Goal: Task Accomplishment & Management: Use online tool/utility

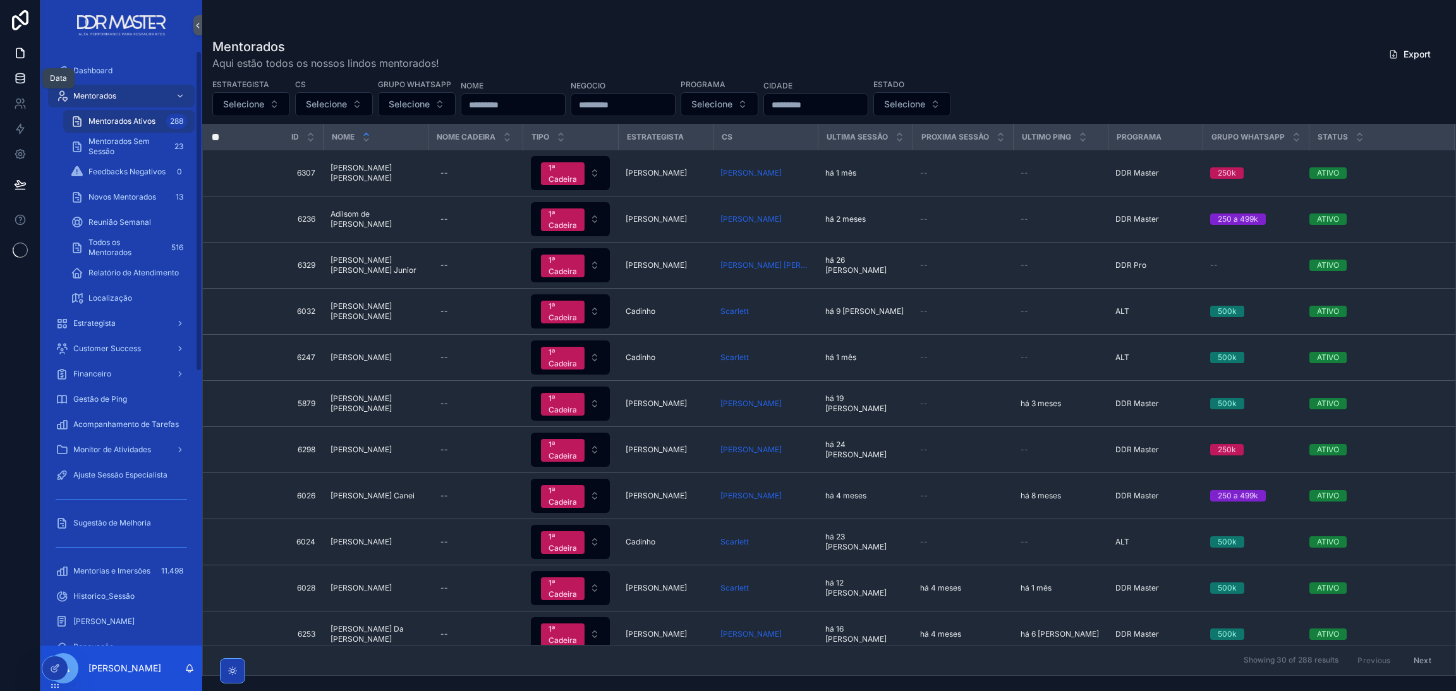
click at [17, 80] on icon at bounding box center [20, 78] width 13 height 13
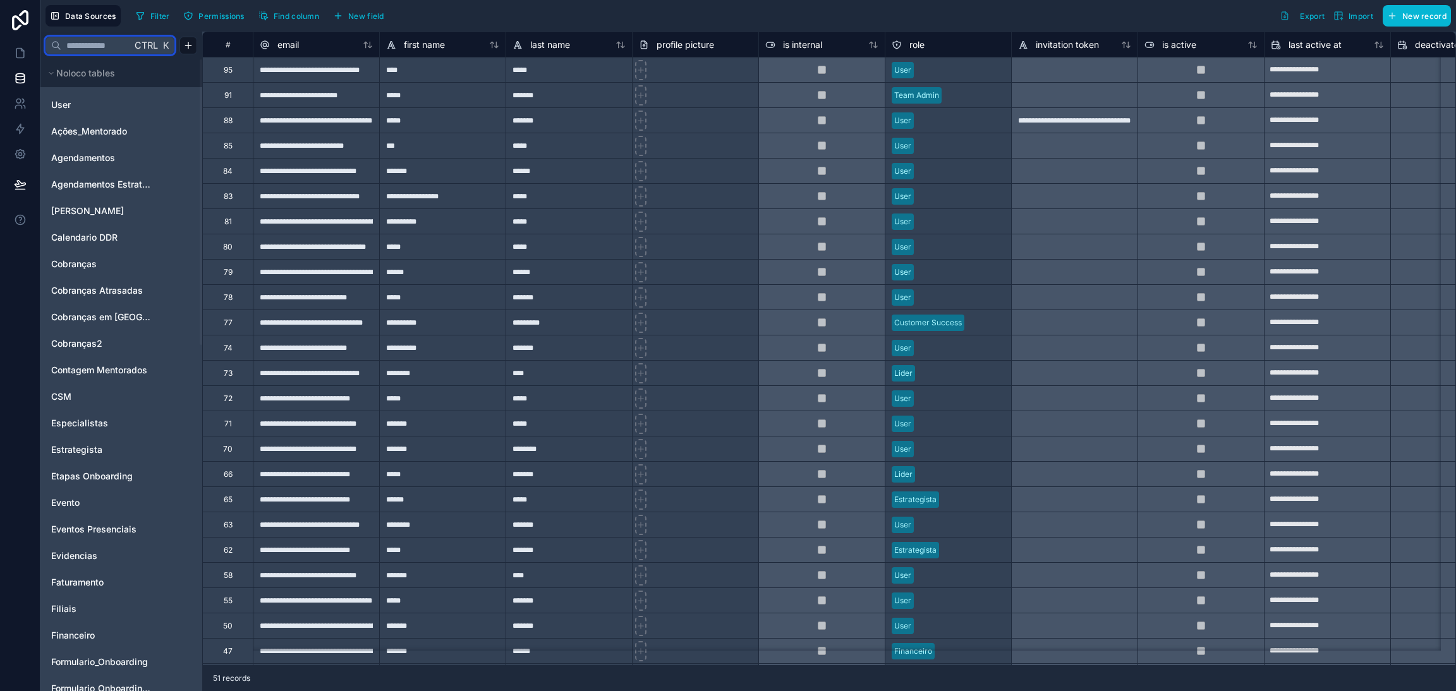
click at [95, 52] on input "text" at bounding box center [96, 45] width 70 height 23
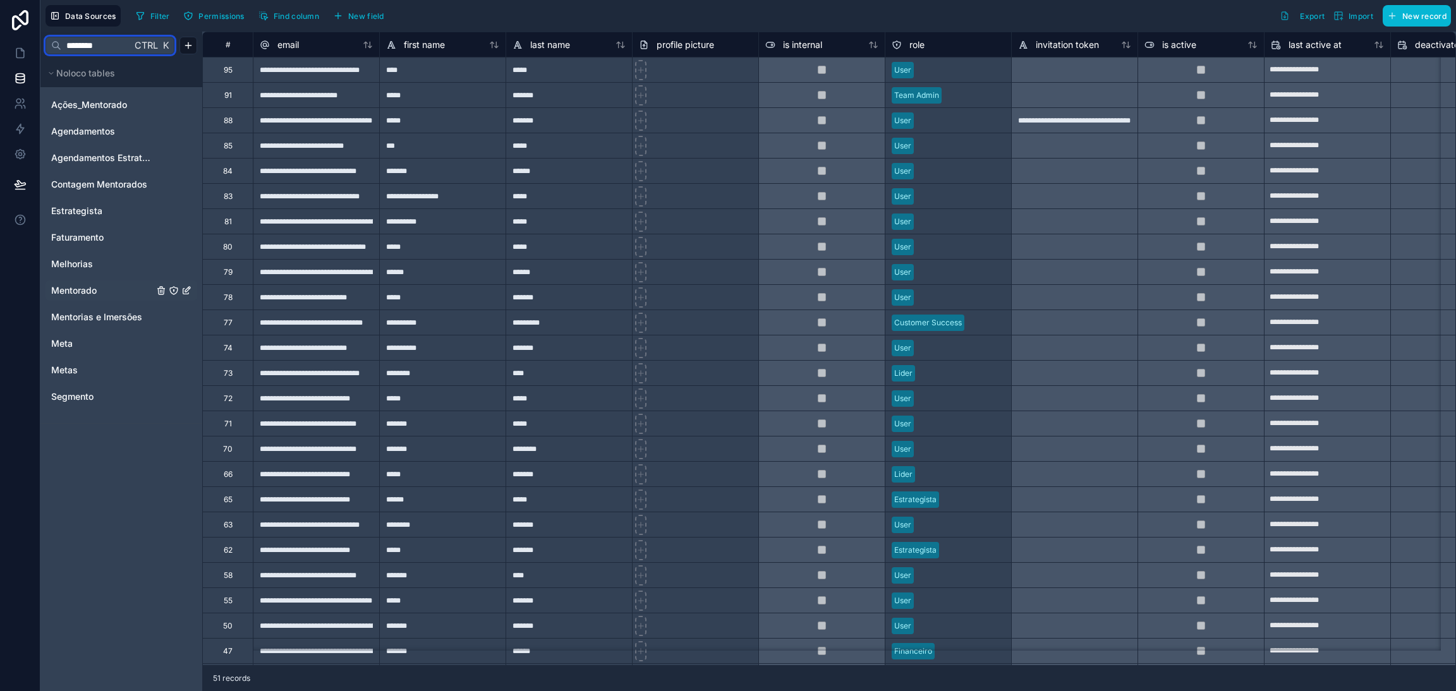
type input "********"
click at [106, 282] on div "Mentorado" at bounding box center [121, 291] width 152 height 20
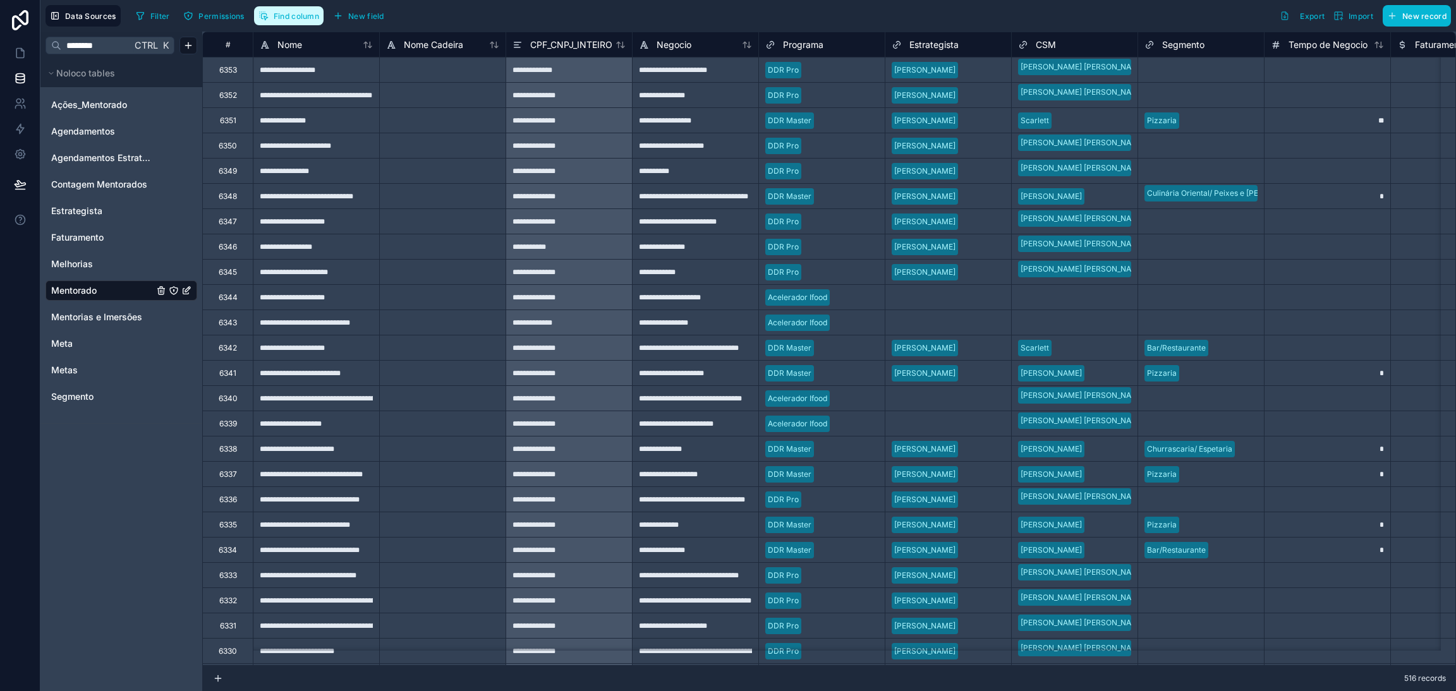
click at [304, 19] on span "Find column" at bounding box center [296, 15] width 45 height 9
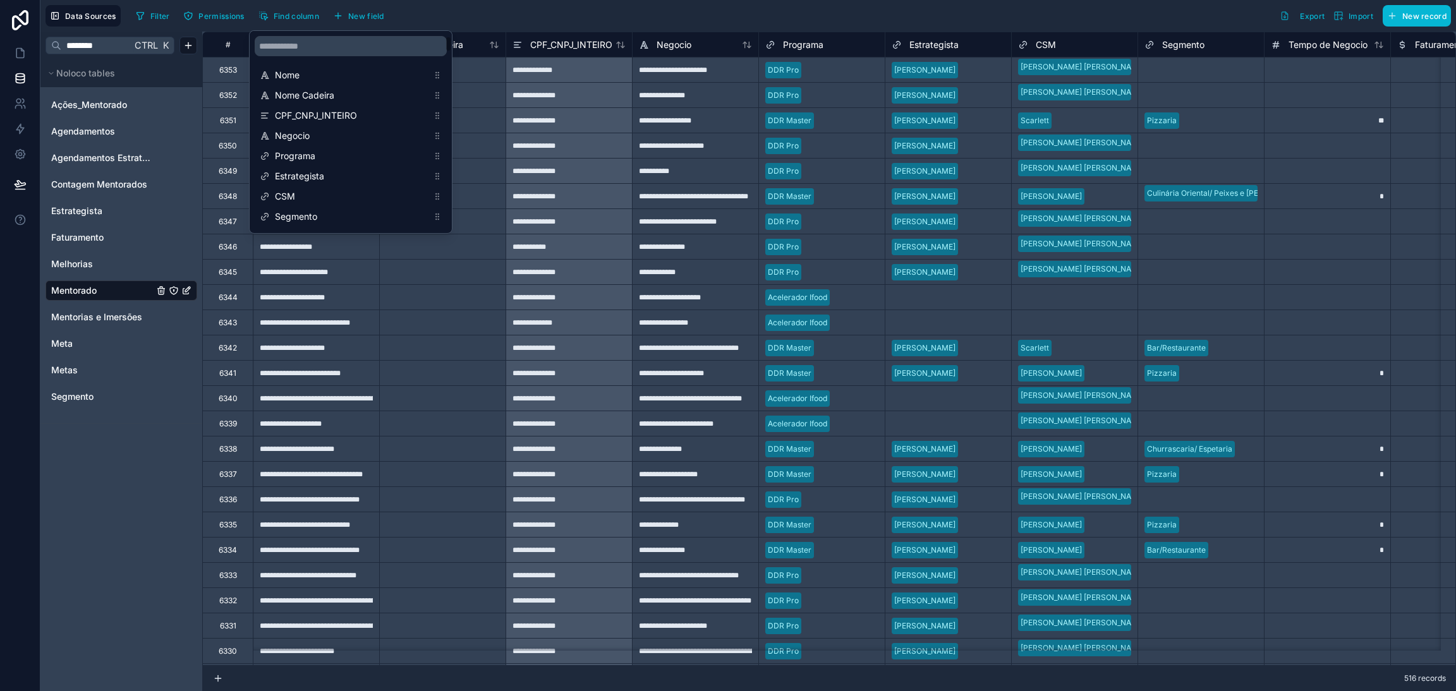
click at [330, 33] on div "scrollable content" at bounding box center [351, 46] width 202 height 30
click at [338, 37] on input "scrollable content" at bounding box center [351, 46] width 192 height 20
type input "*"
drag, startPoint x: 126, startPoint y: 45, endPoint x: 9, endPoint y: 39, distance: 117.0
click at [16, 39] on div "**********" at bounding box center [728, 345] width 1456 height 691
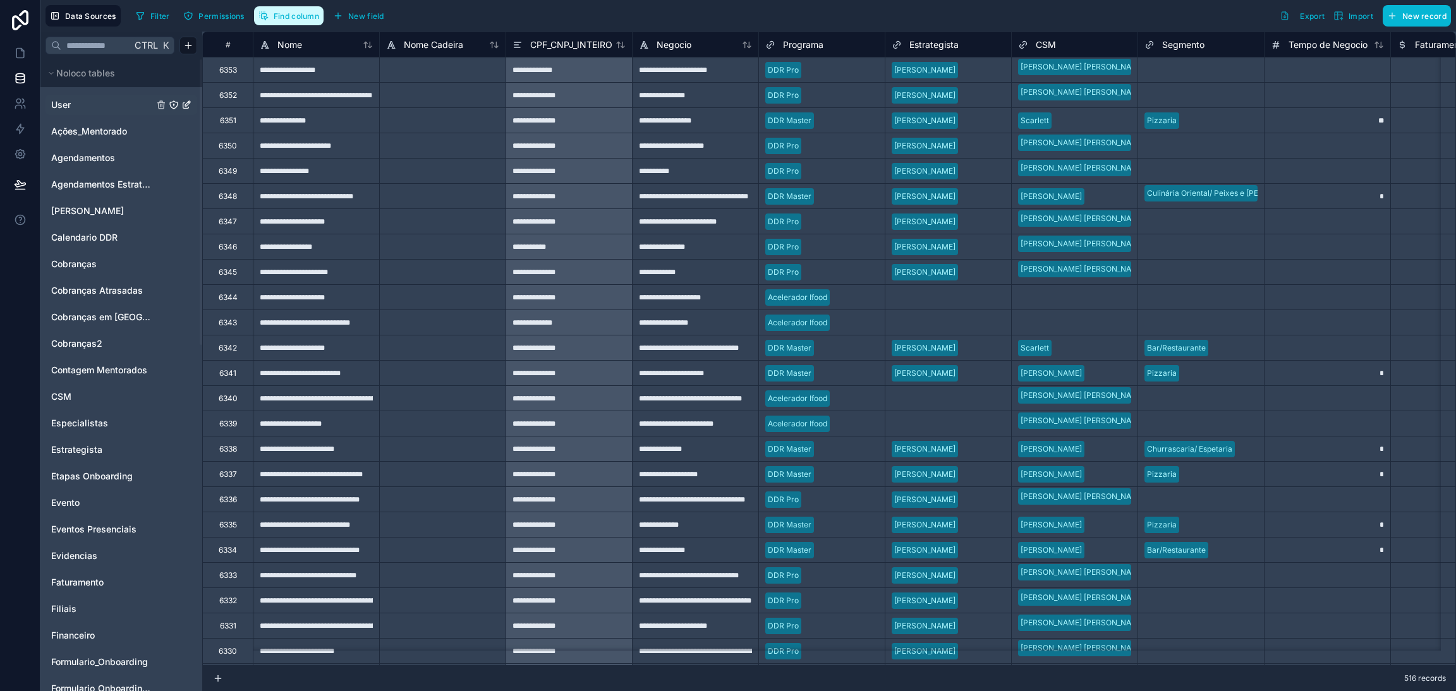
click at [295, 24] on button "Find column" at bounding box center [288, 15] width 69 height 19
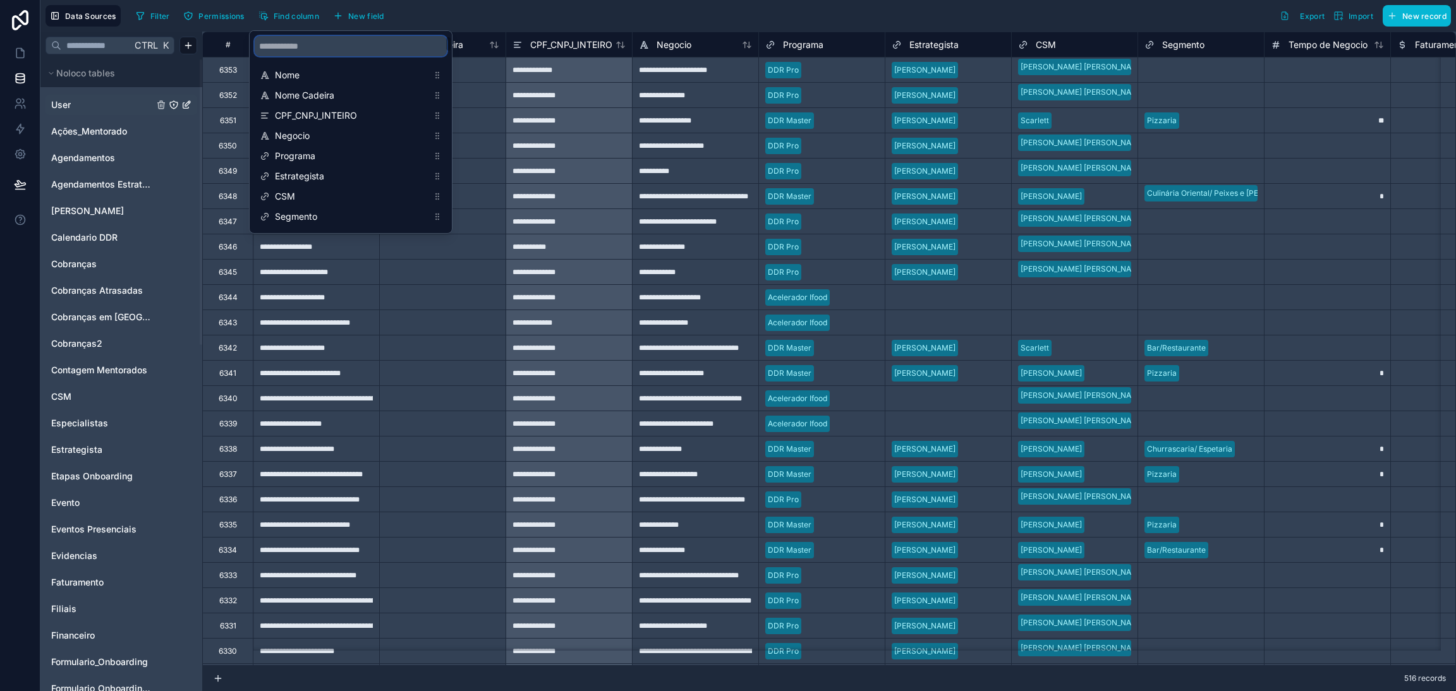
click at [342, 47] on input "scrollable content" at bounding box center [351, 46] width 192 height 20
type input "********"
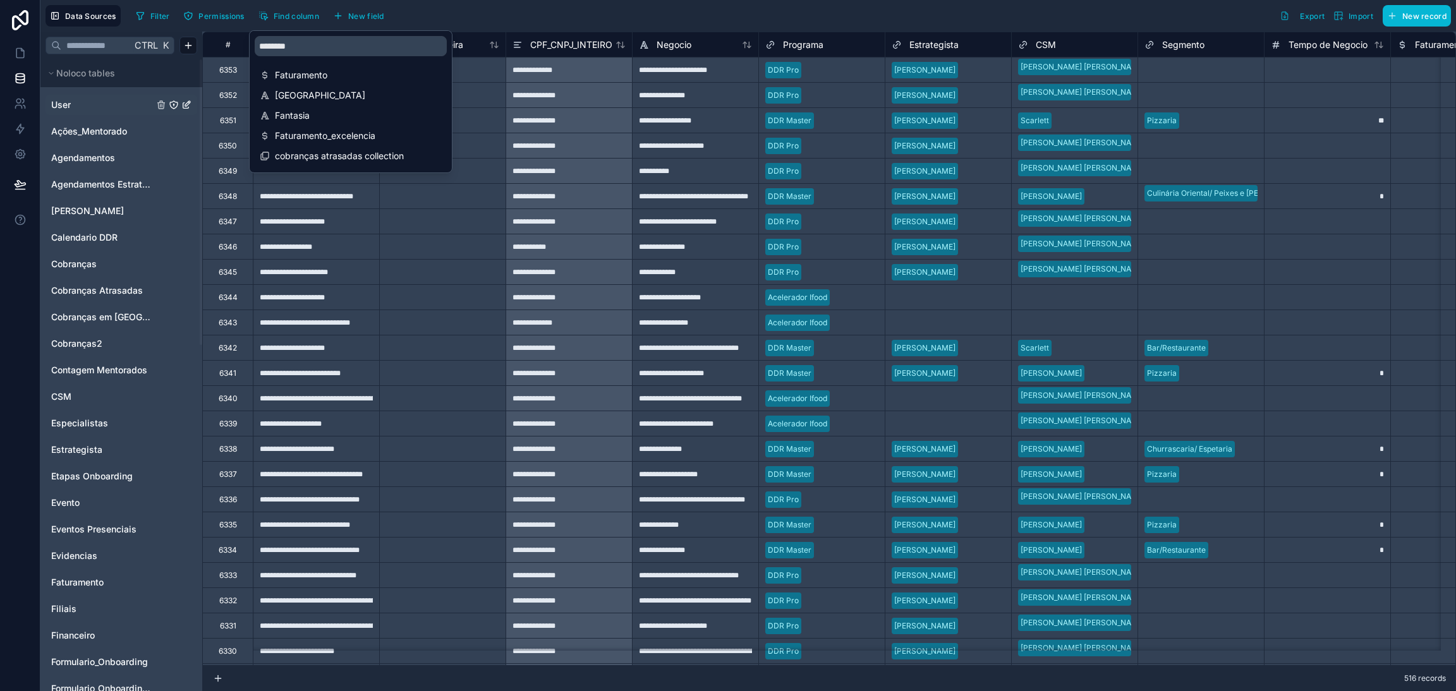
click at [104, 107] on link "User" at bounding box center [102, 105] width 102 height 13
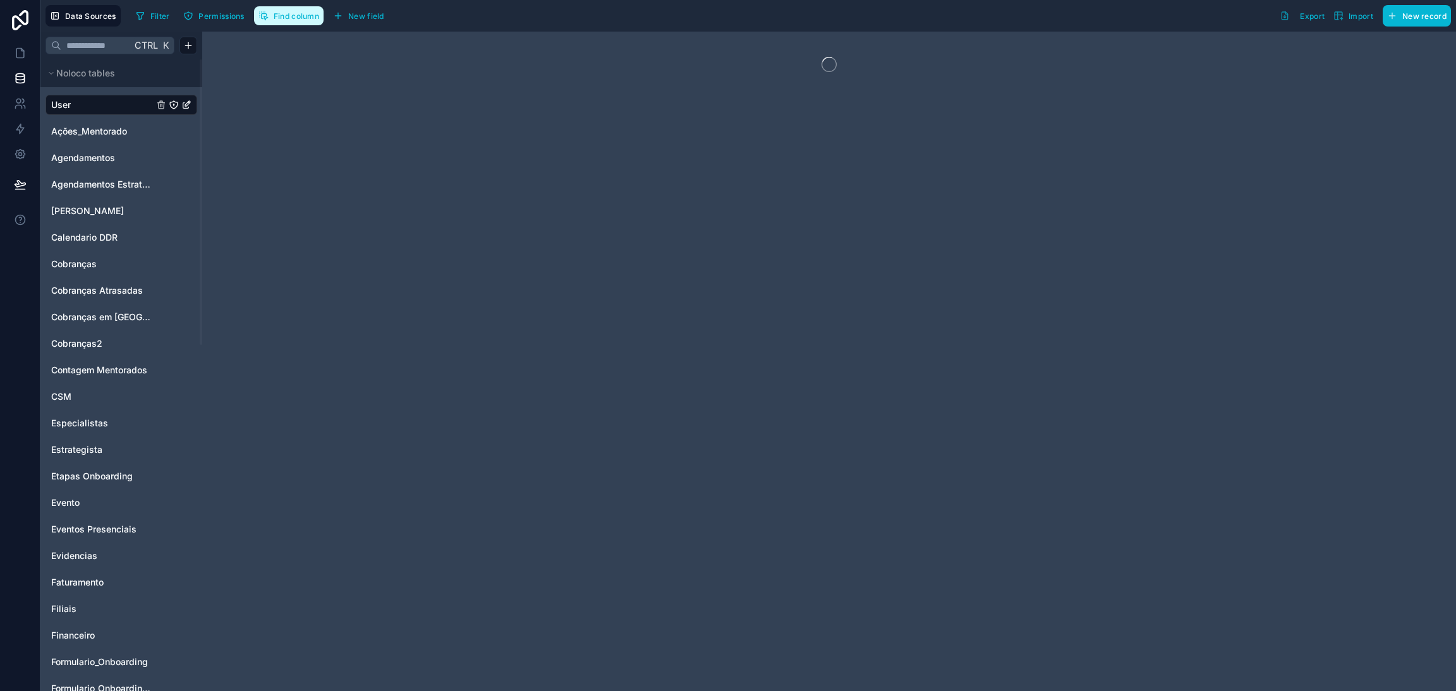
click at [293, 19] on span "Find column" at bounding box center [296, 15] width 45 height 9
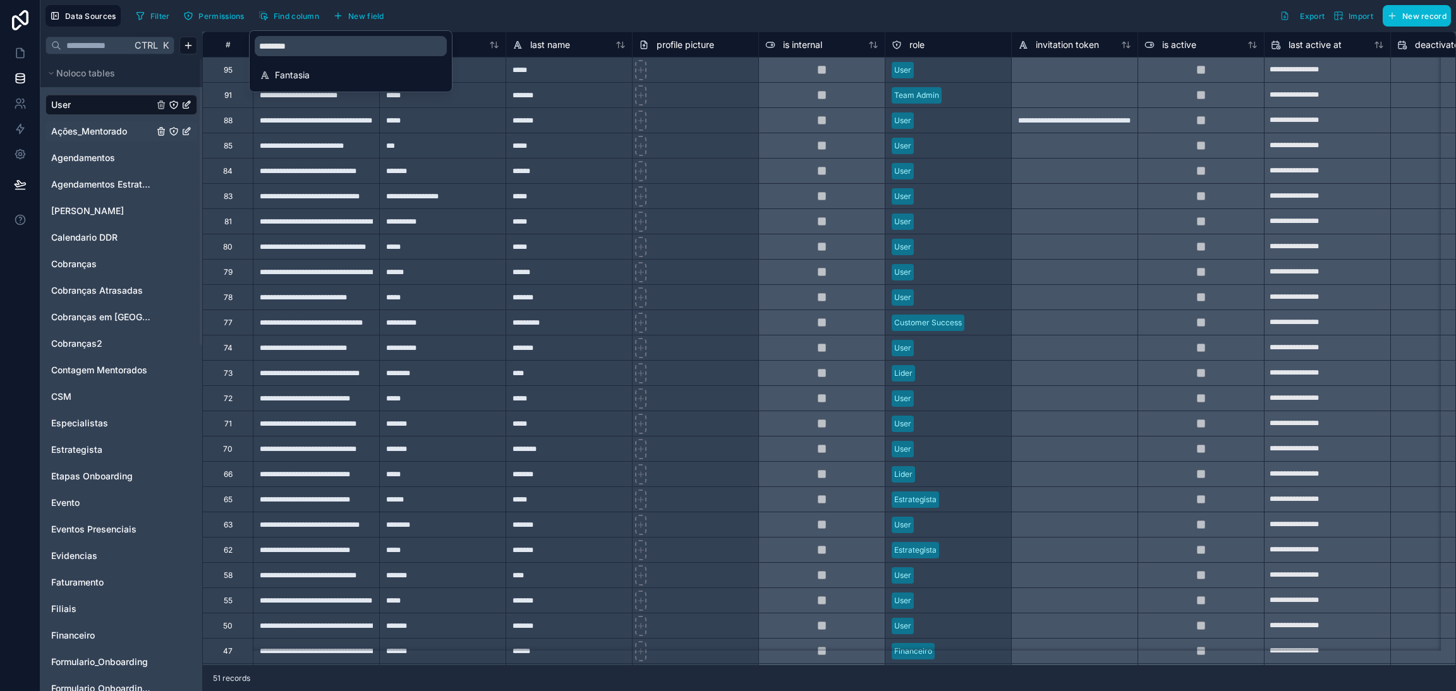
click at [96, 136] on span "Ações_Mentorado" at bounding box center [89, 131] width 76 height 13
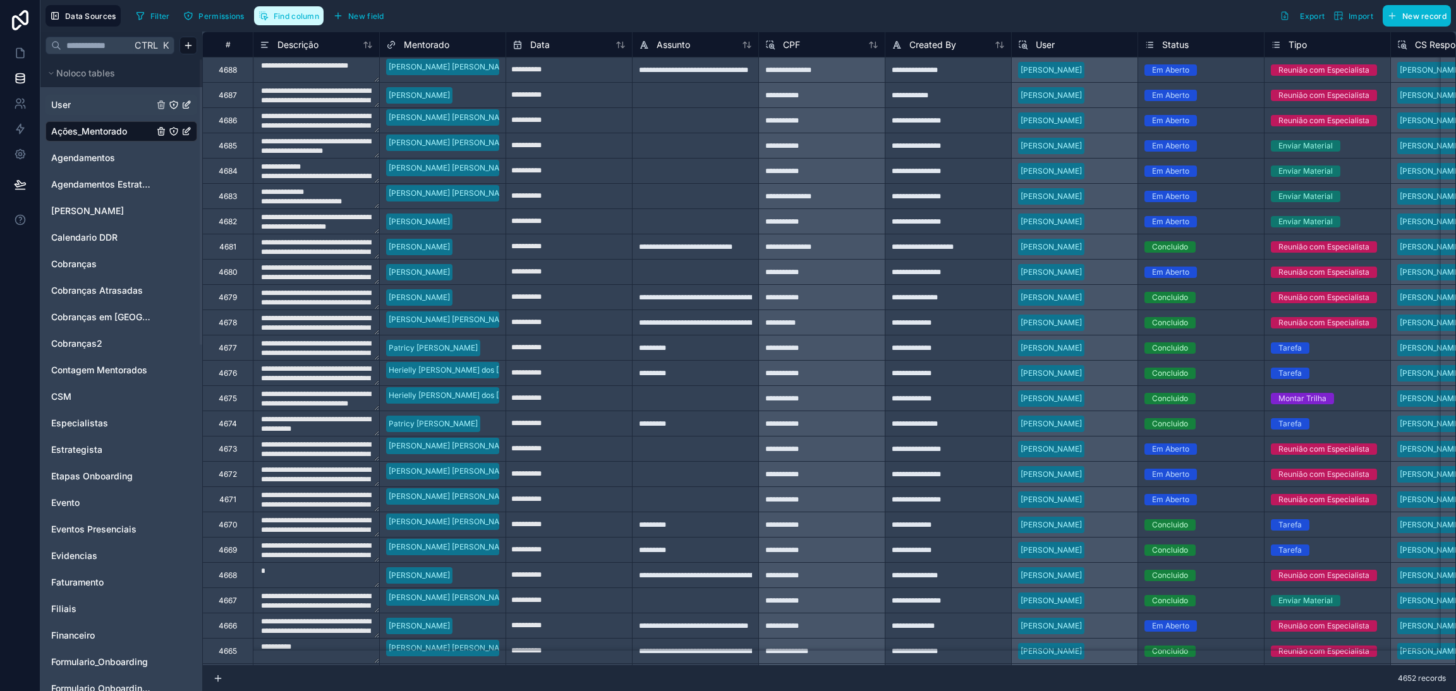
click at [283, 21] on button "Find column" at bounding box center [288, 15] width 69 height 19
click at [92, 163] on span "Agendamentos" at bounding box center [83, 158] width 64 height 13
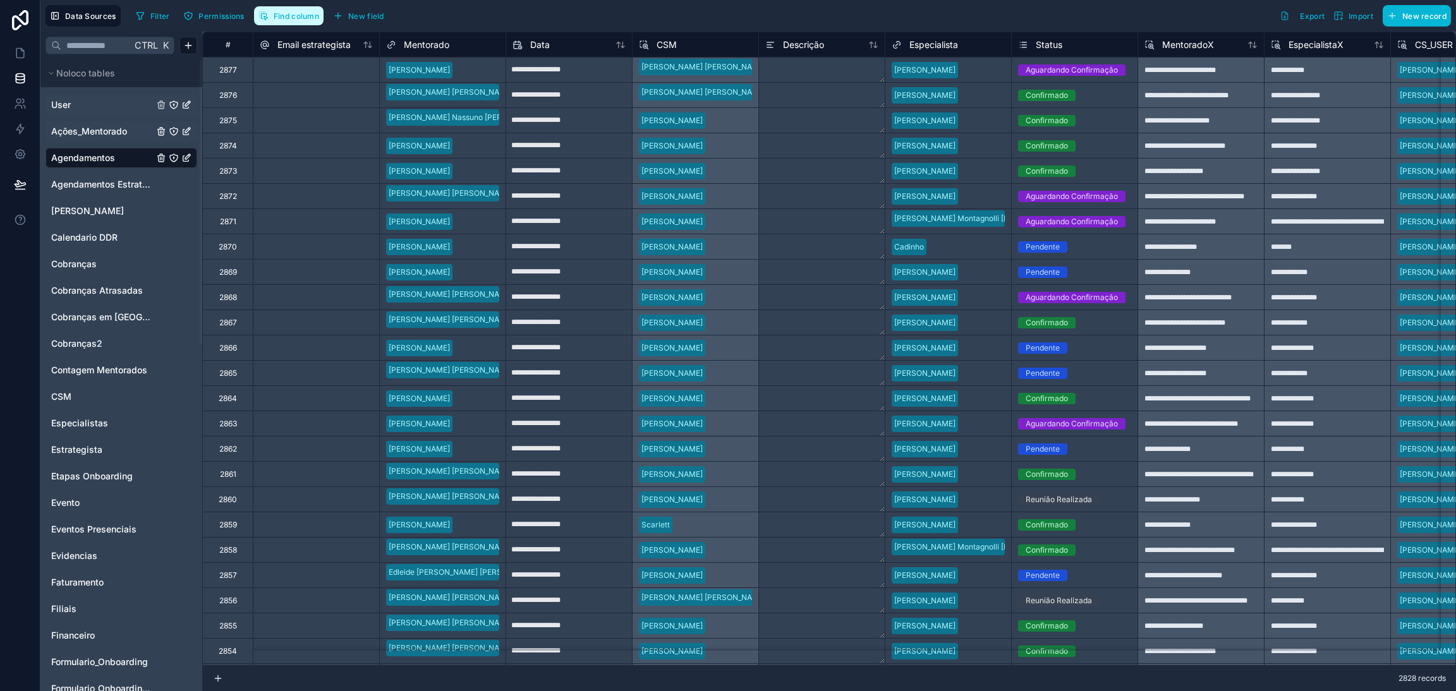
click at [306, 23] on button "Find column" at bounding box center [288, 15] width 69 height 19
click at [94, 182] on span "Agendamentos Estrategista" at bounding box center [102, 184] width 102 height 13
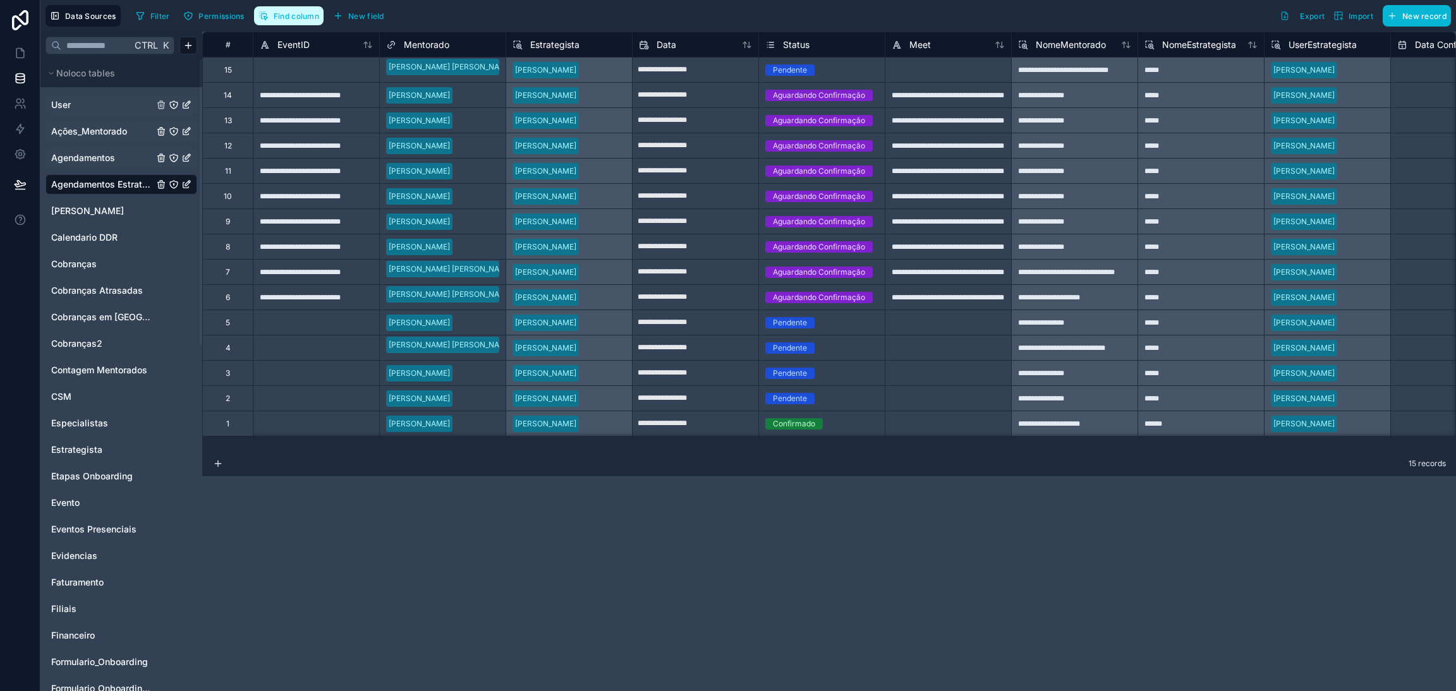
click at [302, 19] on span "Find column" at bounding box center [296, 15] width 45 height 9
click at [106, 205] on span "Aulas Decola" at bounding box center [87, 211] width 73 height 13
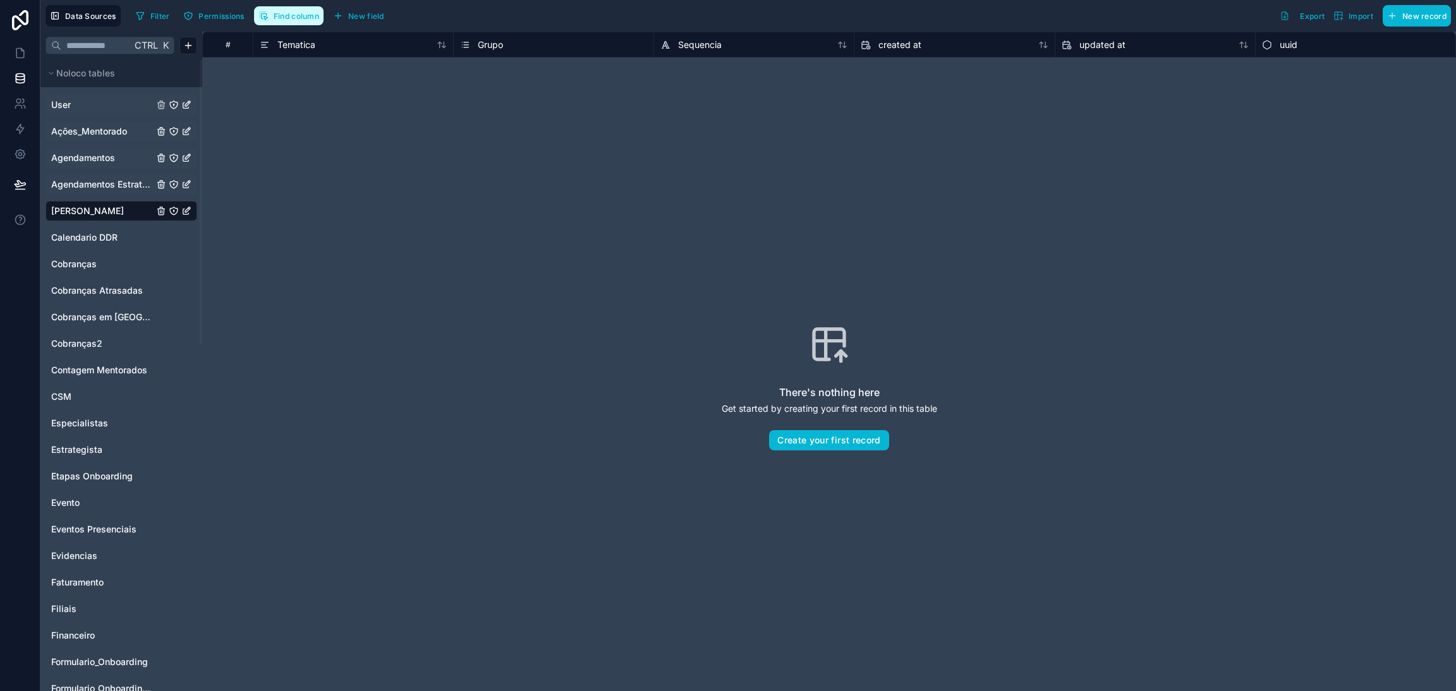
click at [295, 21] on button "Find column" at bounding box center [288, 15] width 69 height 19
click at [73, 229] on div "Calendario DDR" at bounding box center [121, 237] width 152 height 20
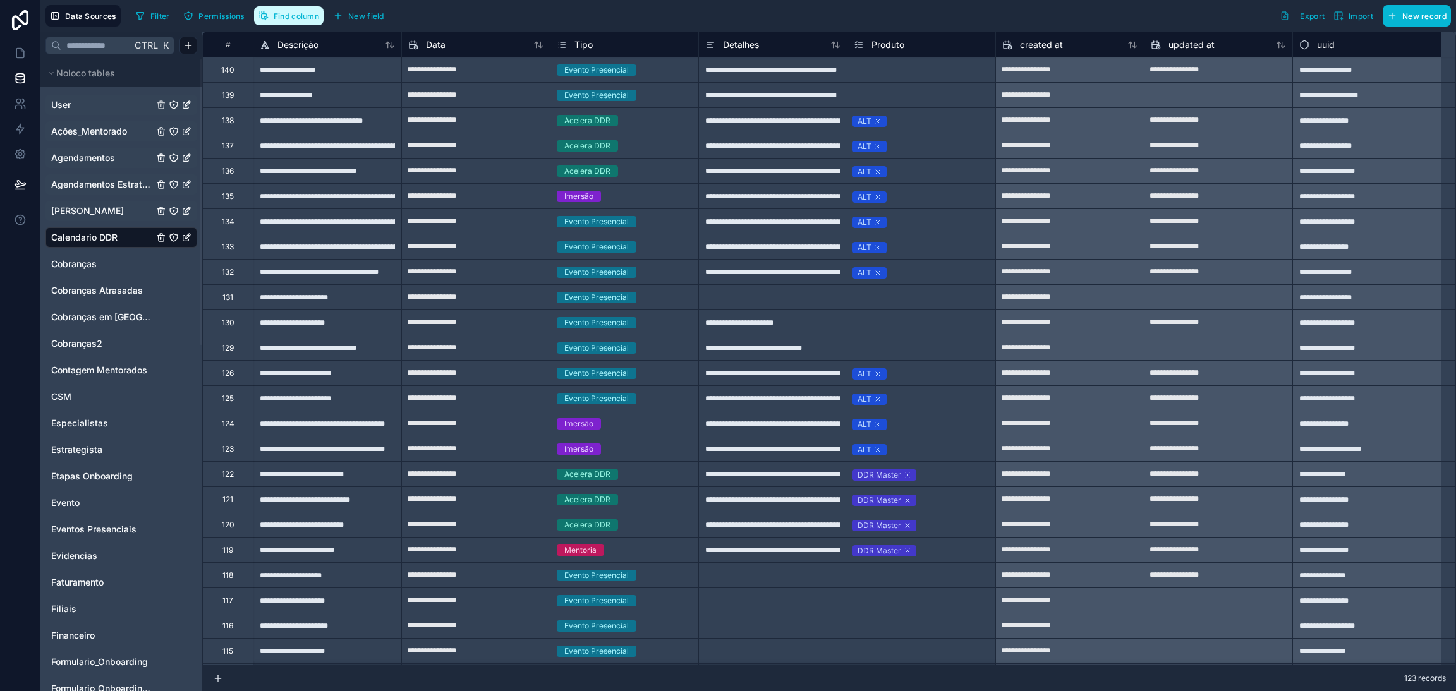
click at [294, 23] on button "Find column" at bounding box center [288, 15] width 69 height 19
click at [295, 16] on span "Find column" at bounding box center [296, 15] width 45 height 9
click at [81, 262] on span "Cobranças" at bounding box center [73, 264] width 45 height 13
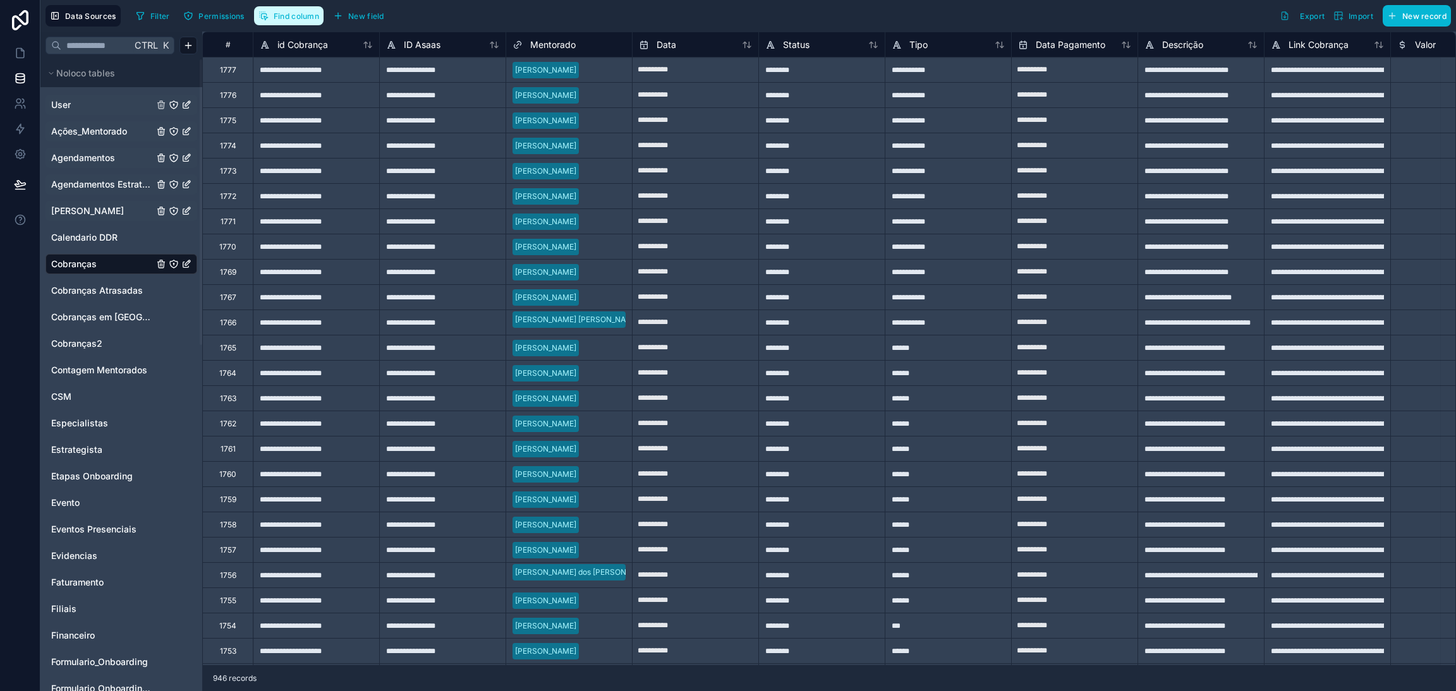
click at [305, 16] on span "Find column" at bounding box center [296, 15] width 45 height 9
click at [92, 291] on span "Cobranças Atrasadas" at bounding box center [97, 290] width 92 height 13
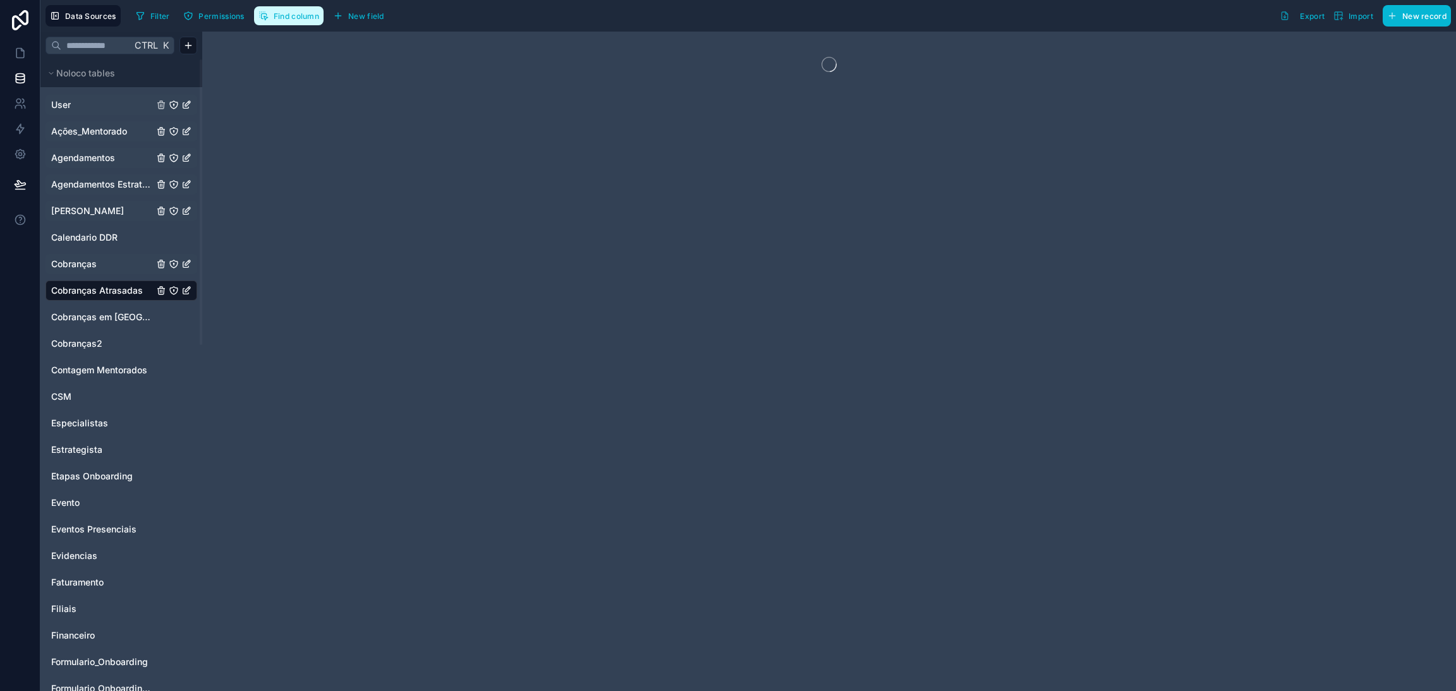
drag, startPoint x: 302, startPoint y: 27, endPoint x: 301, endPoint y: 20, distance: 6.3
click at [302, 24] on div "Filter Permissions Find column New field" at bounding box center [262, 15] width 263 height 21
click at [301, 20] on button "Find column" at bounding box center [288, 15] width 69 height 19
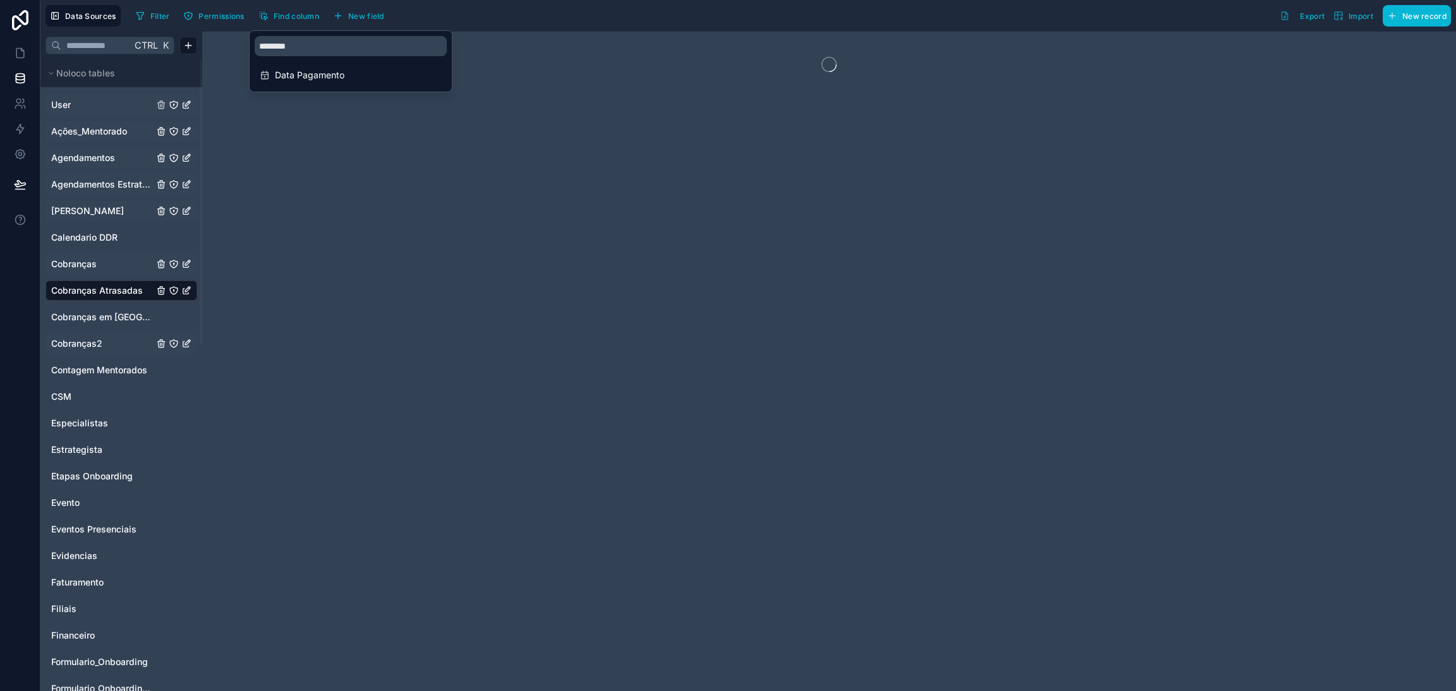
click at [84, 341] on span "Cobranças2" at bounding box center [76, 343] width 51 height 13
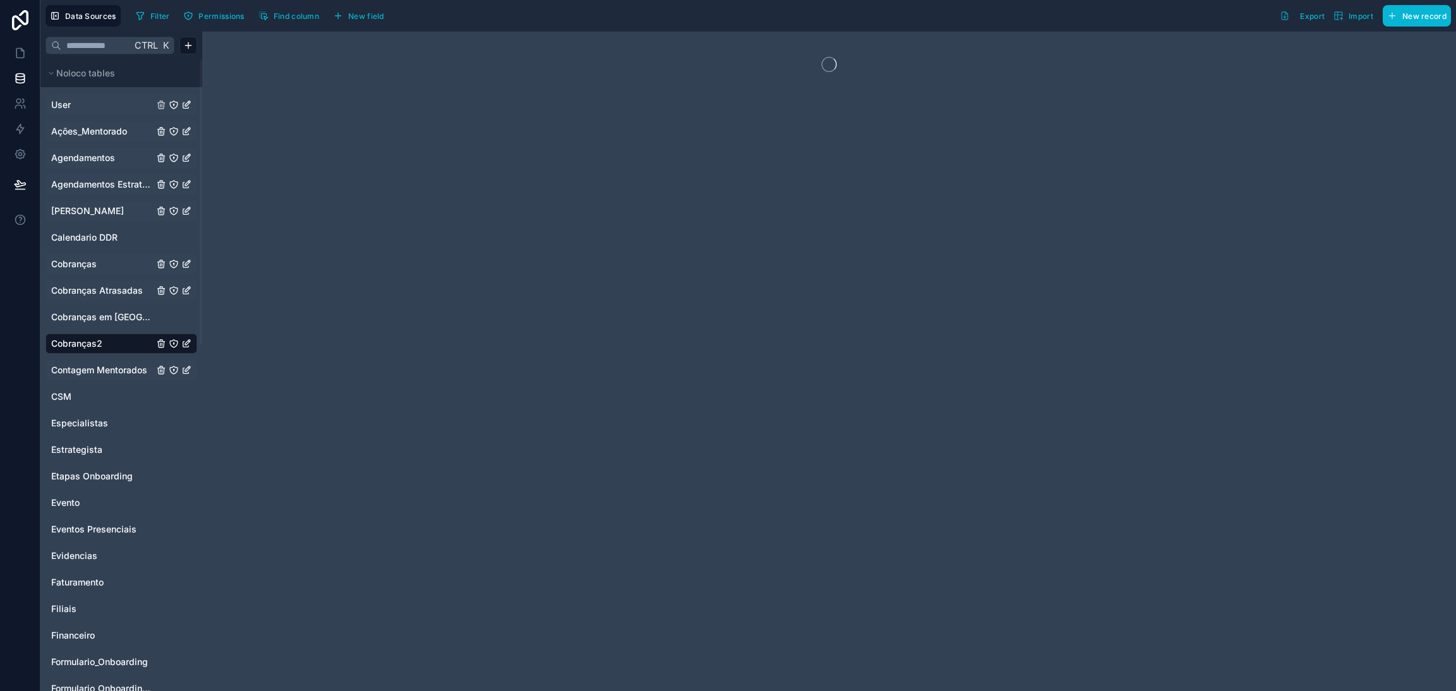
click at [106, 368] on span "Contagem Mentorados" at bounding box center [99, 370] width 96 height 13
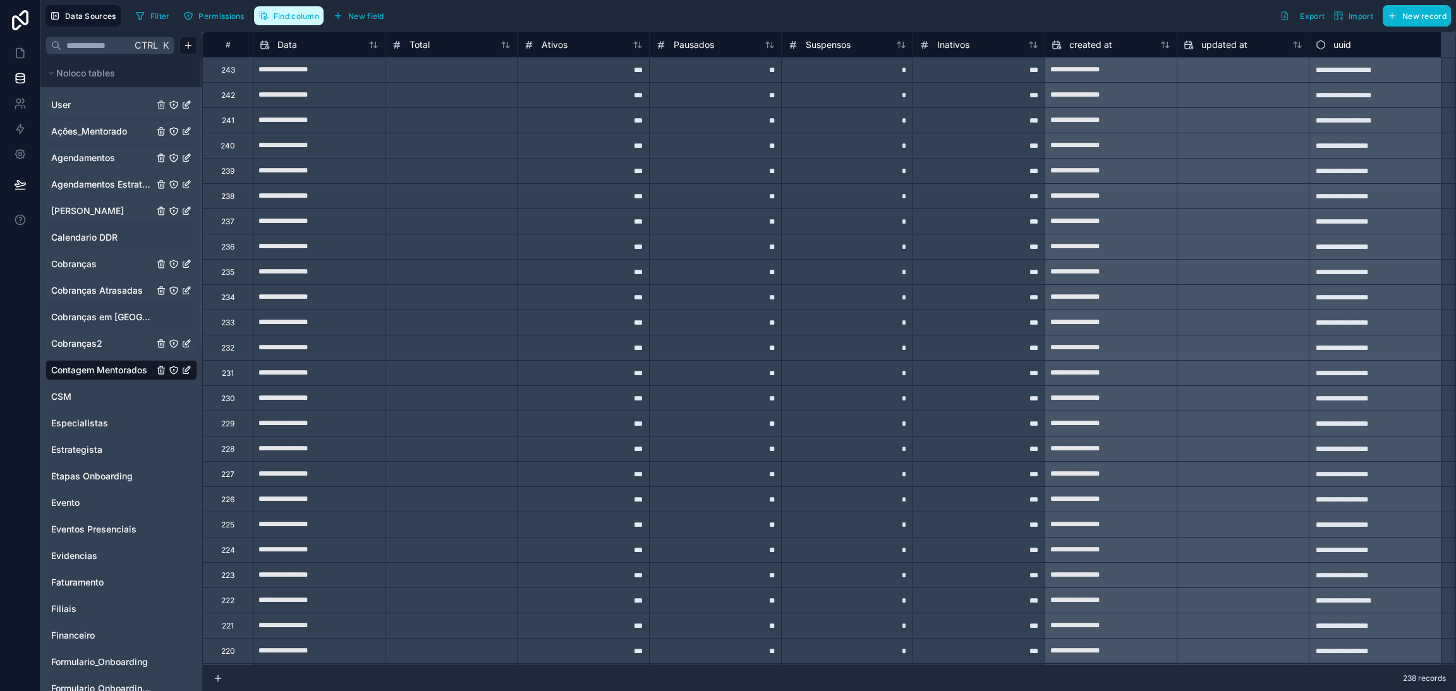
click at [290, 19] on span "Find column" at bounding box center [296, 15] width 45 height 9
click at [76, 399] on link "CSM" at bounding box center [102, 396] width 102 height 13
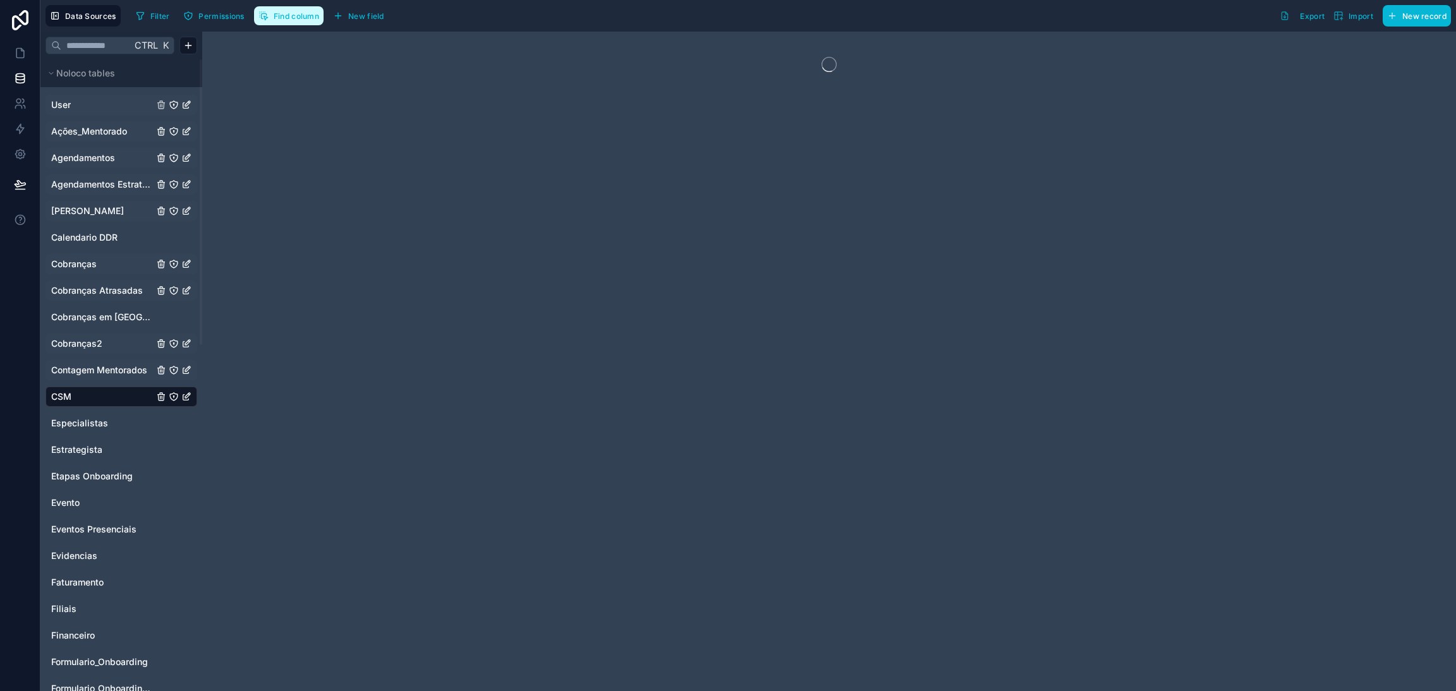
click at [308, 15] on span "Find column" at bounding box center [296, 15] width 45 height 9
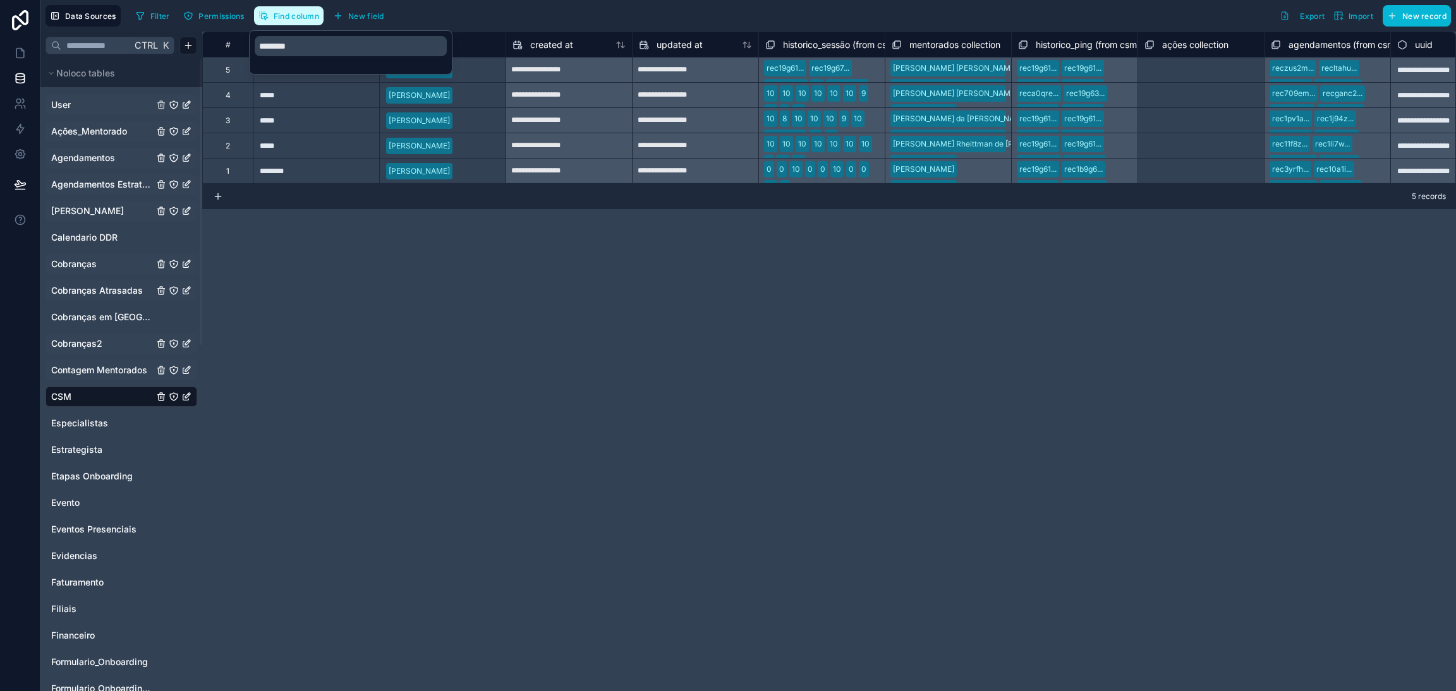
click at [306, 15] on span "Find column" at bounding box center [296, 15] width 45 height 9
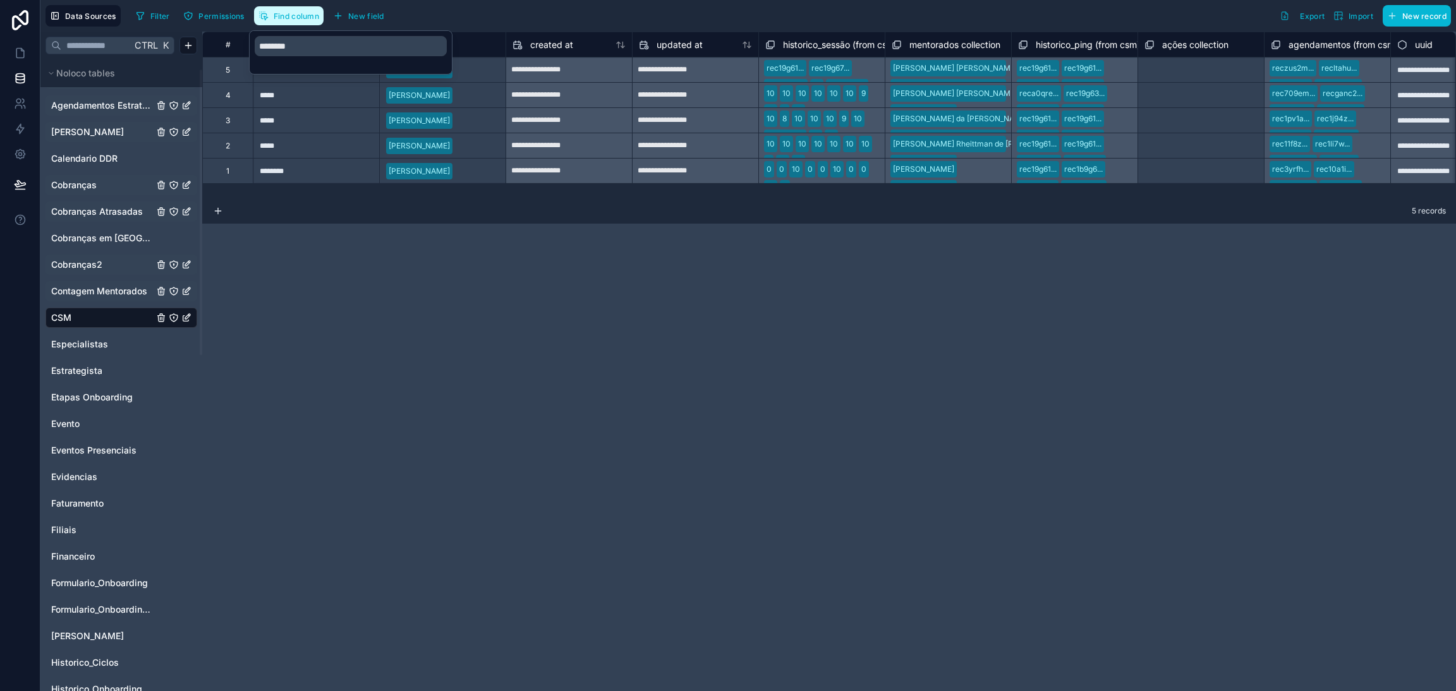
scroll to position [190, 0]
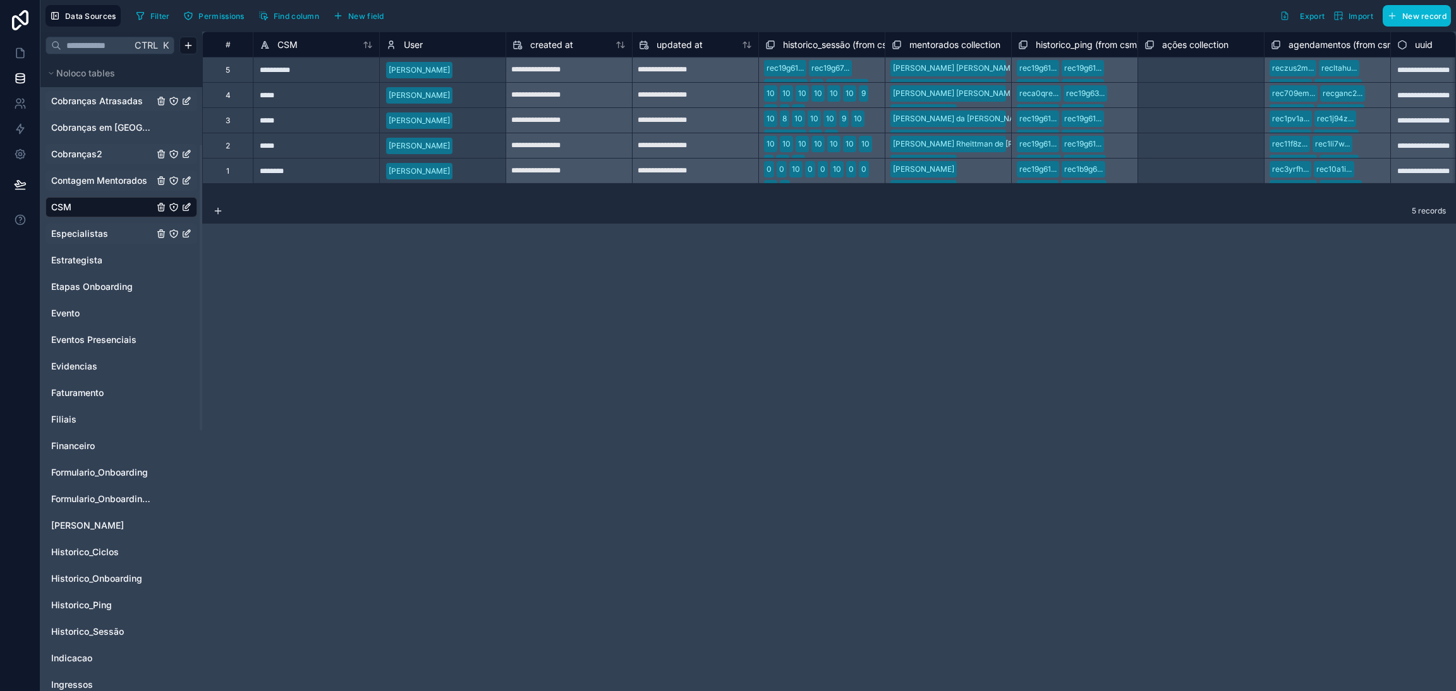
click at [84, 235] on span "Especialistas" at bounding box center [79, 233] width 57 height 13
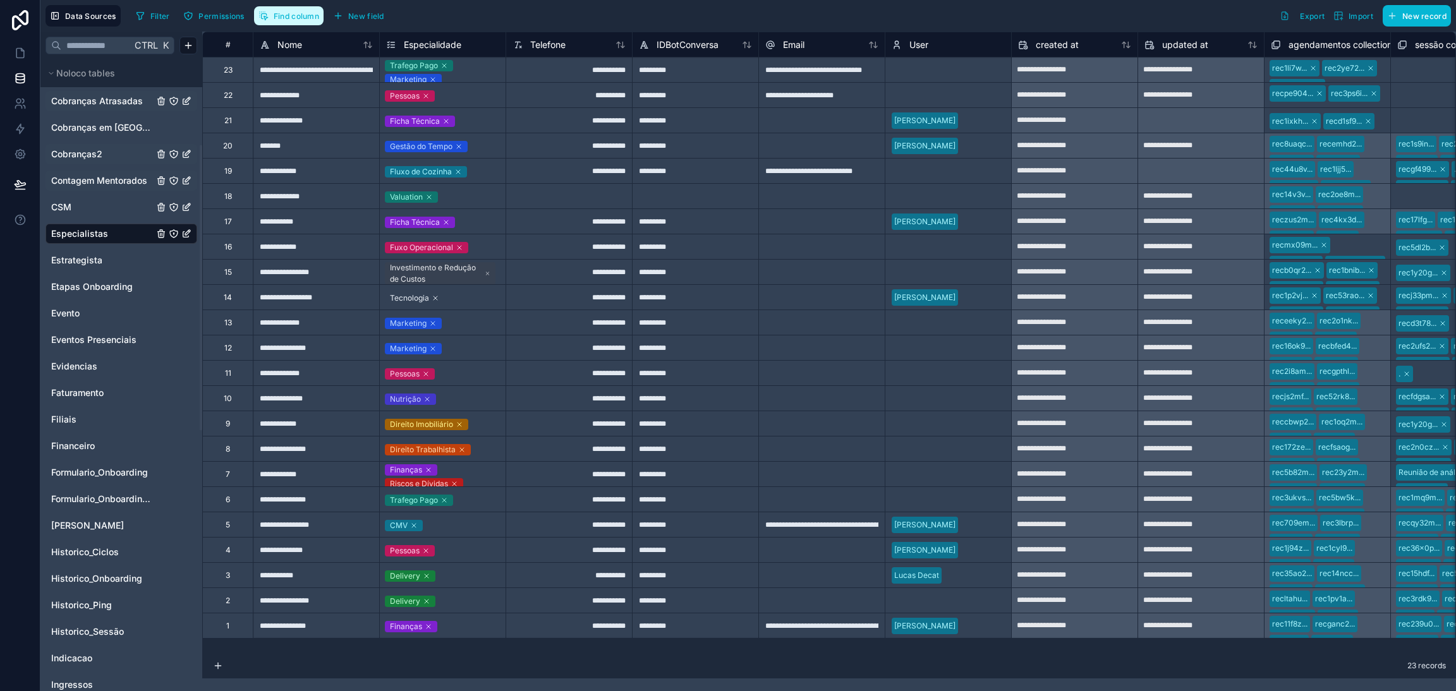
click at [298, 19] on span "Find column" at bounding box center [296, 15] width 45 height 9
click at [298, 17] on span "Find column" at bounding box center [296, 15] width 45 height 9
click at [93, 263] on span "Estrategista" at bounding box center [76, 260] width 51 height 13
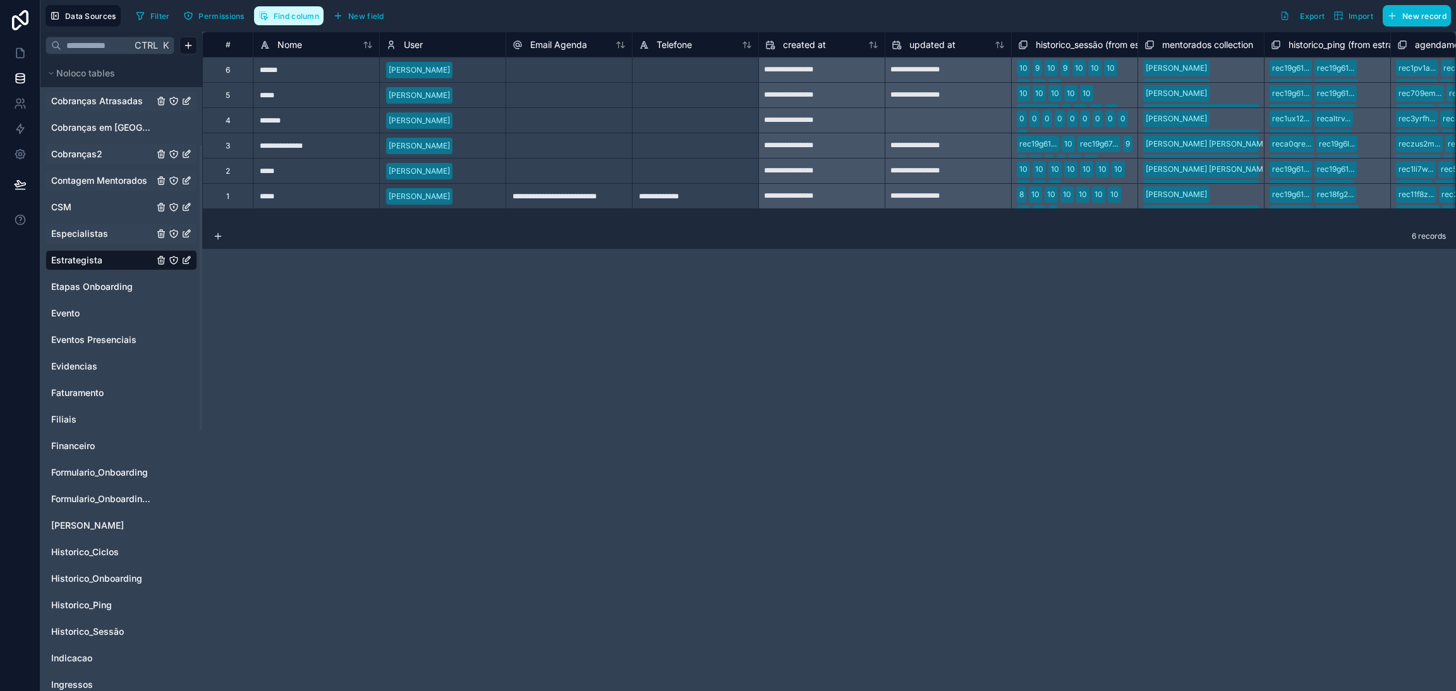
click at [294, 18] on span "Find column" at bounding box center [296, 15] width 45 height 9
click at [88, 291] on span "Etapas Onboarding" at bounding box center [91, 287] width 81 height 13
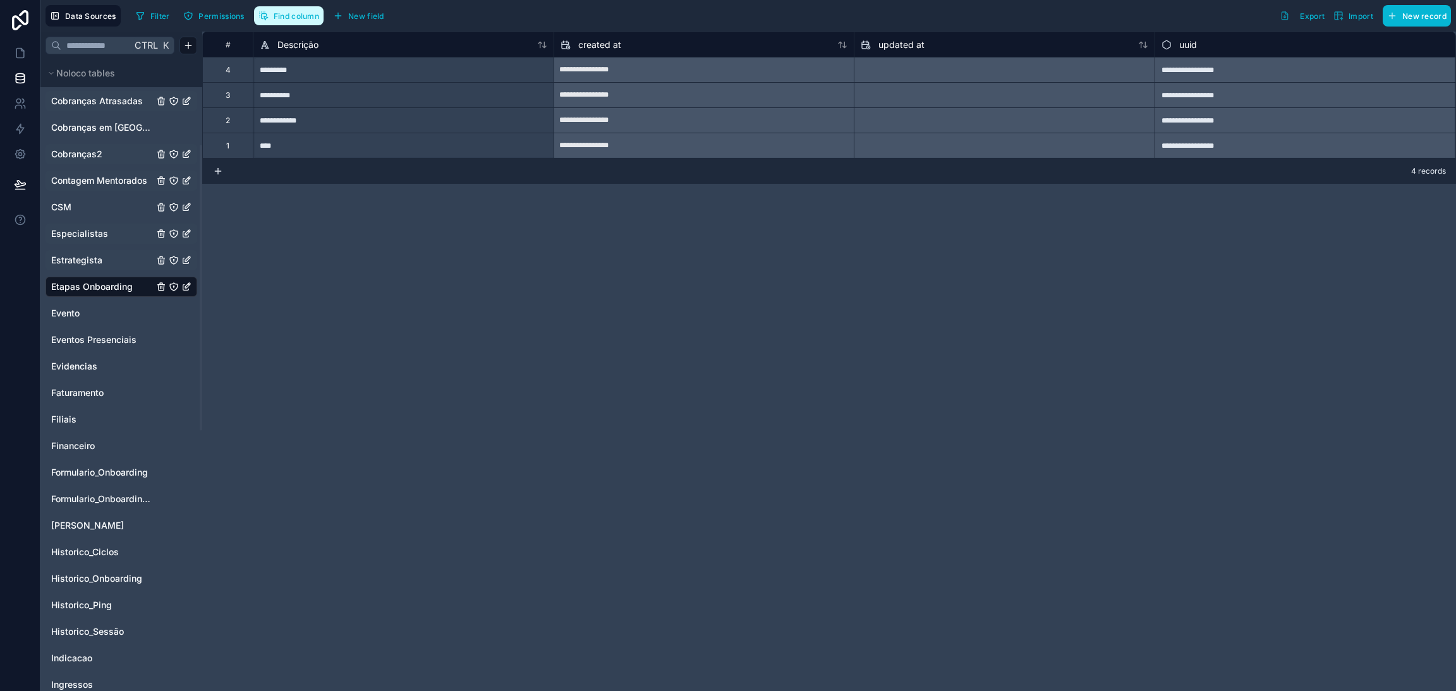
click at [284, 19] on span "Find column" at bounding box center [296, 15] width 45 height 9
click at [285, 13] on span "Find column" at bounding box center [296, 15] width 45 height 9
click at [92, 317] on link "Evento" at bounding box center [102, 313] width 102 height 13
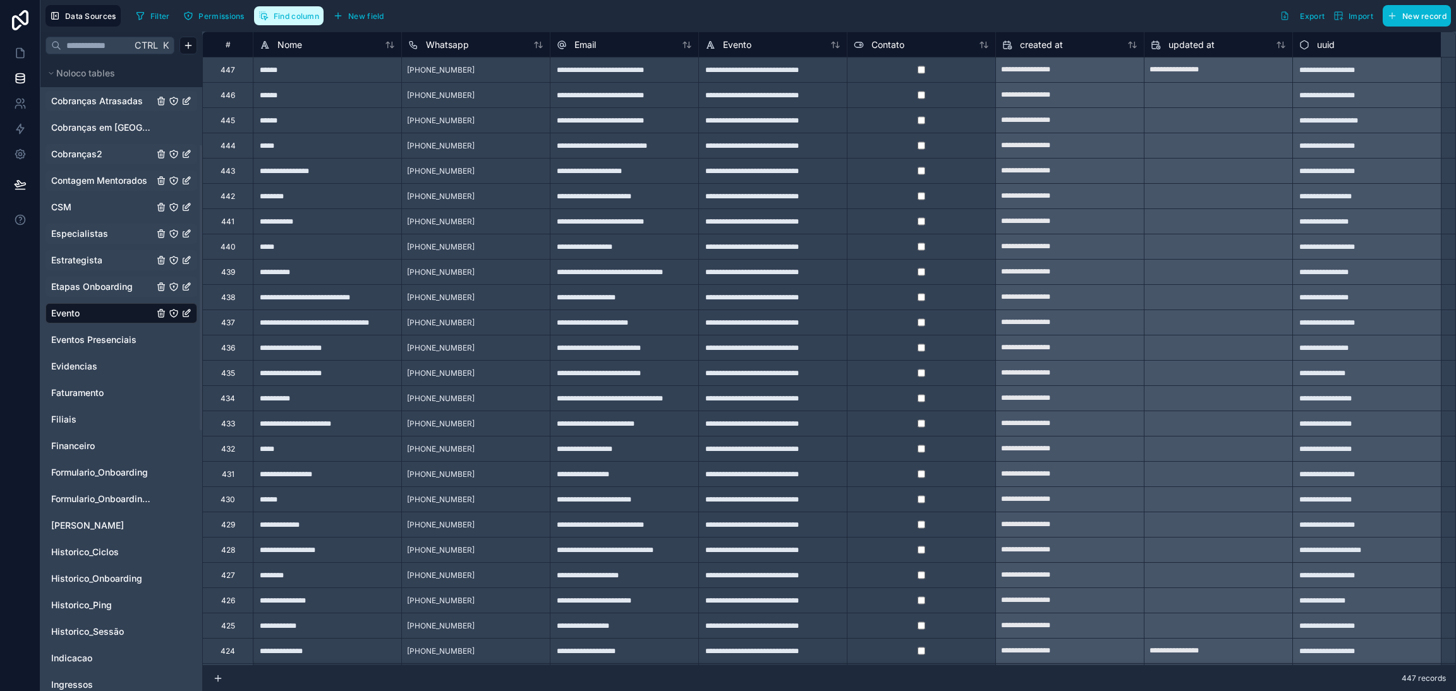
click at [293, 18] on span "Find column" at bounding box center [296, 15] width 45 height 9
click at [291, 16] on span "Find column" at bounding box center [296, 15] width 45 height 9
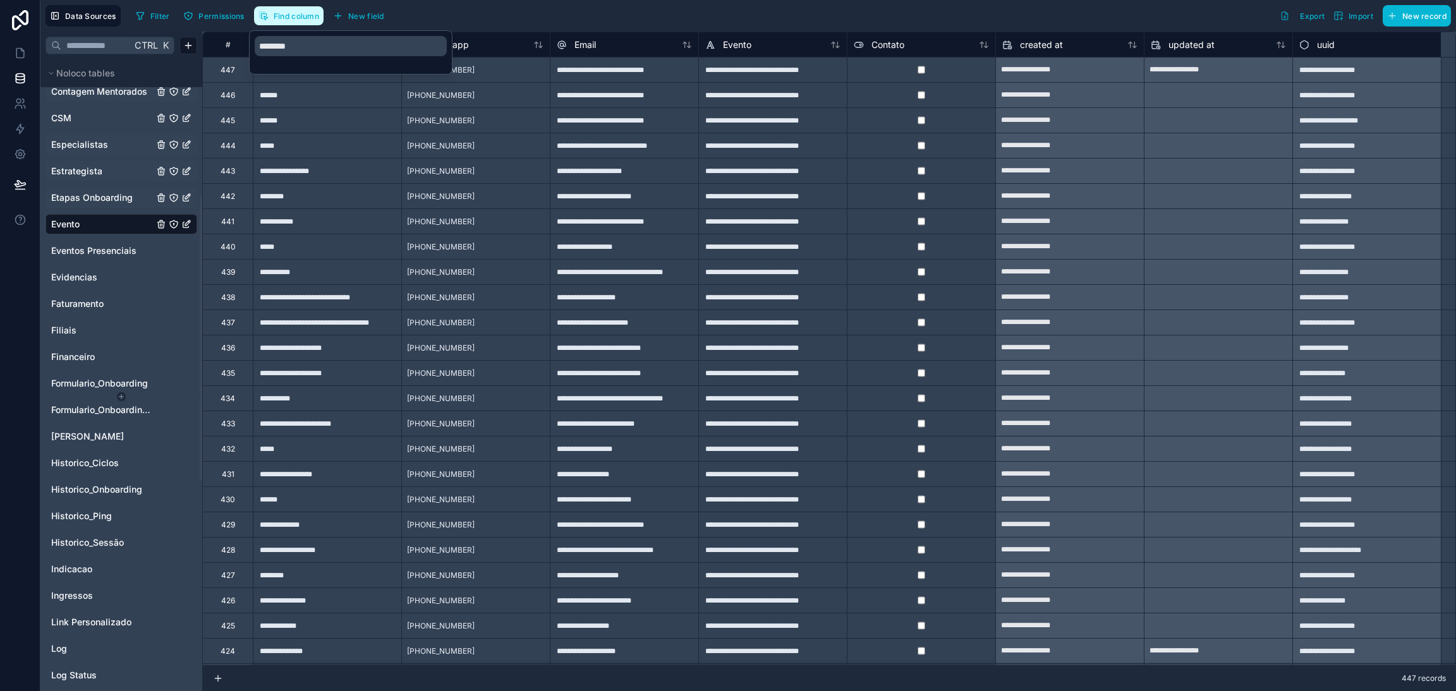
scroll to position [379, 0]
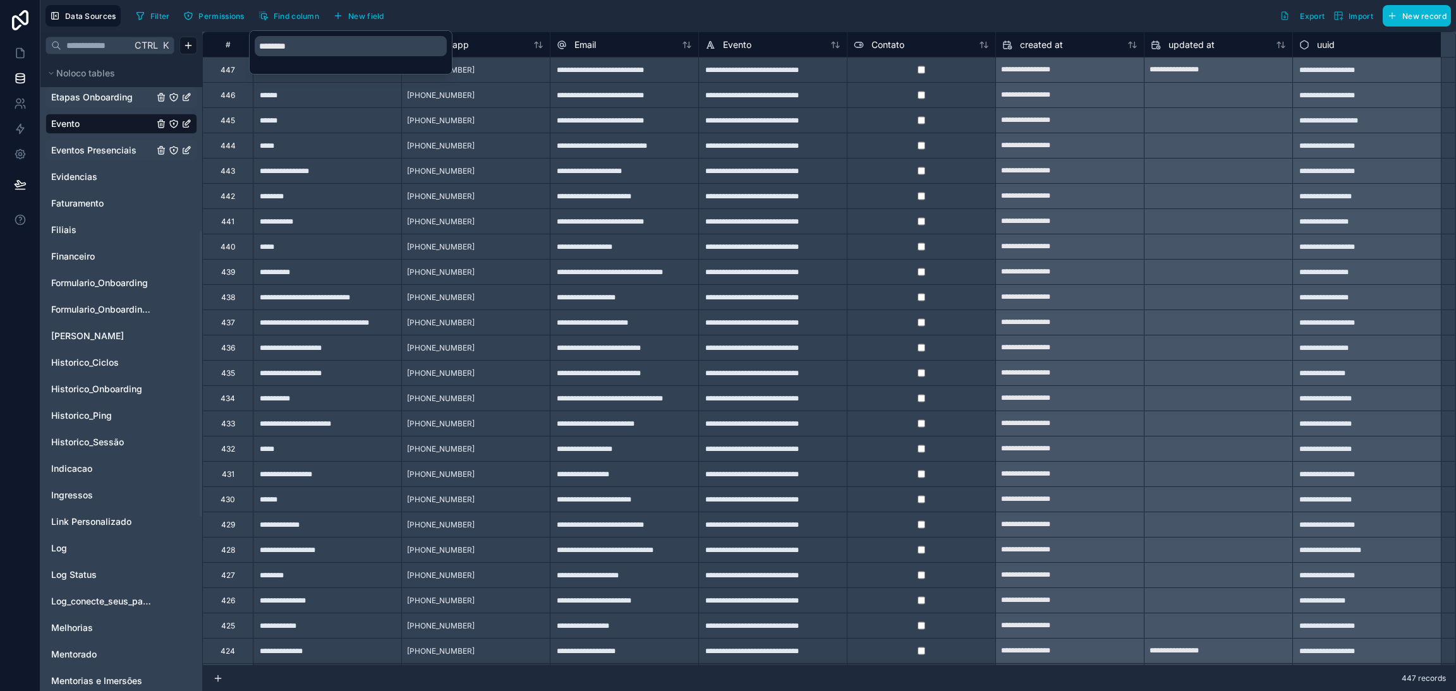
click at [102, 157] on div "Eventos Presenciais" at bounding box center [121, 150] width 152 height 20
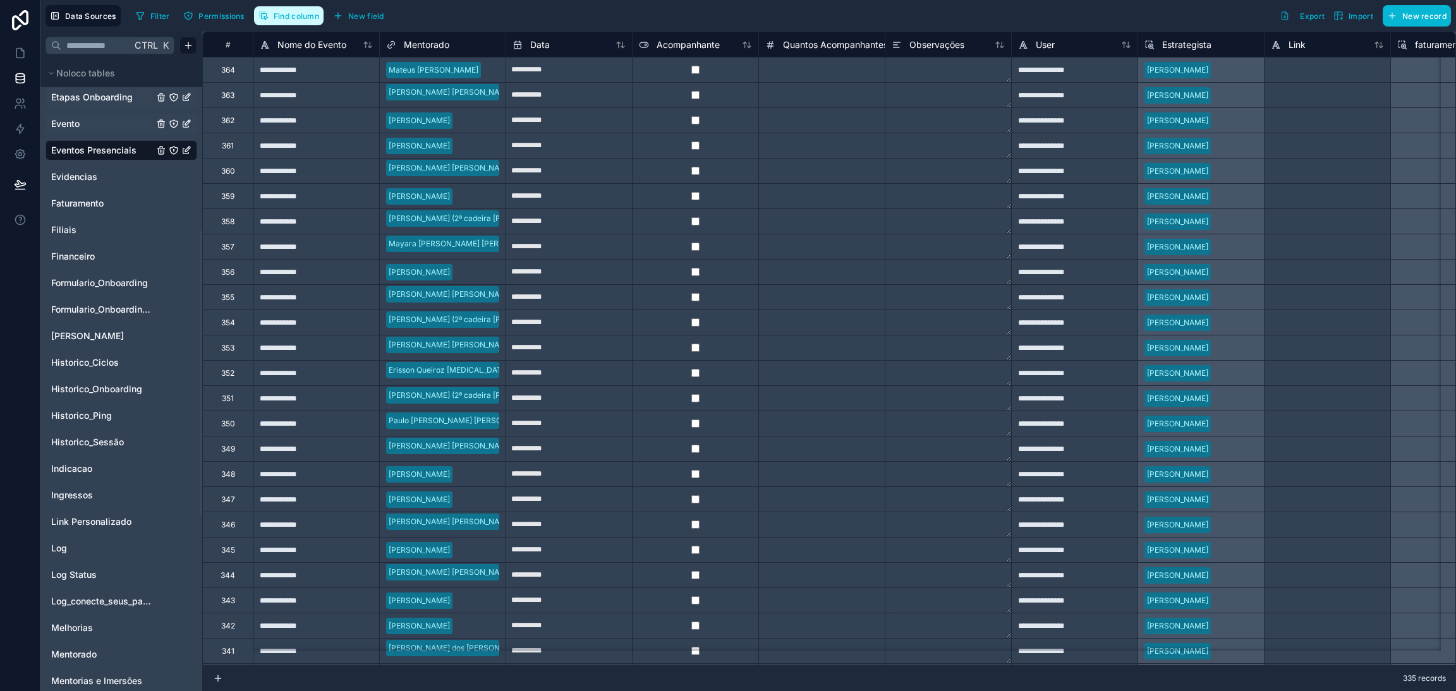
click at [287, 16] on span "Find column" at bounding box center [296, 15] width 45 height 9
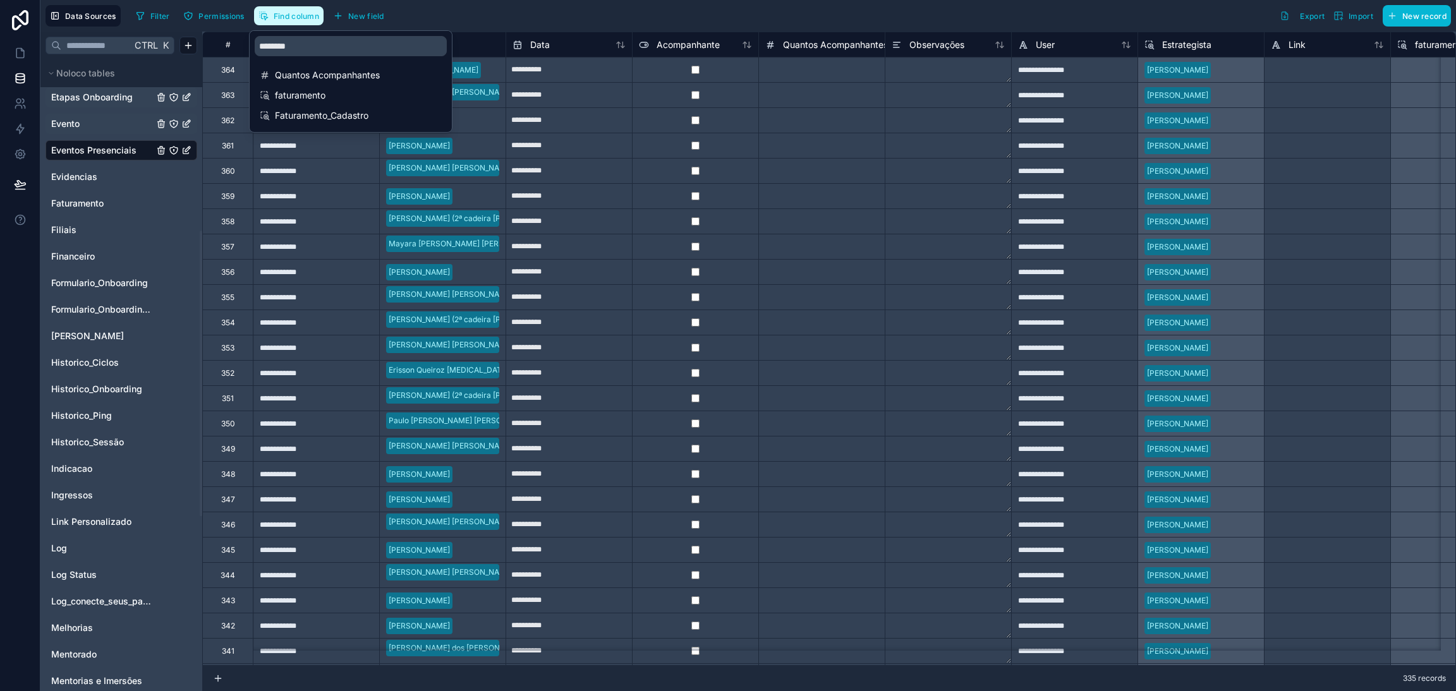
click at [286, 15] on span "Find column" at bounding box center [296, 15] width 45 height 9
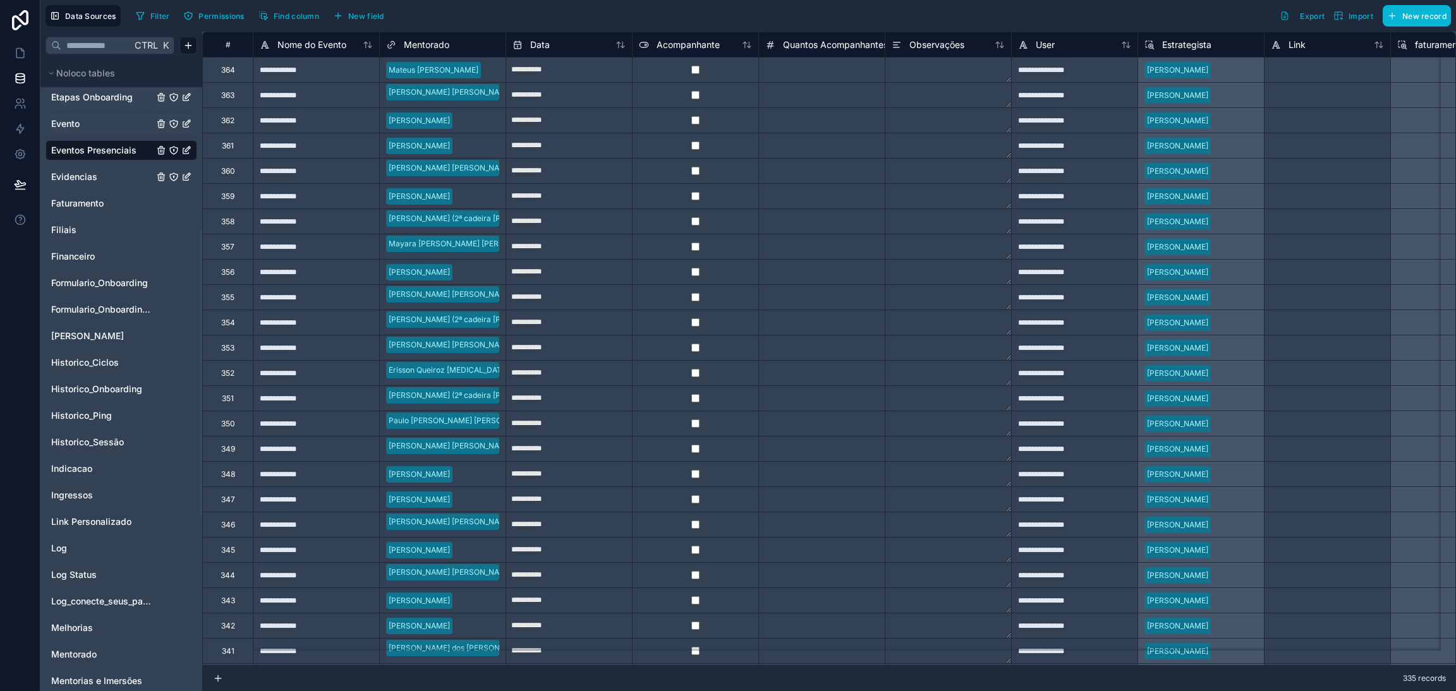
click at [109, 171] on link "Evidencias" at bounding box center [102, 177] width 102 height 13
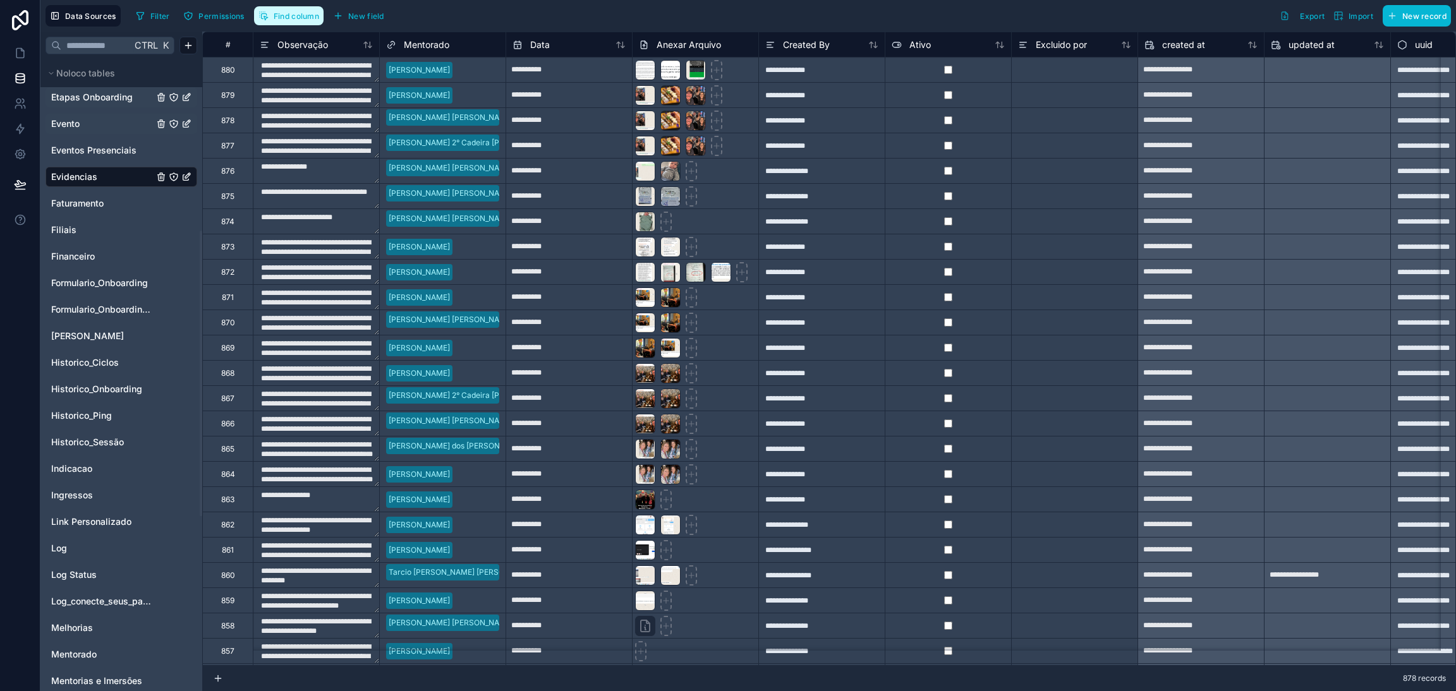
click at [287, 15] on span "Find column" at bounding box center [296, 15] width 45 height 9
click at [75, 204] on span "Faturamento" at bounding box center [77, 203] width 52 height 13
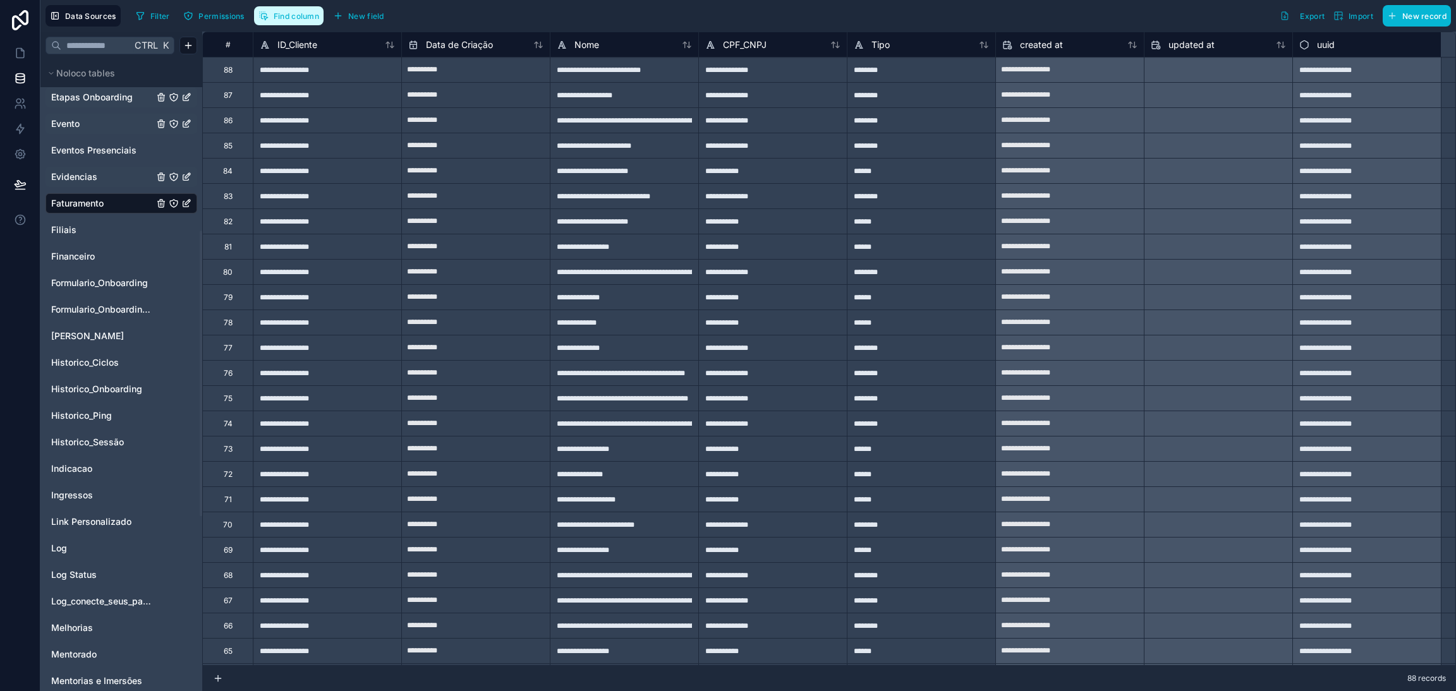
click at [293, 22] on button "Find column" at bounding box center [288, 15] width 69 height 19
click at [92, 227] on link "Filiais" at bounding box center [102, 230] width 102 height 13
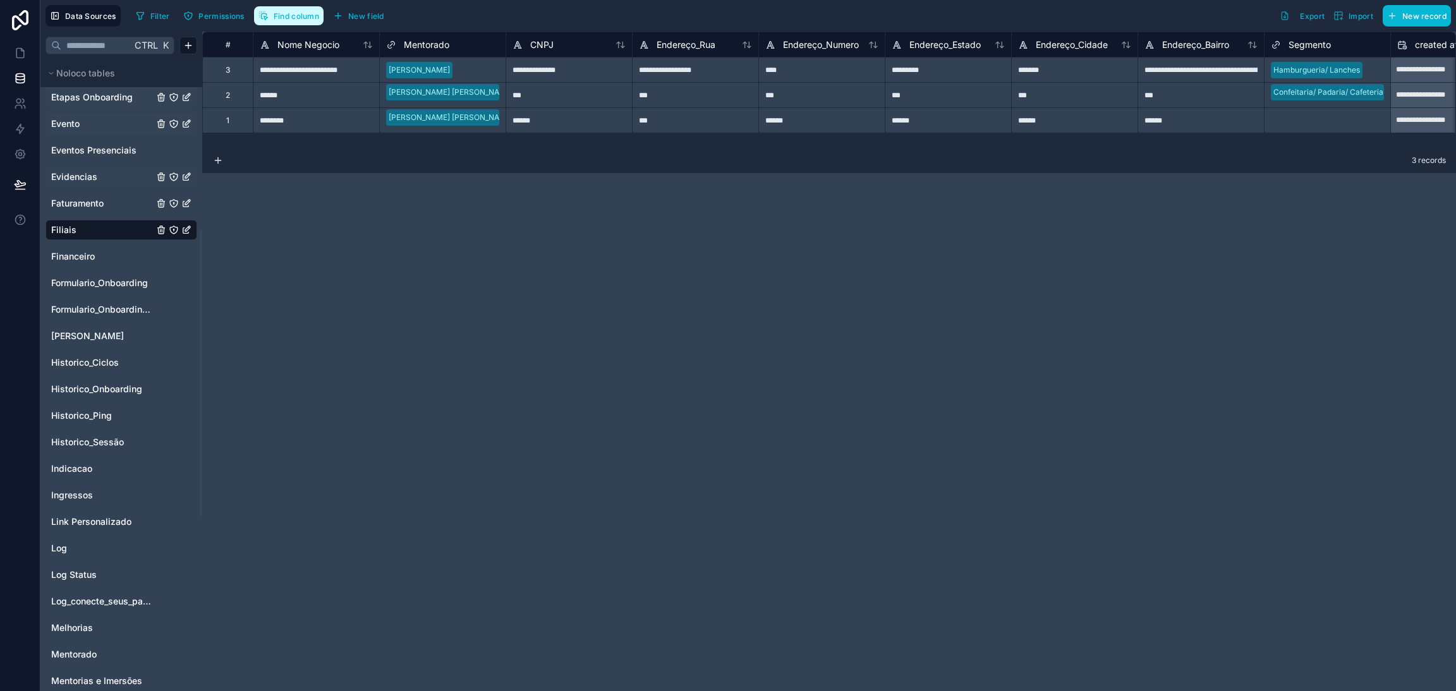
click at [284, 15] on span "Find column" at bounding box center [296, 15] width 45 height 9
click at [89, 259] on span "Financeiro" at bounding box center [73, 256] width 44 height 13
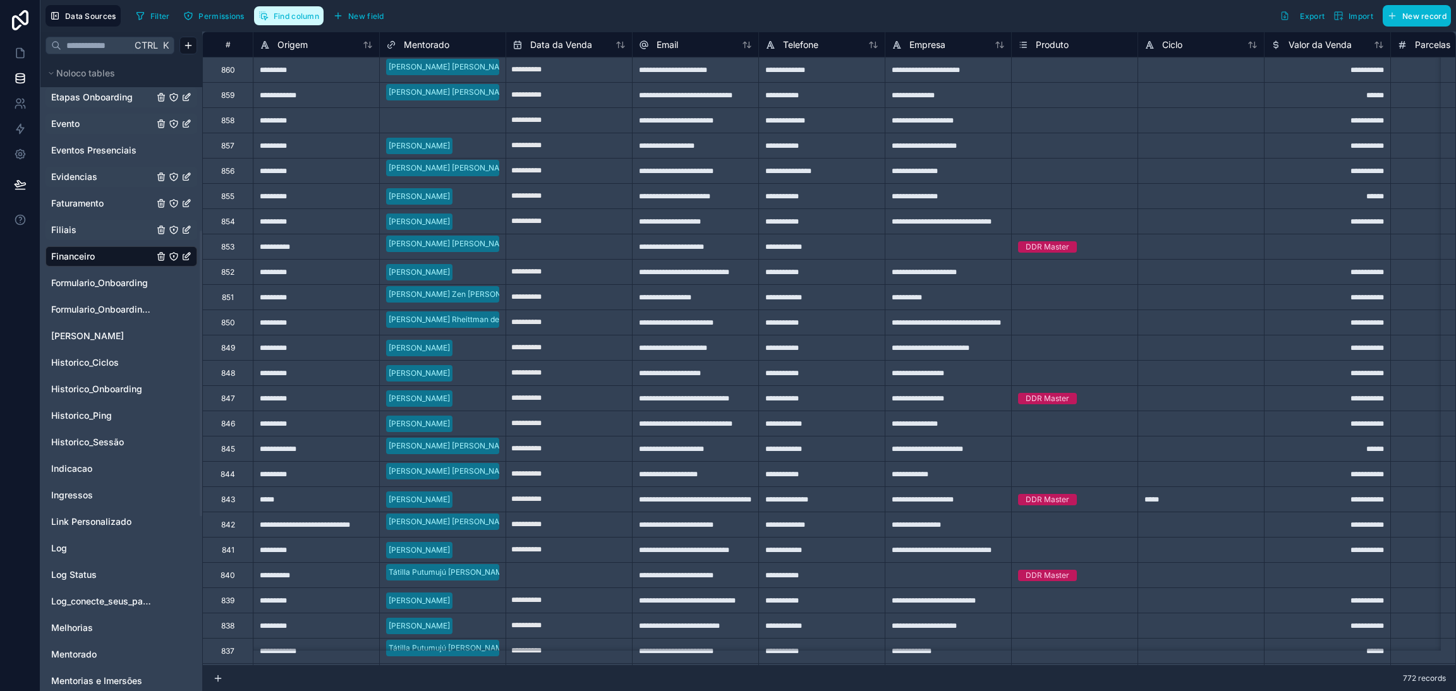
click at [271, 17] on button "Find column" at bounding box center [288, 15] width 69 height 19
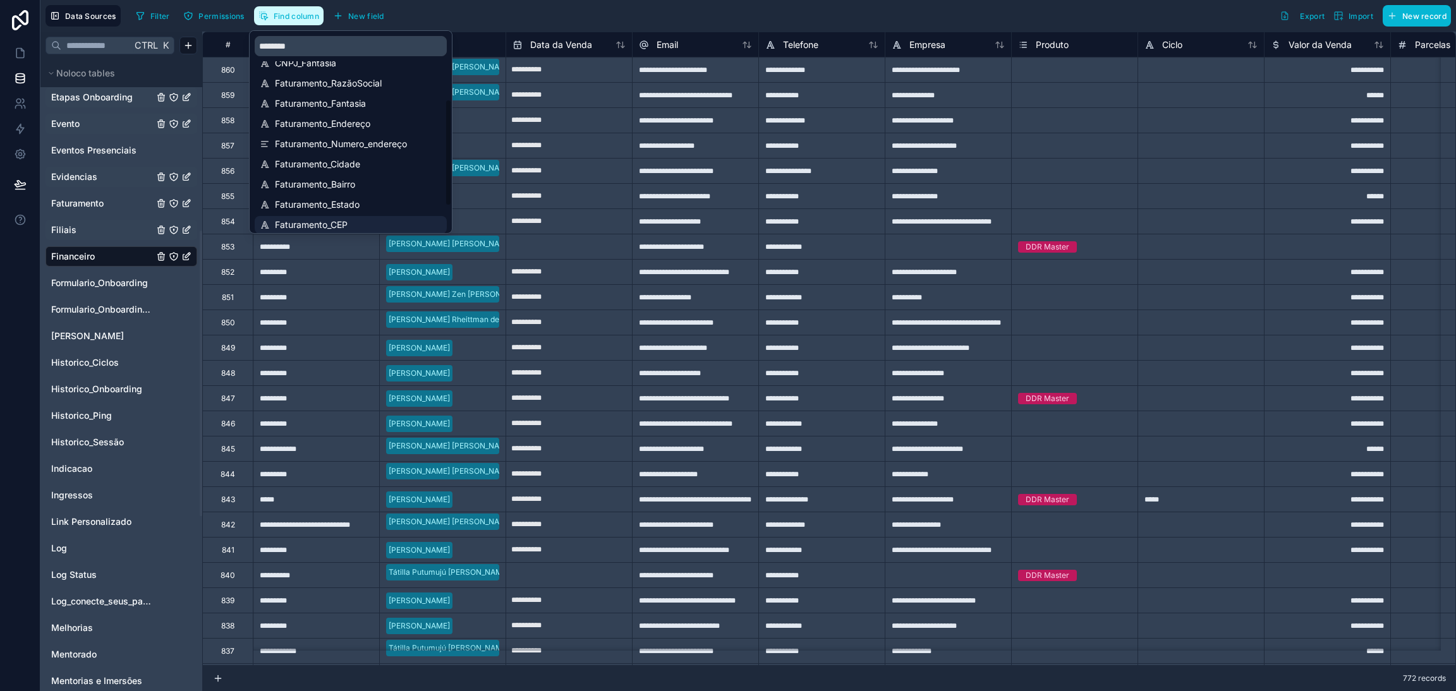
scroll to position [161, 0]
click at [83, 284] on span "Formulario_Onboarding" at bounding box center [99, 283] width 97 height 13
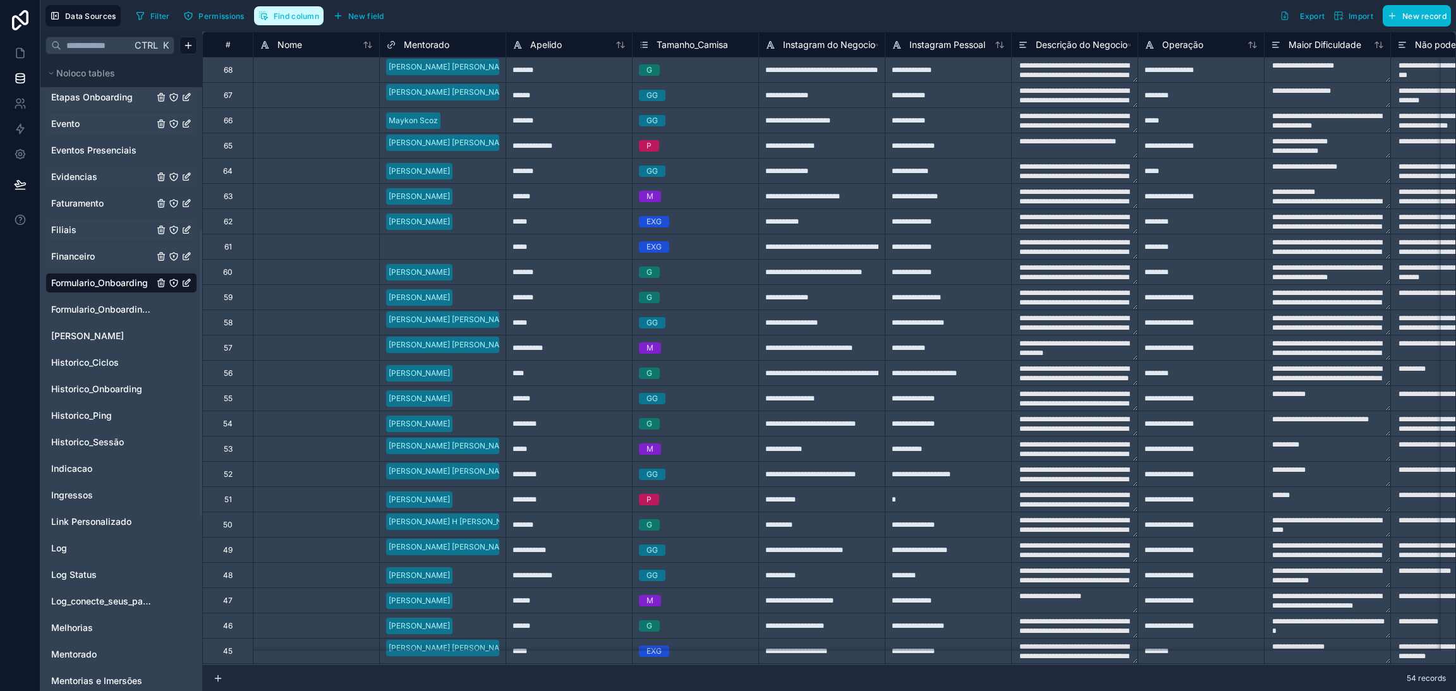
click at [284, 16] on span "Find column" at bounding box center [296, 15] width 45 height 9
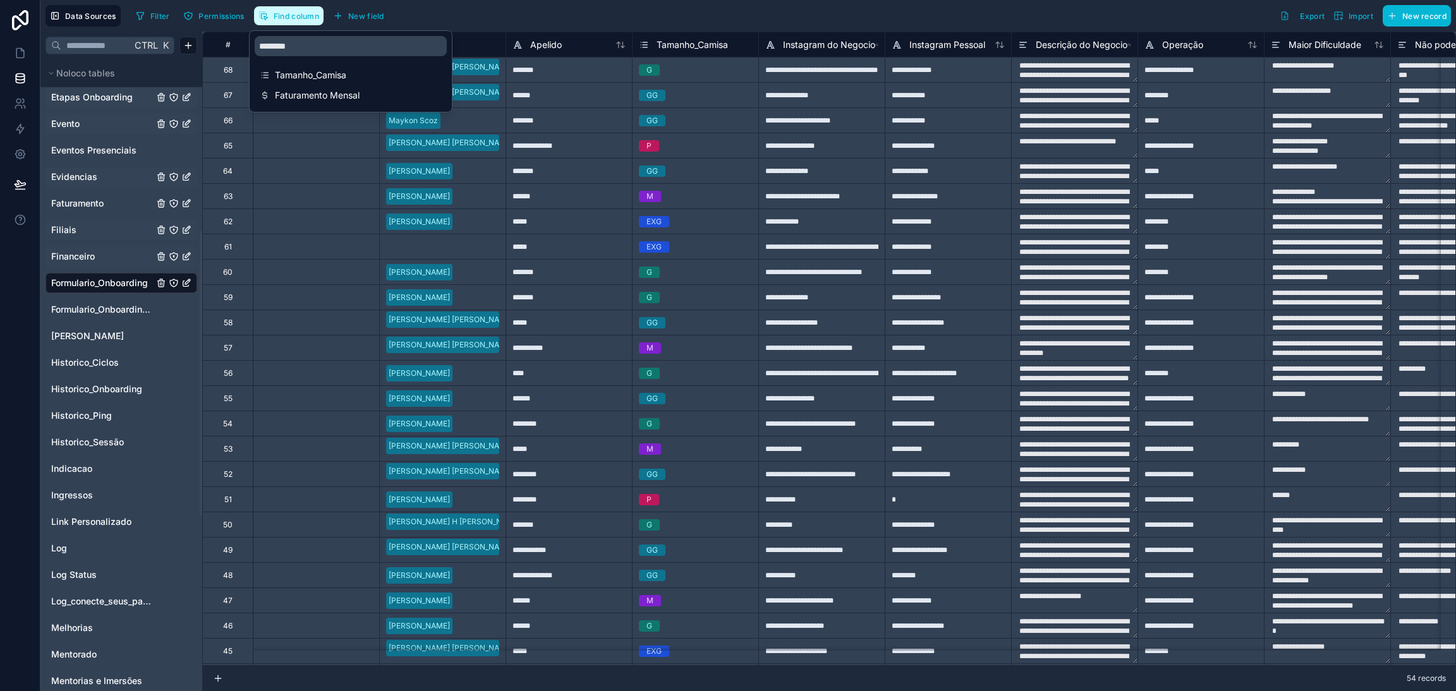
click at [284, 16] on span "Find column" at bounding box center [296, 15] width 45 height 9
click at [106, 310] on span "Formulario_OnboardingV2" at bounding box center [102, 309] width 102 height 13
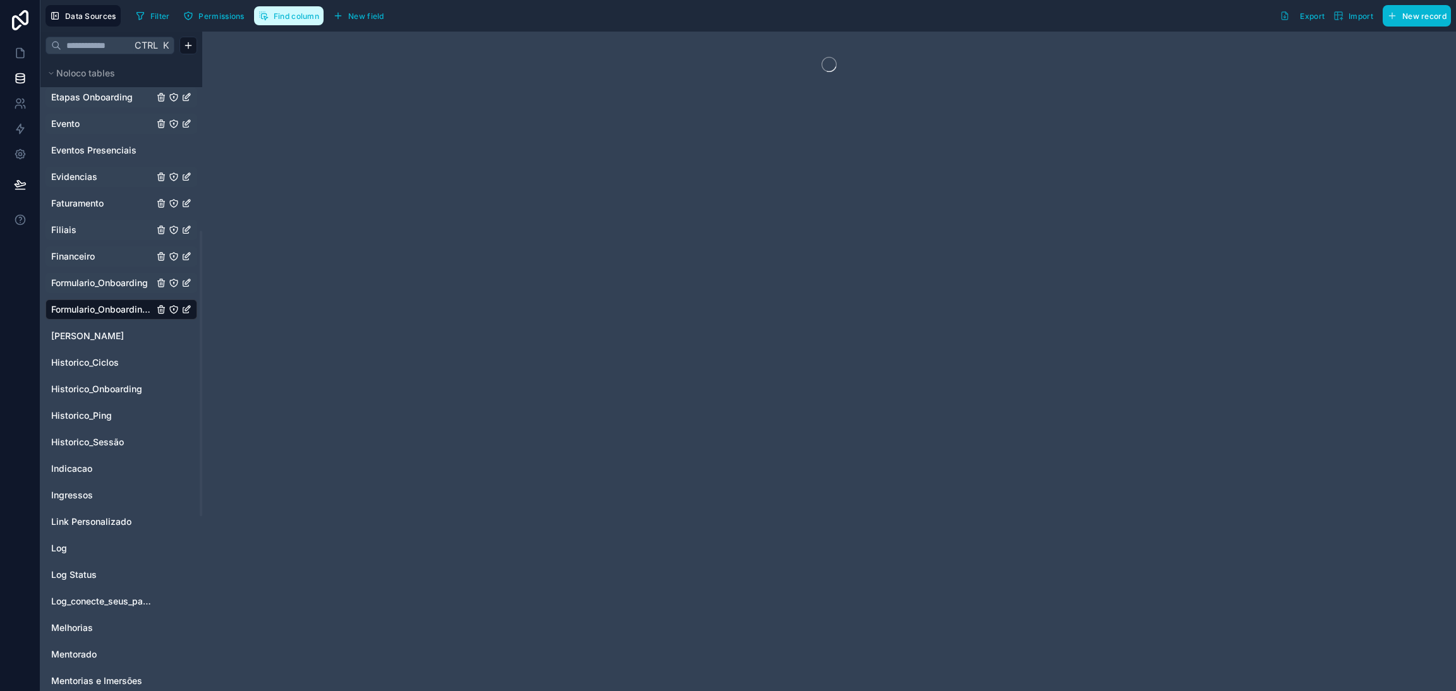
click at [303, 8] on button "Find column" at bounding box center [288, 15] width 69 height 19
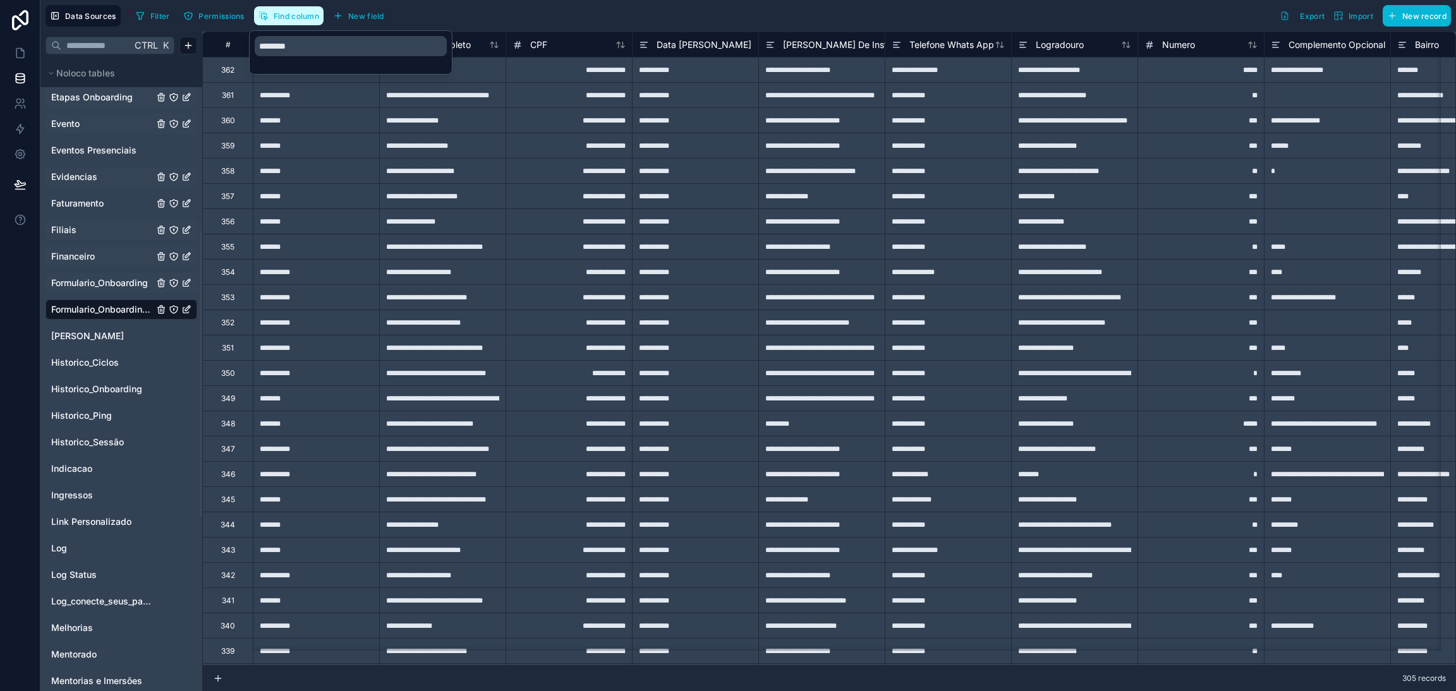
click at [303, 8] on button "Find column" at bounding box center [288, 15] width 69 height 19
click at [95, 341] on link "Frase" at bounding box center [102, 336] width 102 height 13
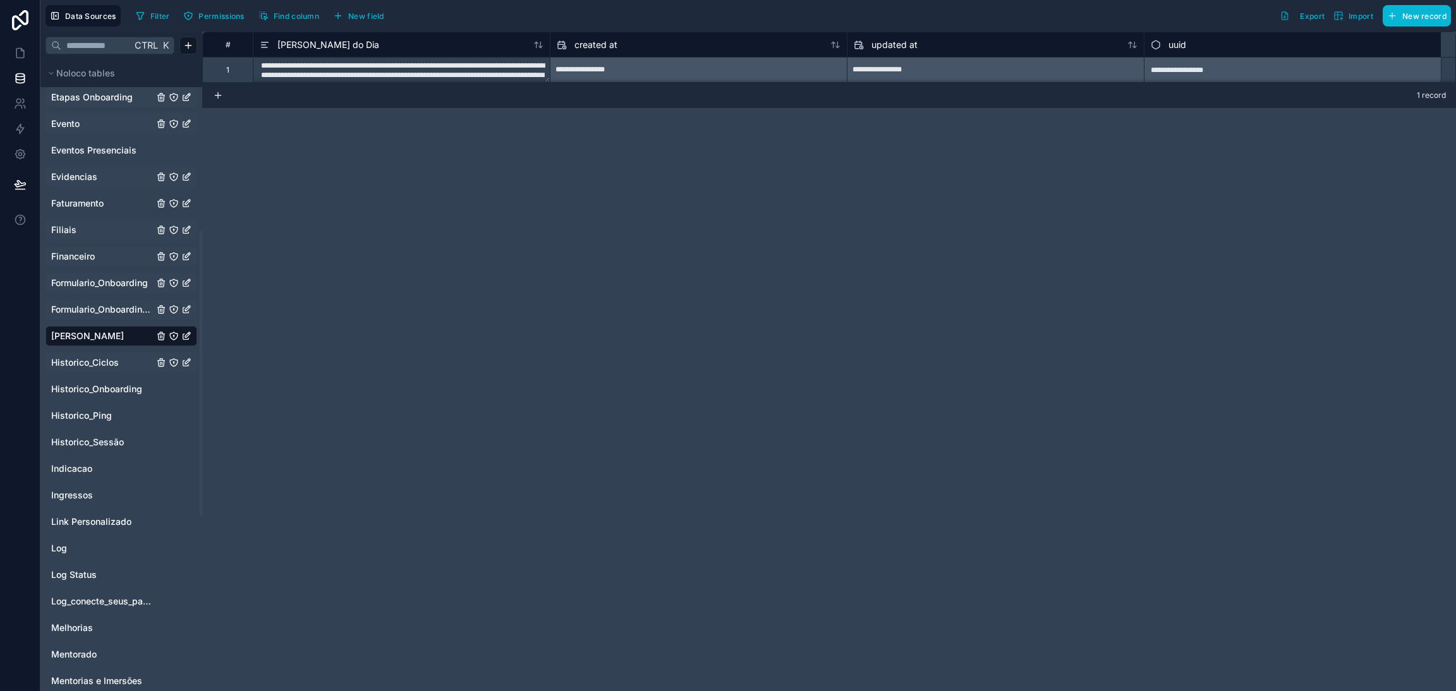
click at [98, 362] on span "Historico_Ciclos" at bounding box center [85, 362] width 68 height 13
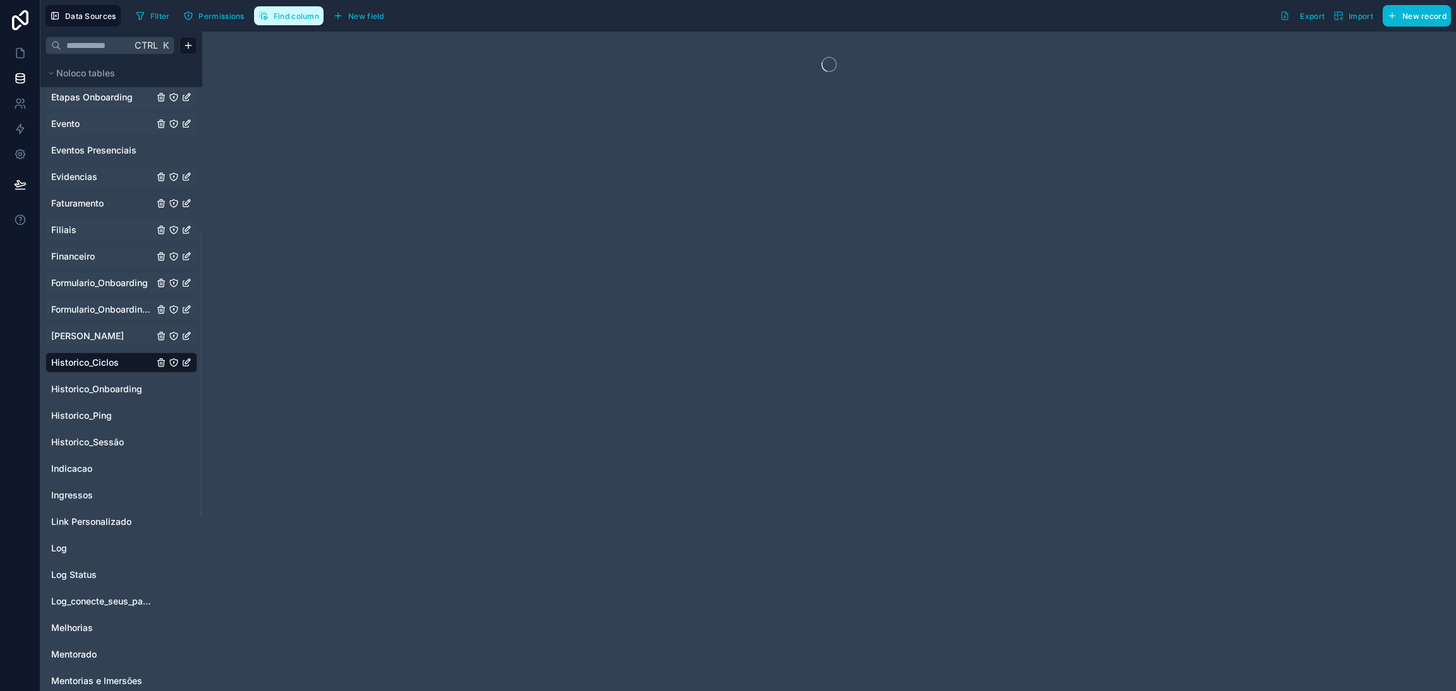
click at [299, 18] on span "Find column" at bounding box center [296, 15] width 45 height 9
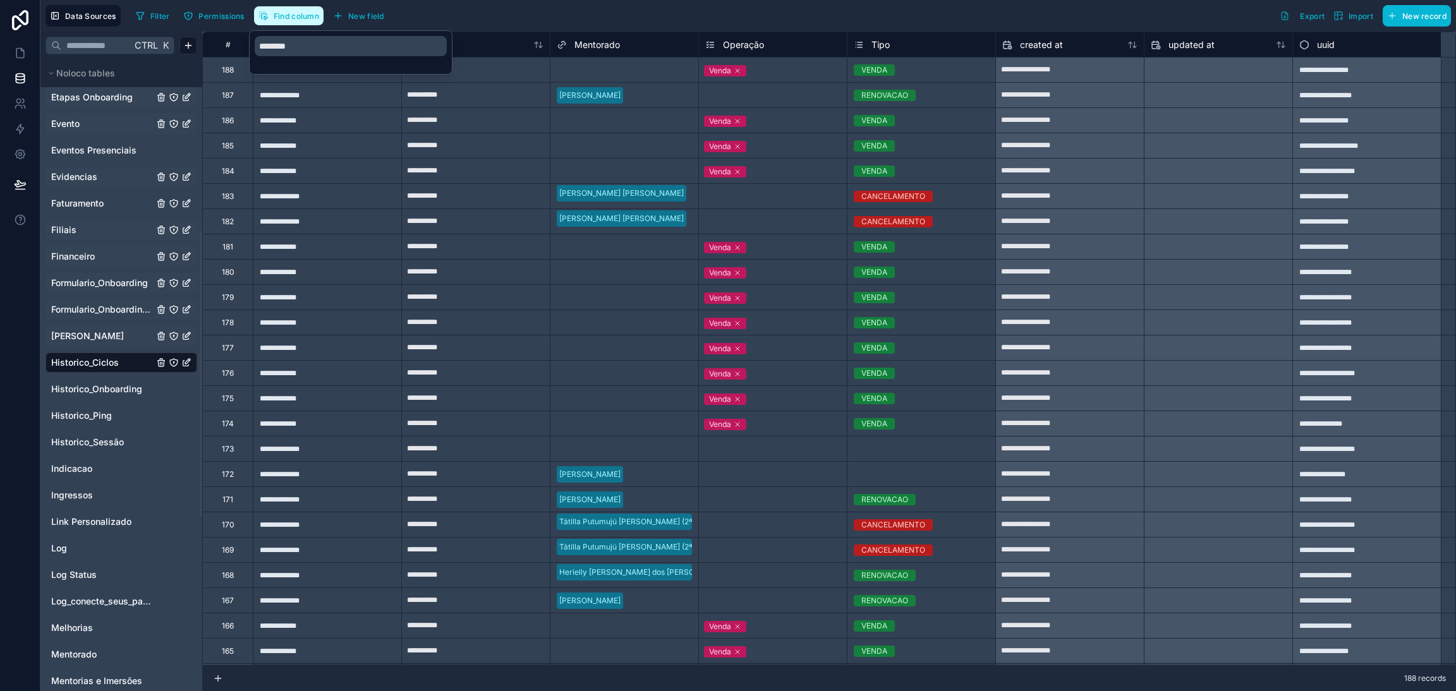
click at [299, 16] on span "Find column" at bounding box center [296, 15] width 45 height 9
click at [103, 390] on span "Historico_Onboarding" at bounding box center [96, 389] width 91 height 13
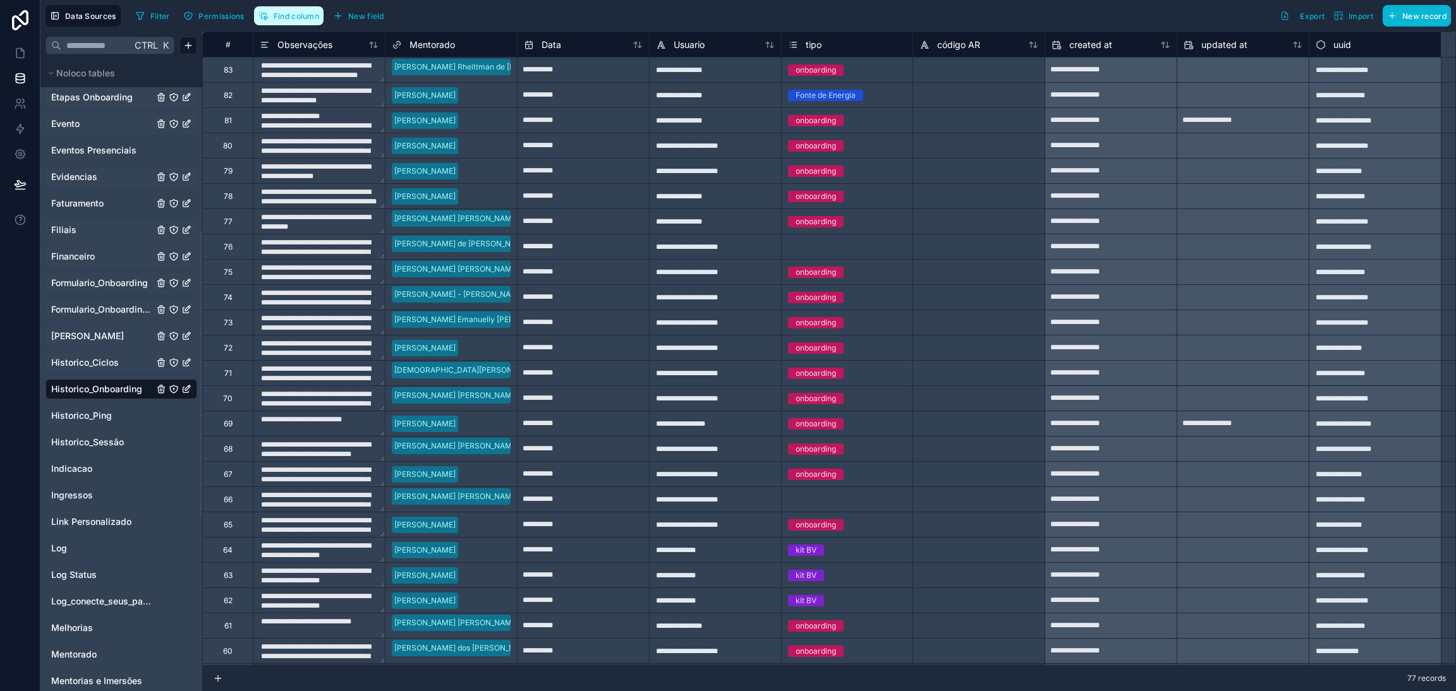
click at [275, 18] on span "Find column" at bounding box center [296, 15] width 45 height 9
click at [93, 409] on span "Historico_Ping" at bounding box center [81, 415] width 61 height 13
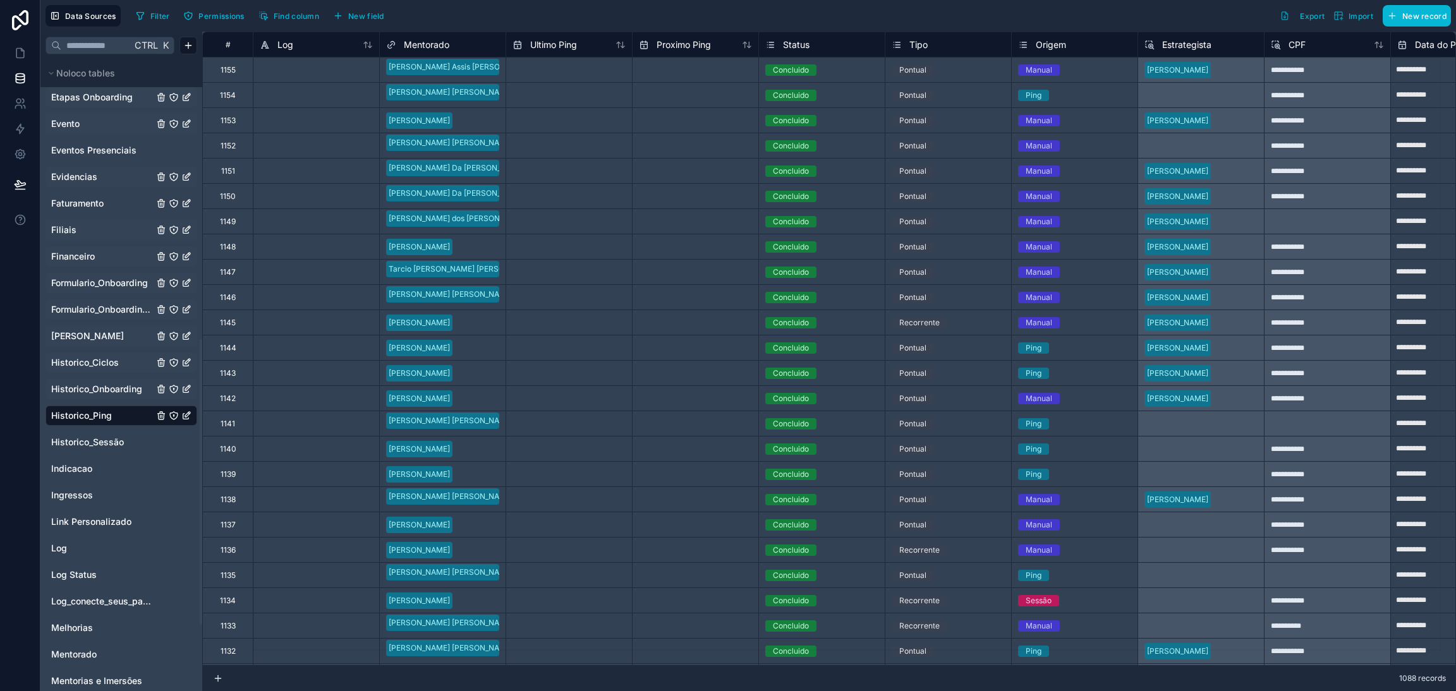
scroll to position [663, 0]
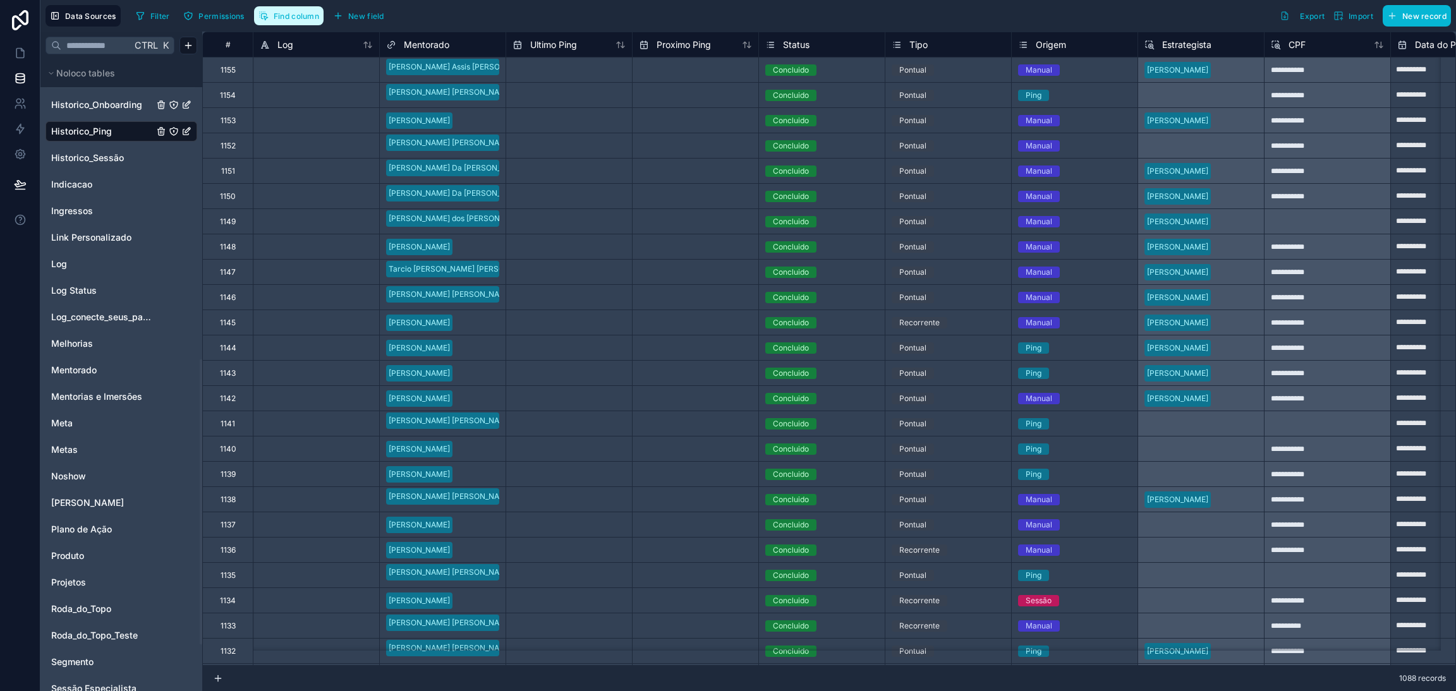
click at [297, 20] on button "Find column" at bounding box center [288, 15] width 69 height 19
click at [295, 18] on span "Find column" at bounding box center [296, 15] width 45 height 9
click at [92, 159] on span "Historico_Sessão" at bounding box center [87, 158] width 73 height 13
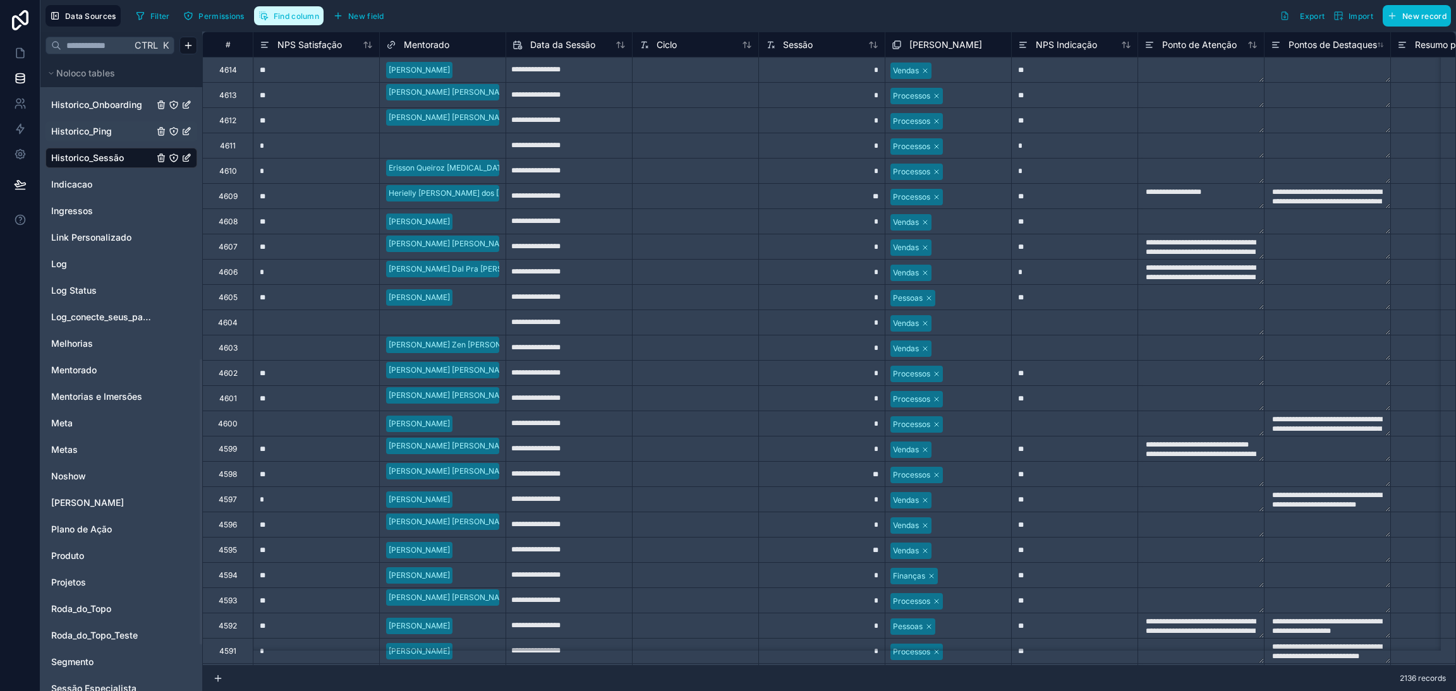
click at [289, 18] on span "Find column" at bounding box center [296, 15] width 45 height 9
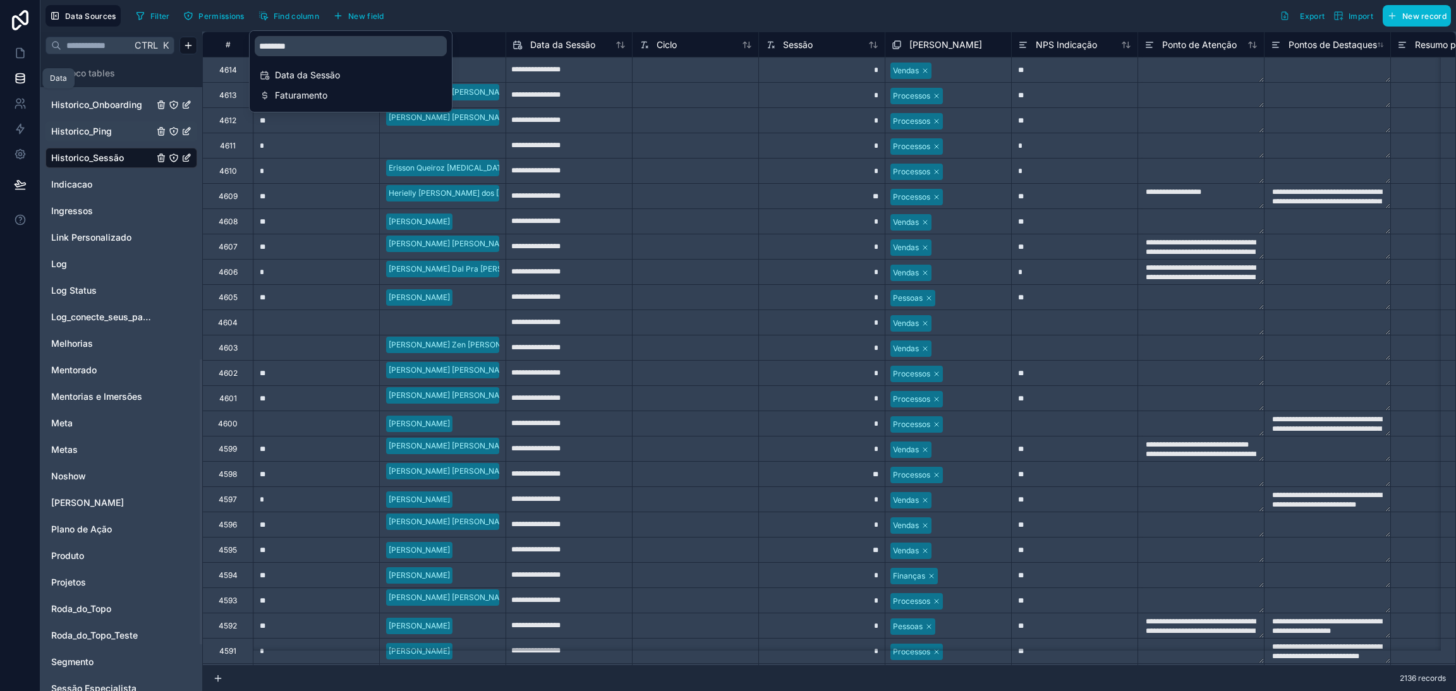
click at [26, 81] on link at bounding box center [20, 78] width 40 height 25
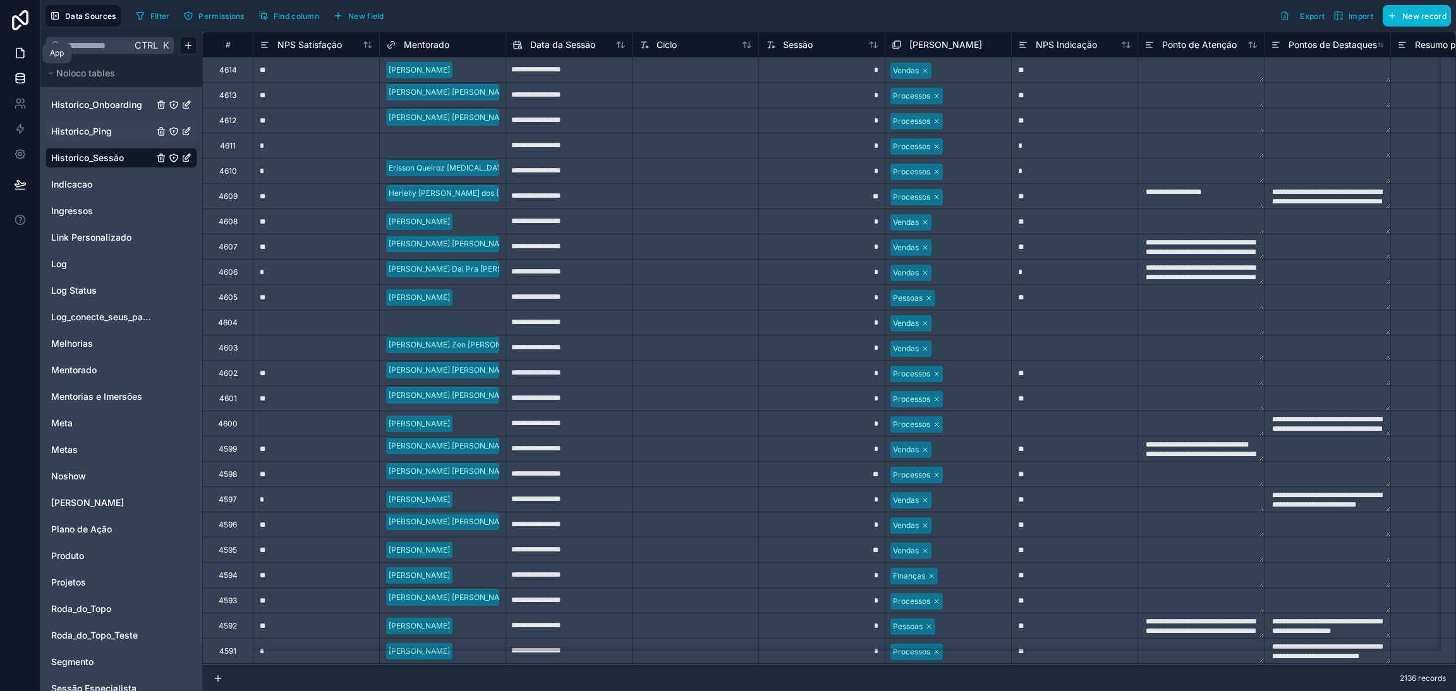
click at [25, 57] on icon at bounding box center [20, 53] width 13 height 13
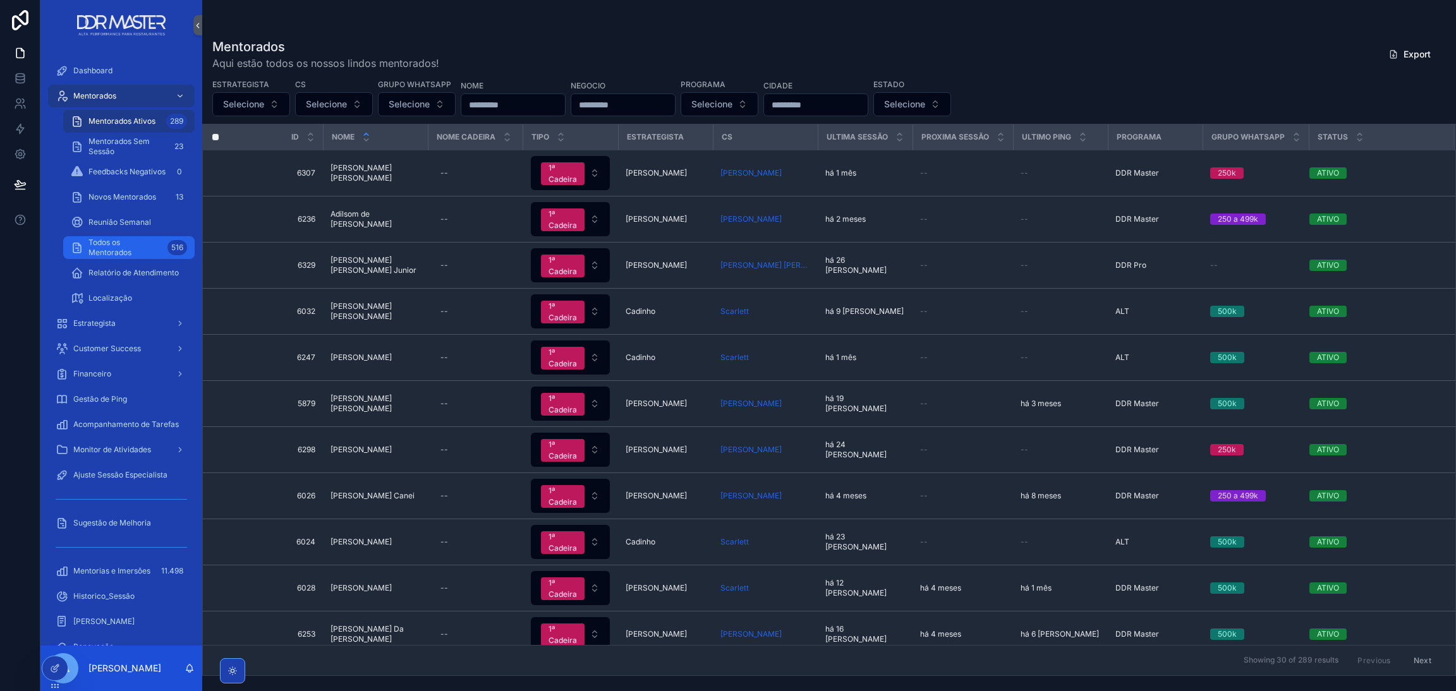
click at [130, 241] on span "Todos os Mentorados" at bounding box center [125, 248] width 74 height 20
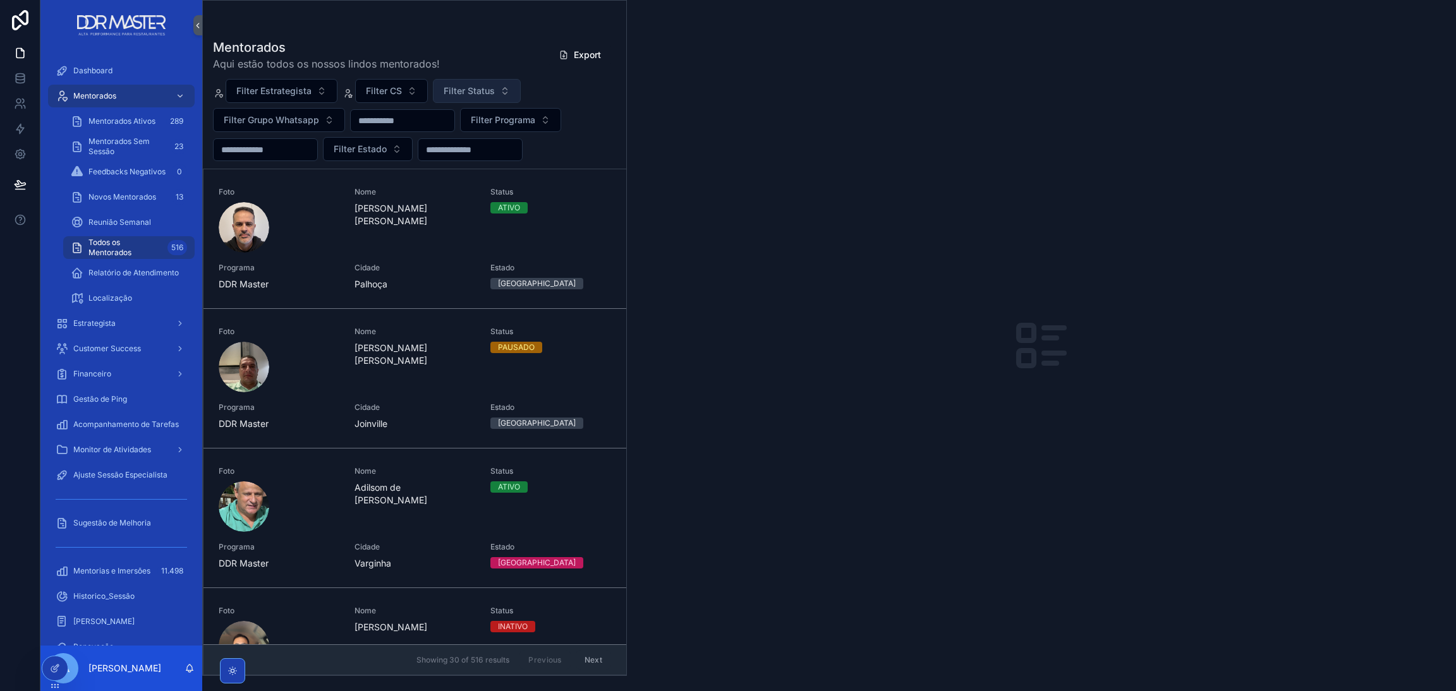
click at [480, 90] on span "Filter Status" at bounding box center [469, 91] width 51 height 13
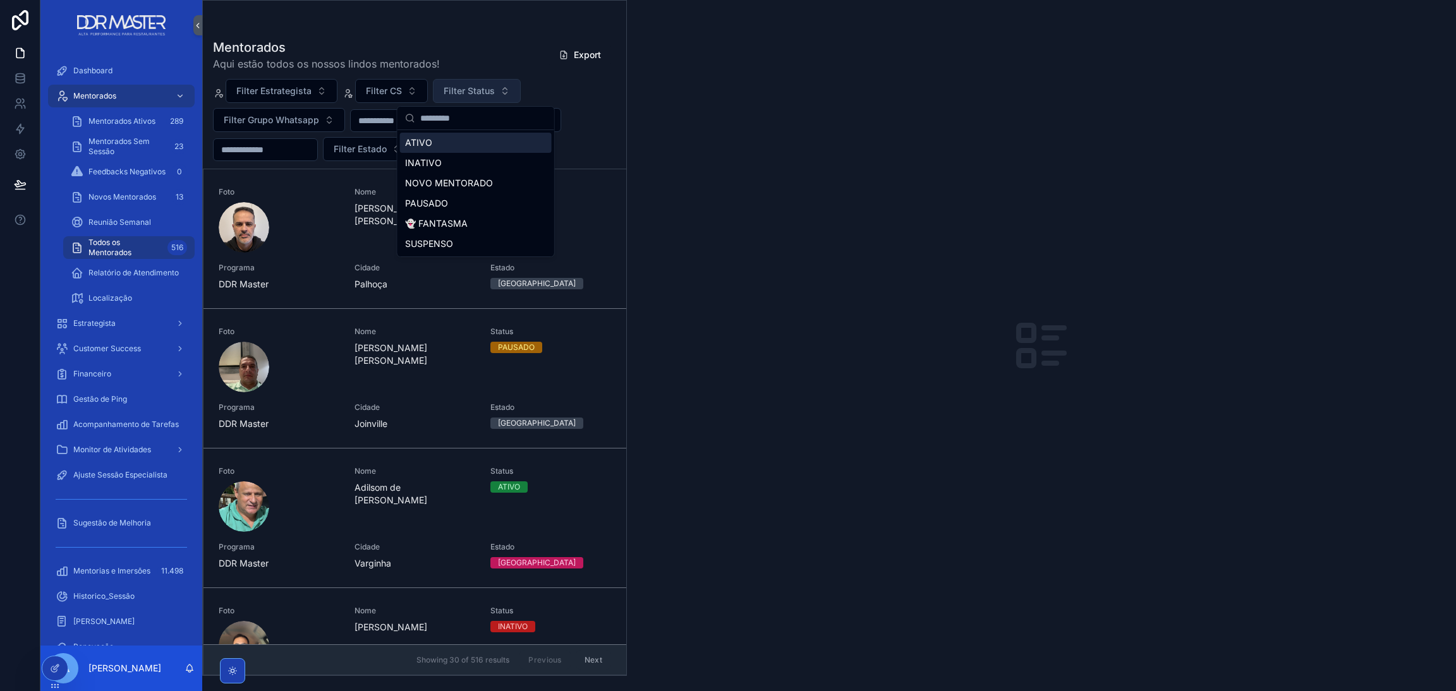
click at [480, 90] on span "Filter Status" at bounding box center [469, 91] width 51 height 13
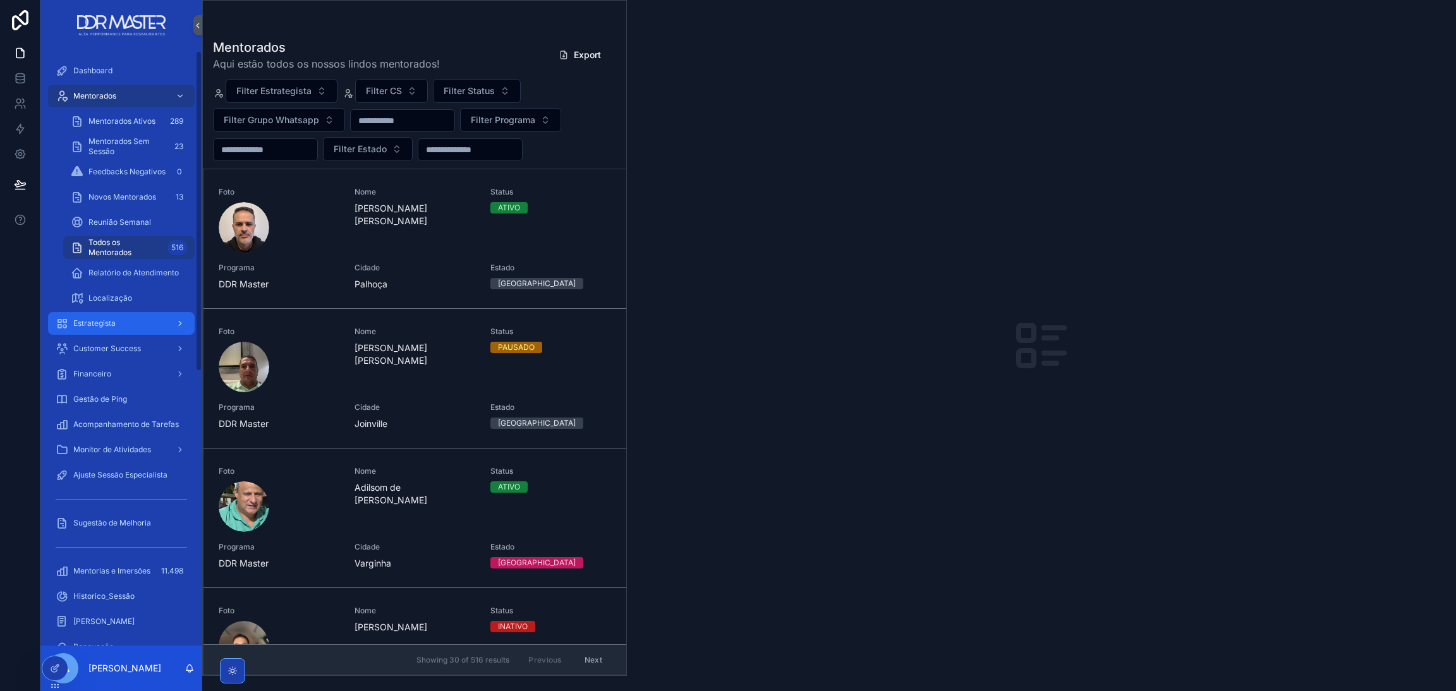
click at [154, 323] on div "Estrategista" at bounding box center [121, 323] width 131 height 20
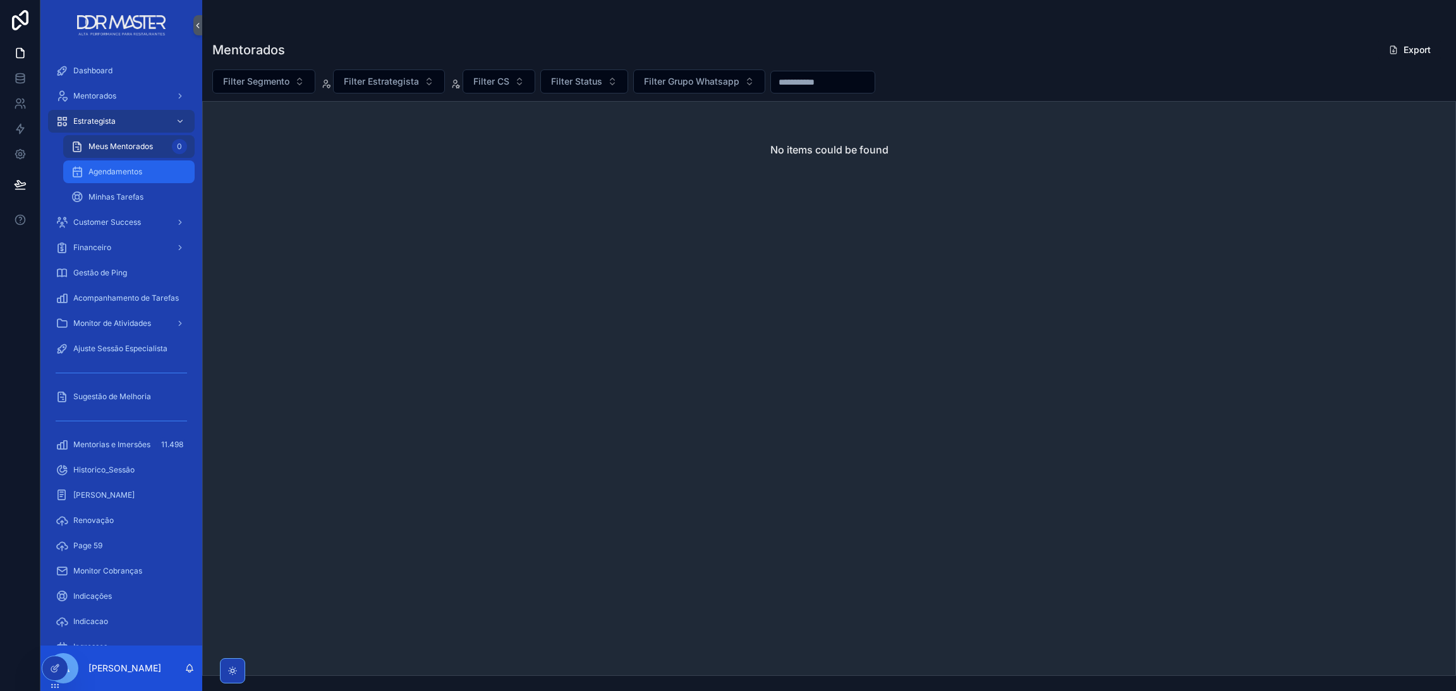
click at [138, 176] on div "Agendamentos" at bounding box center [129, 172] width 116 height 20
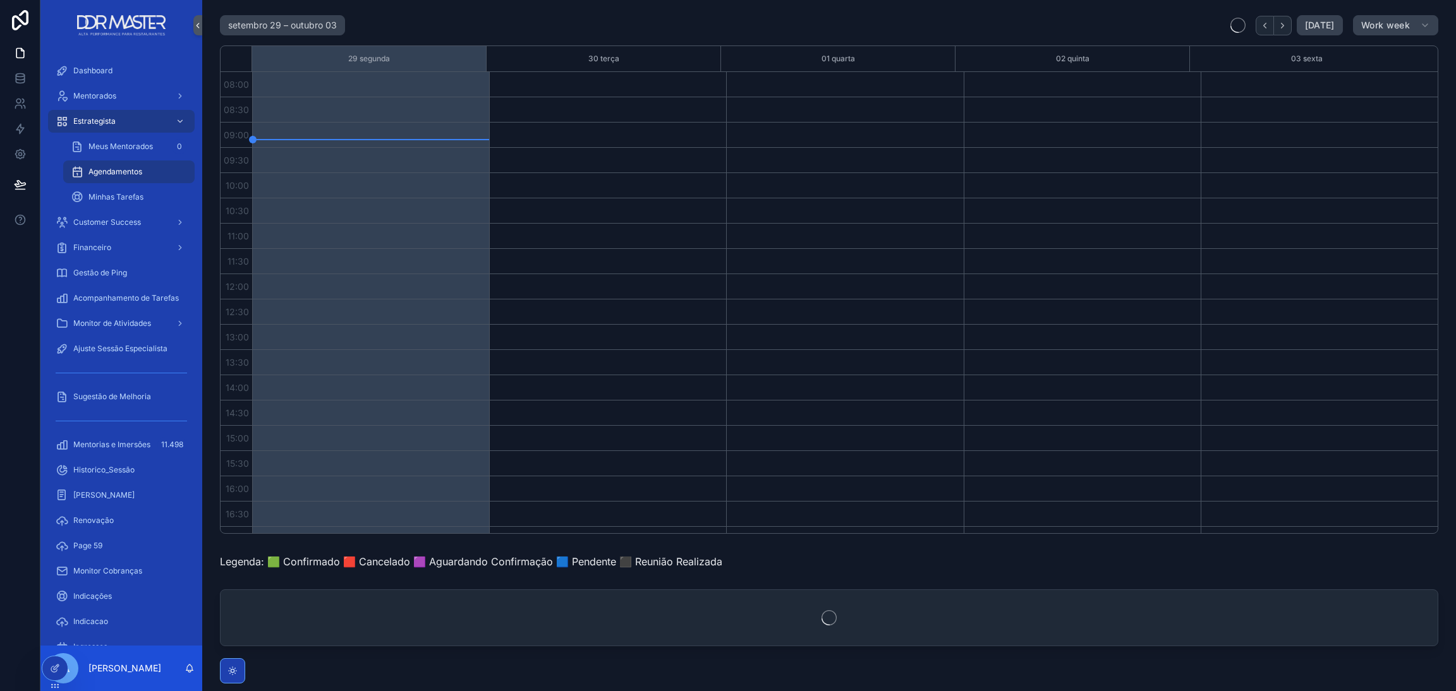
scroll to position [246, 0]
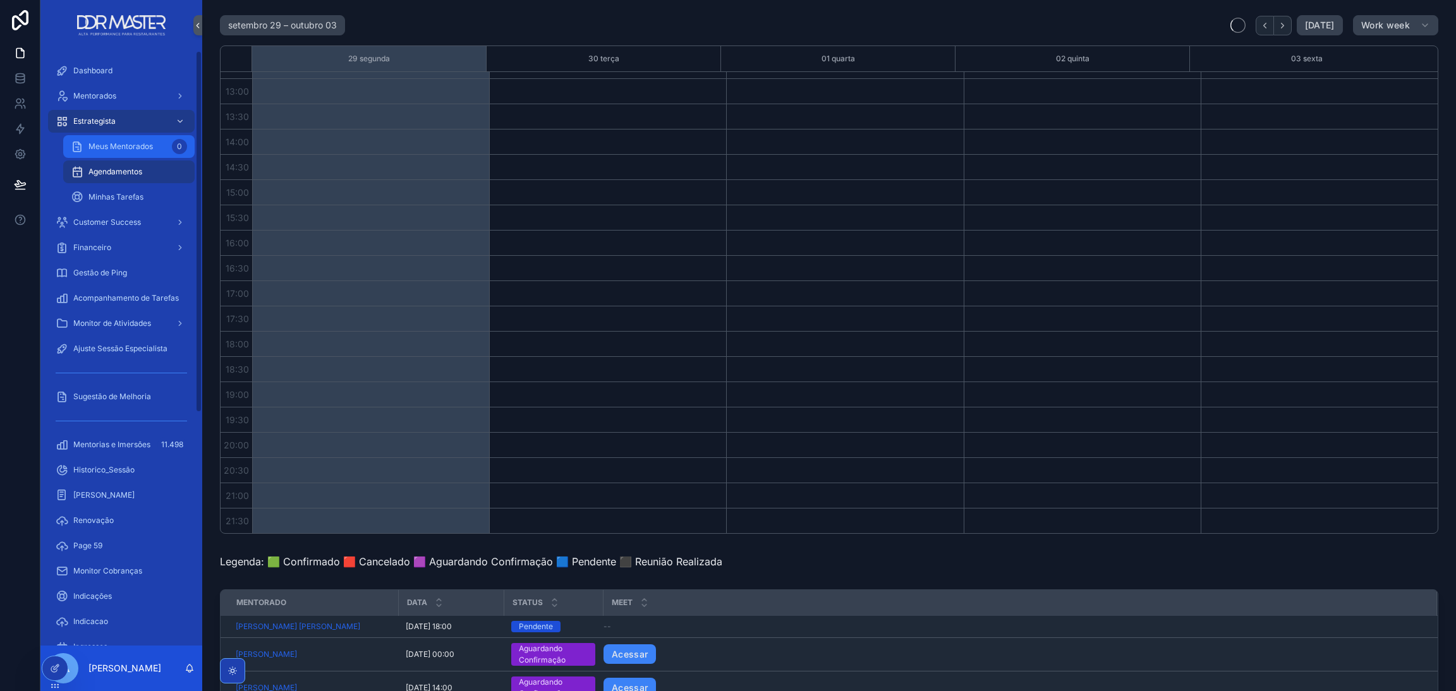
click at [130, 152] on div "Meus Mentorados 0" at bounding box center [129, 146] width 116 height 20
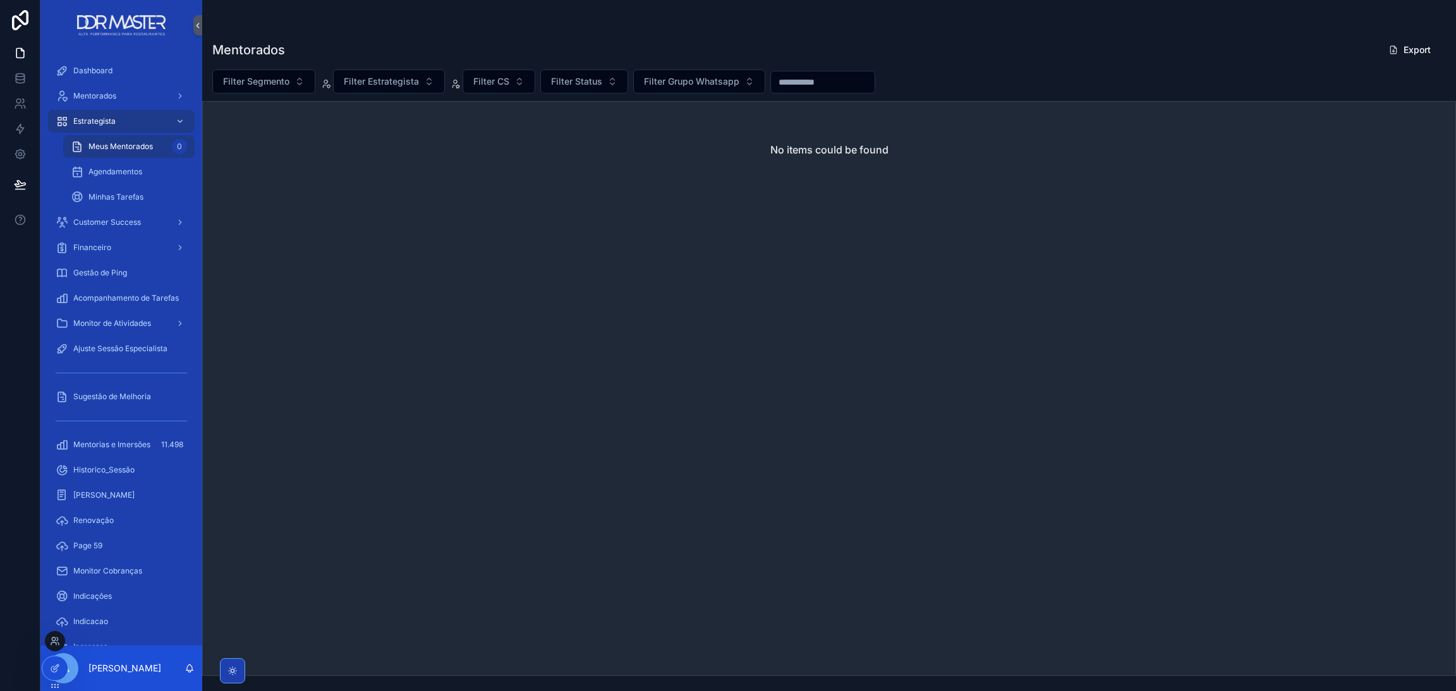
click at [57, 646] on div at bounding box center [55, 641] width 20 height 20
click at [57, 643] on icon at bounding box center [57, 644] width 1 height 3
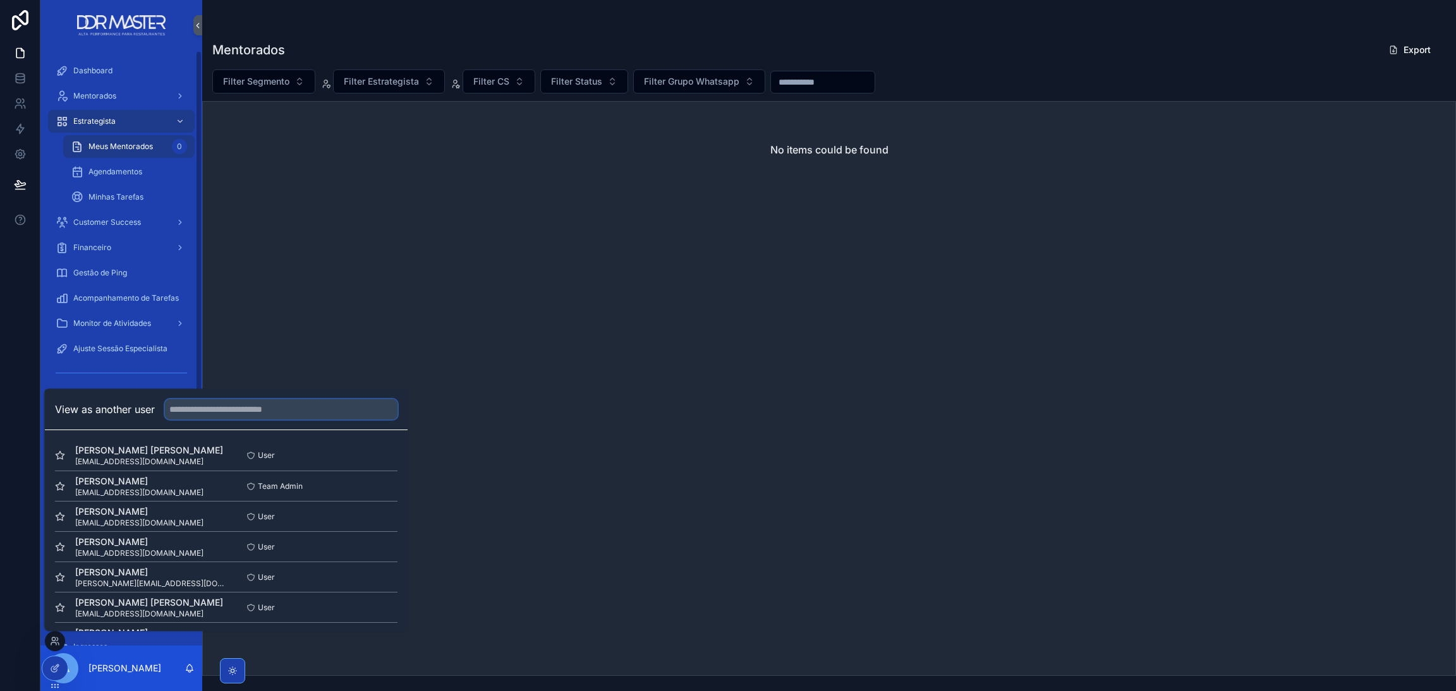
click at [236, 411] on input "text" at bounding box center [281, 409] width 232 height 20
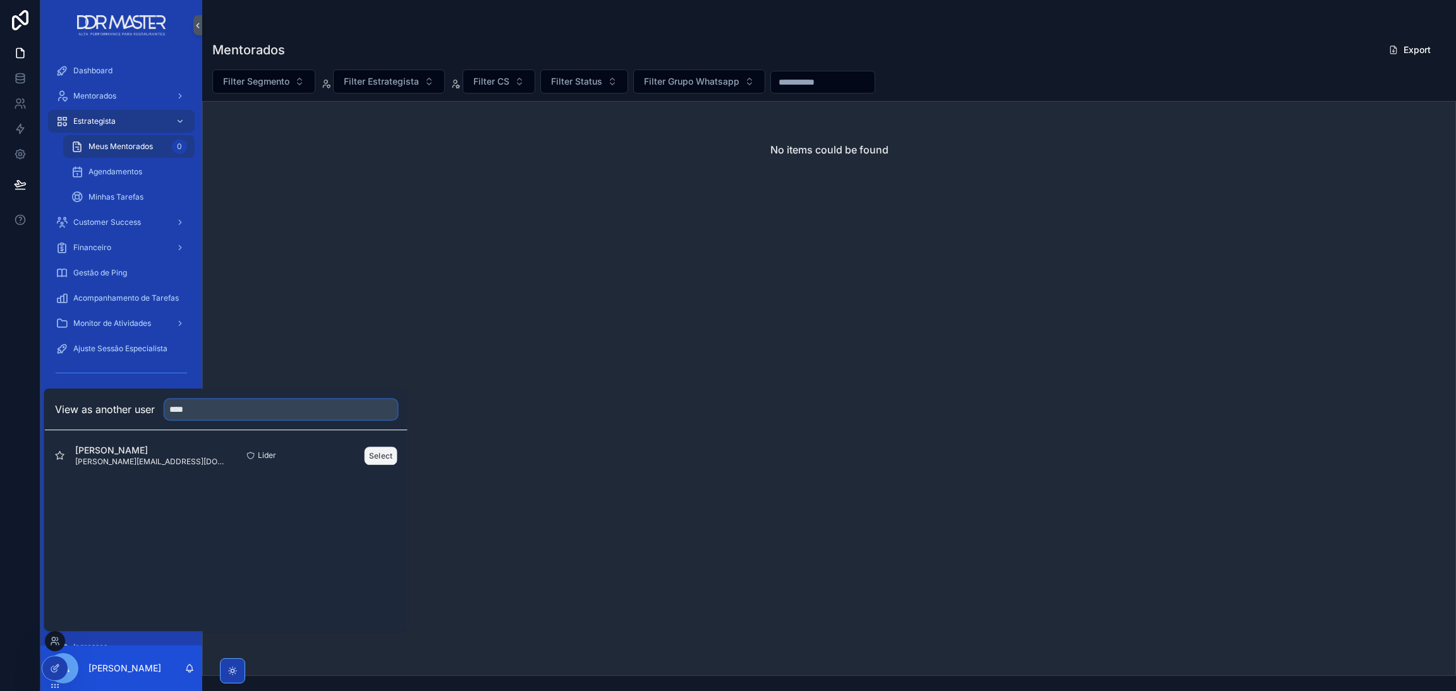
type input "****"
click at [374, 455] on button "Select" at bounding box center [381, 456] width 33 height 18
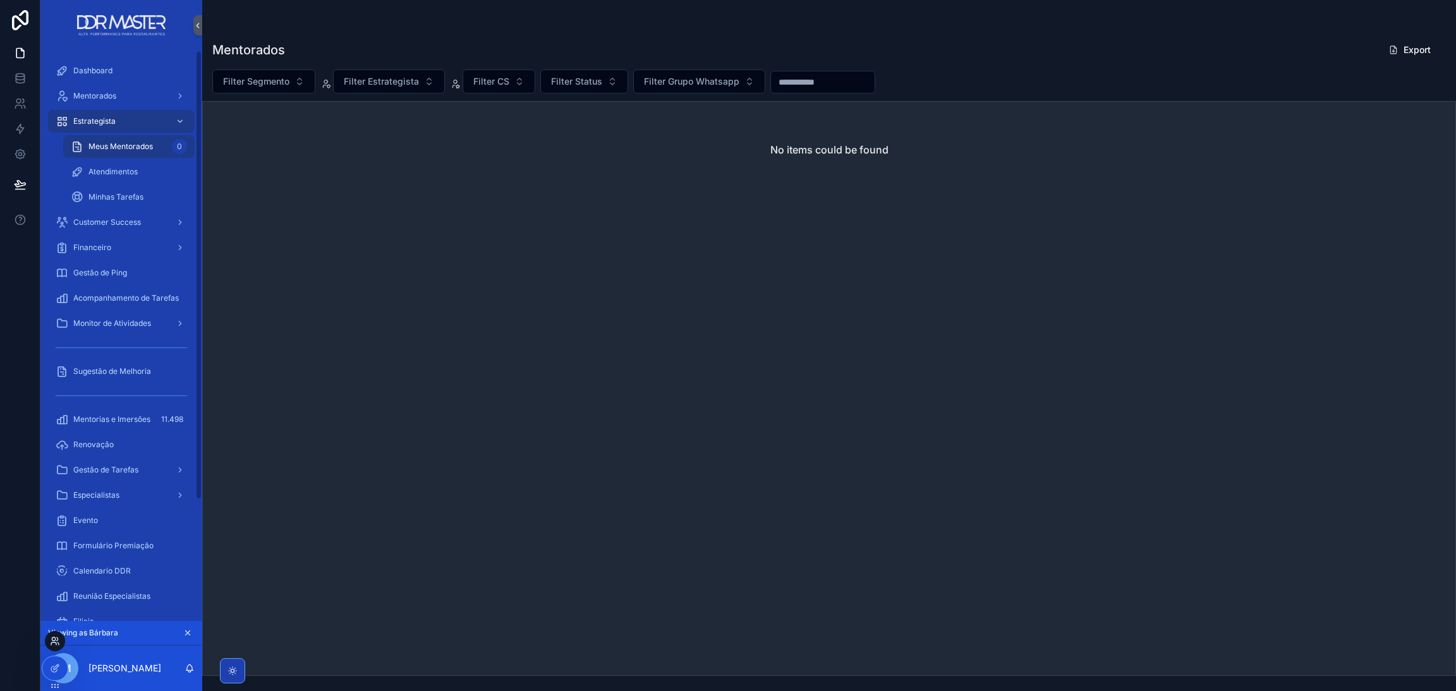
click at [57, 639] on icon at bounding box center [57, 638] width 1 height 3
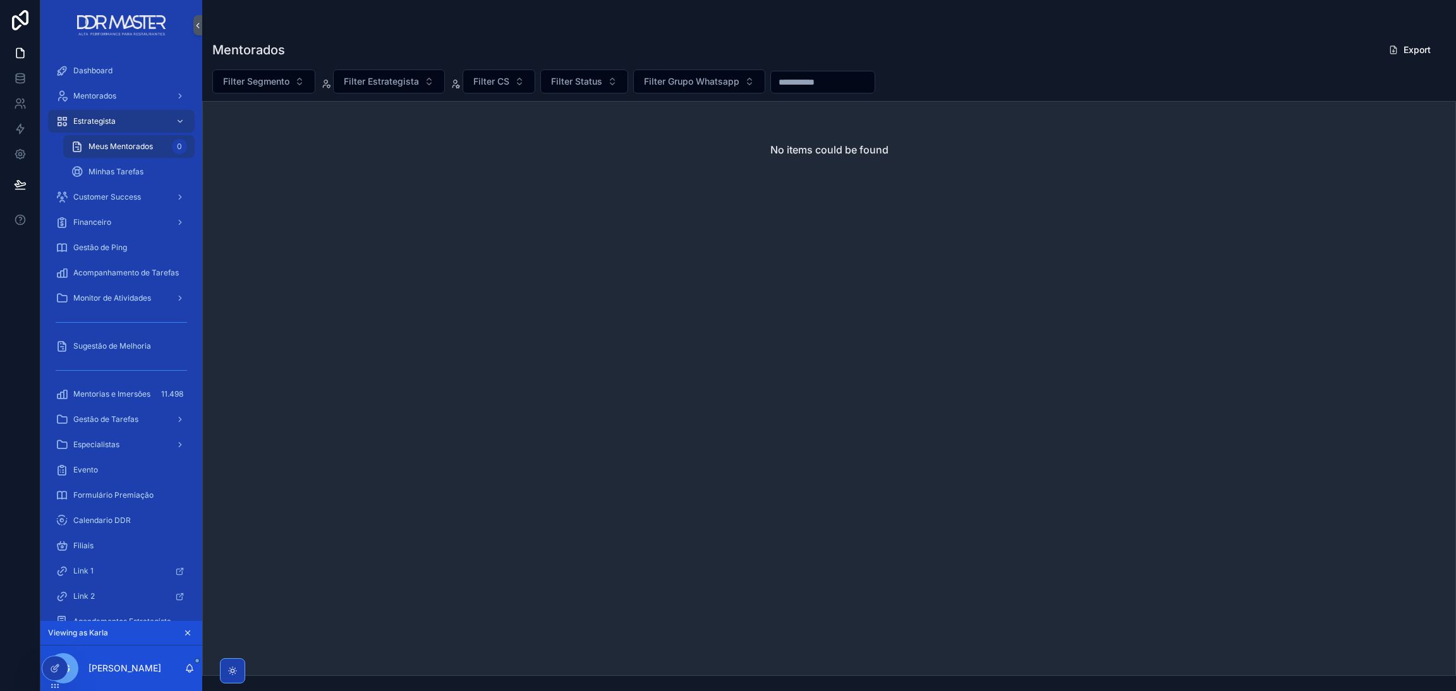
click at [526, 373] on div "No items could be found" at bounding box center [828, 388] width 1253 height 575
click at [130, 167] on span "Minhas Tarefas" at bounding box center [115, 172] width 55 height 10
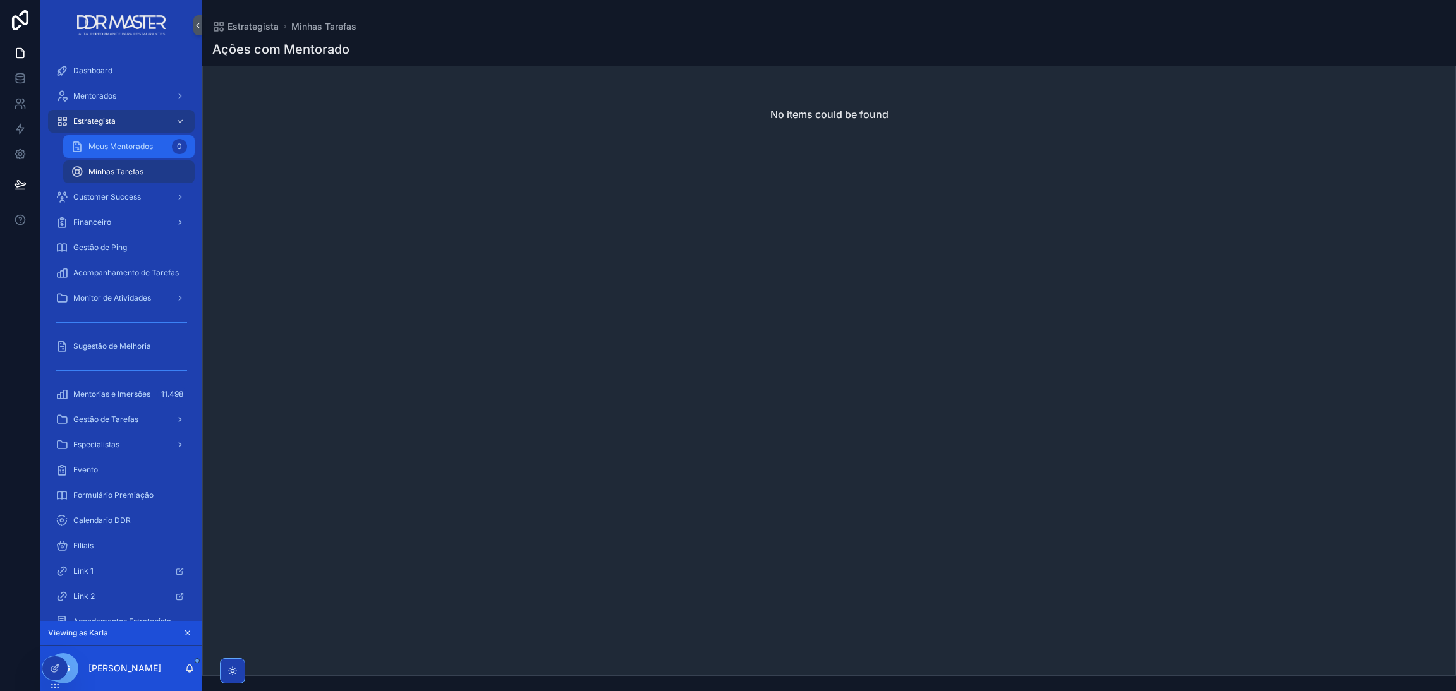
click at [123, 148] on span "Meus Mentorados" at bounding box center [120, 147] width 64 height 10
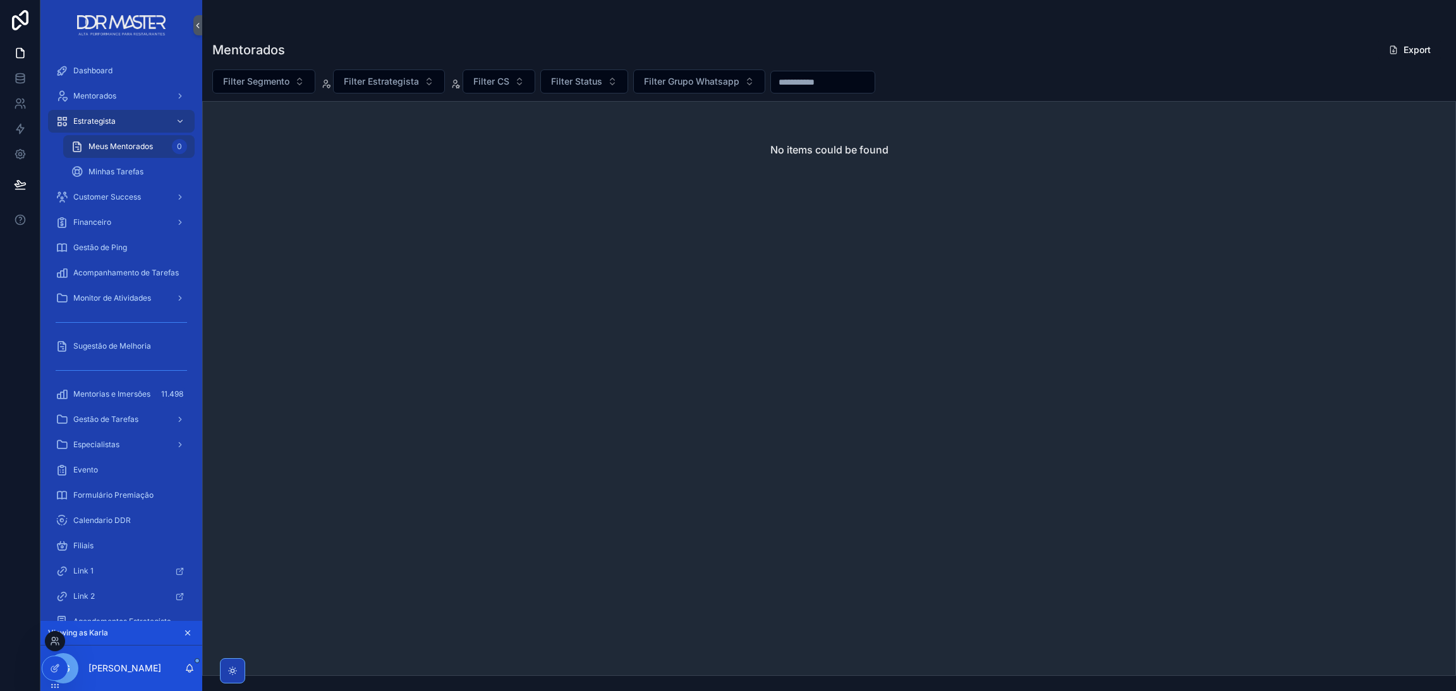
click at [55, 646] on div at bounding box center [55, 641] width 20 height 20
click at [116, 201] on span "Customer Success" at bounding box center [107, 197] width 68 height 10
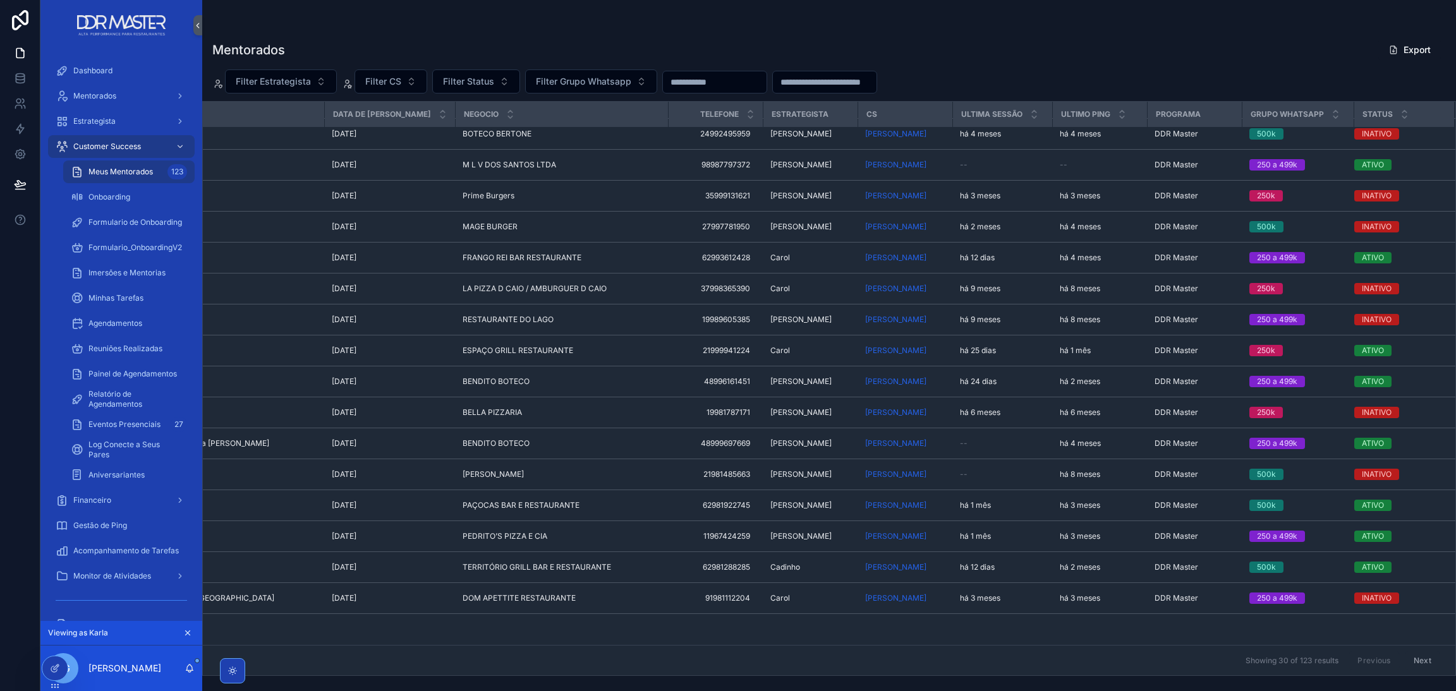
scroll to position [0, 114]
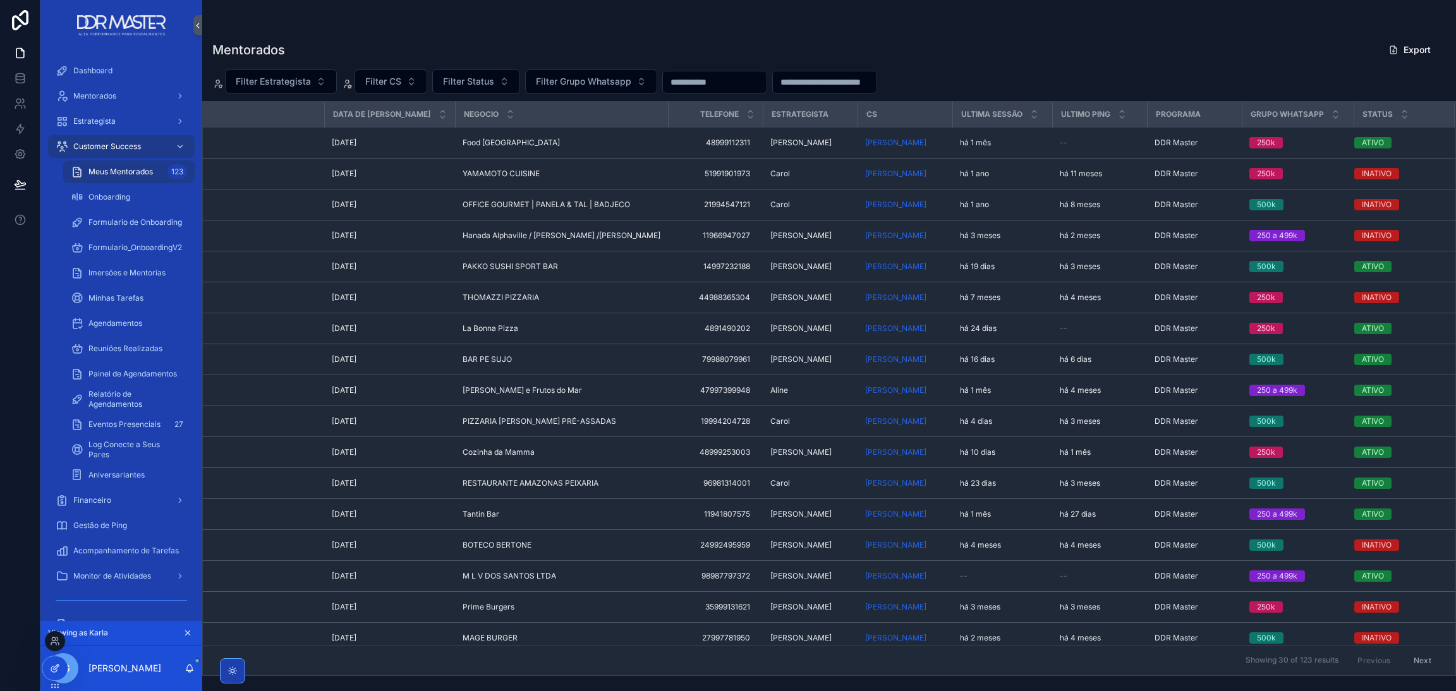
click at [59, 667] on icon at bounding box center [55, 668] width 10 height 10
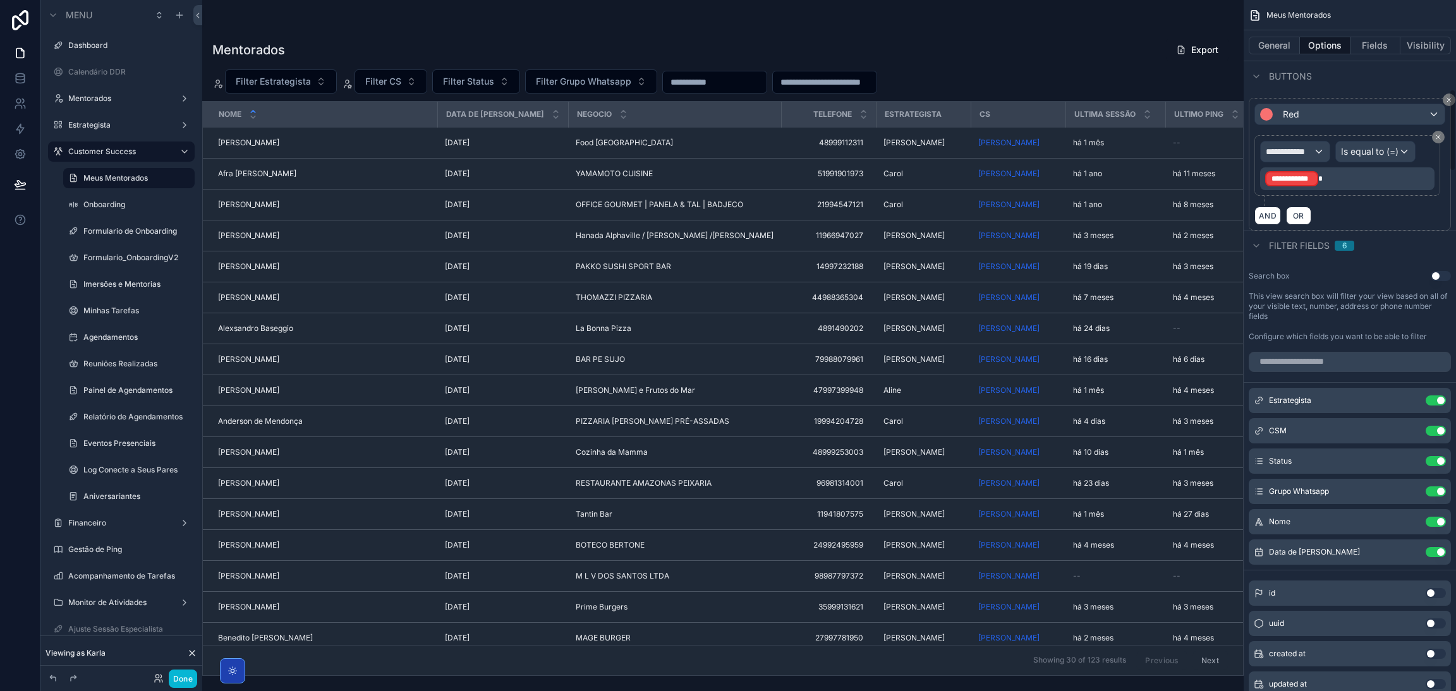
scroll to position [758, 0]
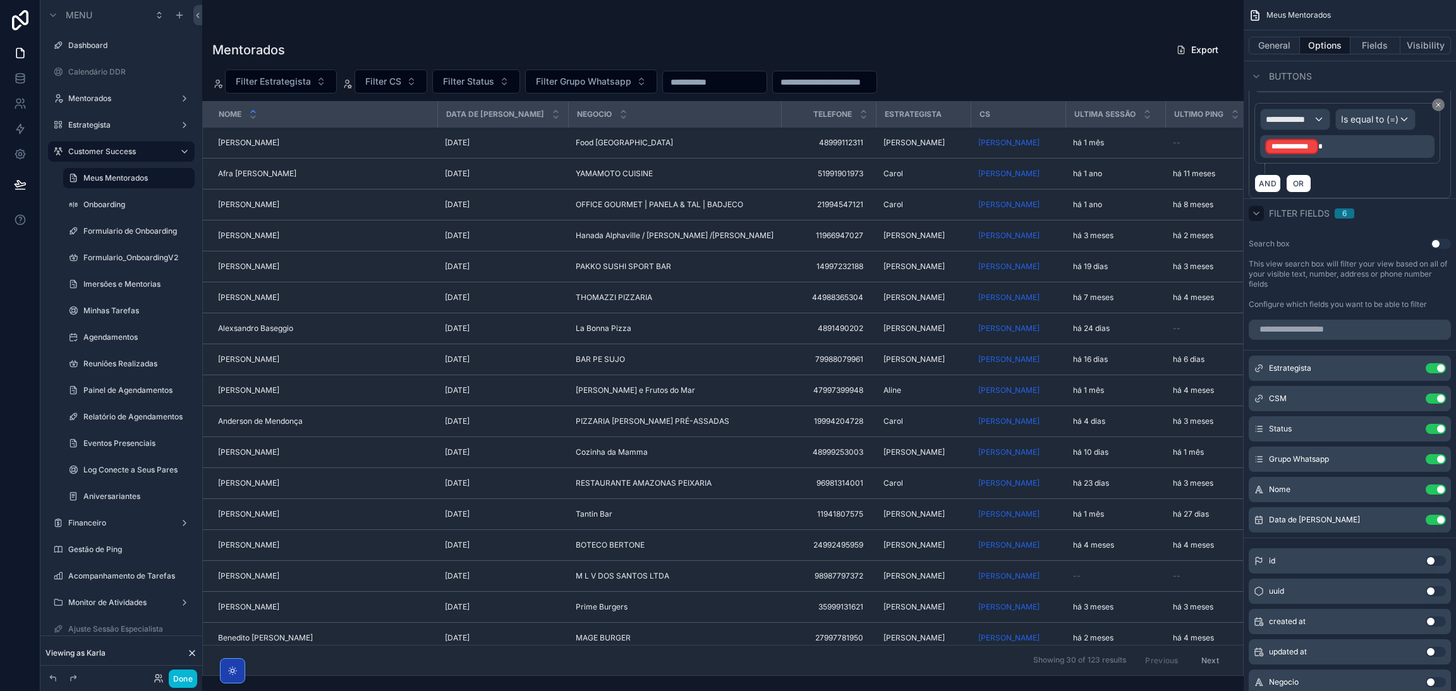
click at [1260, 212] on icon "scrollable content" at bounding box center [1256, 213] width 10 height 10
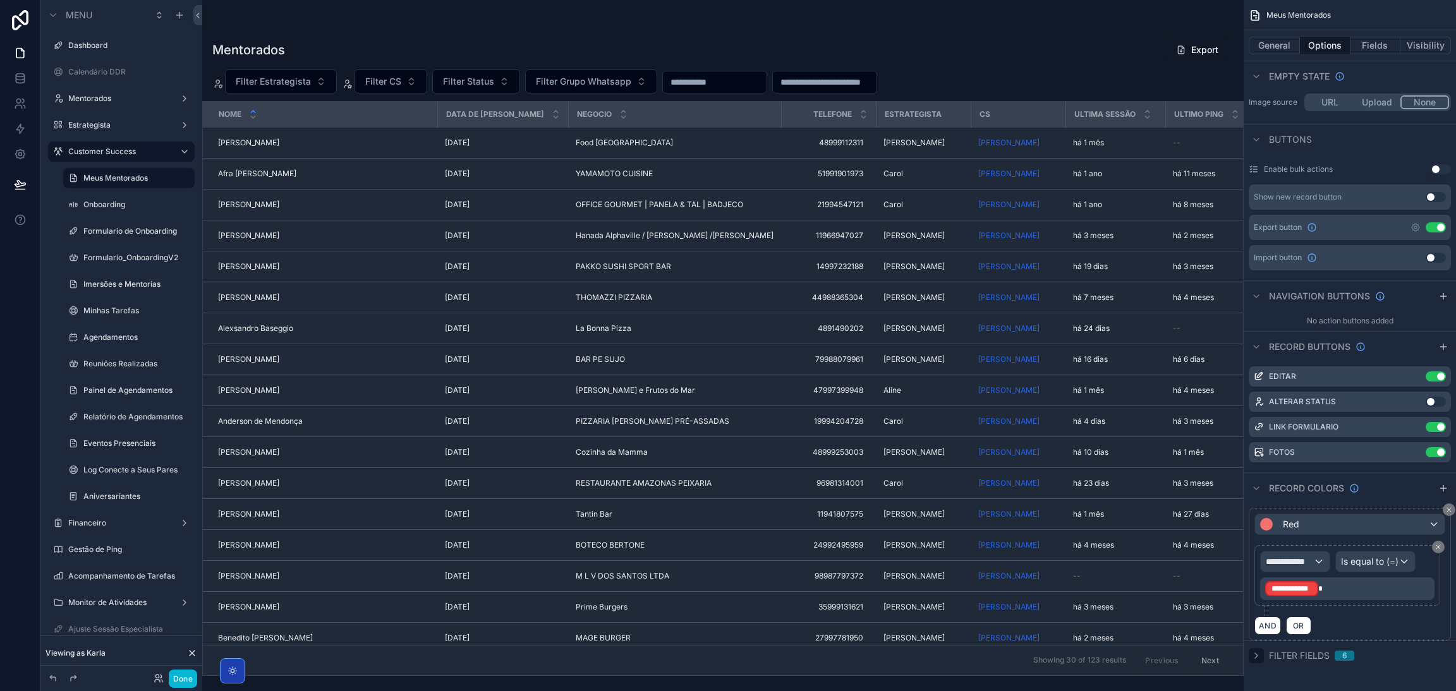
click at [1257, 659] on icon "scrollable content" at bounding box center [1256, 656] width 10 height 10
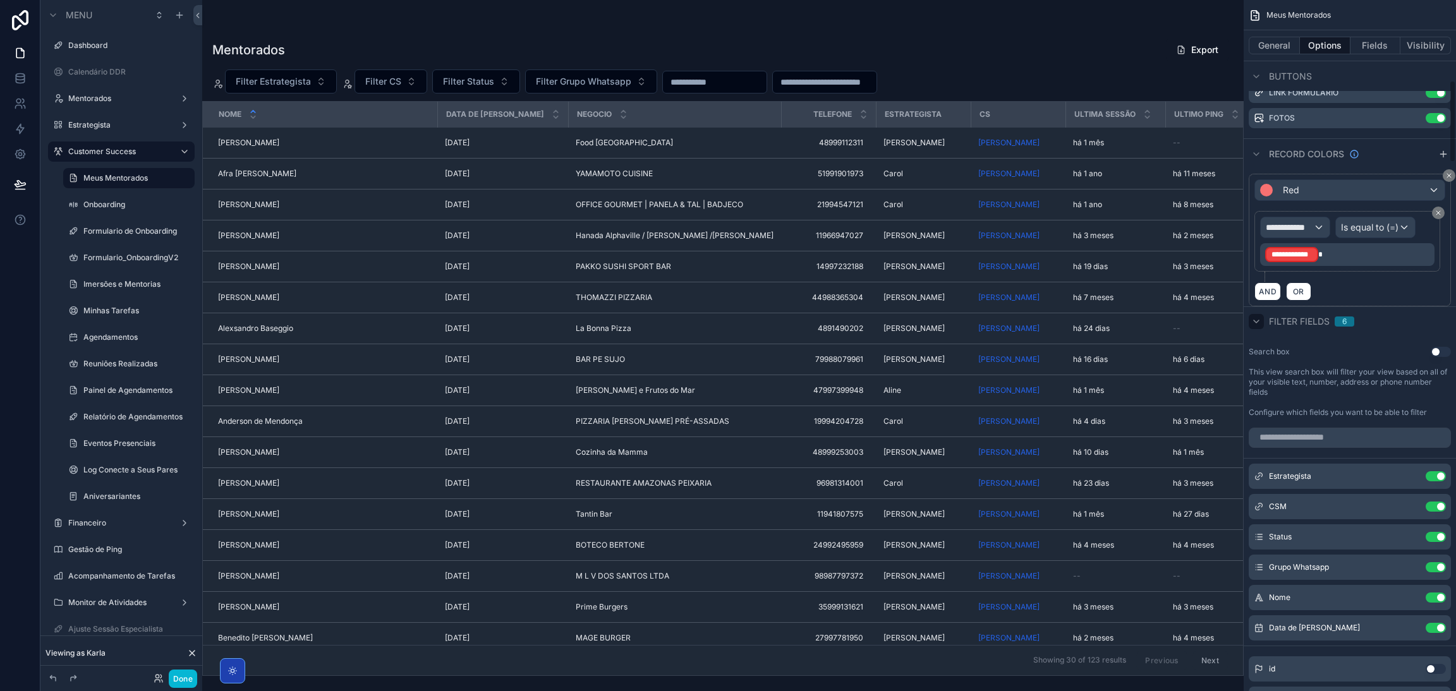
scroll to position [745, 0]
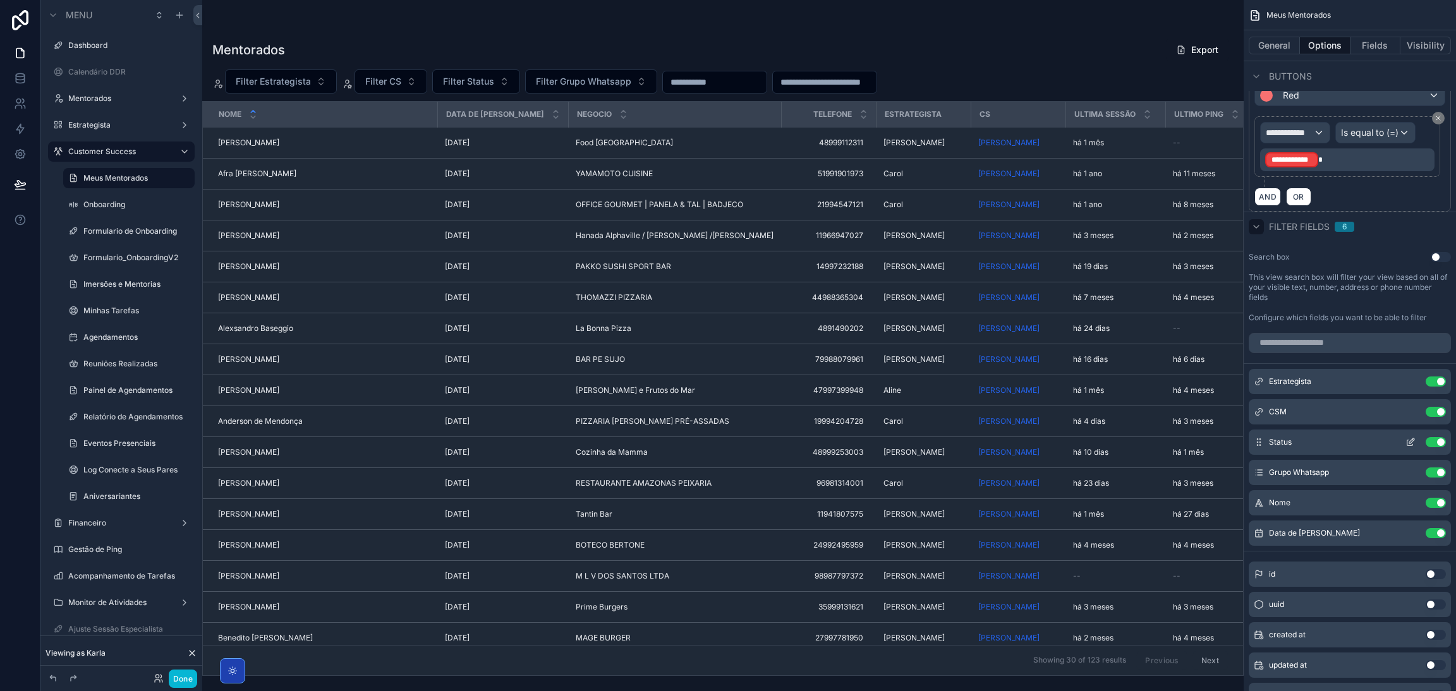
click at [1405, 442] on icon "scrollable content" at bounding box center [1410, 442] width 10 height 10
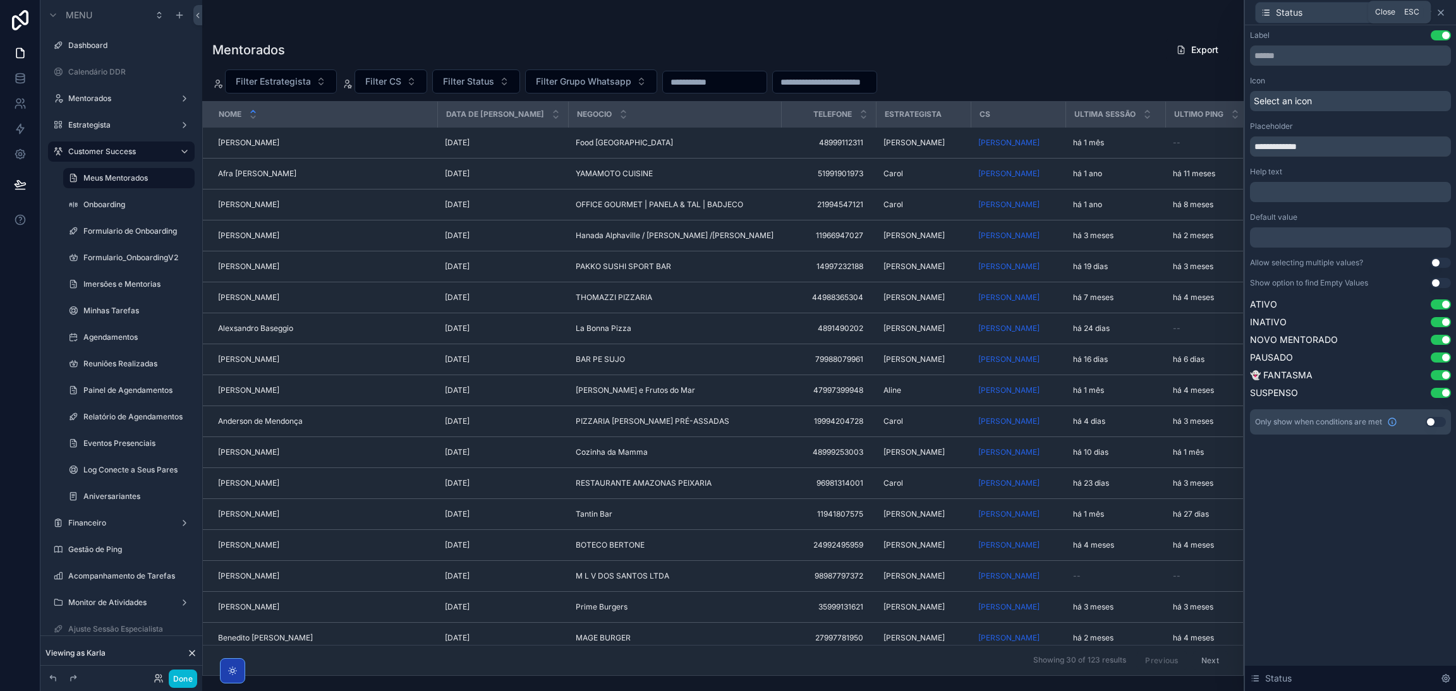
click at [1439, 16] on icon at bounding box center [1440, 13] width 10 height 10
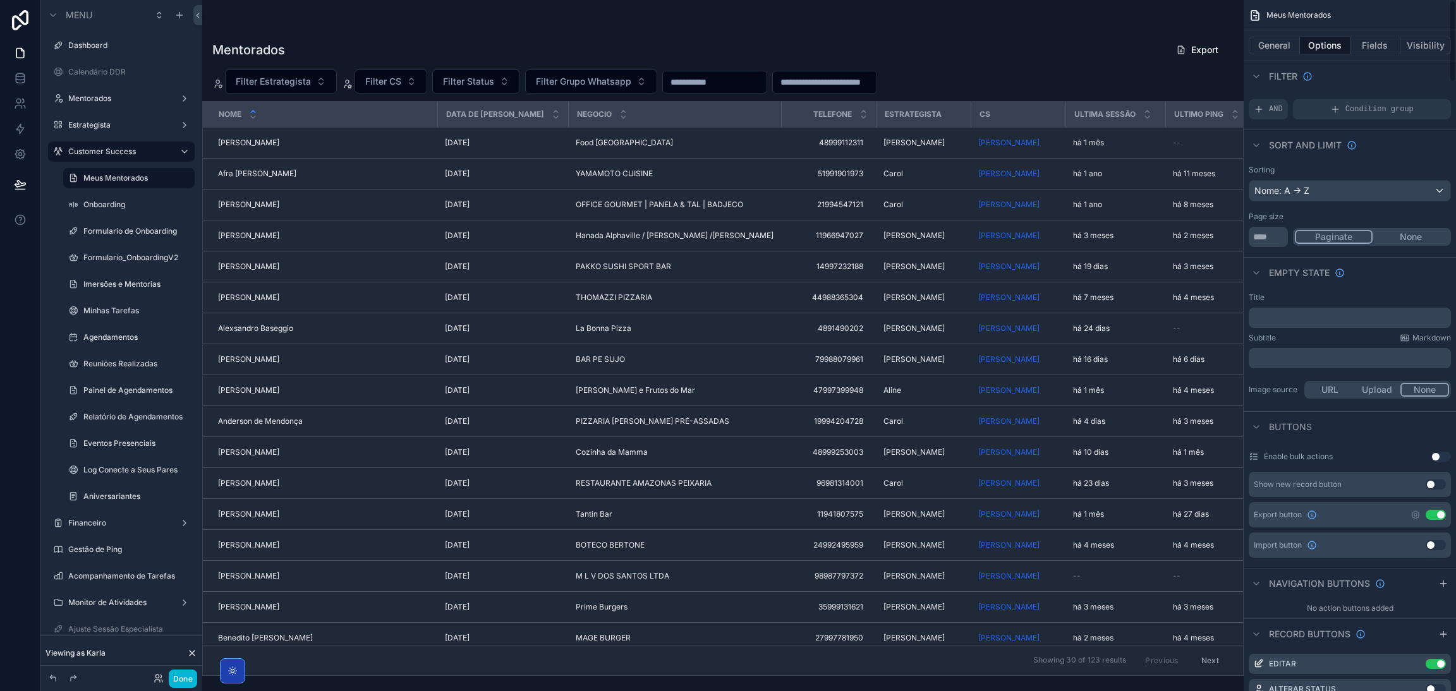
scroll to position [0, 0]
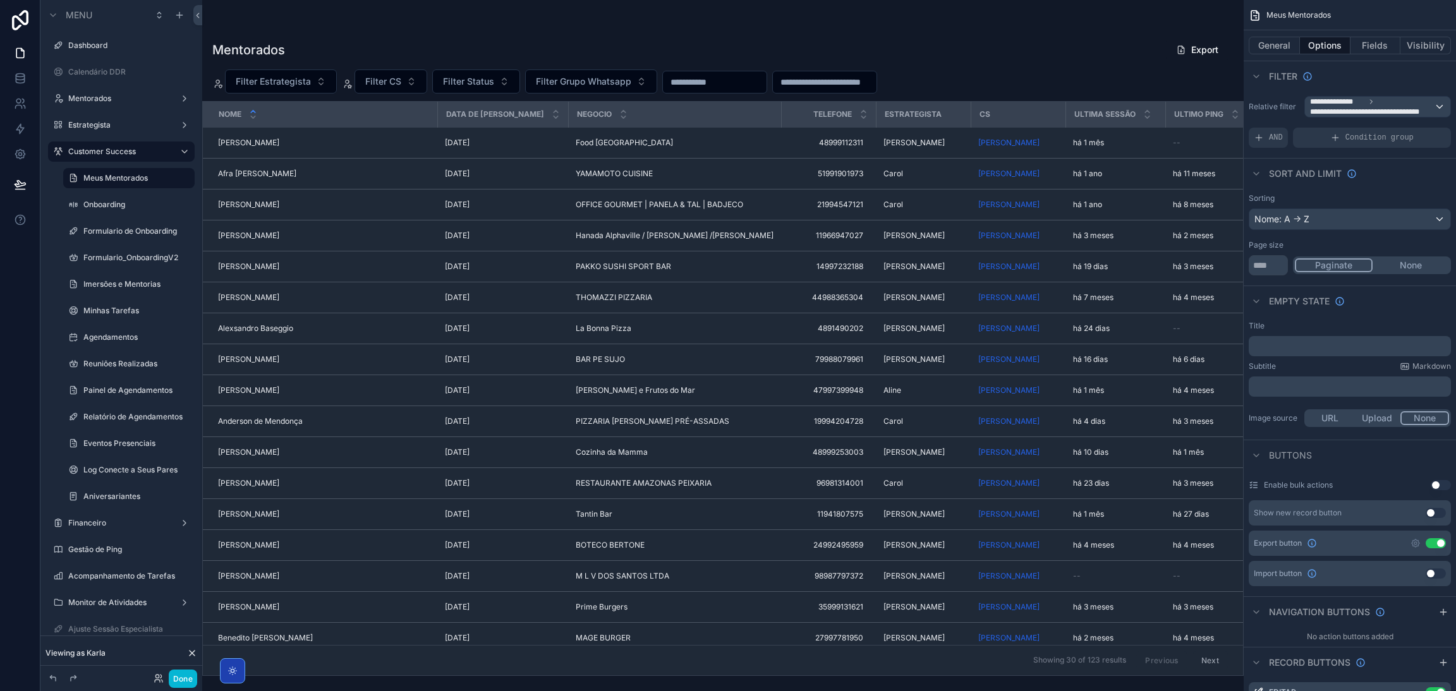
click at [1183, 21] on div "scrollable content" at bounding box center [722, 345] width 1041 height 691
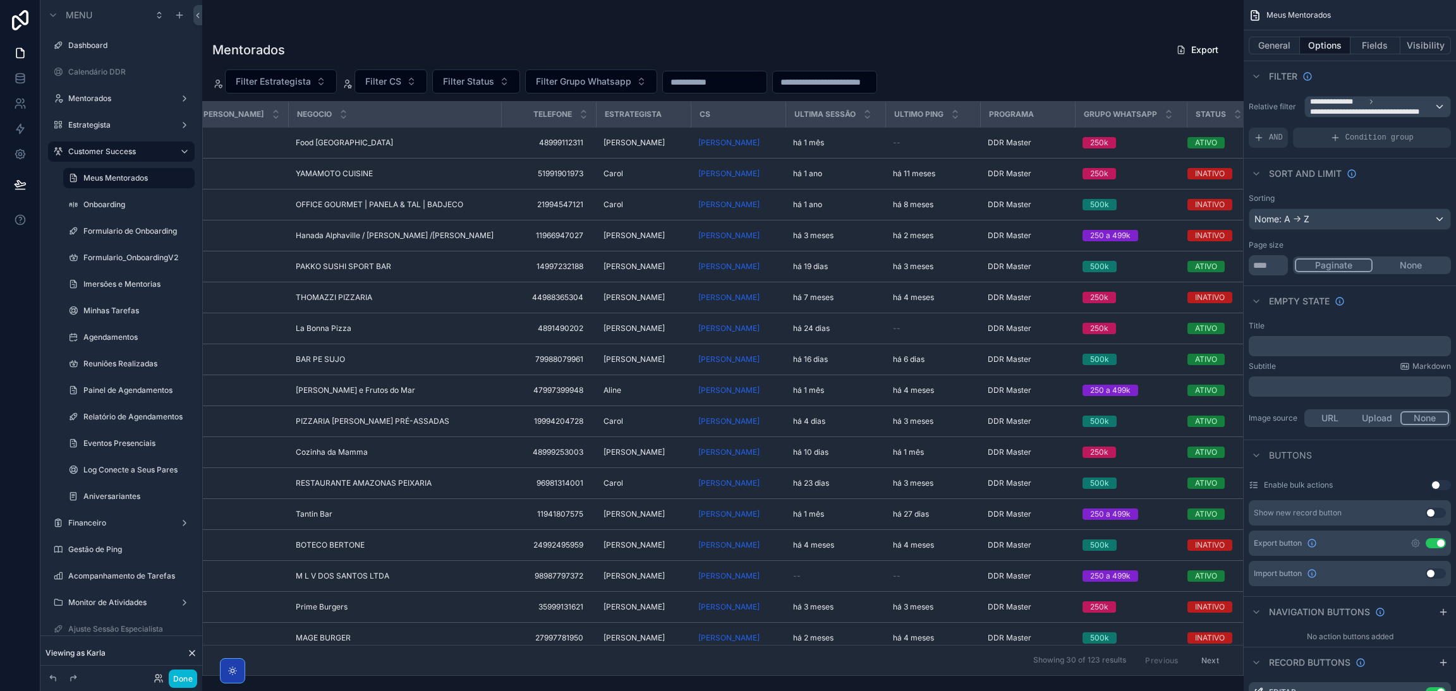
scroll to position [0, 327]
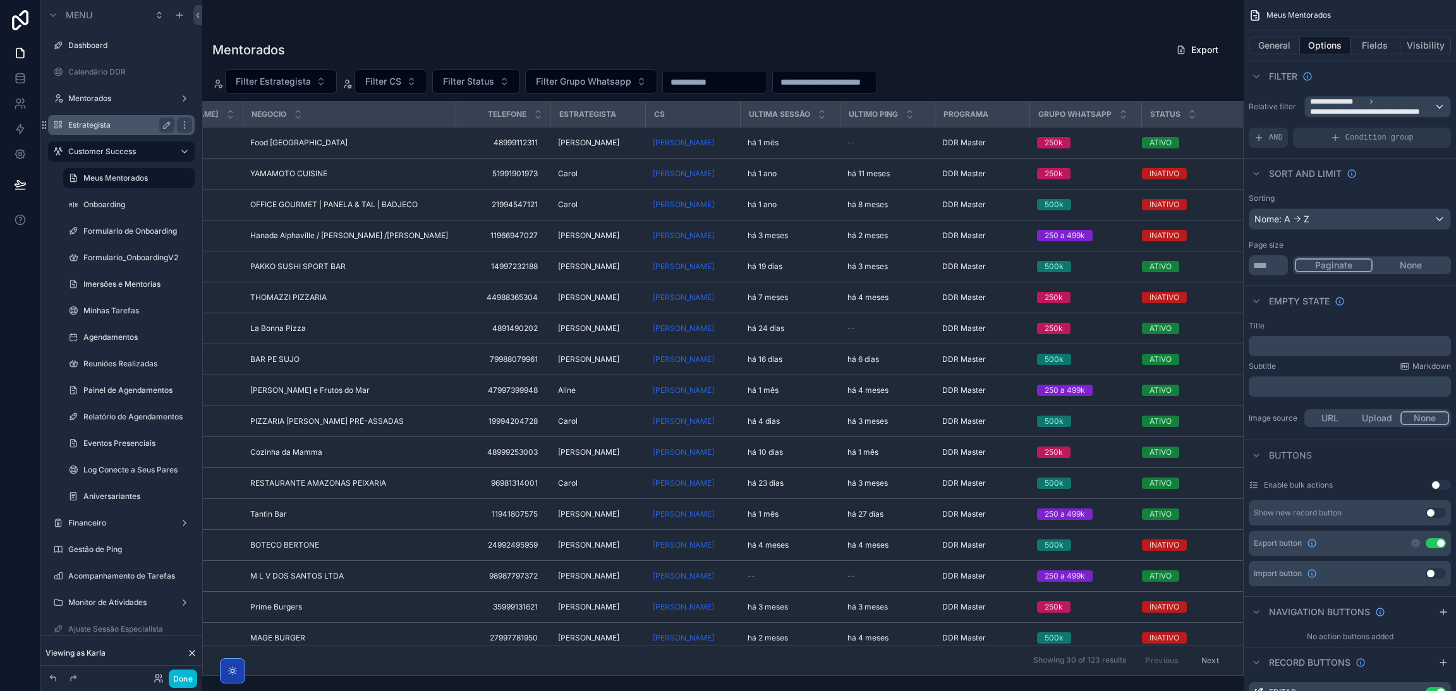
click at [94, 129] on label "Estrategista" at bounding box center [118, 125] width 101 height 10
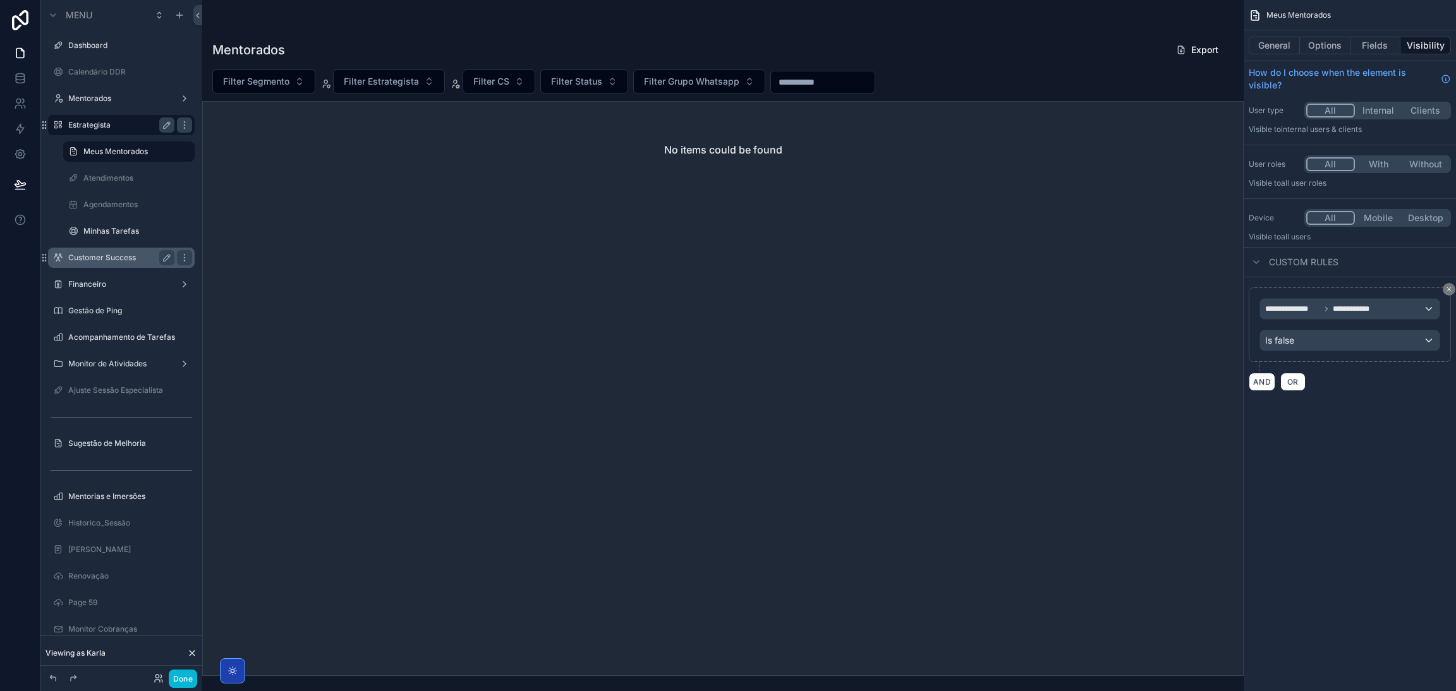
click at [115, 250] on div "Customer Success" at bounding box center [121, 257] width 106 height 15
click at [120, 256] on label "Customer Success" at bounding box center [118, 258] width 101 height 10
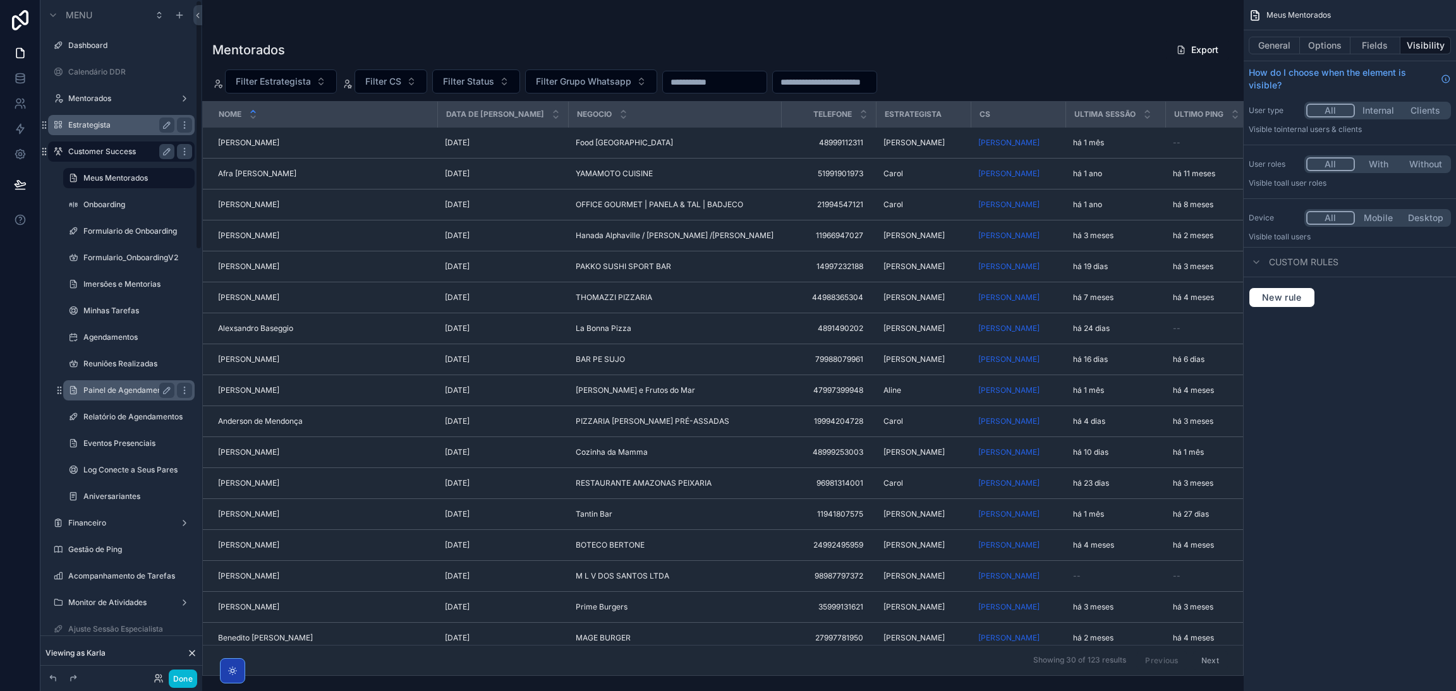
drag, startPoint x: 120, startPoint y: 366, endPoint x: 92, endPoint y: 384, distance: 33.3
click at [92, 384] on div "Painel de Agendamentos" at bounding box center [129, 390] width 126 height 20
click at [90, 386] on label "Painel de Agendamentos" at bounding box center [127, 390] width 89 height 10
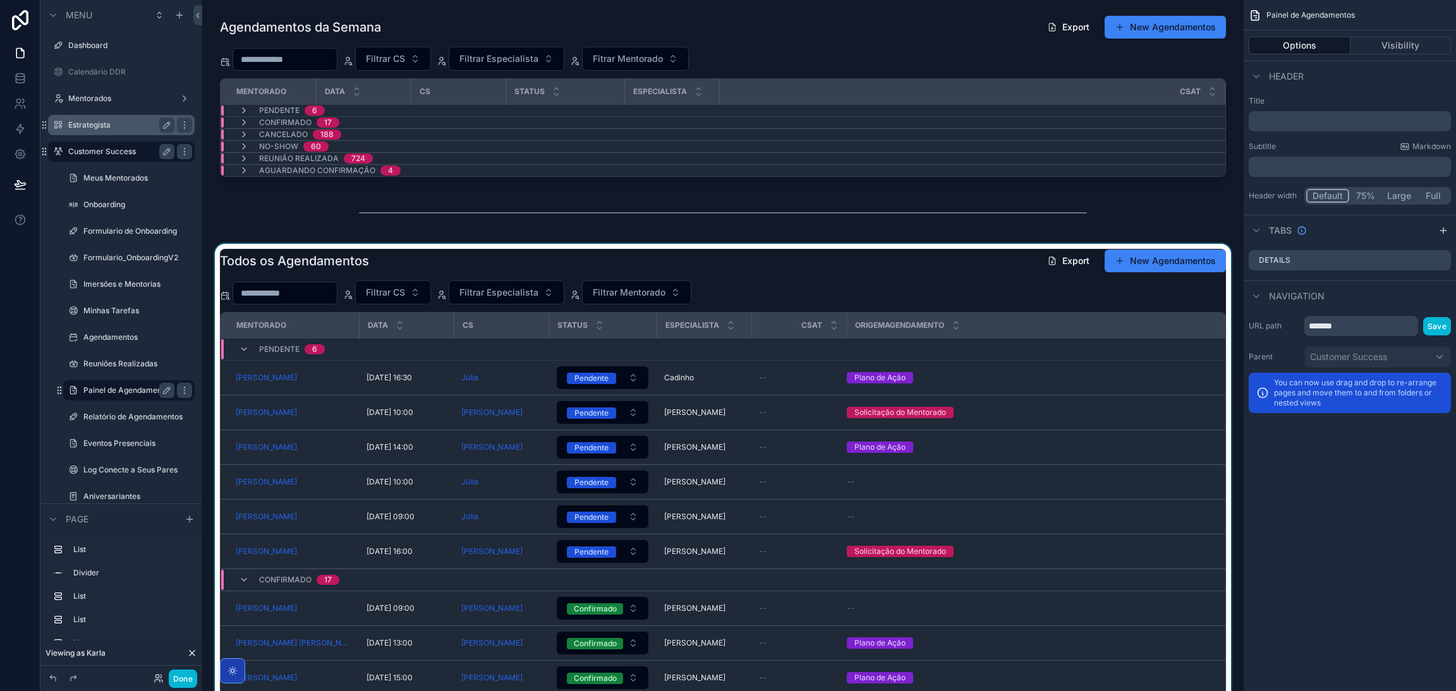
click at [1155, 258] on div "scrollable content" at bounding box center [722, 540] width 1021 height 593
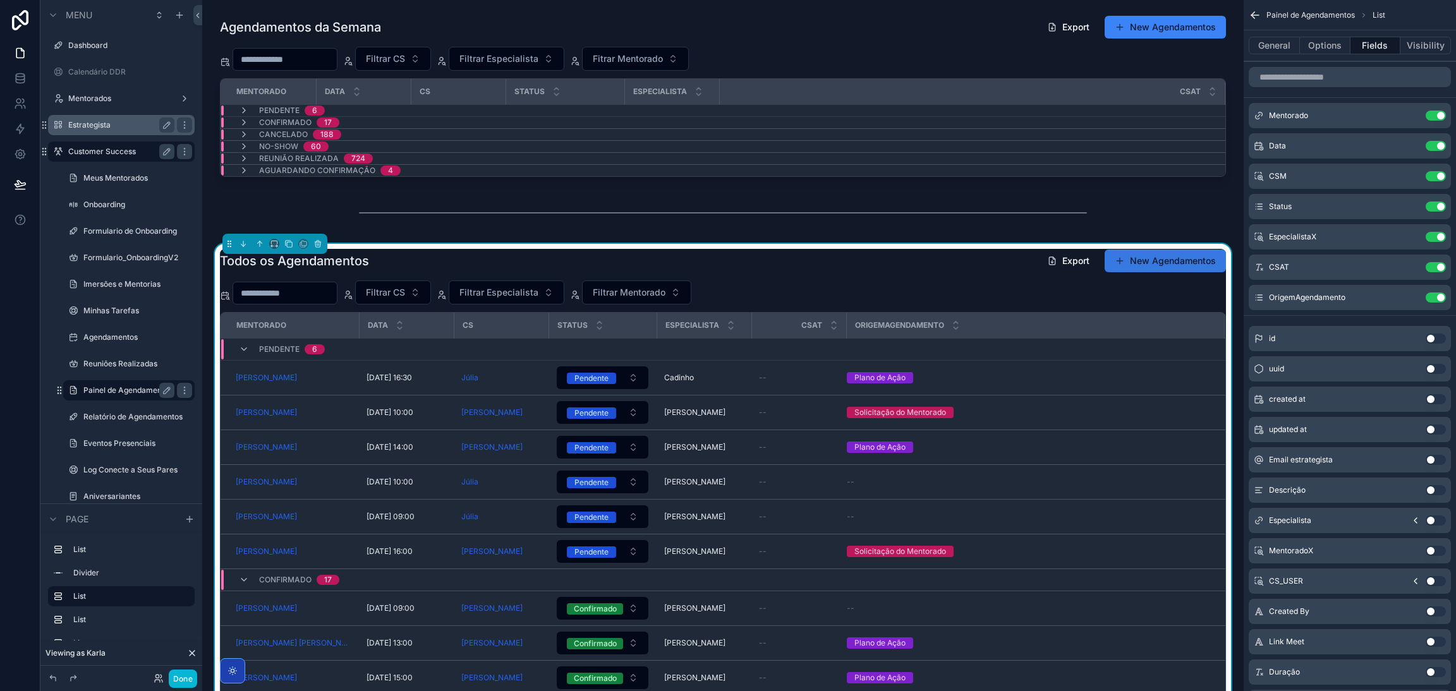
click at [1129, 263] on button "New Agendamentos" at bounding box center [1164, 261] width 121 height 23
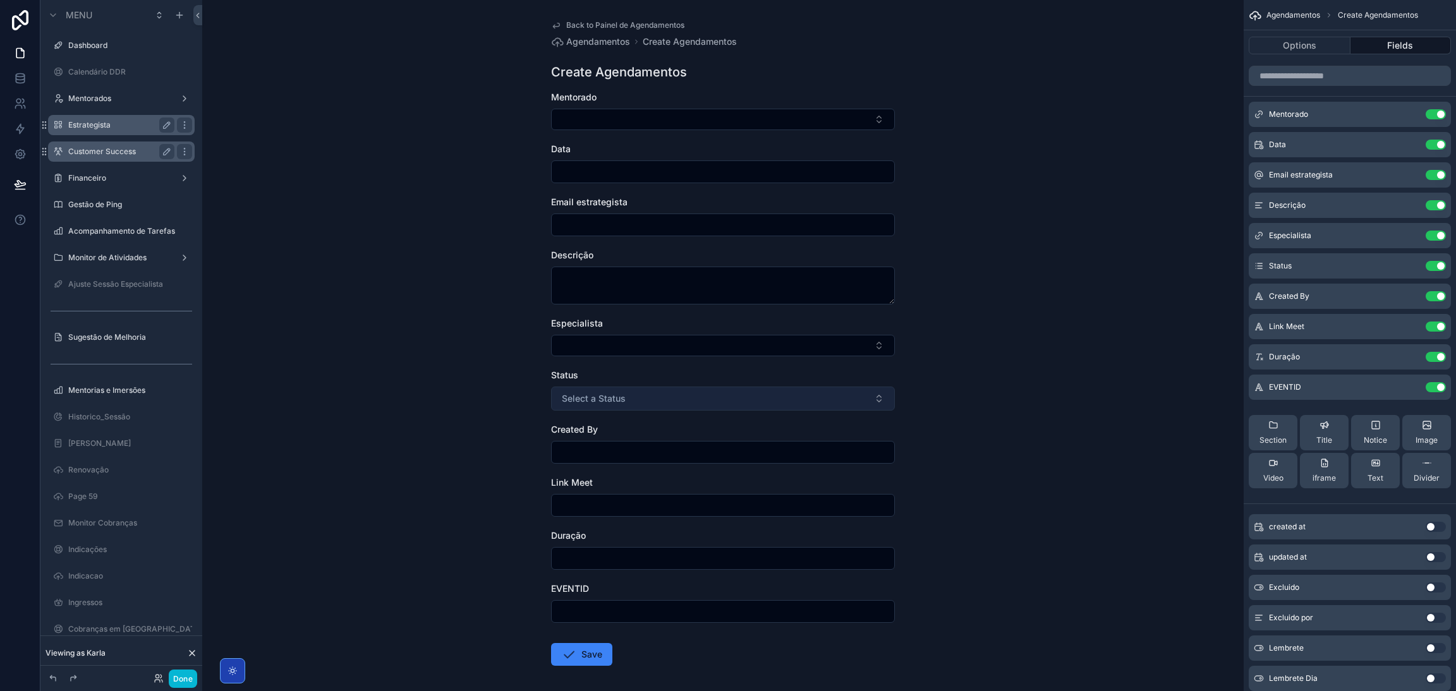
click at [672, 402] on button "Select a Status" at bounding box center [723, 399] width 344 height 24
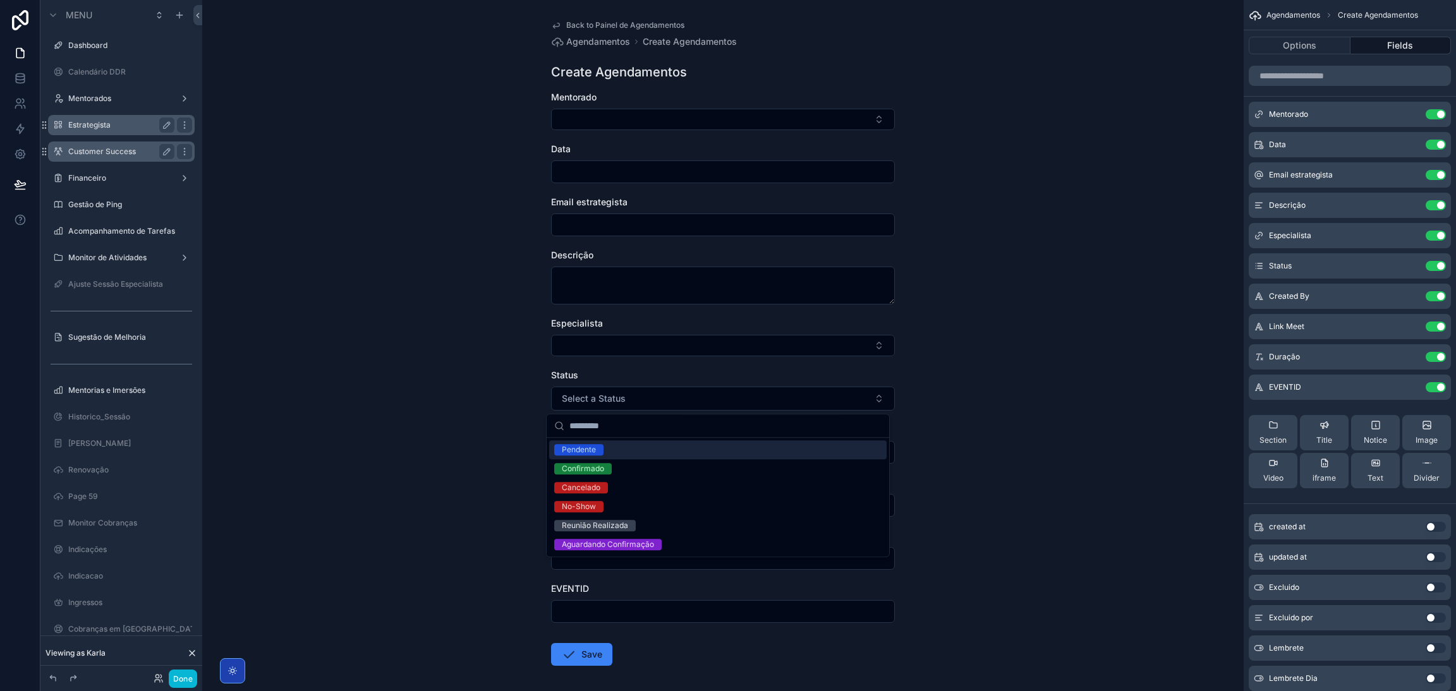
click at [504, 358] on div "Back to Painel de Agendamentos Agendamentos Create Agendamentos Create Agendame…" at bounding box center [722, 345] width 1041 height 691
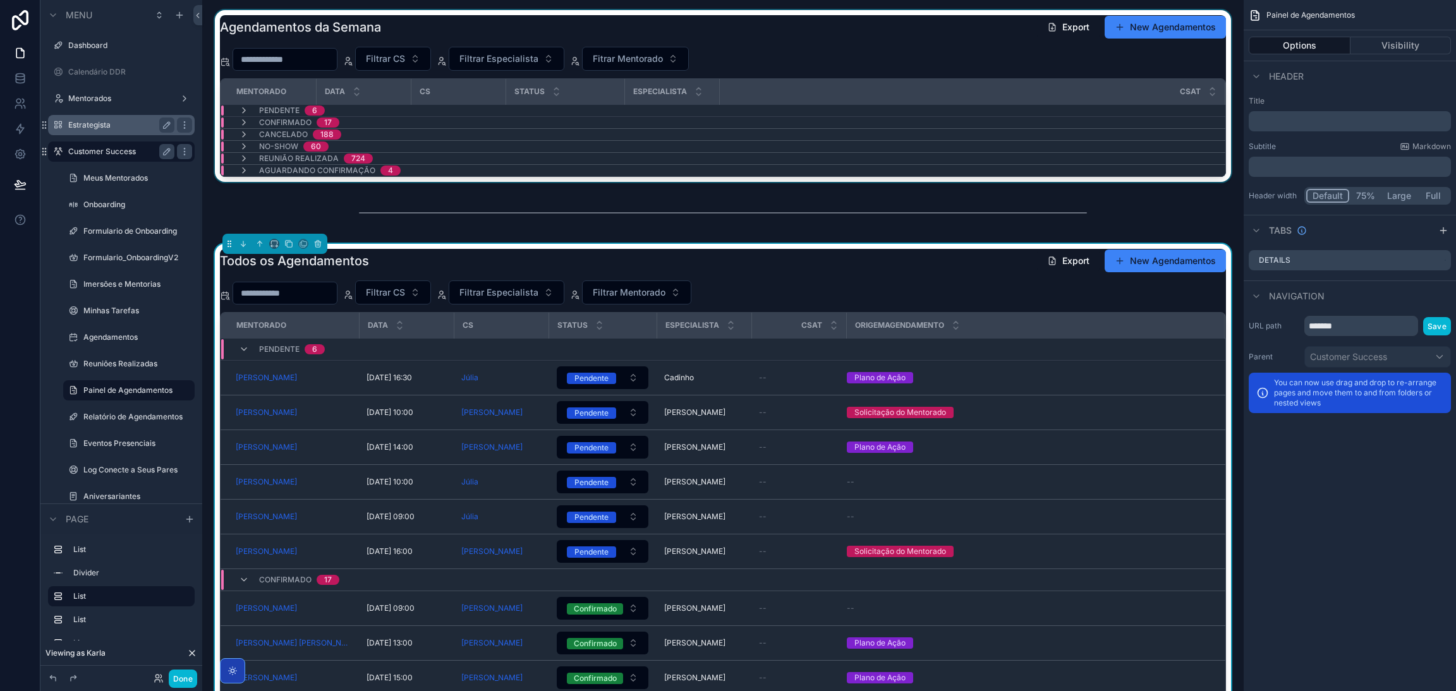
click at [1173, 30] on div "scrollable content" at bounding box center [722, 96] width 1021 height 172
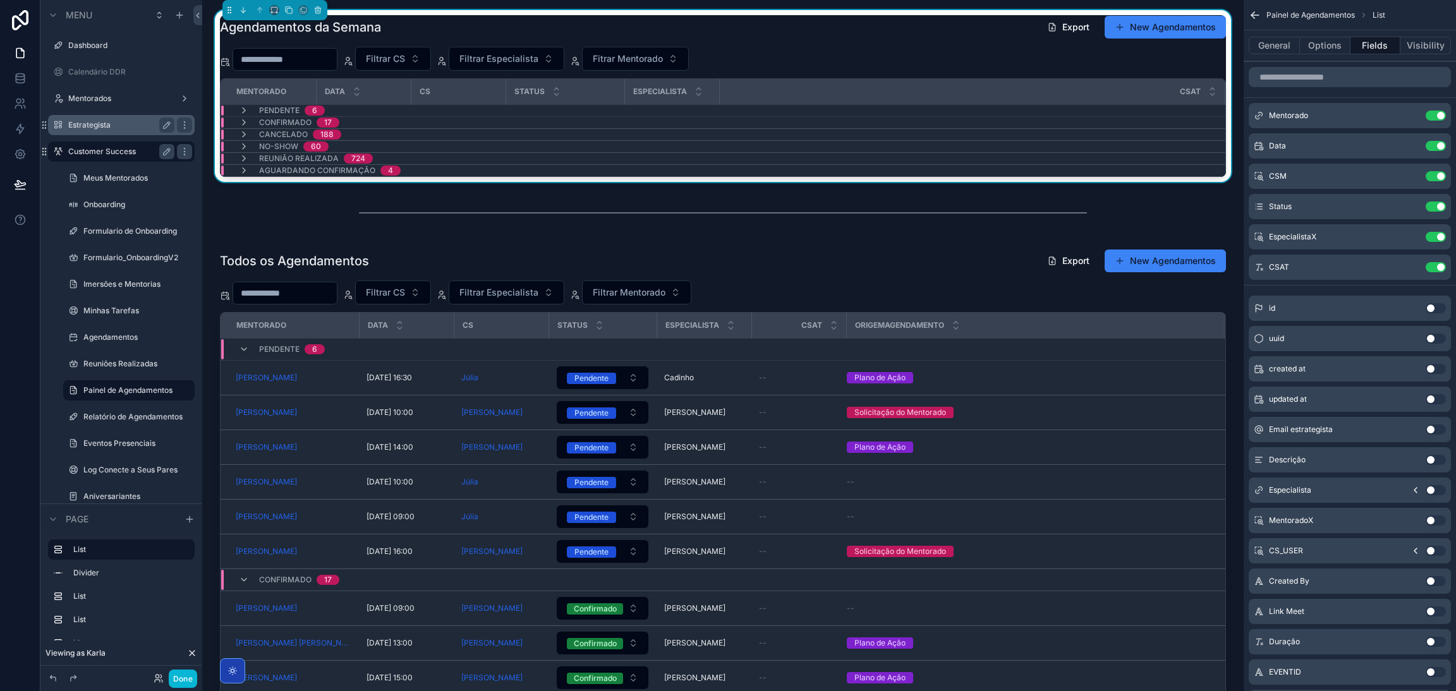
drag, startPoint x: 1155, startPoint y: 28, endPoint x: 1146, endPoint y: 39, distance: 13.9
click at [1155, 27] on button "New Agendamentos" at bounding box center [1164, 27] width 121 height 23
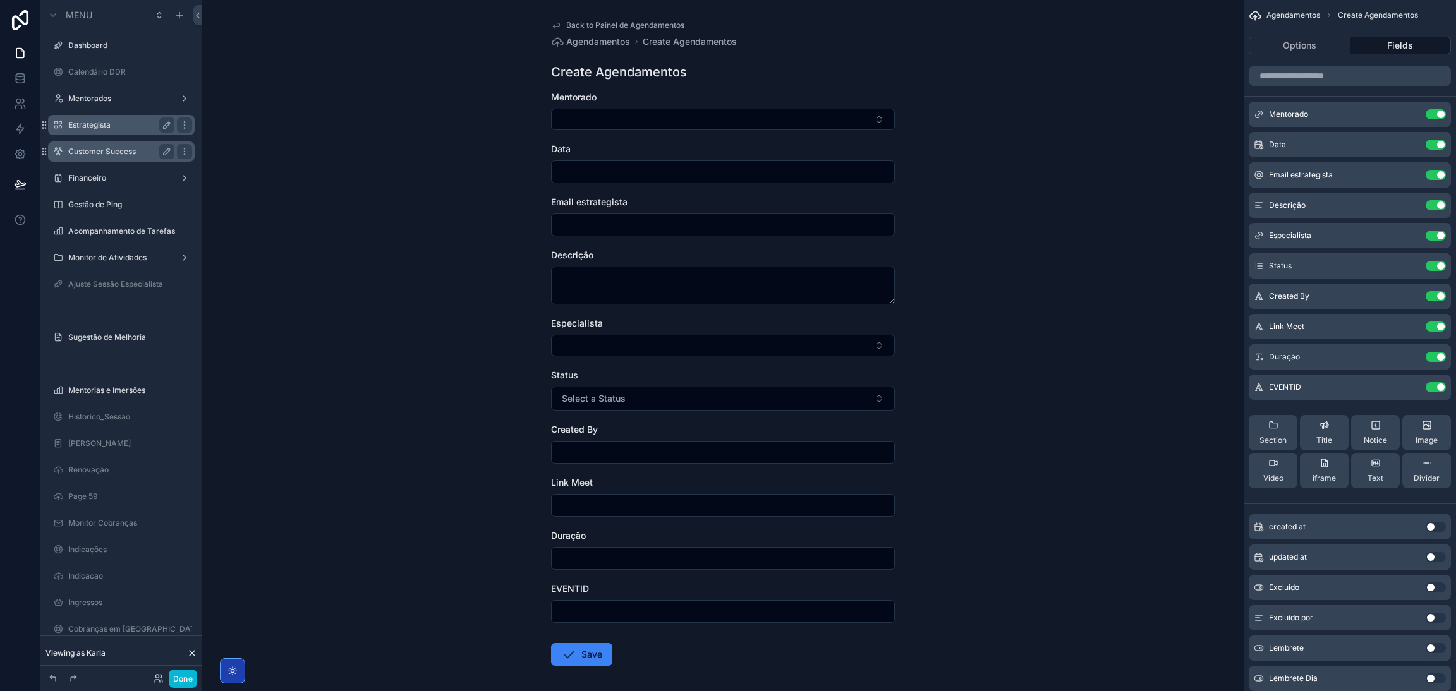
scroll to position [56, 0]
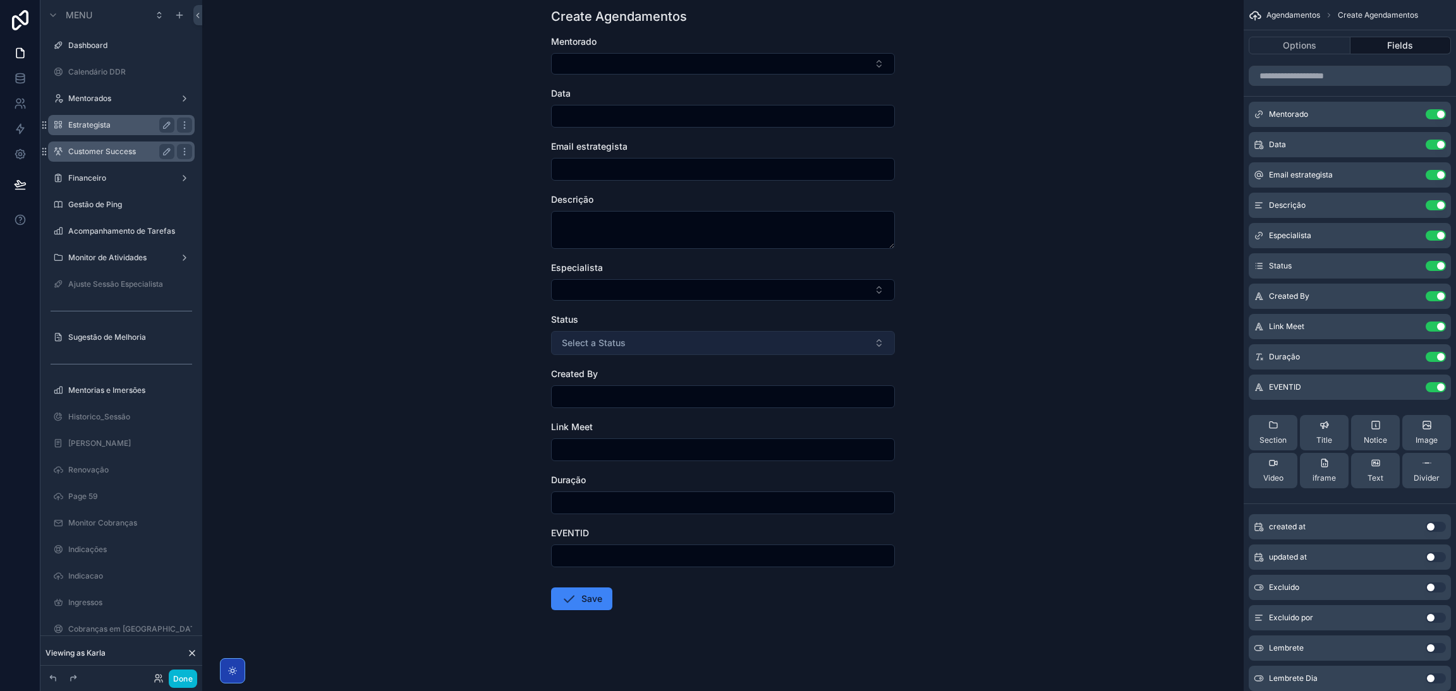
click at [624, 345] on button "Select a Status" at bounding box center [723, 343] width 344 height 24
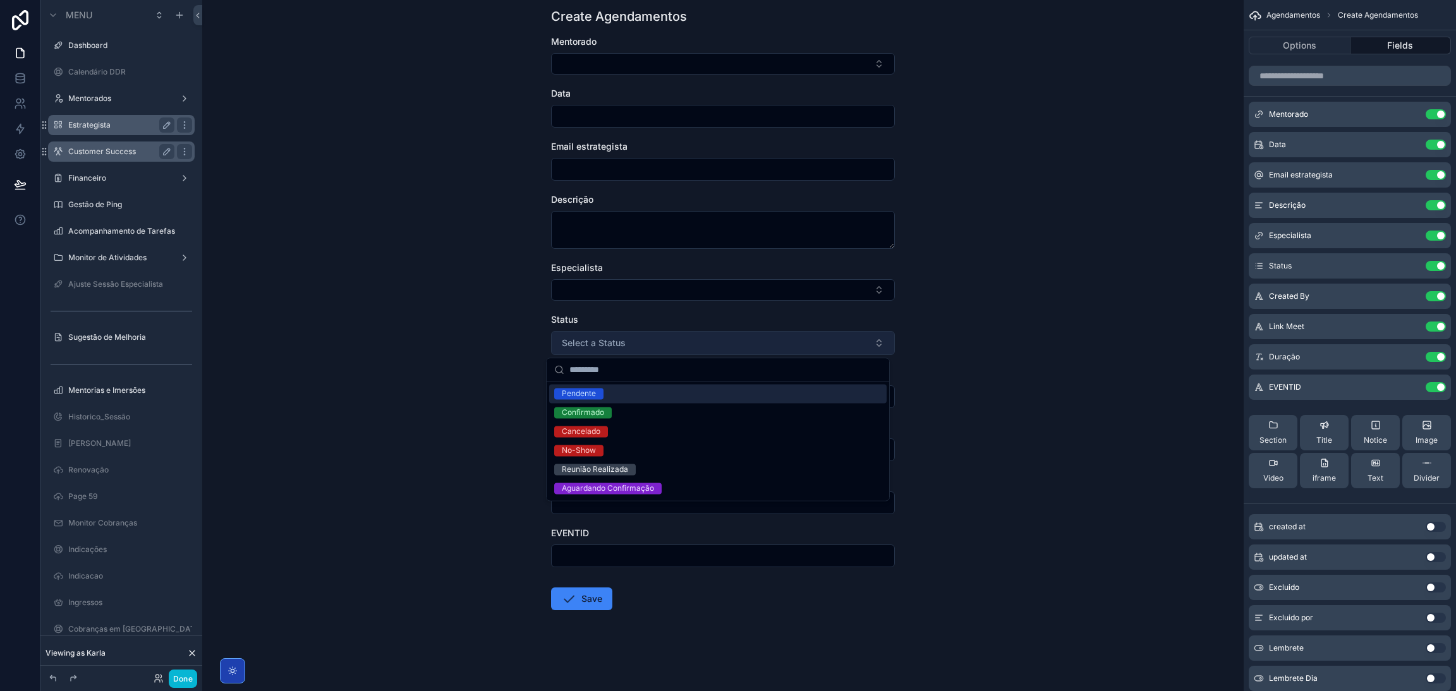
click at [613, 341] on span "Select a Status" at bounding box center [594, 343] width 64 height 13
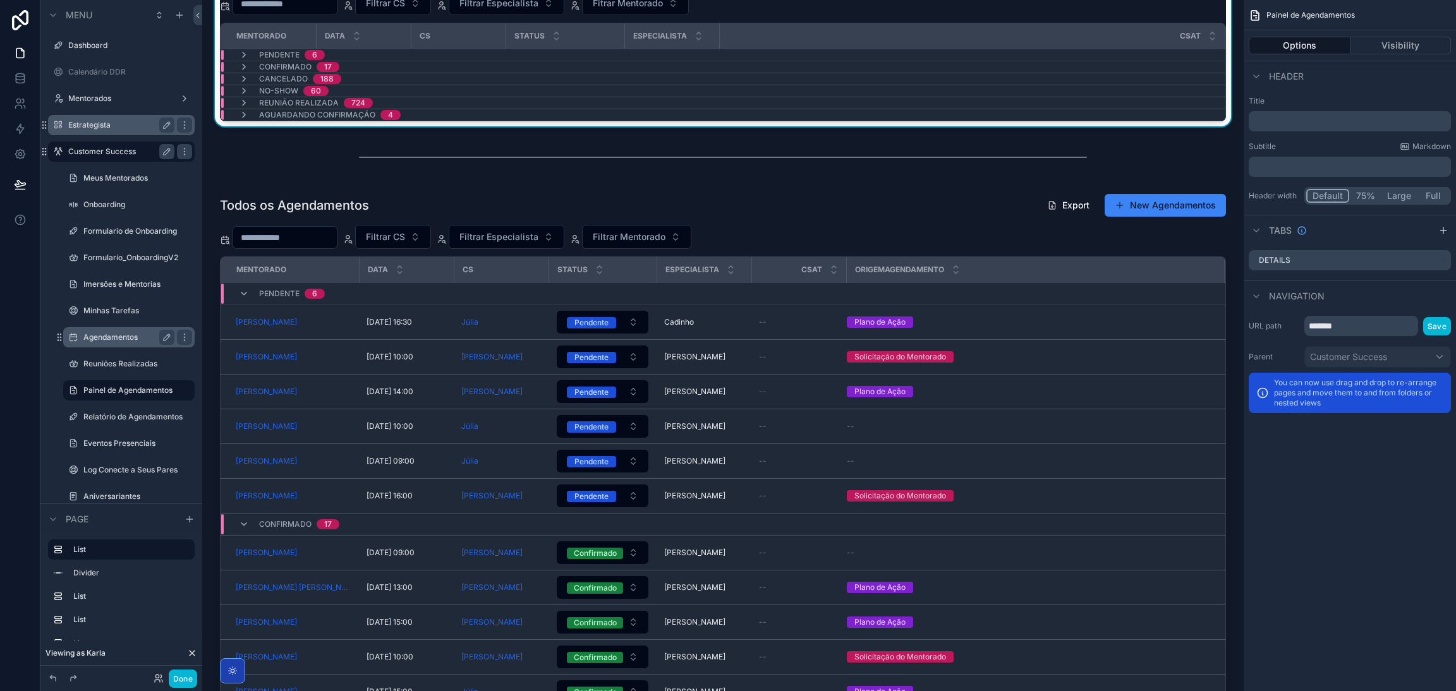
click at [108, 346] on div "Agendamentos" at bounding box center [129, 337] width 126 height 20
click at [105, 337] on label "Agendamentos" at bounding box center [126, 337] width 86 height 10
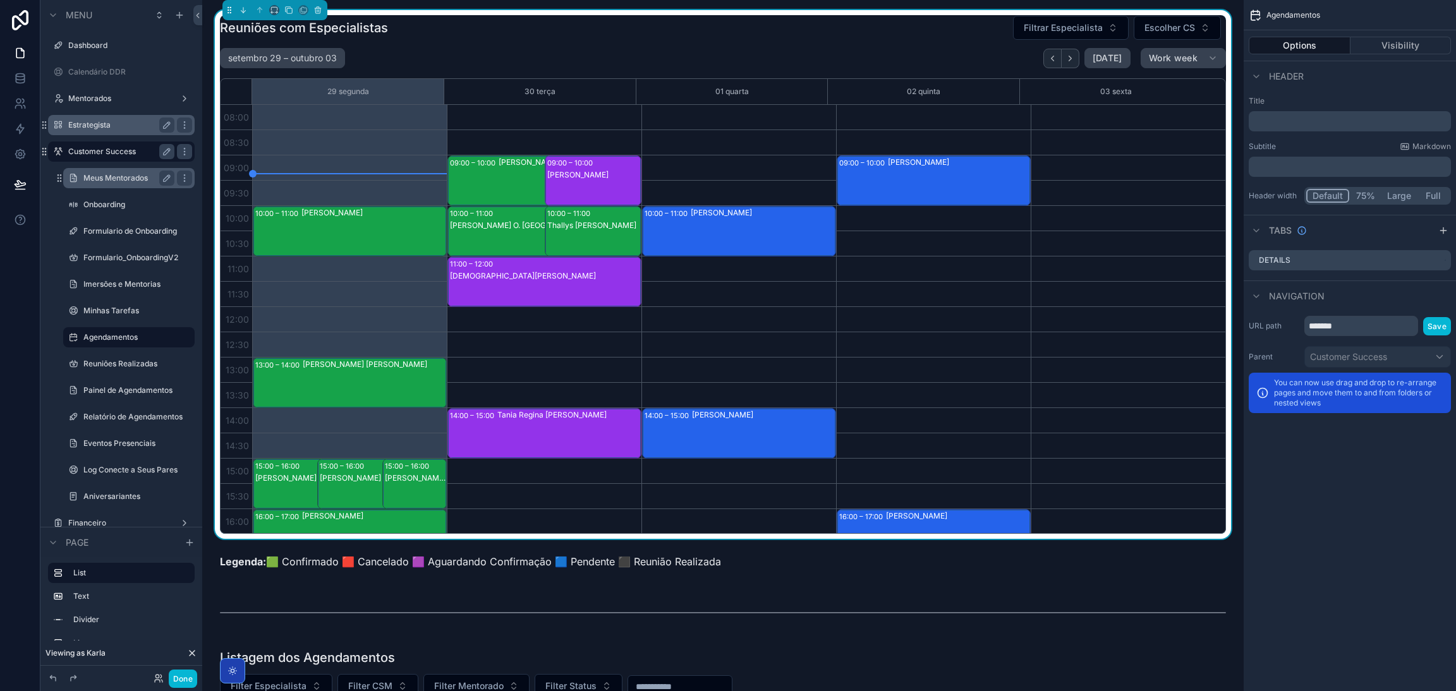
click at [111, 178] on label "Meus Mentorados" at bounding box center [126, 178] width 86 height 10
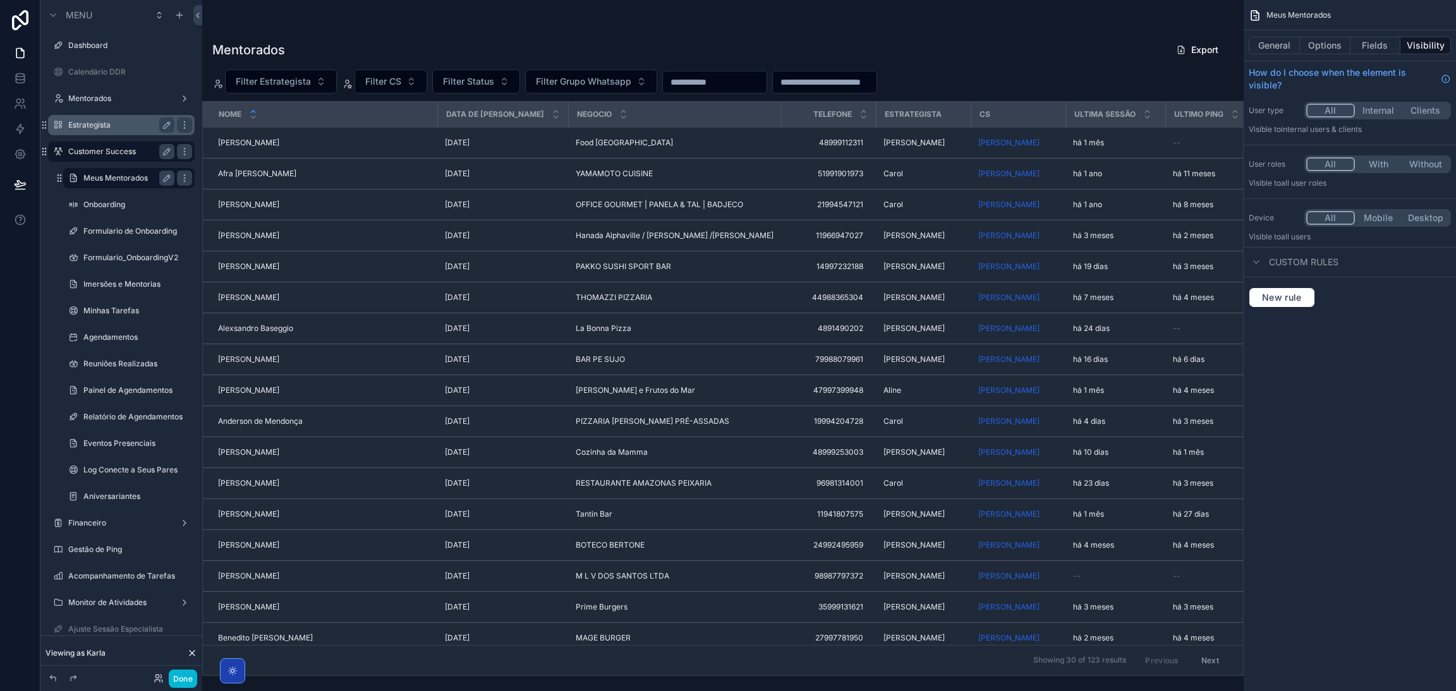
drag, startPoint x: 881, startPoint y: 674, endPoint x: 905, endPoint y: 675, distance: 24.0
click at [905, 675] on div "scrollable content" at bounding box center [722, 345] width 1041 height 691
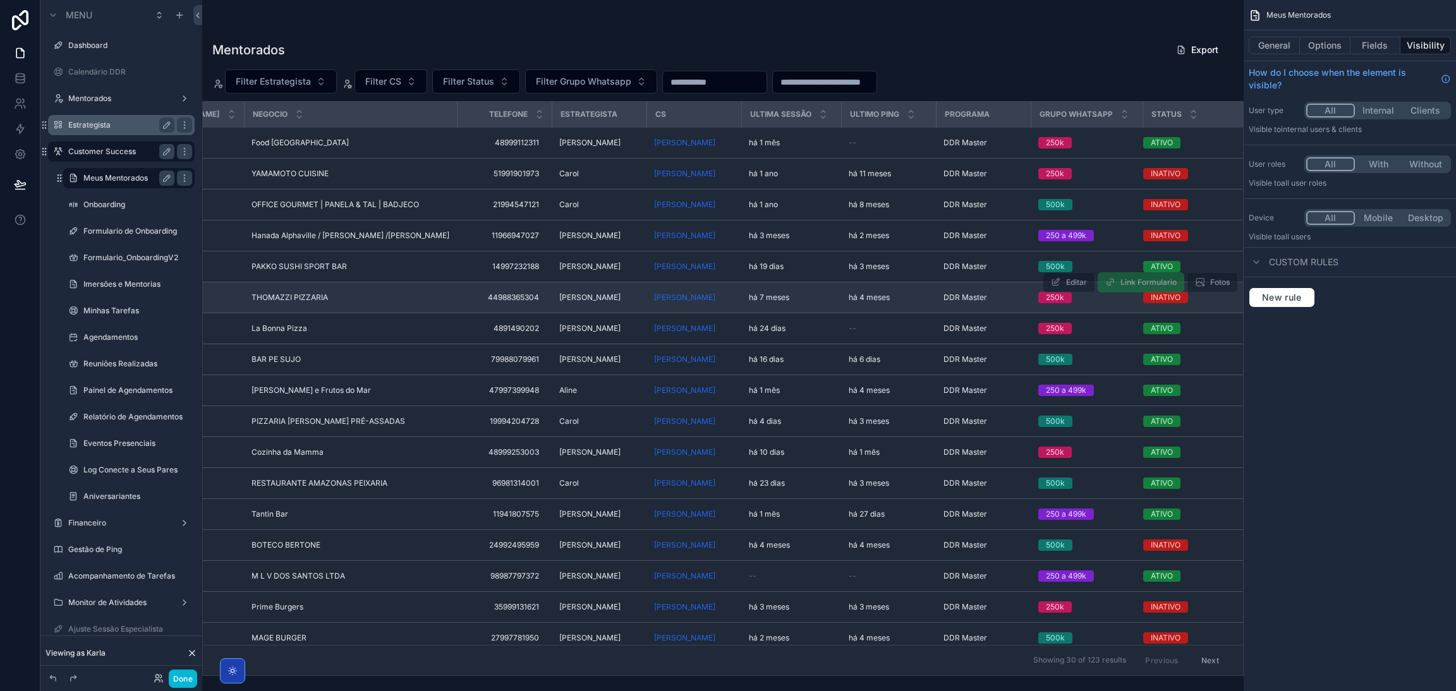
scroll to position [0, 327]
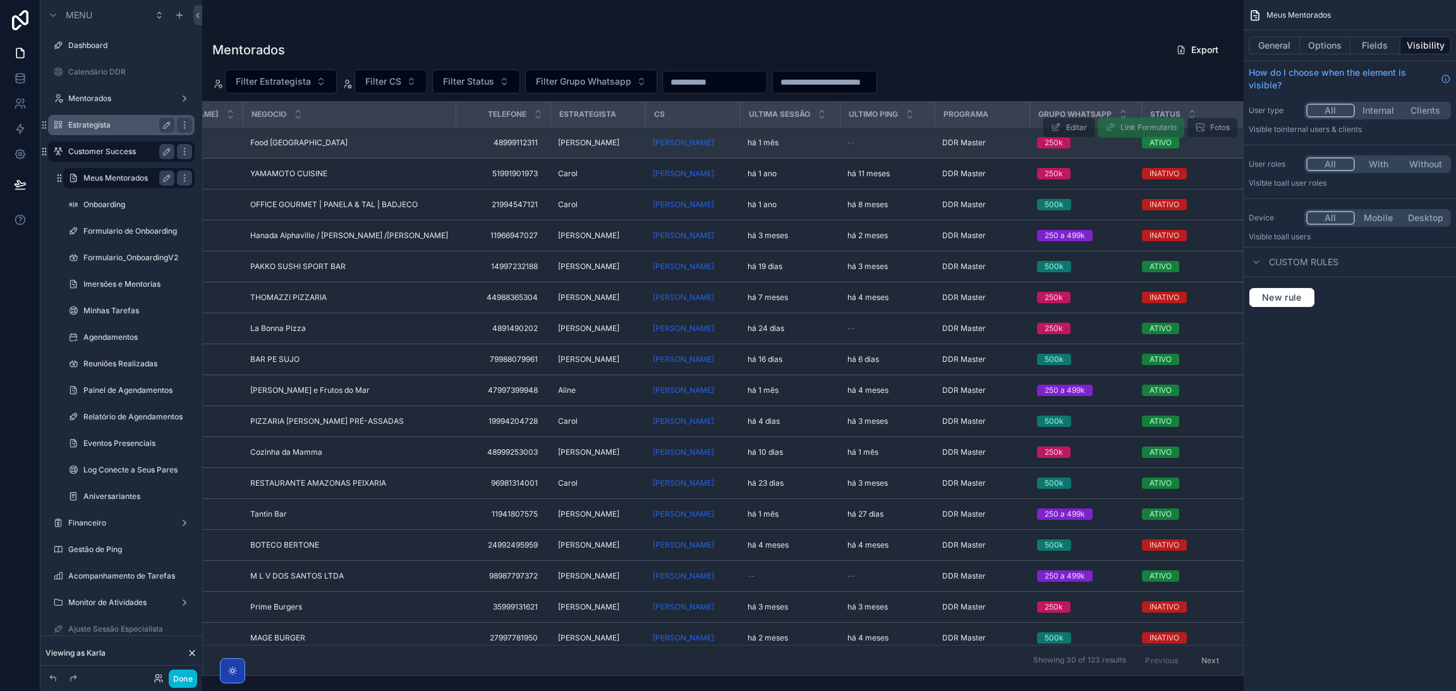
click at [1195, 143] on div "ATIVO" at bounding box center [1184, 142] width 85 height 11
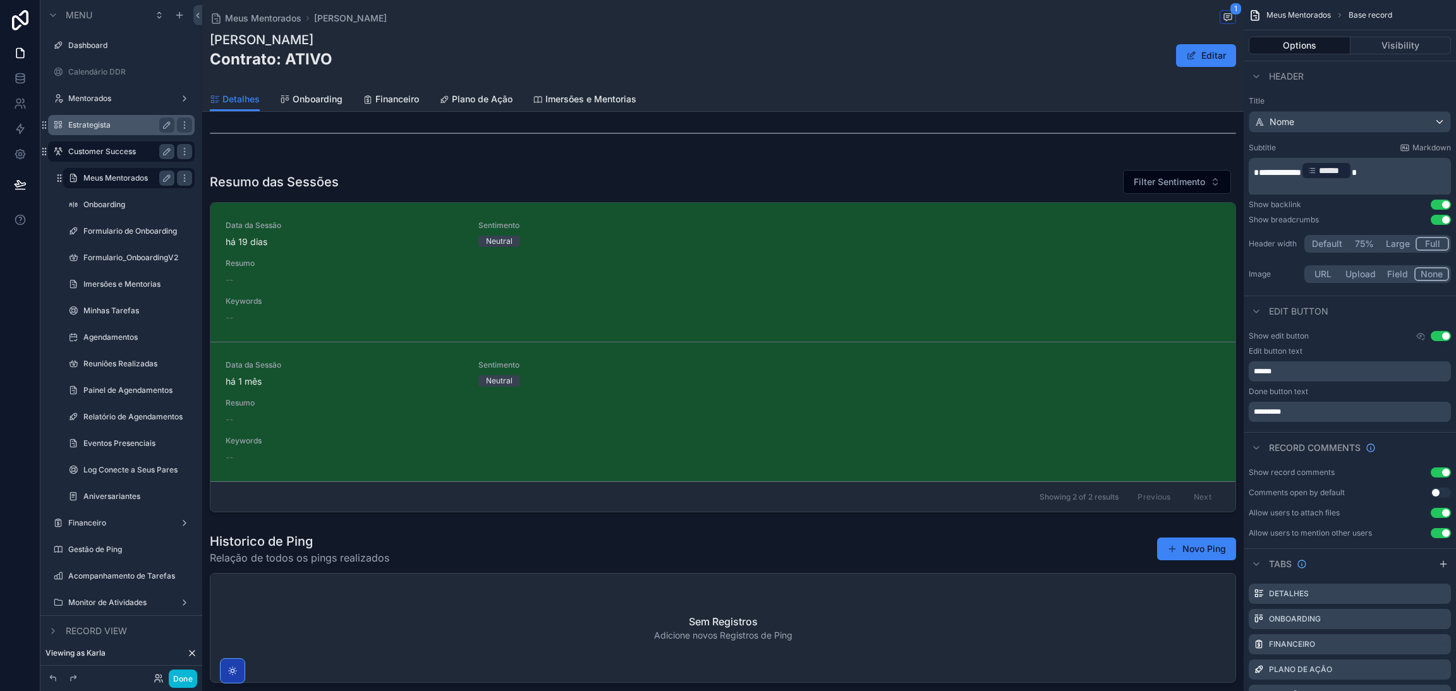
scroll to position [1327, 0]
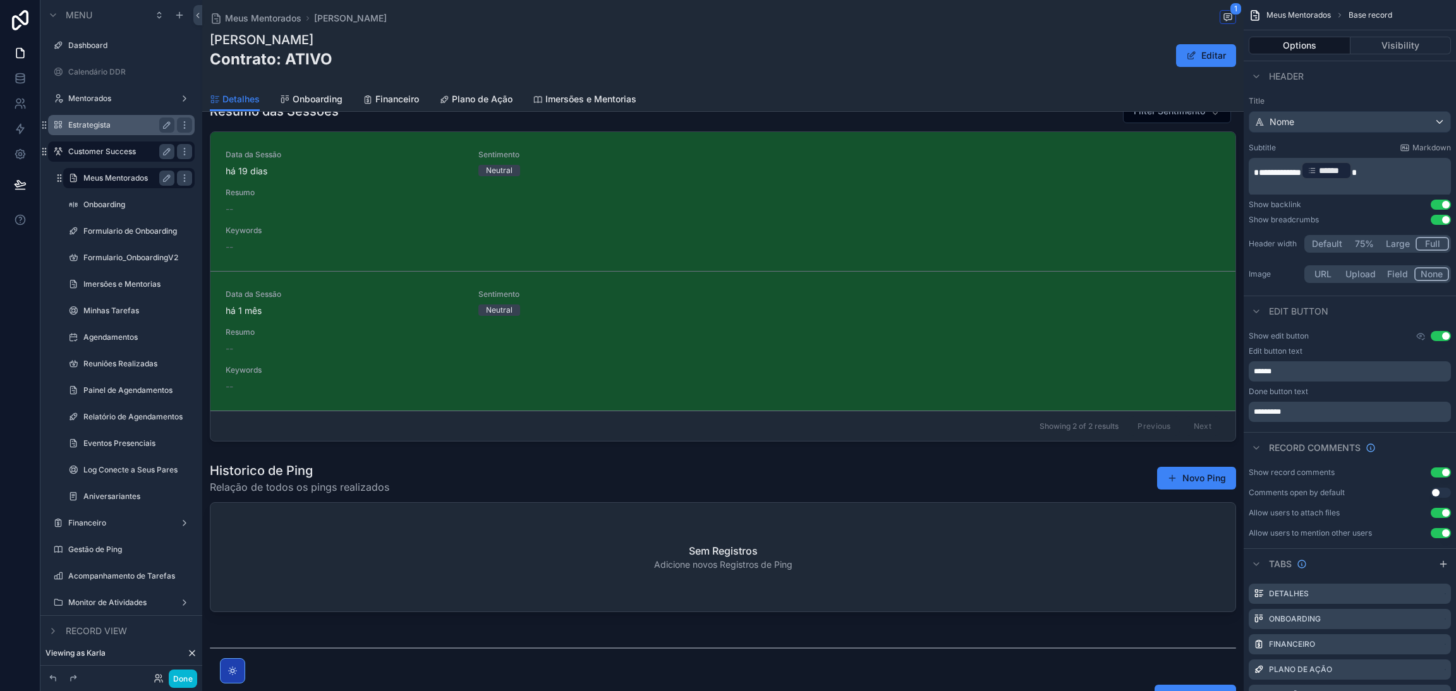
click at [88, 131] on div "Estrategista" at bounding box center [121, 125] width 106 height 15
click at [111, 122] on label "Estrategista" at bounding box center [118, 125] width 101 height 10
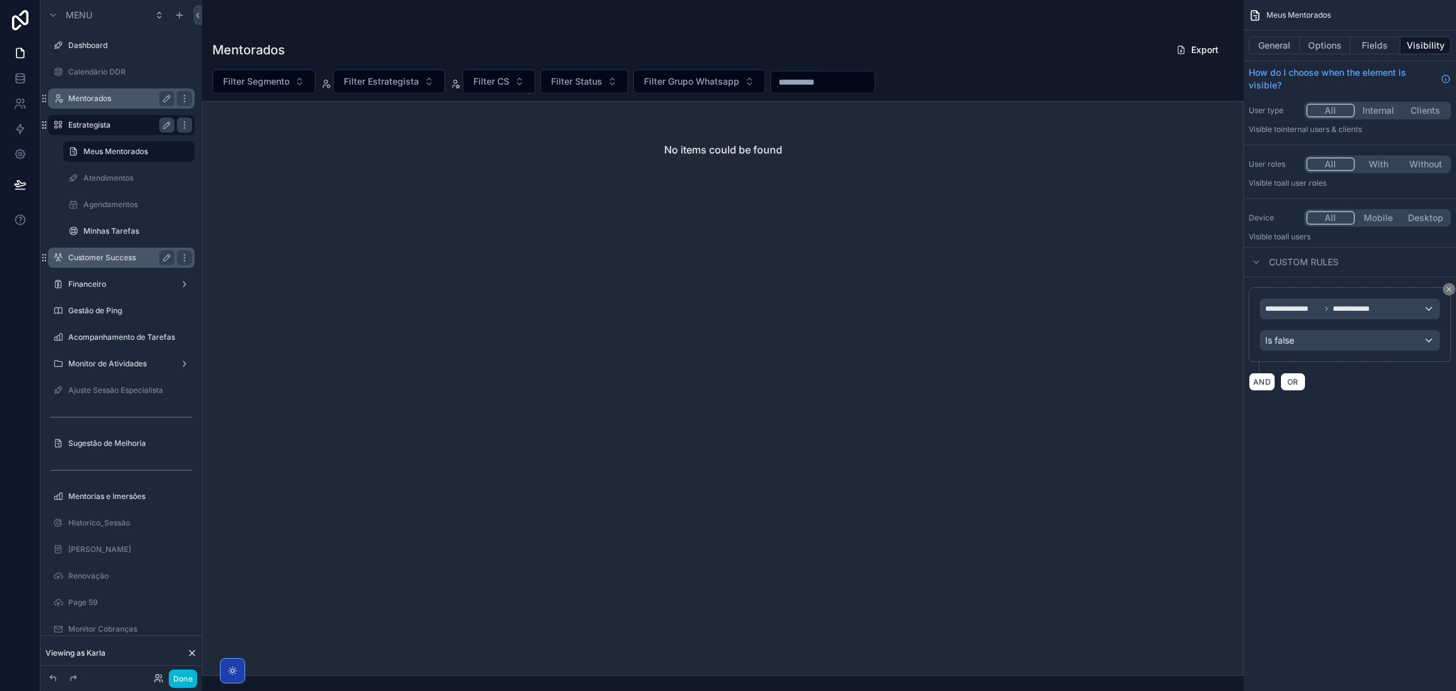
click at [101, 104] on div "Mentorados" at bounding box center [121, 98] width 106 height 15
click at [102, 97] on label "Mentorados" at bounding box center [118, 99] width 101 height 10
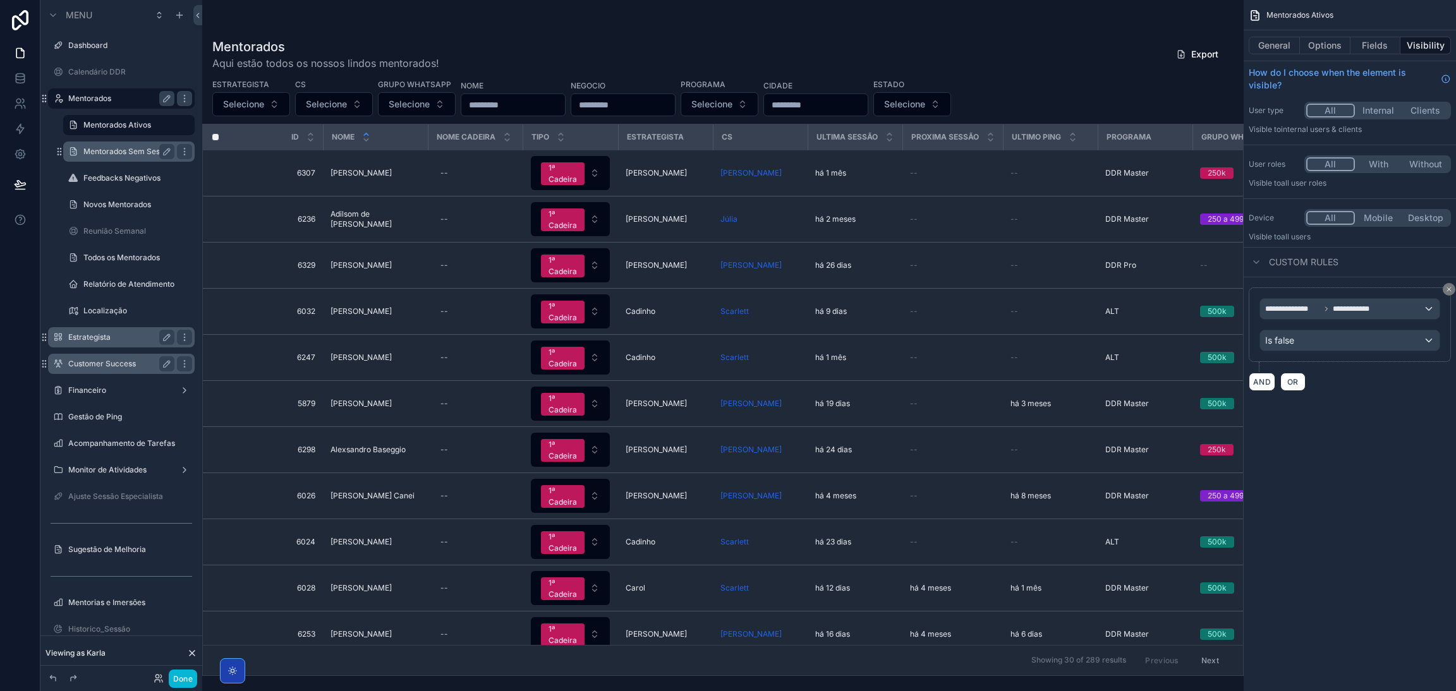
click at [131, 152] on label "Mentorados Sem Sessão" at bounding box center [127, 152] width 89 height 10
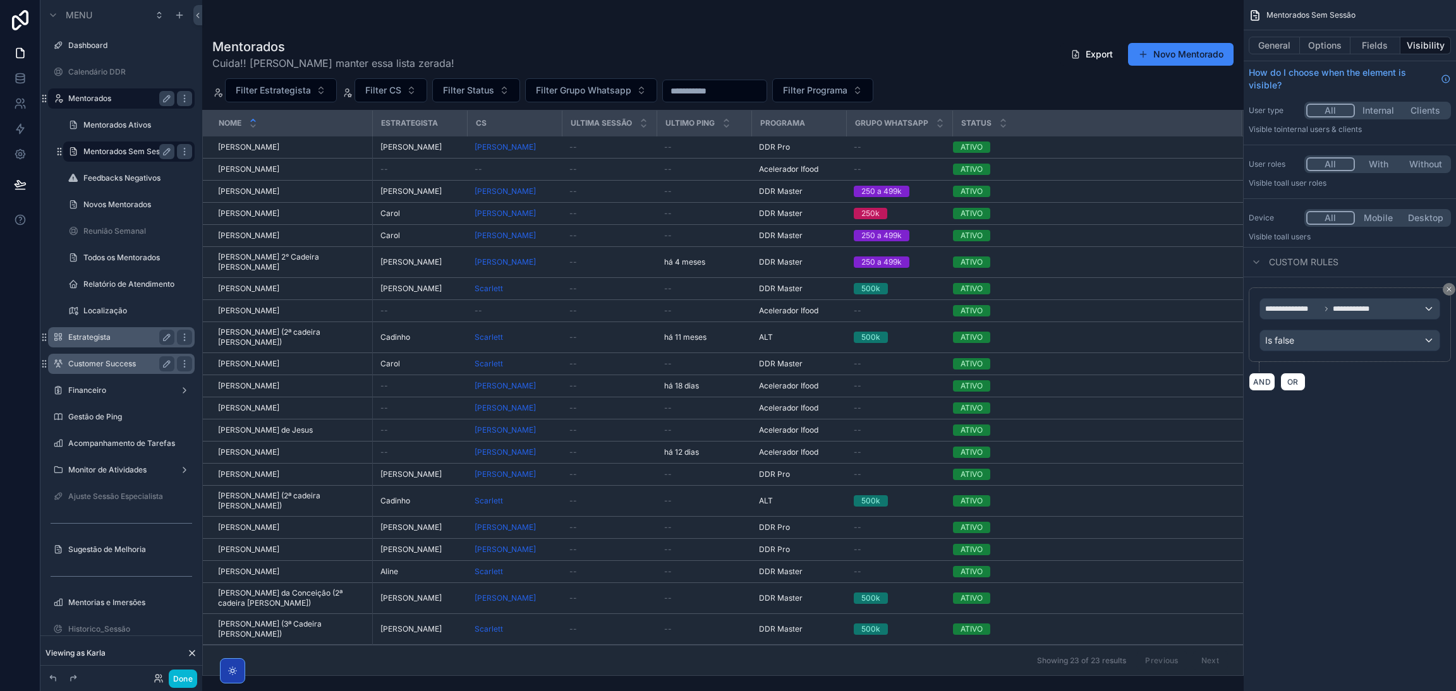
drag, startPoint x: 1237, startPoint y: 174, endPoint x: 1245, endPoint y: 253, distance: 80.0
click at [1245, 253] on div "Dashboard Calendário DDR Mentorados Mentorados Ativos 289 Mentorados Sem Sessão…" at bounding box center [828, 345] width 1253 height 691
click at [1291, 47] on button "General" at bounding box center [1273, 46] width 51 height 18
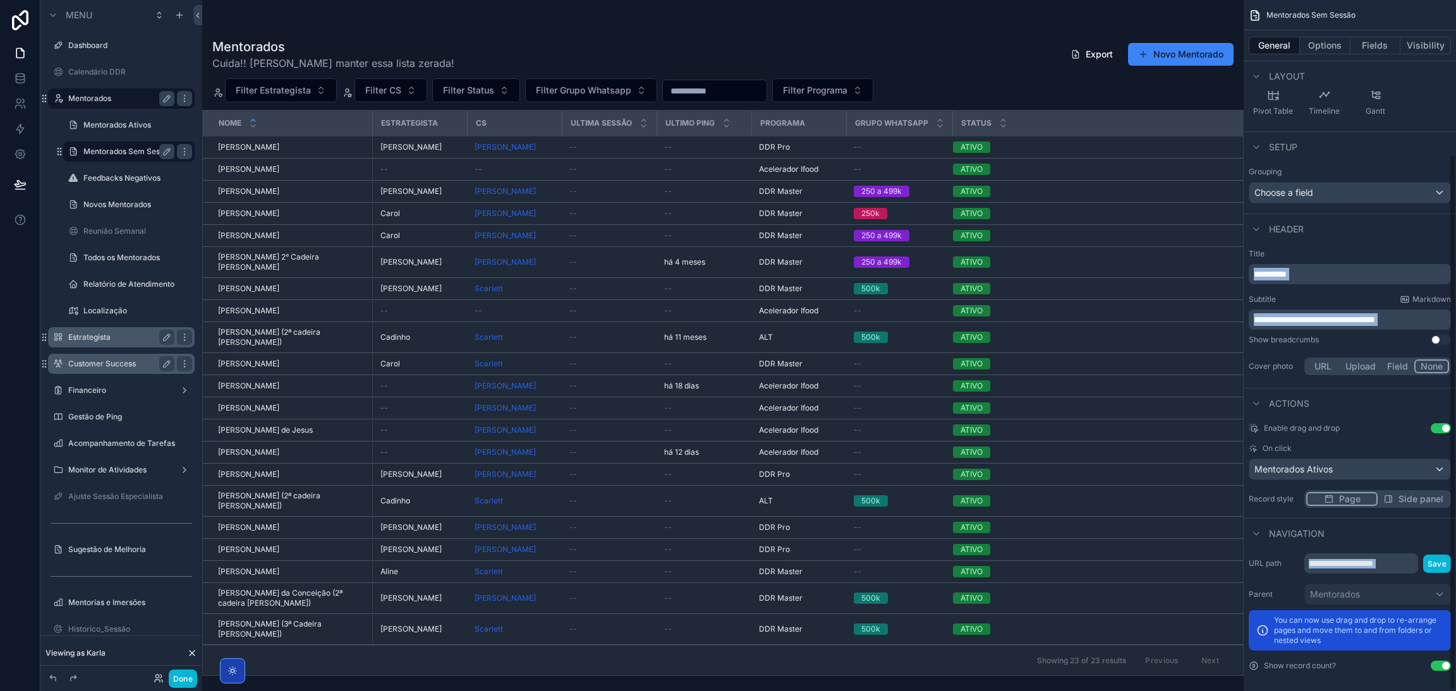
scroll to position [199, 0]
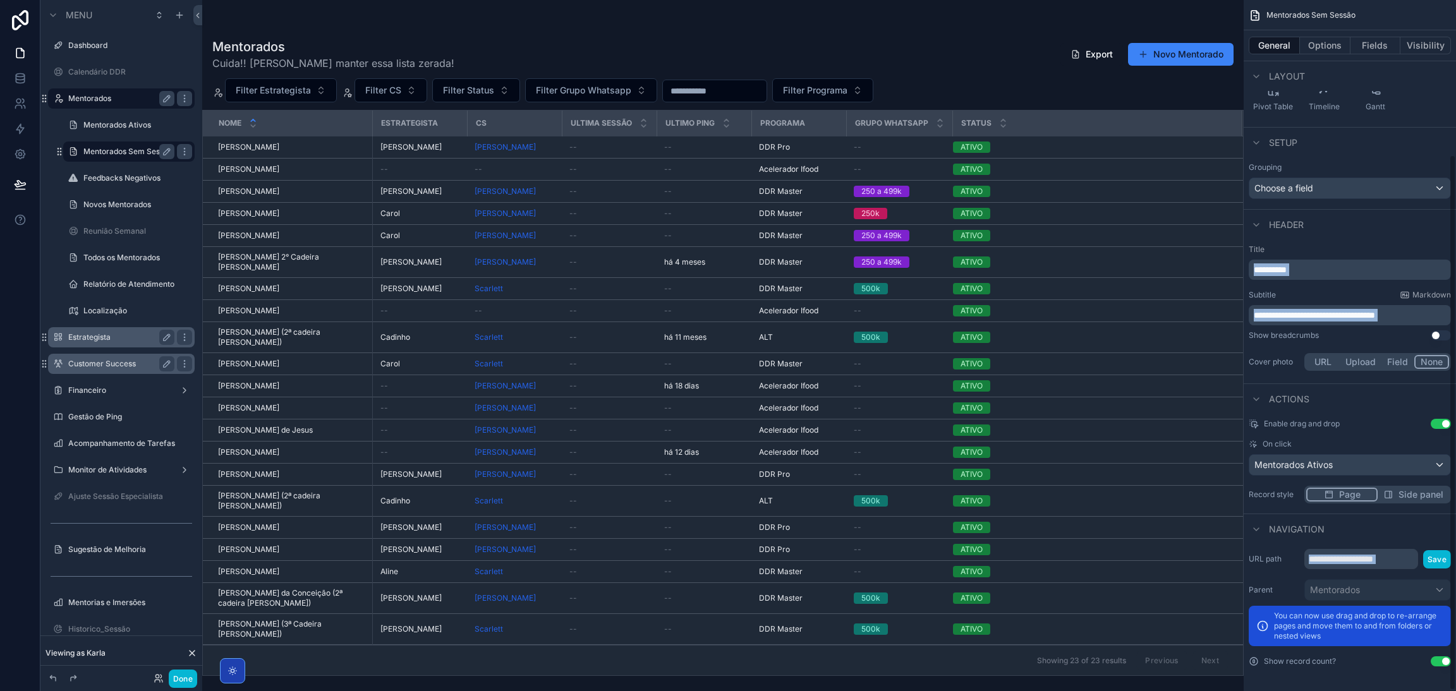
click at [1360, 425] on div "Enable drag and drop Use setting" at bounding box center [1349, 424] width 202 height 10
click at [1350, 679] on div "**********" at bounding box center [1349, 246] width 212 height 891
click at [1434, 606] on div "You can now use drag and drop to re-arrange pages and move them to and from fol…" at bounding box center [1349, 626] width 202 height 40
click at [1255, 533] on icon "scrollable content" at bounding box center [1256, 529] width 10 height 10
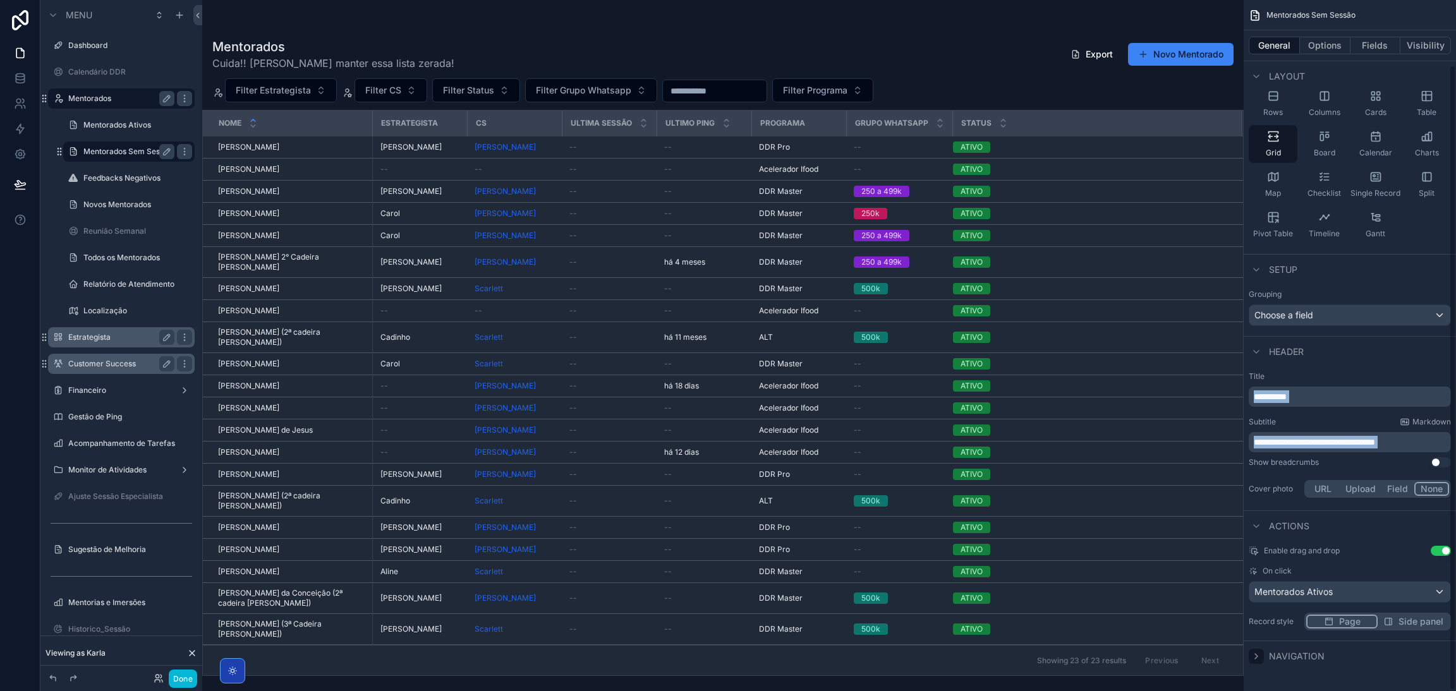
scroll to position [71, 0]
click at [1307, 49] on button "Options" at bounding box center [1325, 46] width 51 height 18
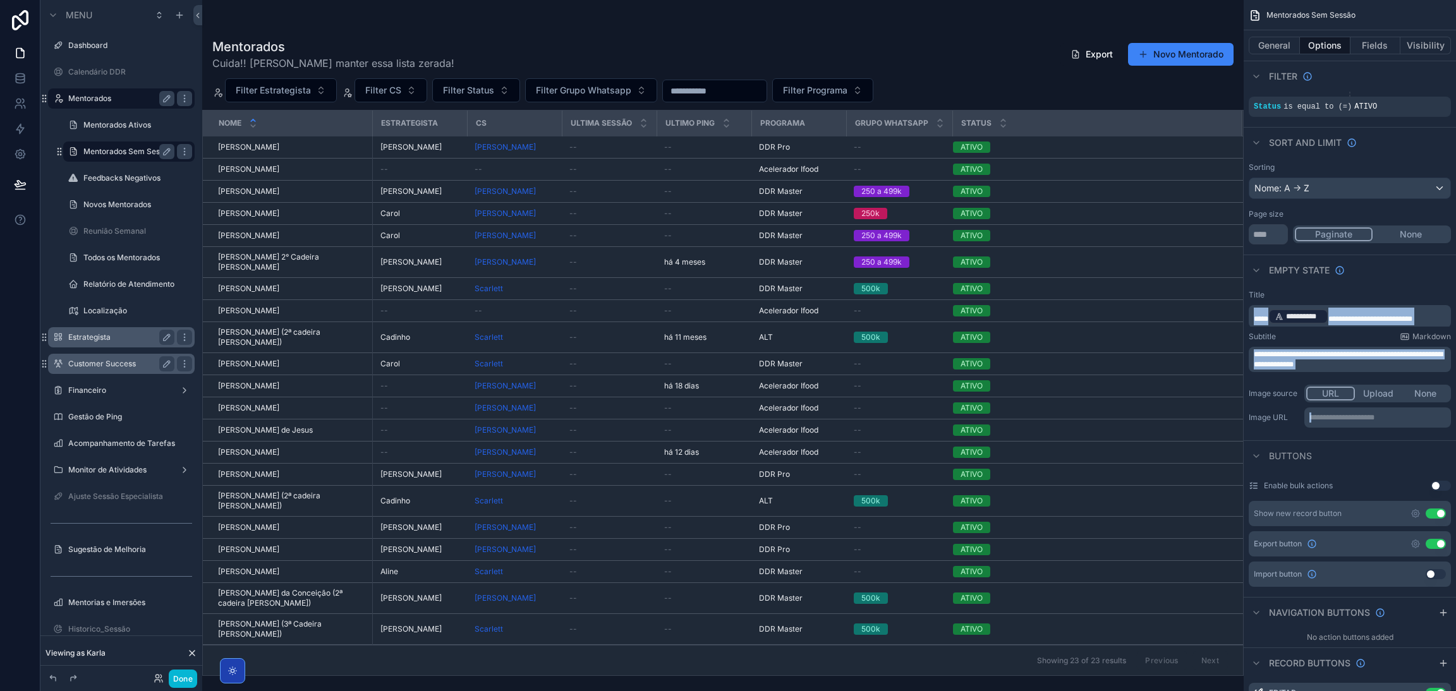
click at [1034, 83] on div "scrollable content" at bounding box center [722, 345] width 1041 height 691
click at [126, 209] on label "Novos Mentorados" at bounding box center [126, 205] width 86 height 10
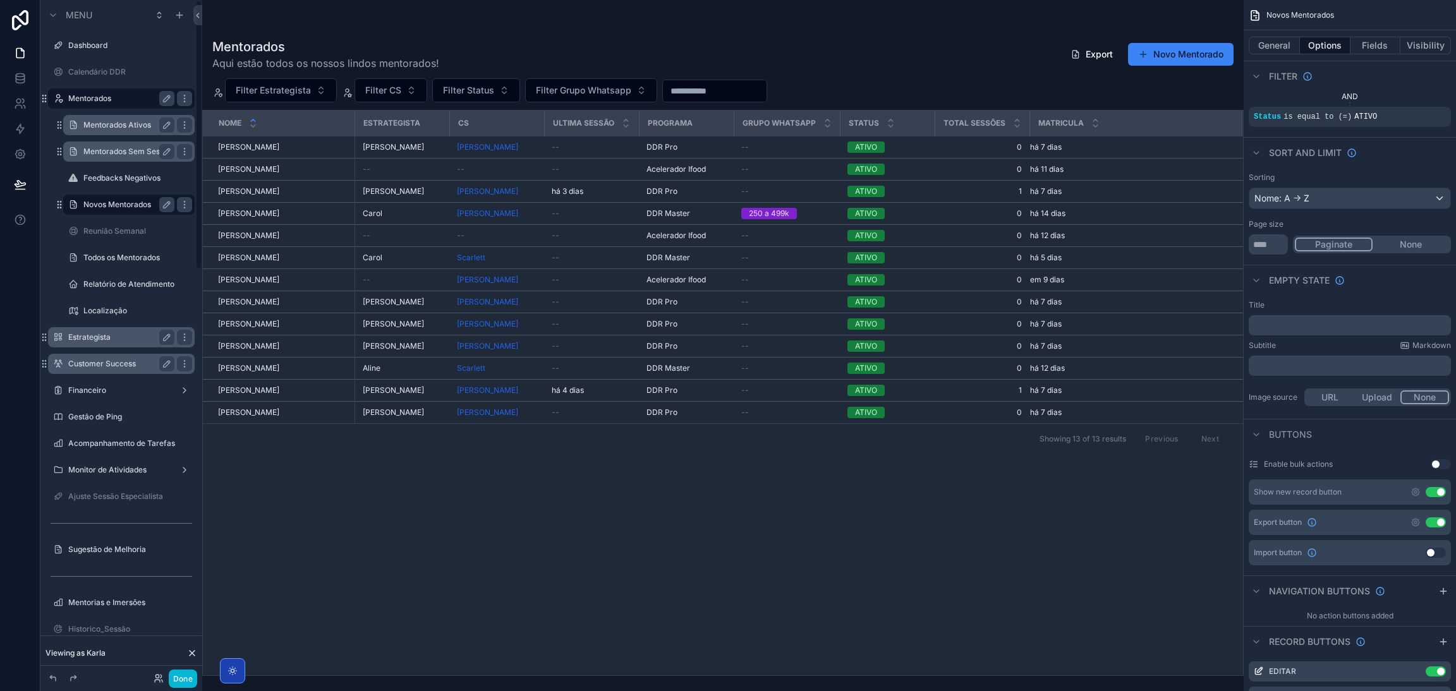
click at [115, 134] on div "Mentorados Ativos" at bounding box center [129, 125] width 126 height 20
click at [111, 127] on label "Mentorados Ativos" at bounding box center [126, 125] width 86 height 10
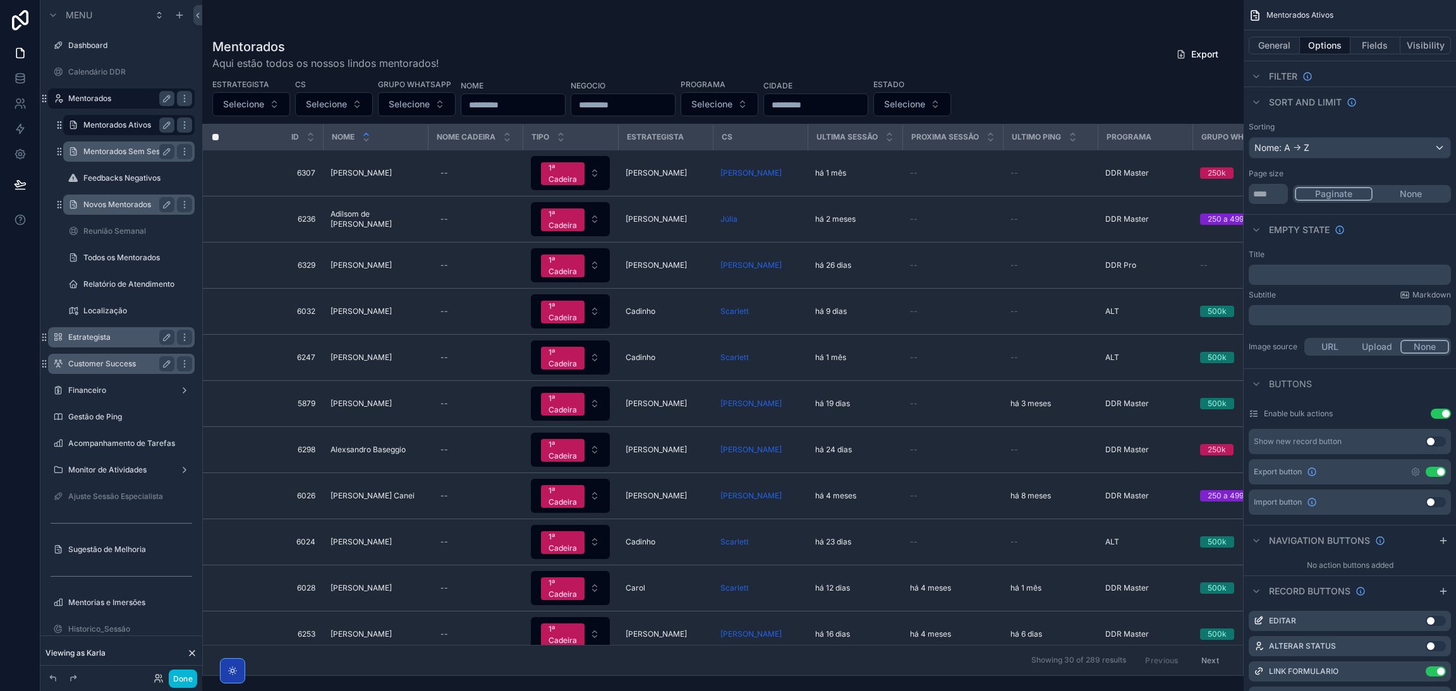
click at [107, 155] on label "Mentorados Sem Sessão" at bounding box center [127, 152] width 89 height 10
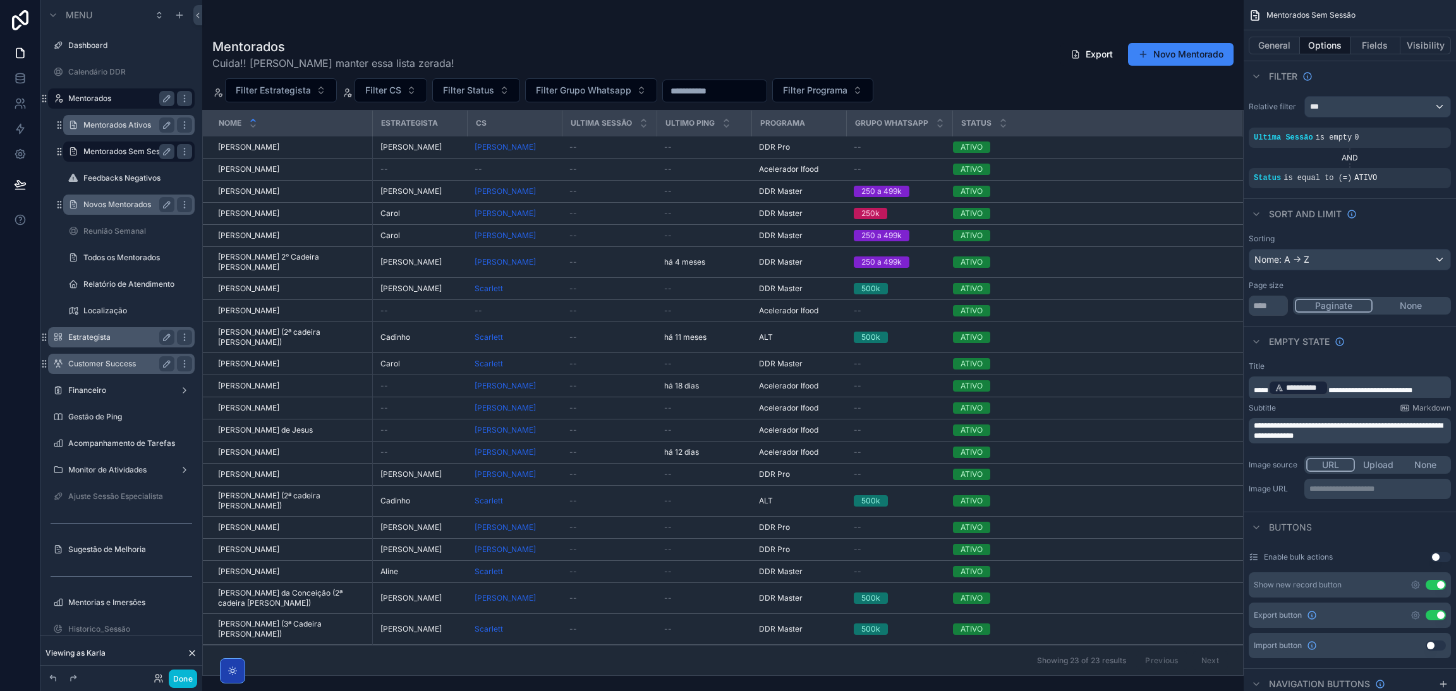
click at [100, 203] on label "Novos Mentorados" at bounding box center [126, 205] width 86 height 10
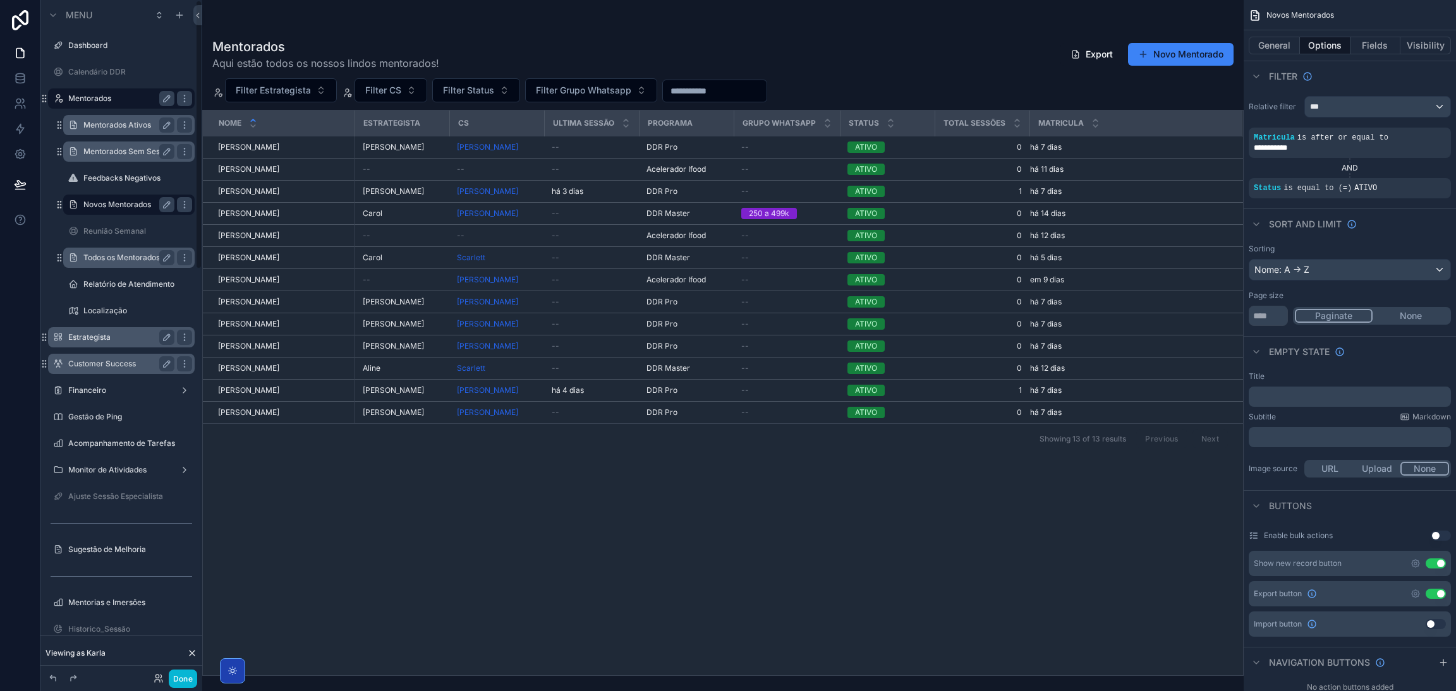
click at [131, 257] on label "Todos os Mentorados" at bounding box center [126, 258] width 86 height 10
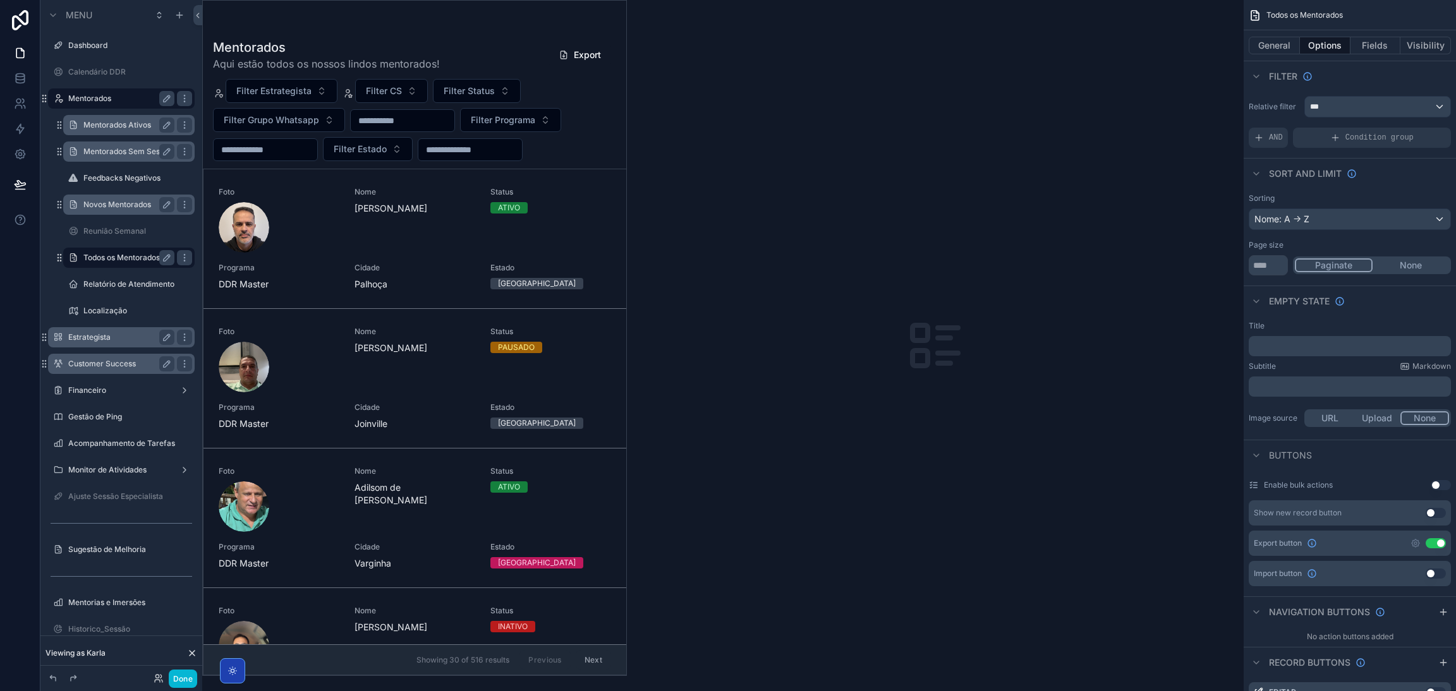
click at [452, 88] on div "scrollable content" at bounding box center [414, 338] width 423 height 675
click at [469, 85] on span "Filter Status" at bounding box center [469, 91] width 51 height 13
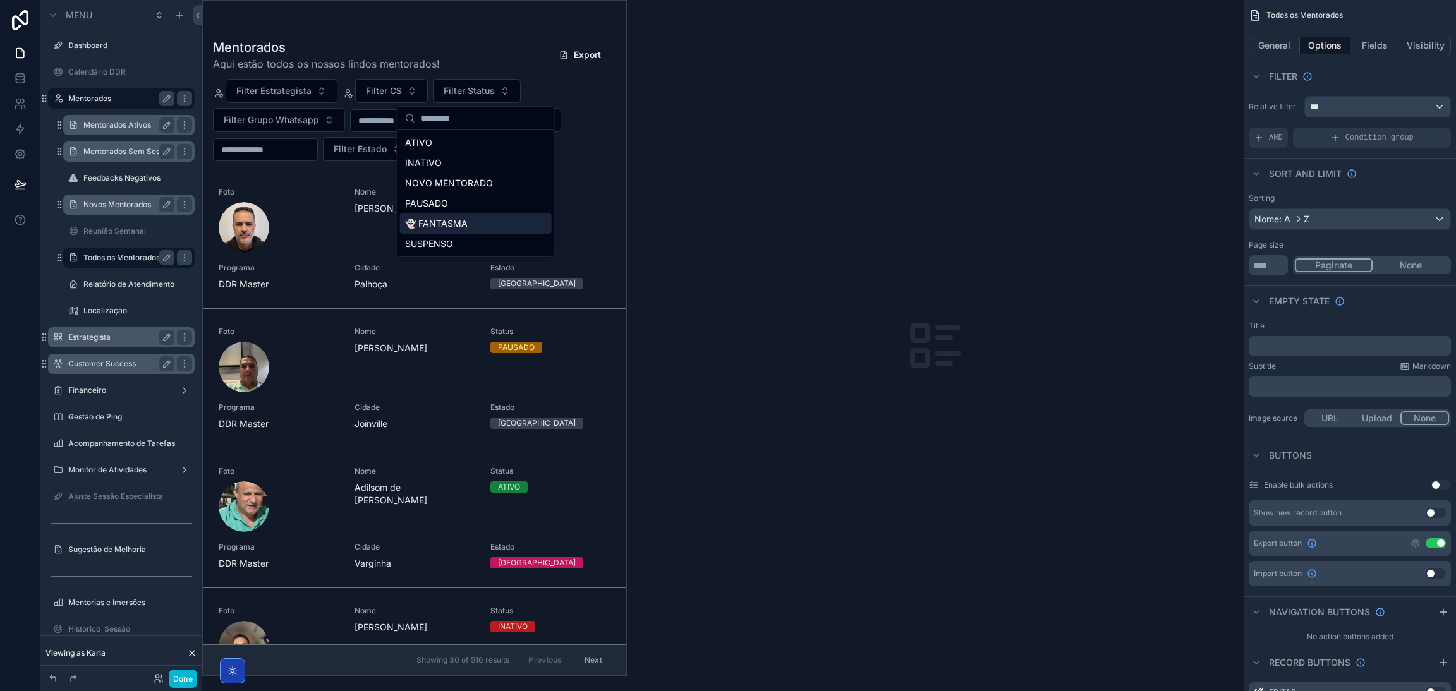
click at [475, 229] on div "👻 FANTASMA" at bounding box center [476, 224] width 152 height 20
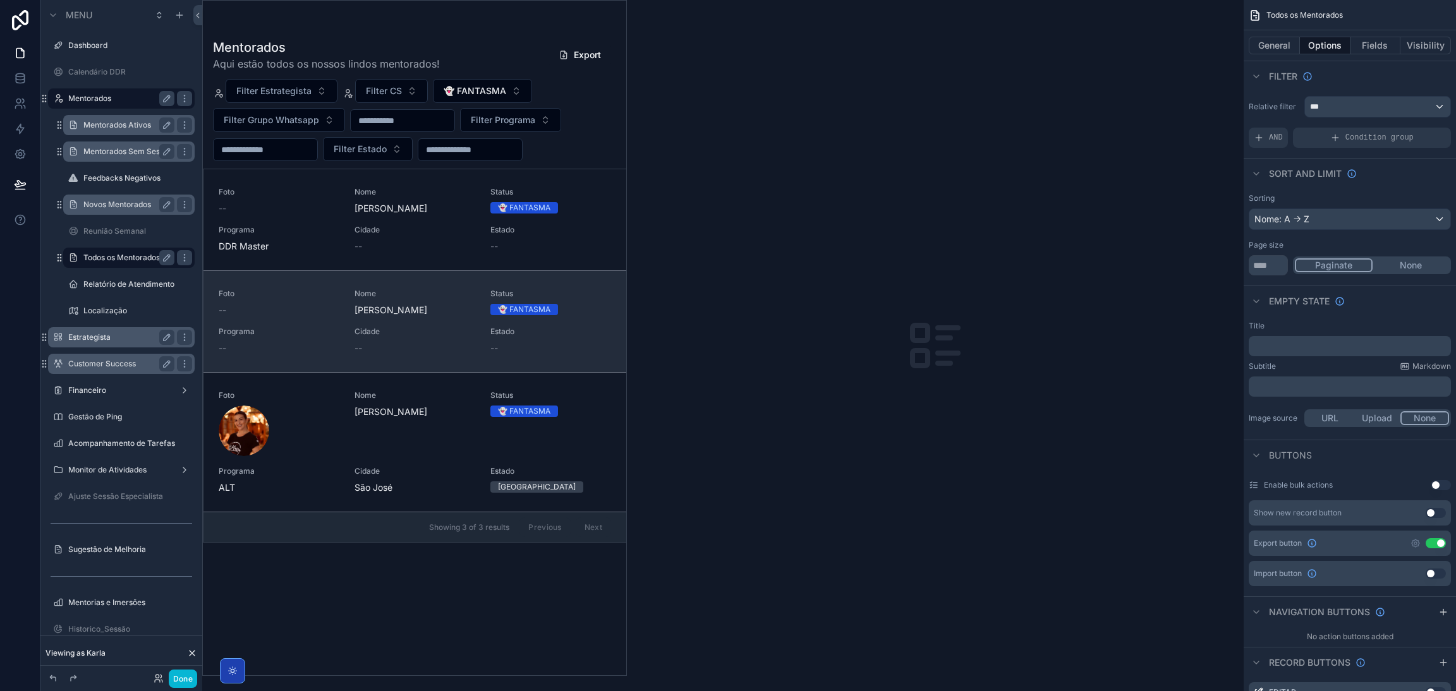
click at [456, 320] on div "Foto -- Nome Bárbara Marques Reis Status 👻 FANTASMA Programa -- Cidade -- Estad…" at bounding box center [415, 322] width 392 height 66
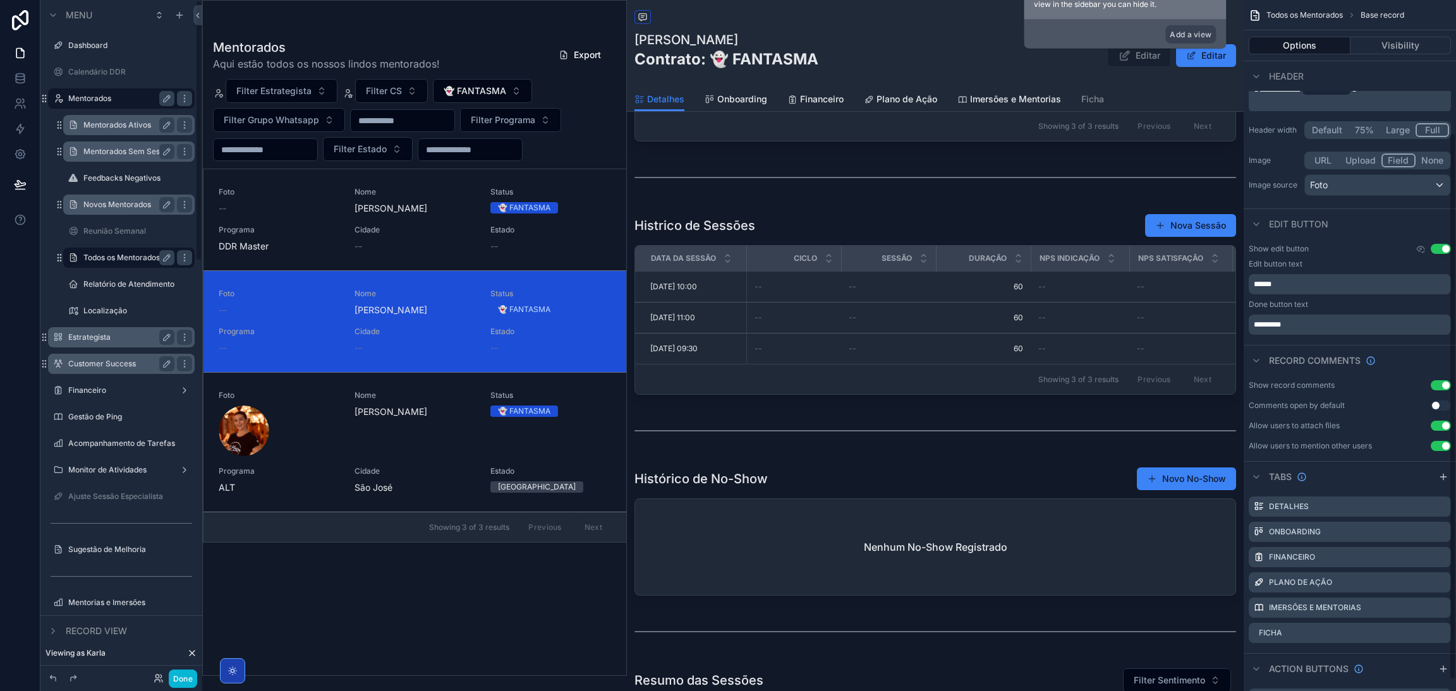
scroll to position [182, 0]
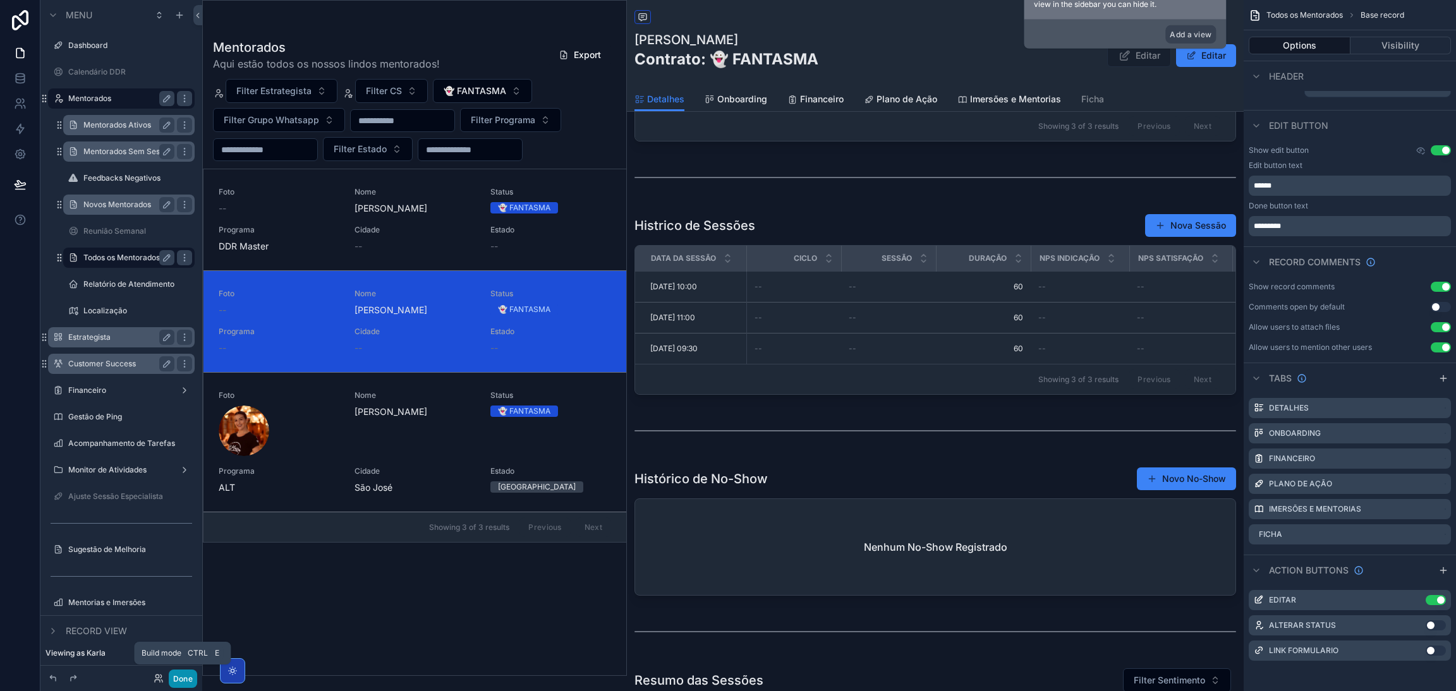
click at [181, 679] on button "Done" at bounding box center [183, 679] width 28 height 18
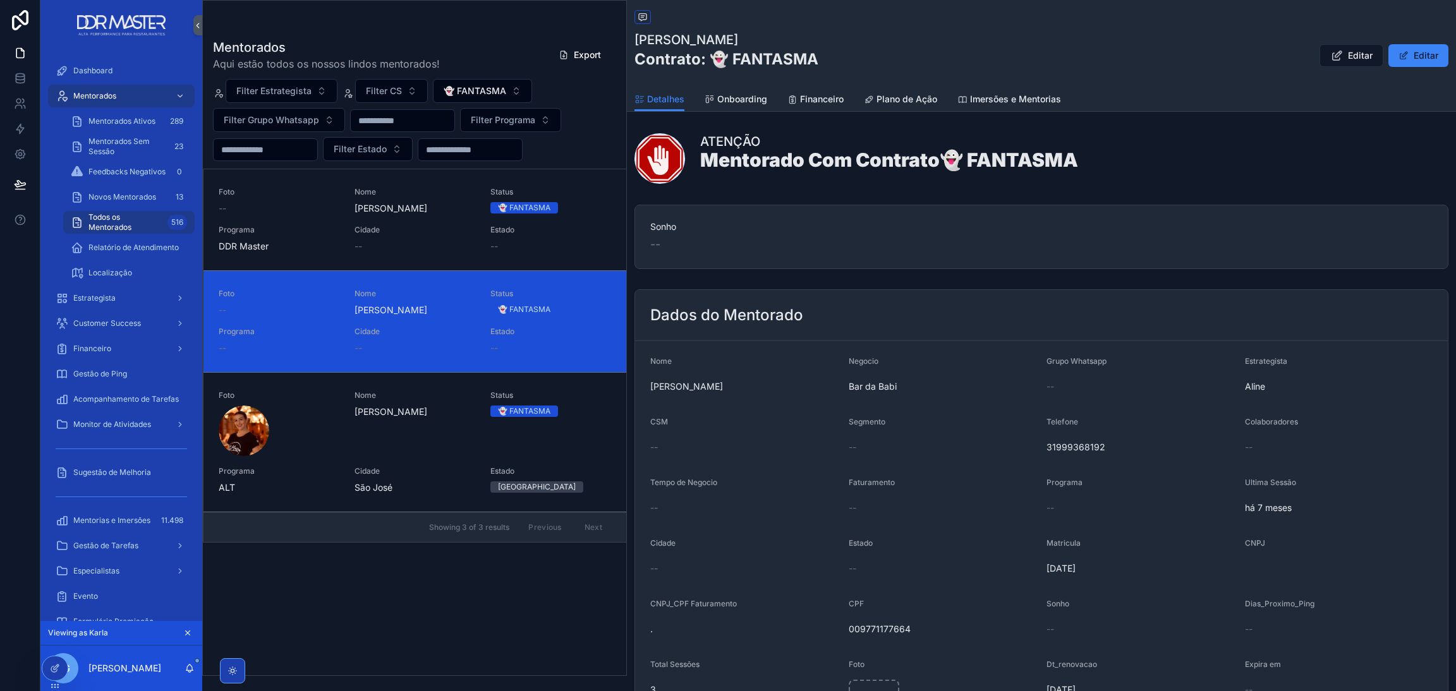
scroll to position [0, 0]
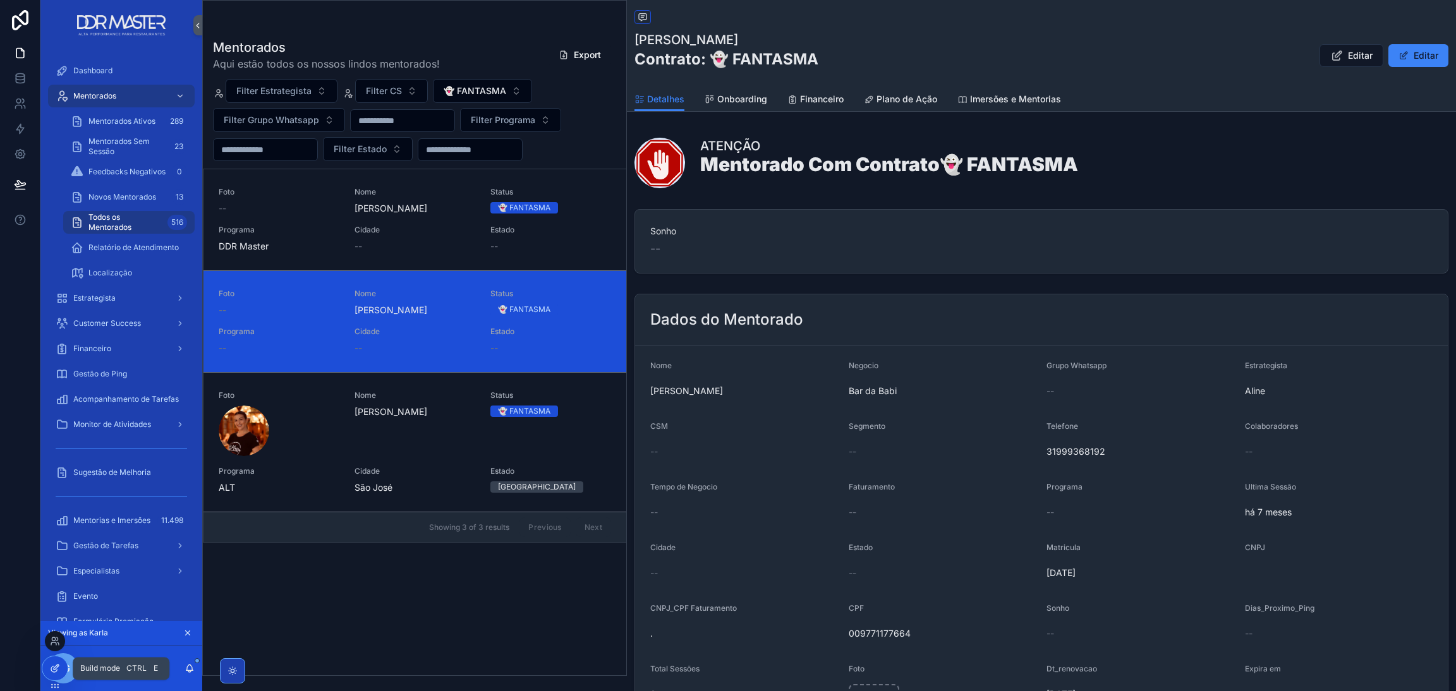
click at [51, 670] on icon at bounding box center [54, 670] width 6 height 6
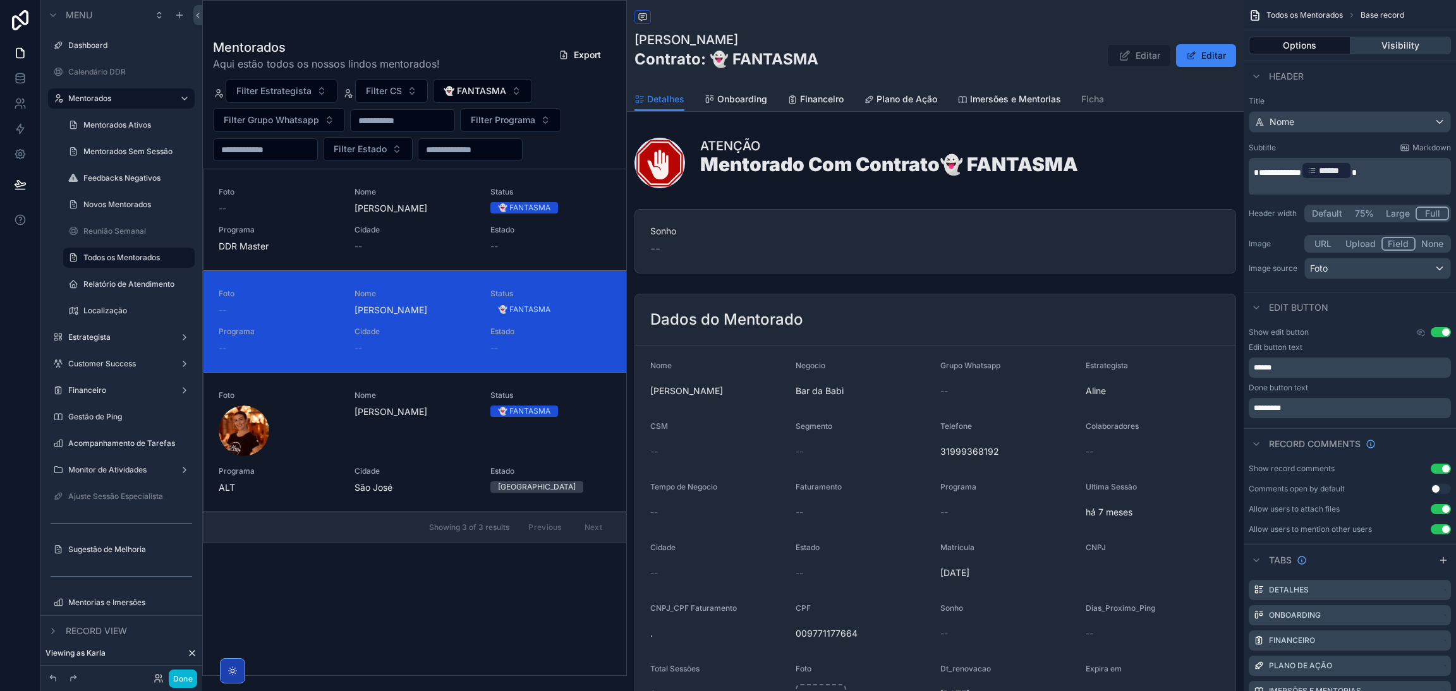
click at [1370, 49] on button "Visibility" at bounding box center [1400, 46] width 101 height 18
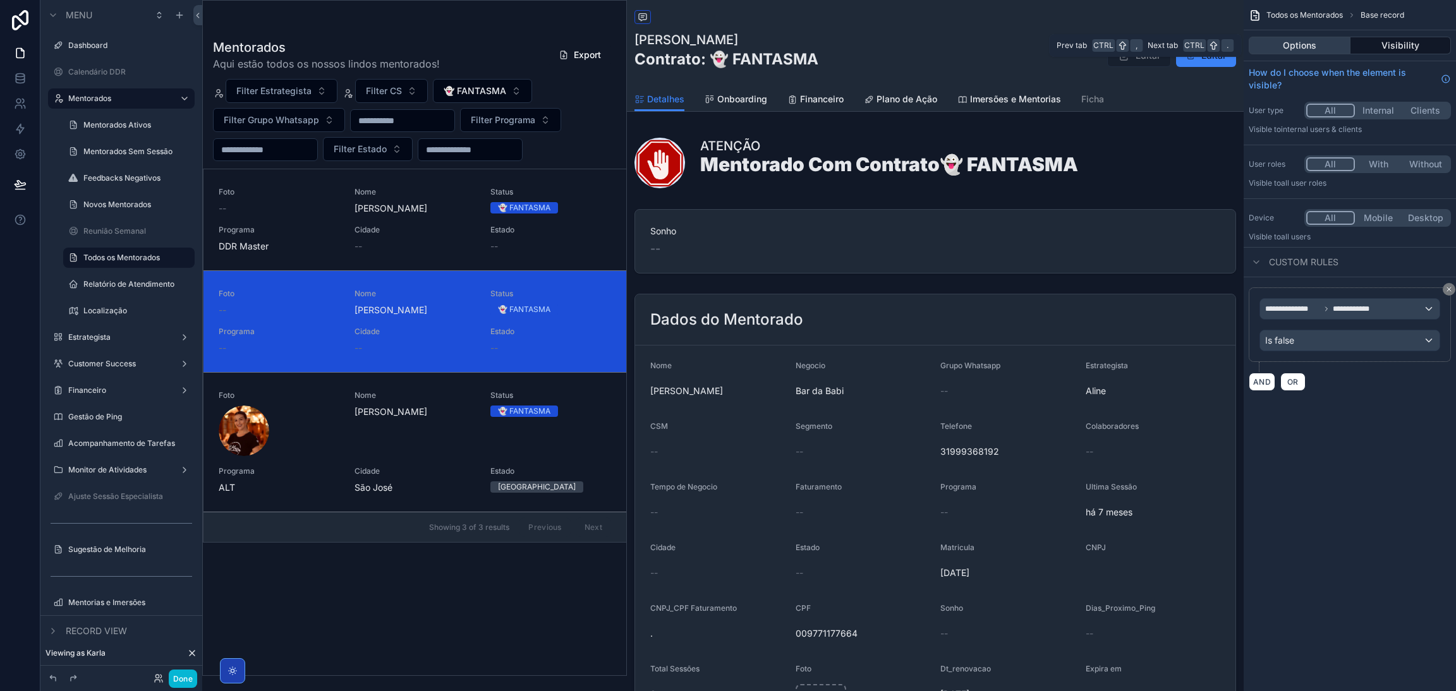
click at [1320, 49] on button "Options" at bounding box center [1299, 46] width 102 height 18
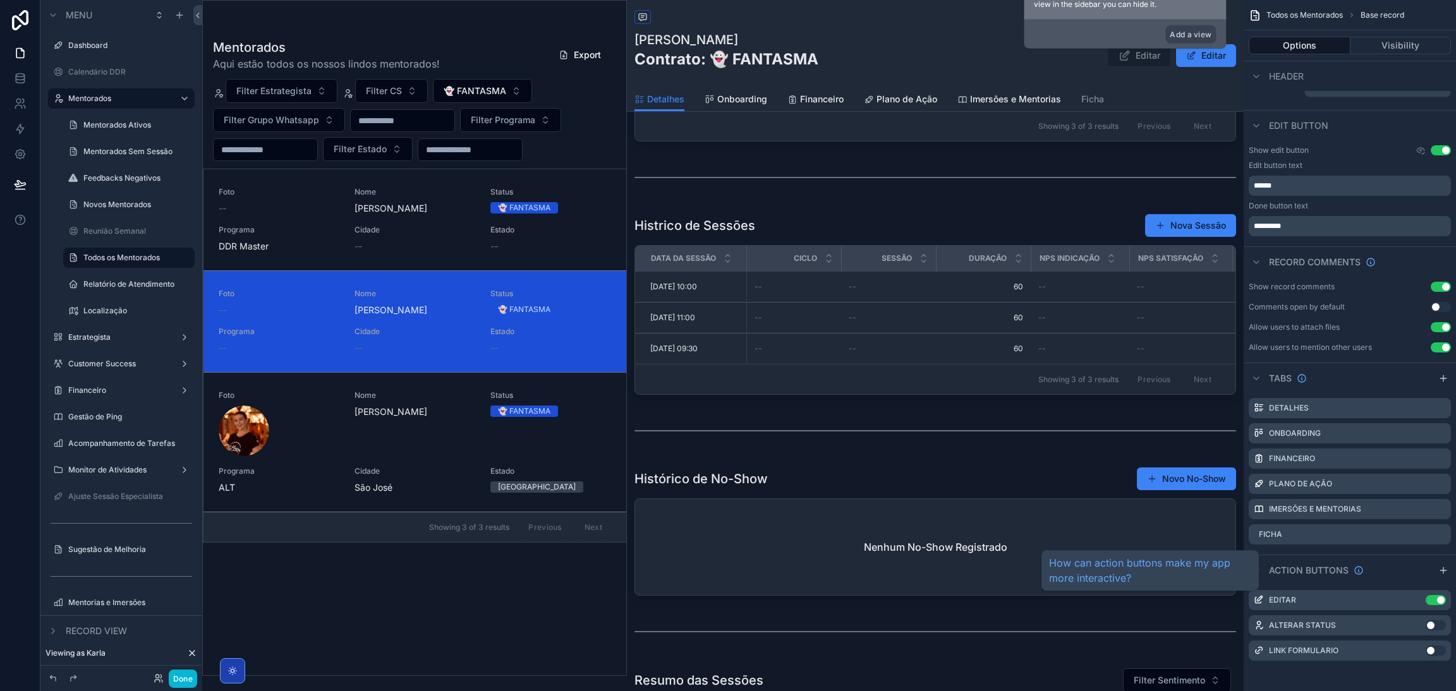
scroll to position [182, 0]
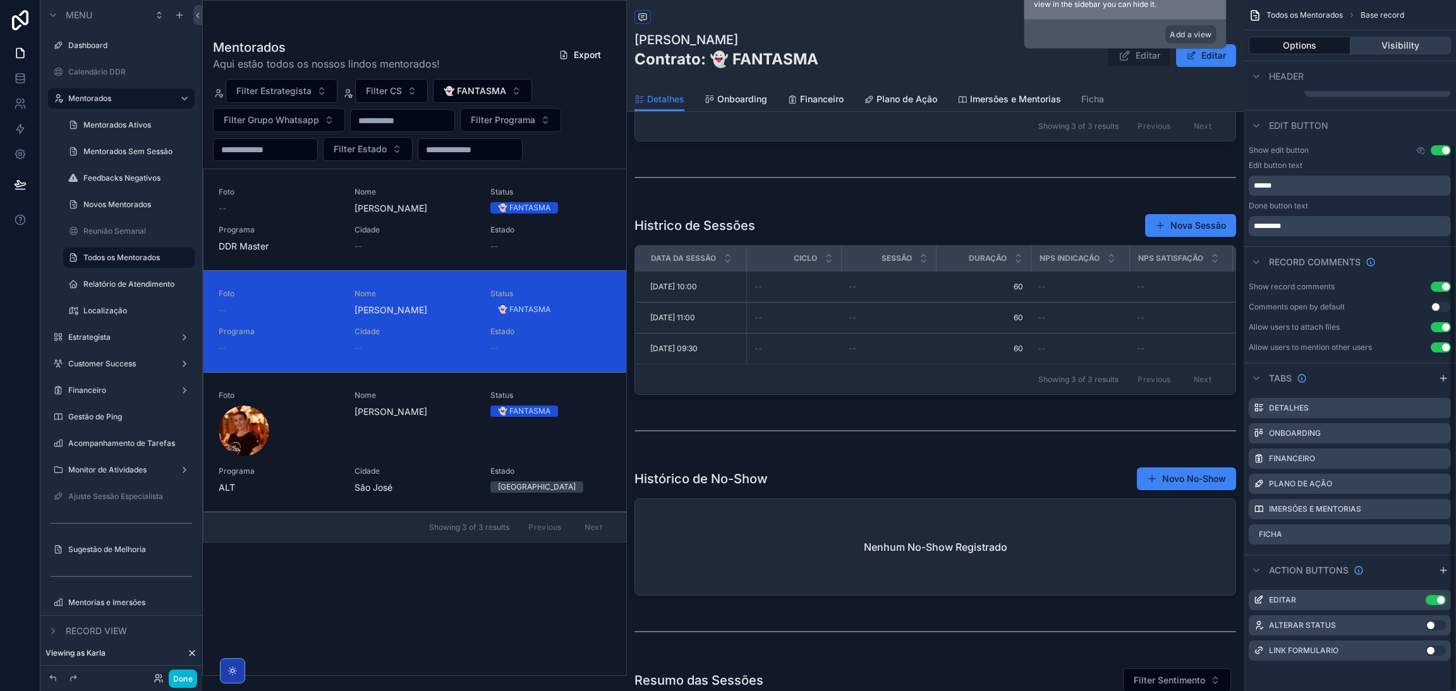
click at [1377, 44] on button "Visibility" at bounding box center [1400, 46] width 101 height 18
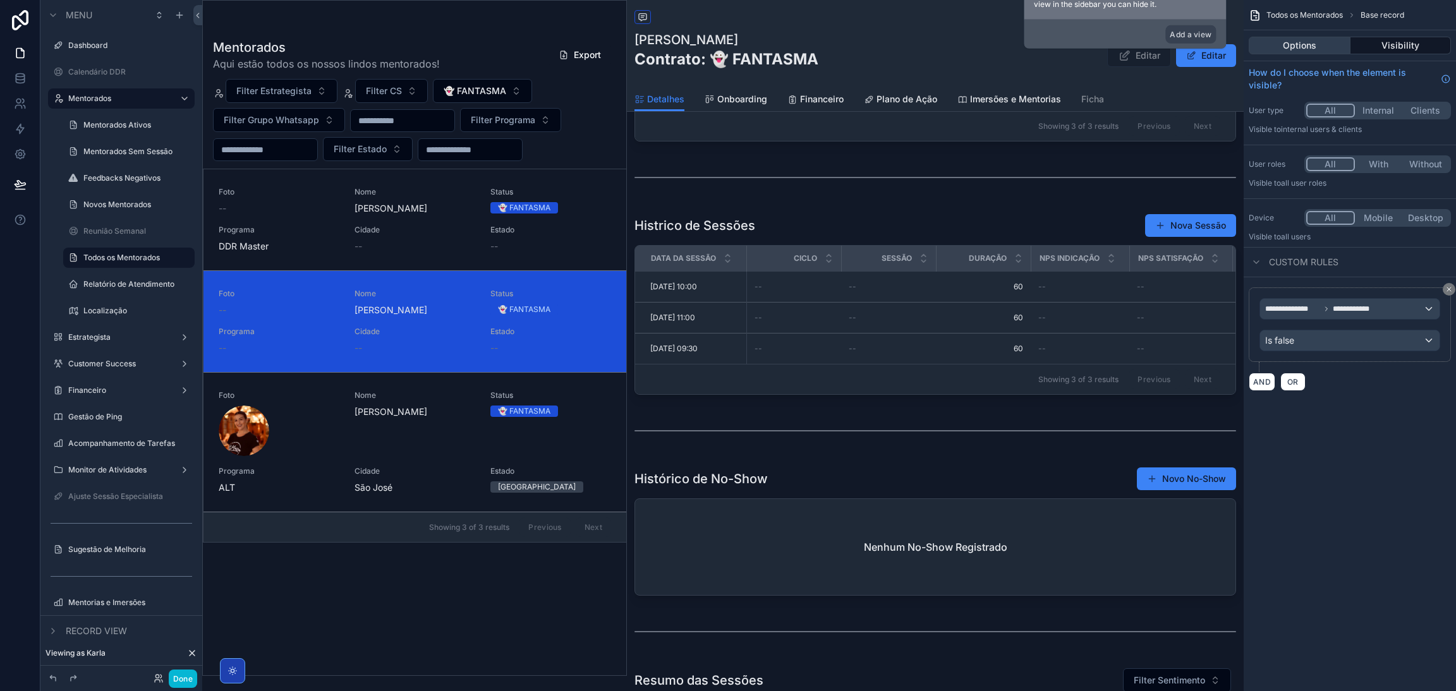
scroll to position [0, 0]
click at [1321, 47] on button "Options" at bounding box center [1299, 46] width 102 height 18
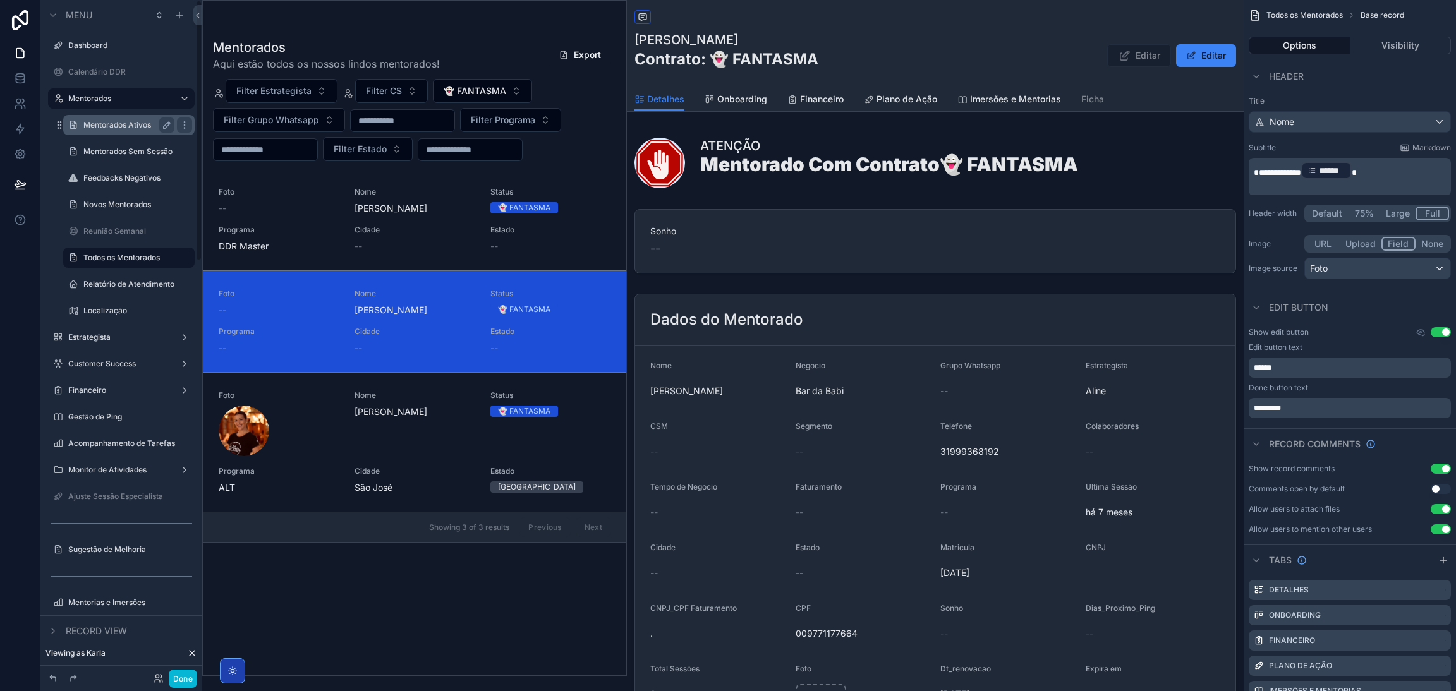
click at [157, 126] on label "Mentorados Ativos" at bounding box center [126, 125] width 86 height 10
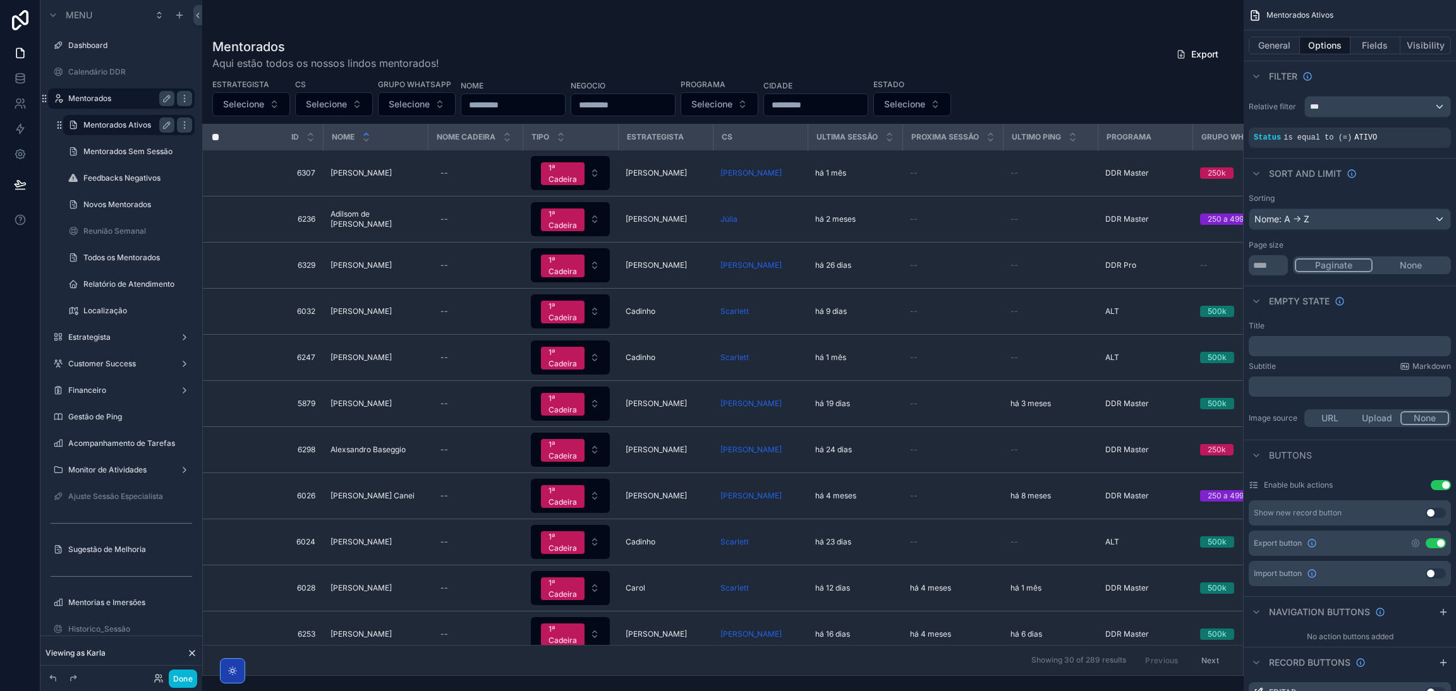
click at [84, 104] on div "Mentorados" at bounding box center [121, 98] width 106 height 15
click at [82, 97] on label "Mentorados" at bounding box center [118, 99] width 101 height 10
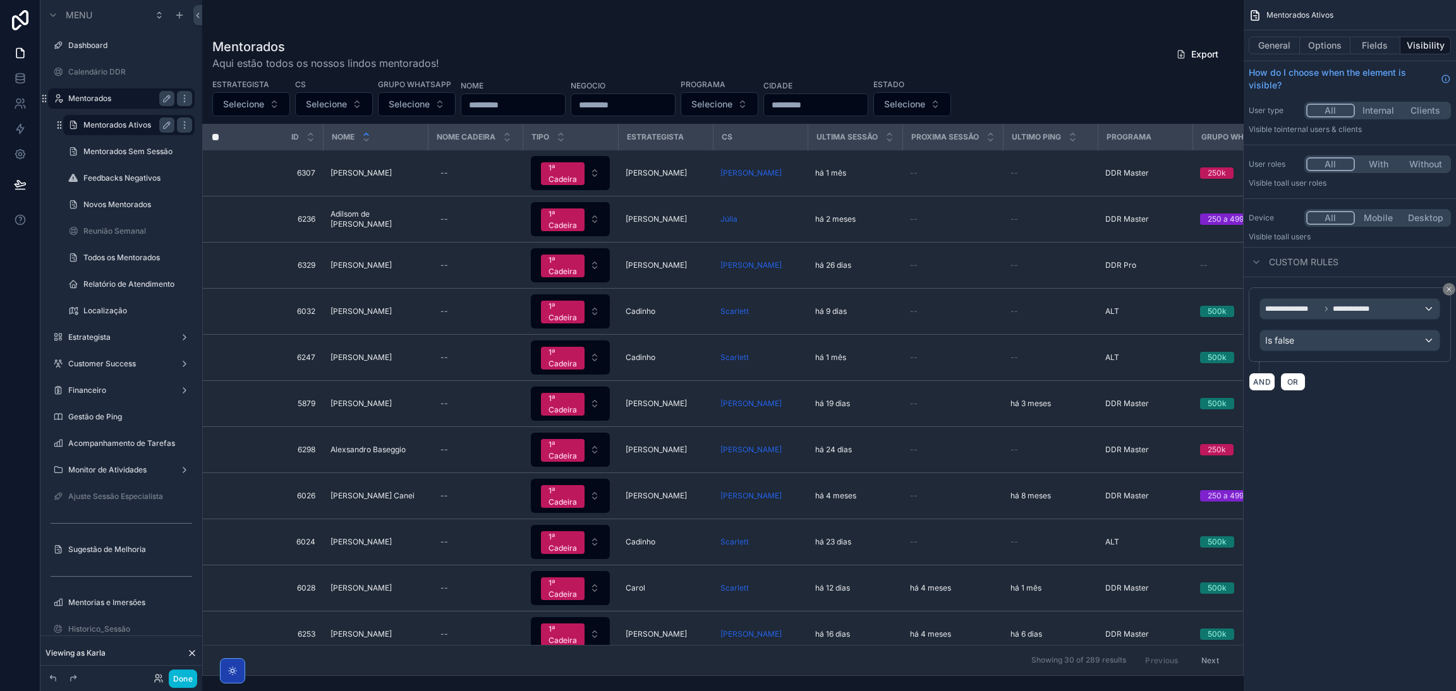
drag, startPoint x: 581, startPoint y: 669, endPoint x: 697, endPoint y: 675, distance: 115.8
click at [697, 675] on div "scrollable content" at bounding box center [722, 345] width 1041 height 691
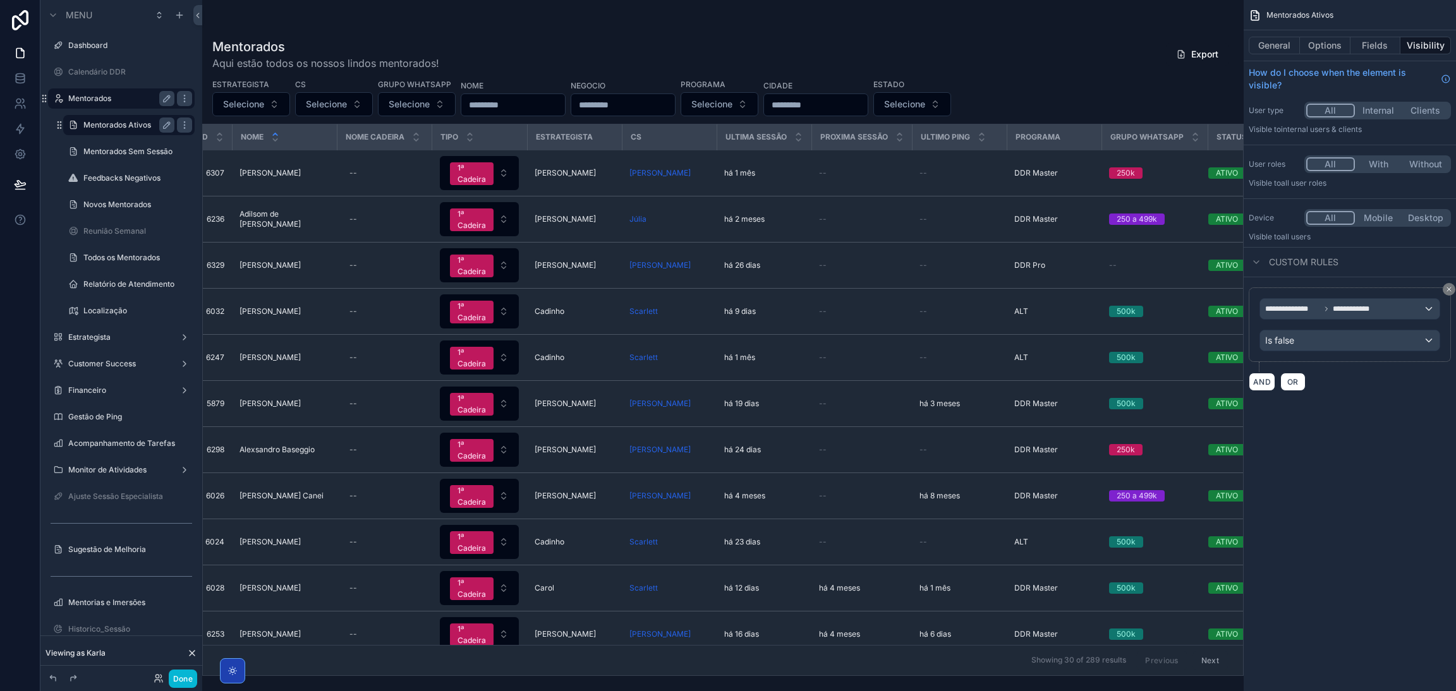
scroll to position [0, 146]
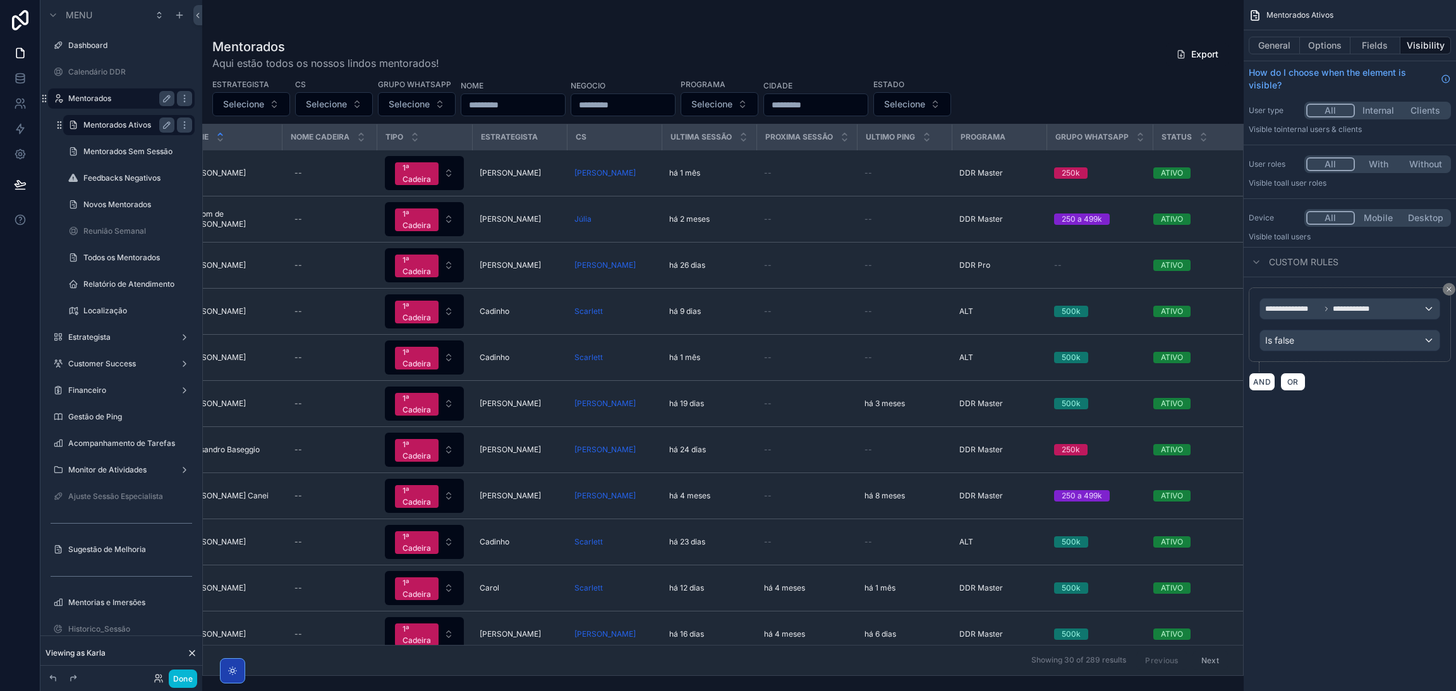
click at [1193, 129] on div "Status" at bounding box center [1200, 137] width 93 height 24
click at [1193, 136] on div "Status" at bounding box center [1200, 137] width 93 height 24
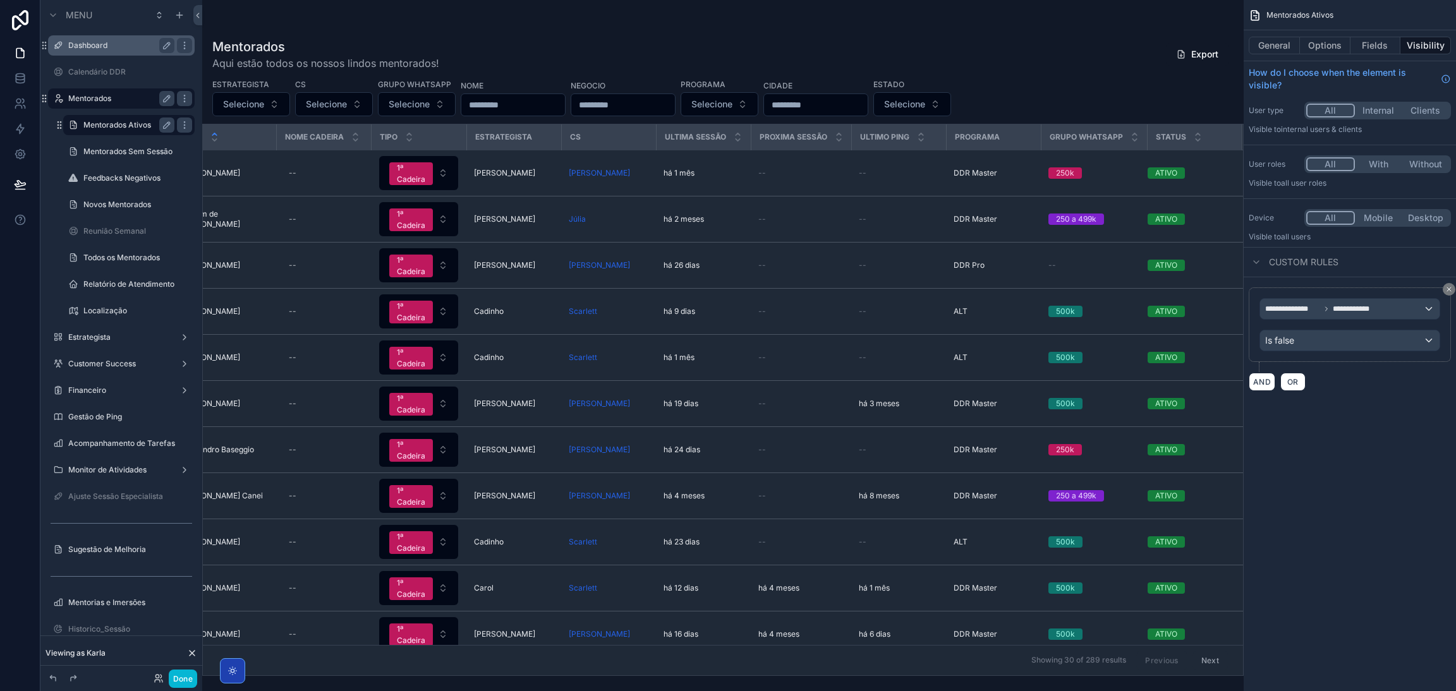
click at [76, 47] on label "Dashboard" at bounding box center [118, 45] width 101 height 10
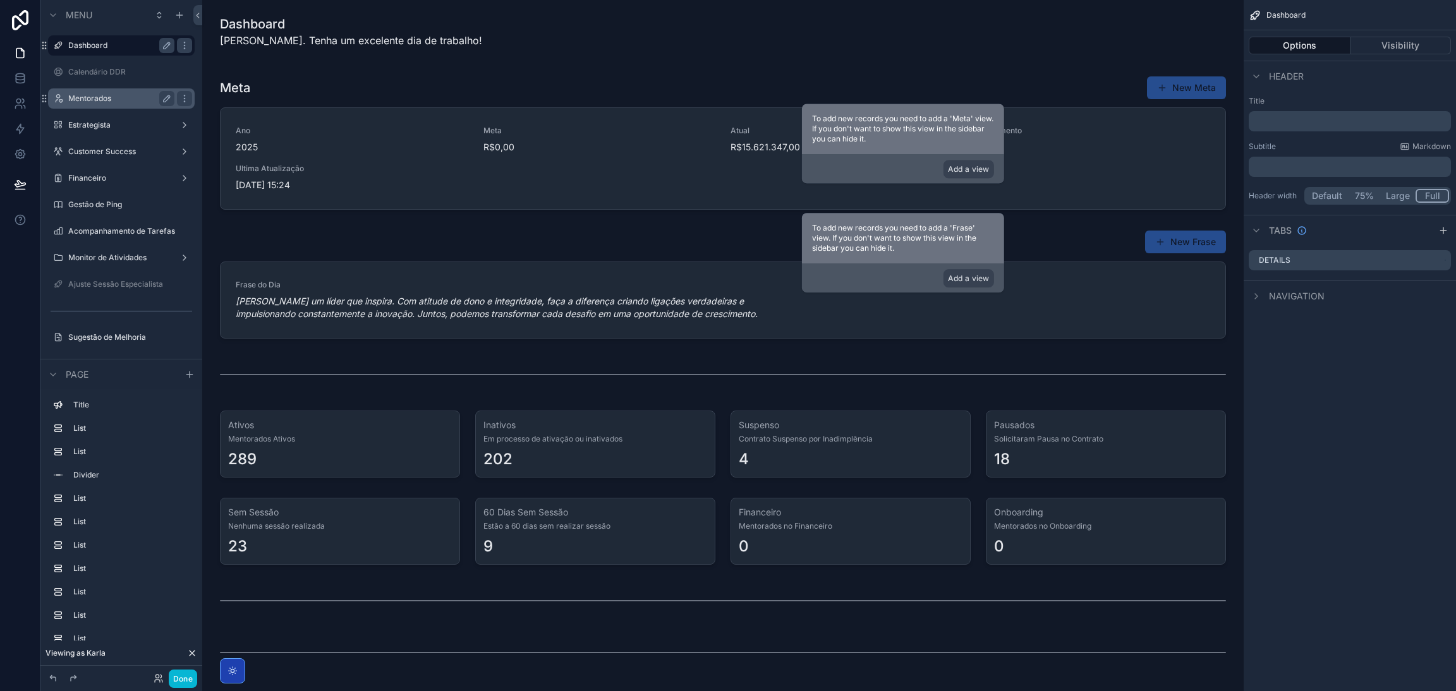
click at [88, 95] on label "Mentorados" at bounding box center [118, 99] width 101 height 10
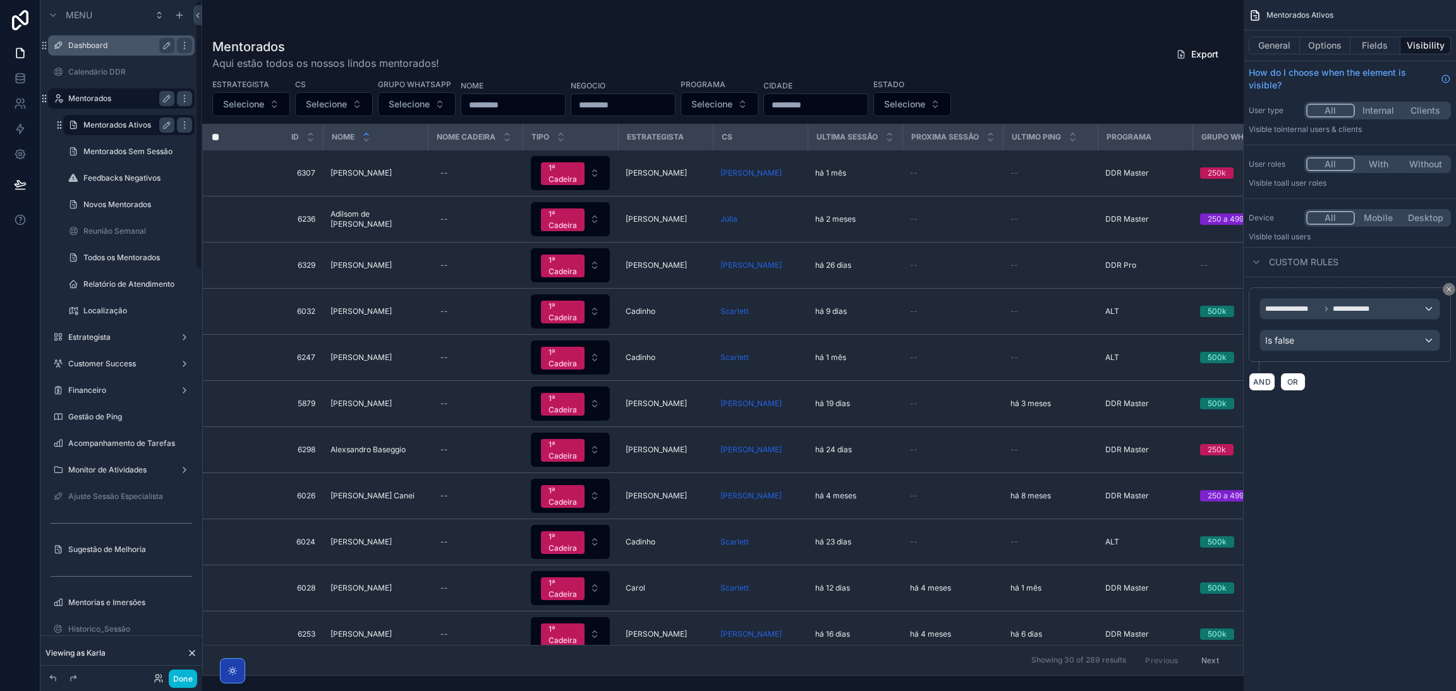
click at [102, 127] on label "Mentorados Ativos" at bounding box center [126, 125] width 86 height 10
click at [92, 102] on label "Mentorados" at bounding box center [118, 99] width 101 height 10
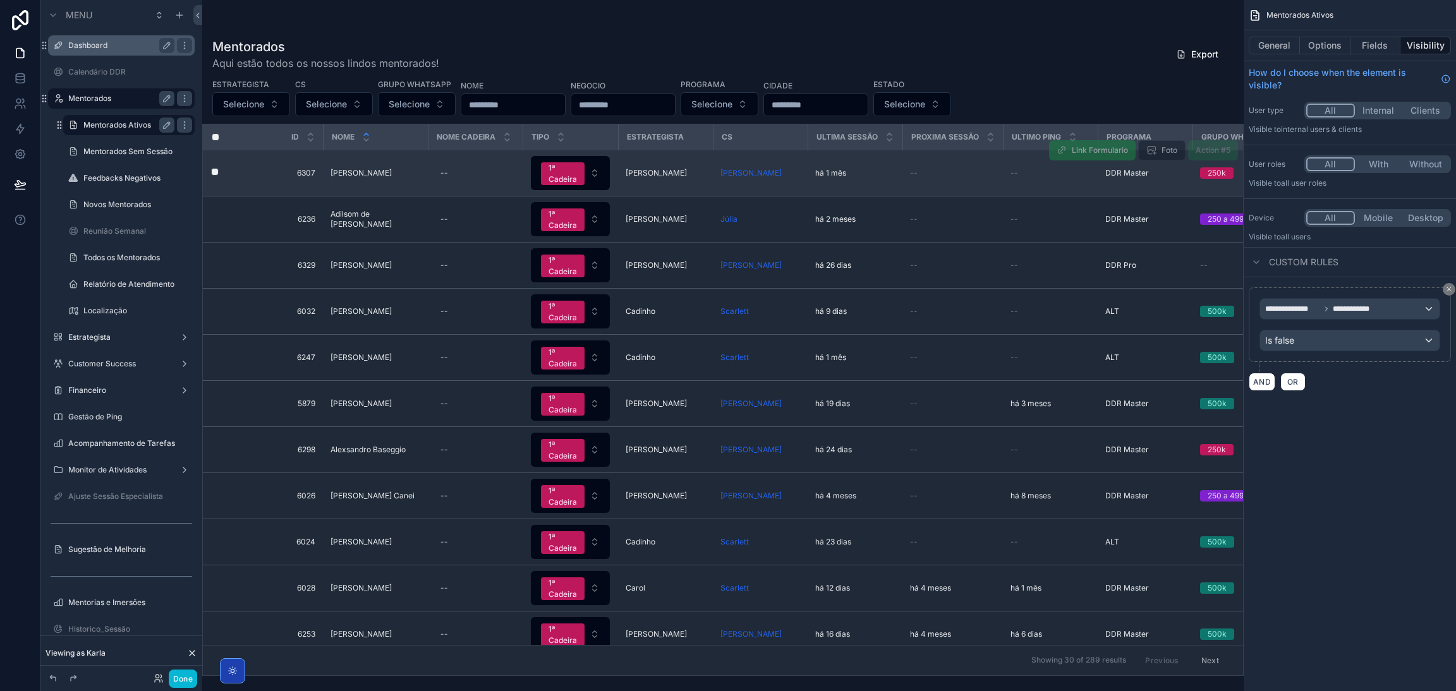
click at [366, 178] on span "Adair Ribeiro da Silva Neto" at bounding box center [360, 173] width 61 height 10
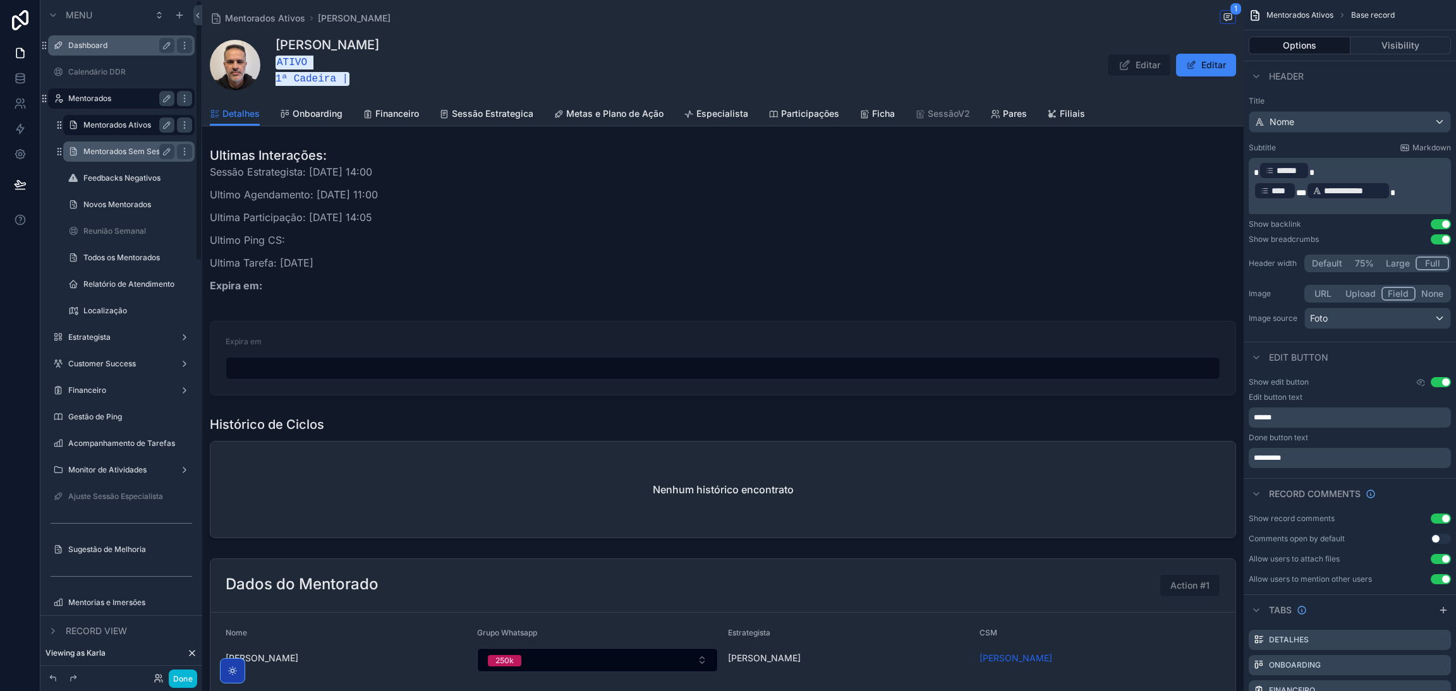
click at [108, 150] on label "Mentorados Sem Sessão" at bounding box center [127, 152] width 89 height 10
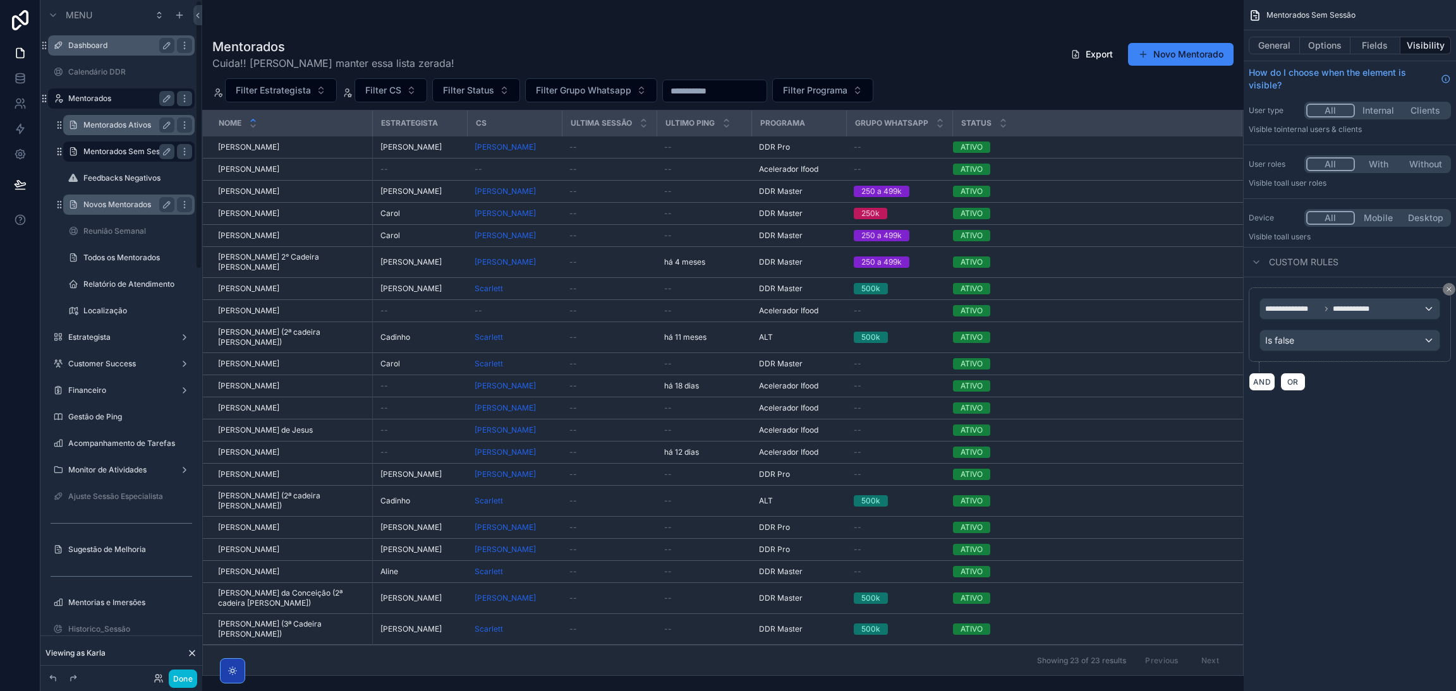
click at [104, 208] on label "Novos Mentorados" at bounding box center [126, 205] width 86 height 10
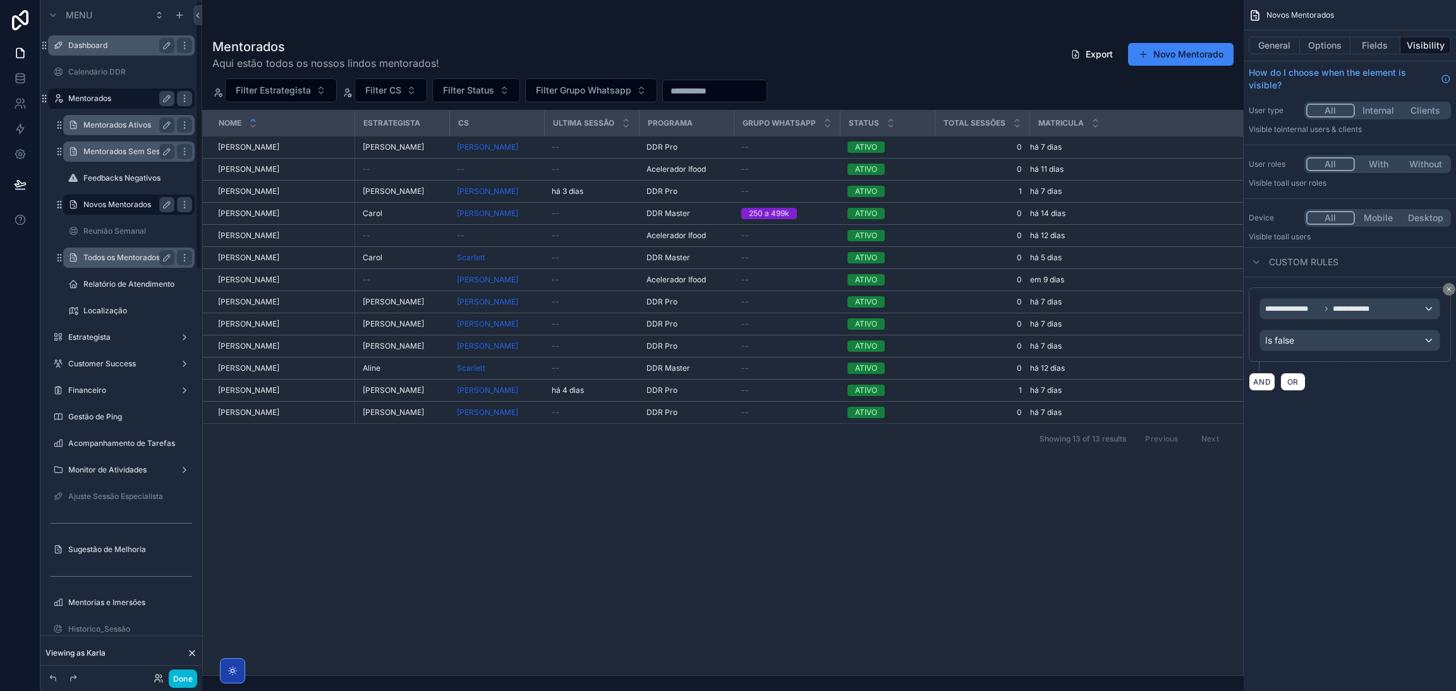
click at [112, 255] on label "Todos os Mentorados" at bounding box center [126, 258] width 86 height 10
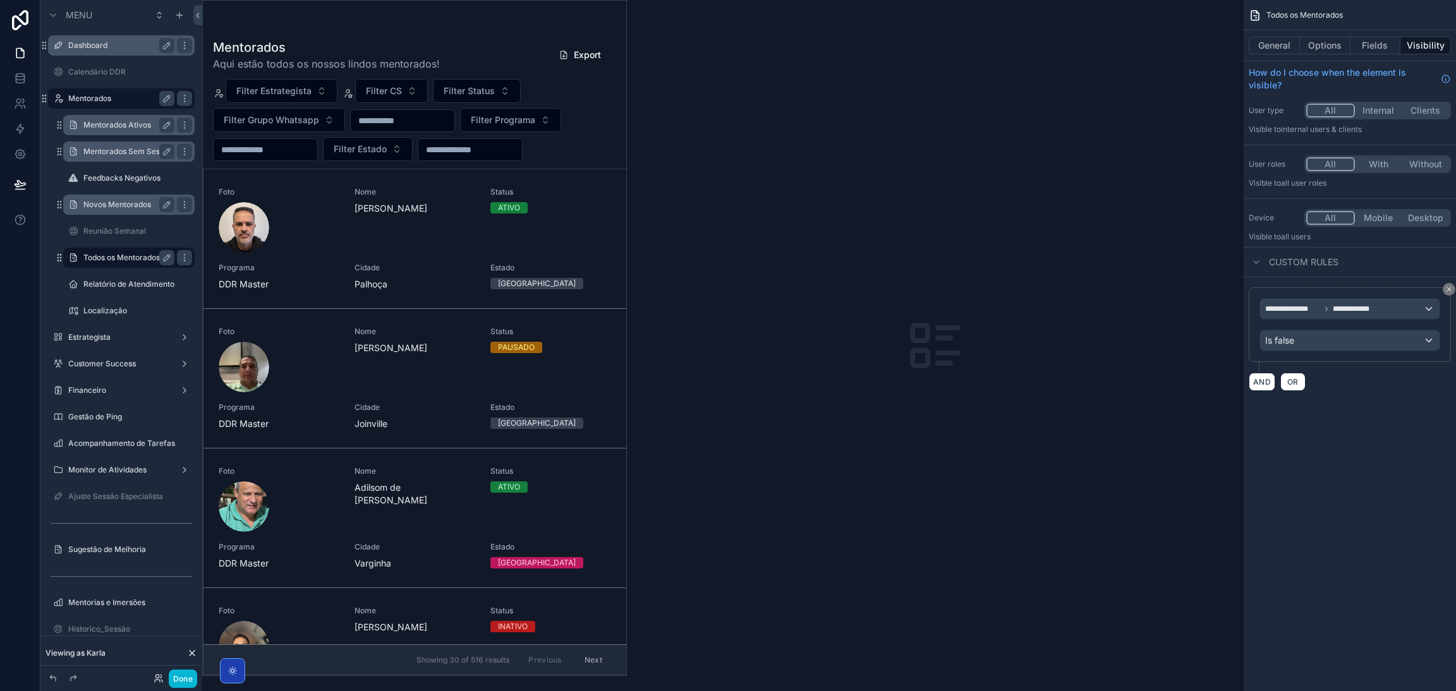
click at [480, 151] on div "scrollable content" at bounding box center [414, 338] width 423 height 675
click at [484, 88] on span "Filter Status" at bounding box center [469, 91] width 51 height 13
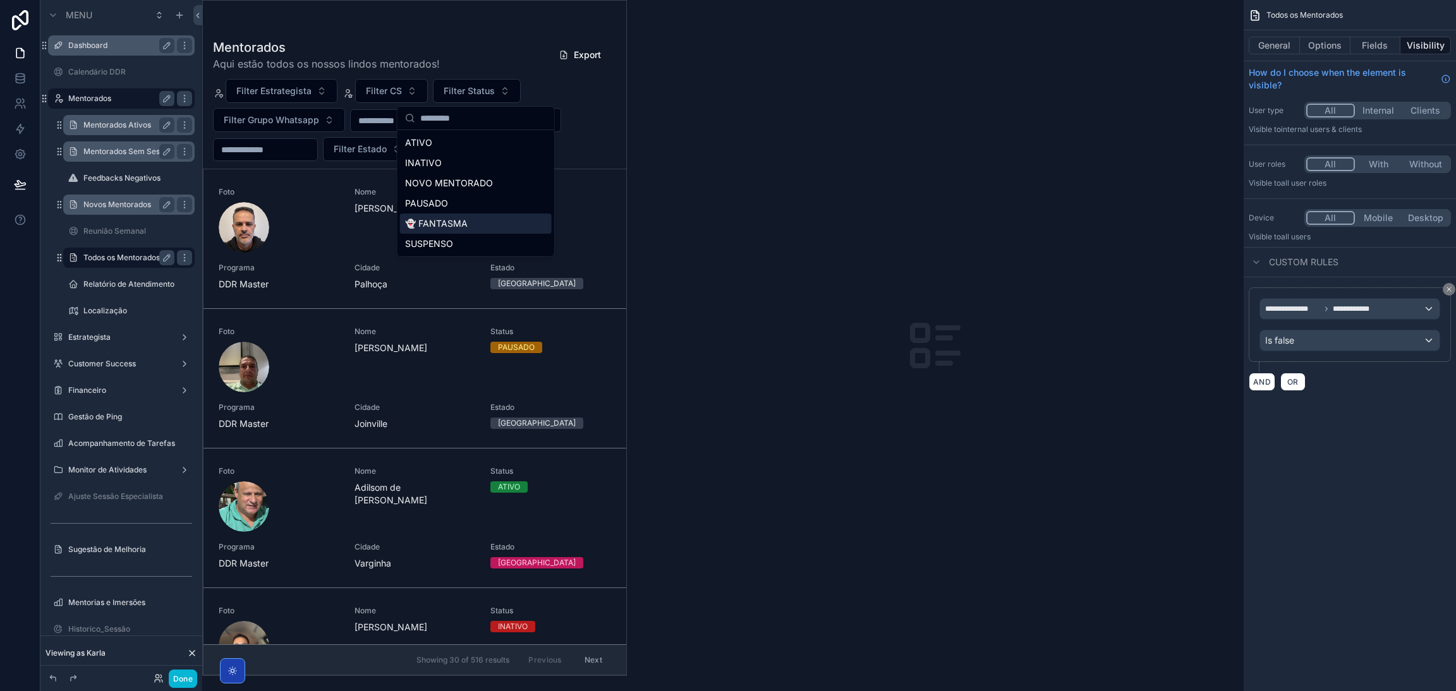
click at [462, 220] on div "👻 FANTASMA" at bounding box center [476, 224] width 152 height 20
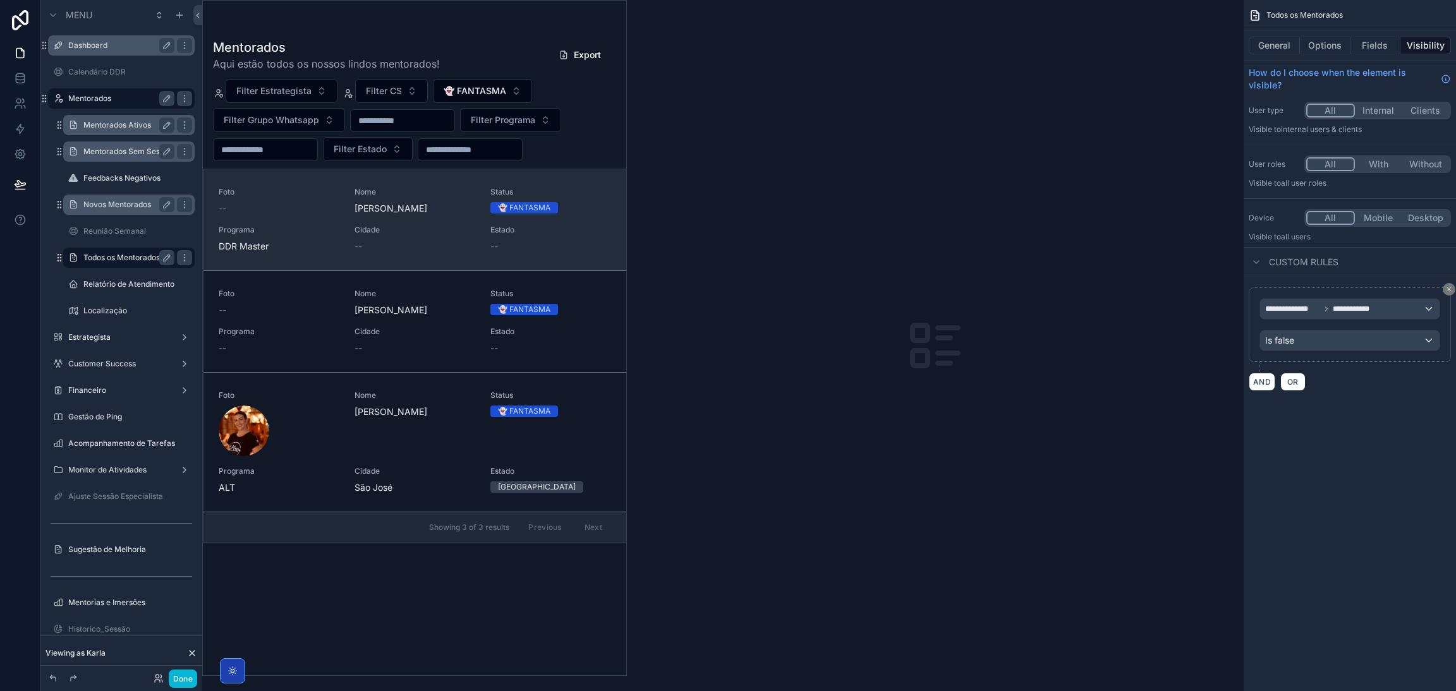
click at [442, 206] on span "Barbara" at bounding box center [414, 208] width 121 height 13
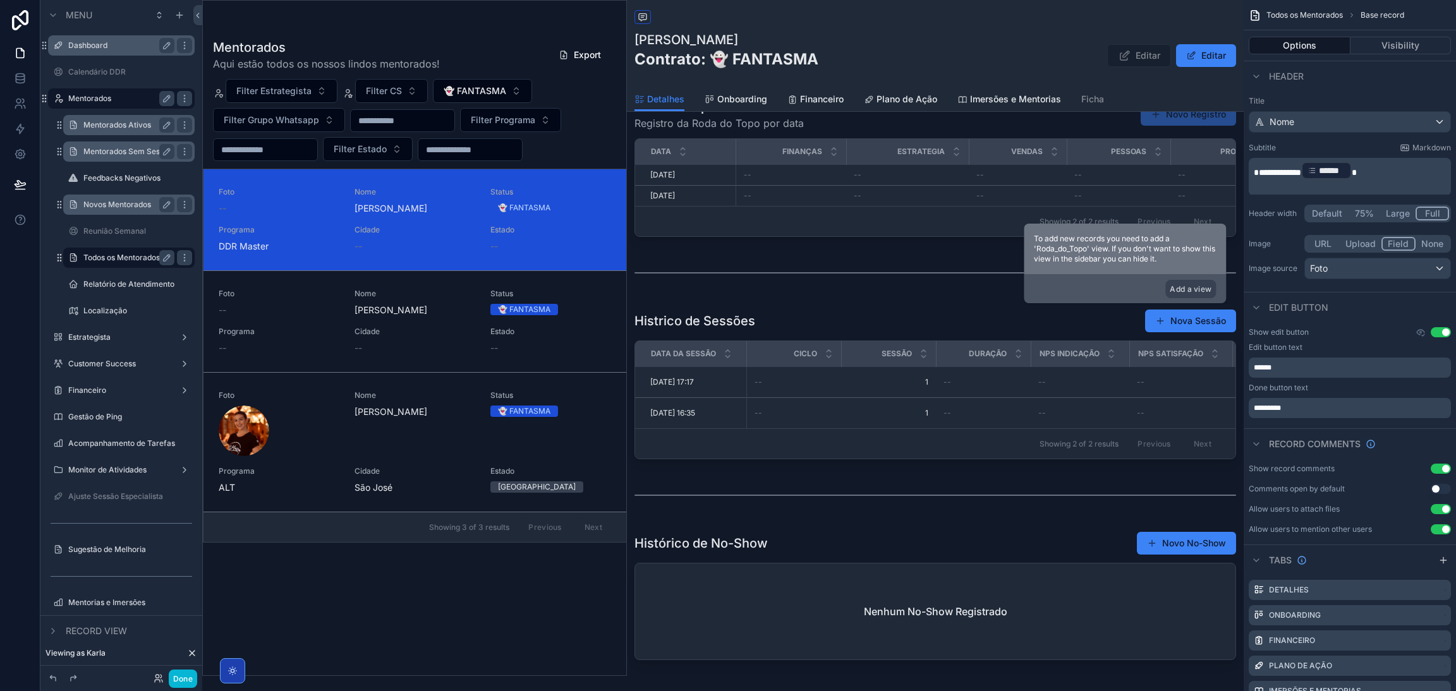
scroll to position [692, 0]
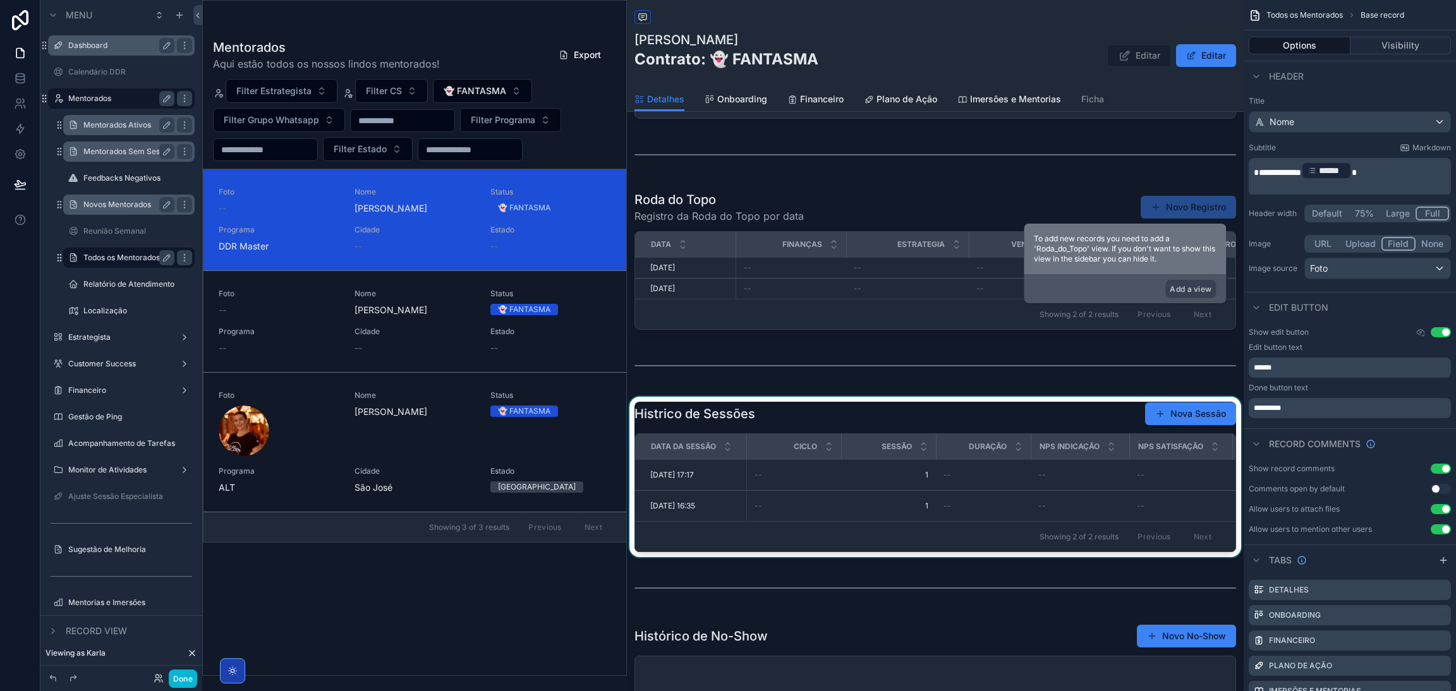
click at [957, 414] on div "scrollable content" at bounding box center [935, 477] width 617 height 160
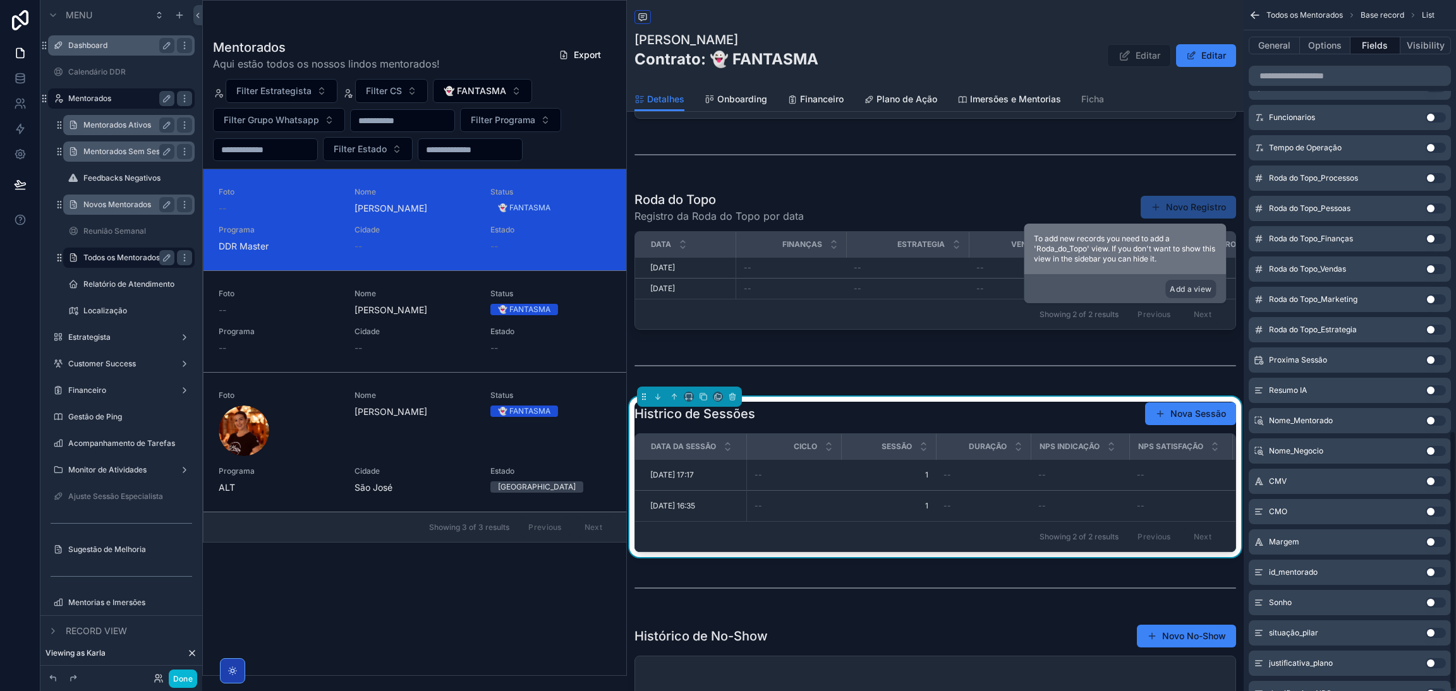
scroll to position [1150, 0]
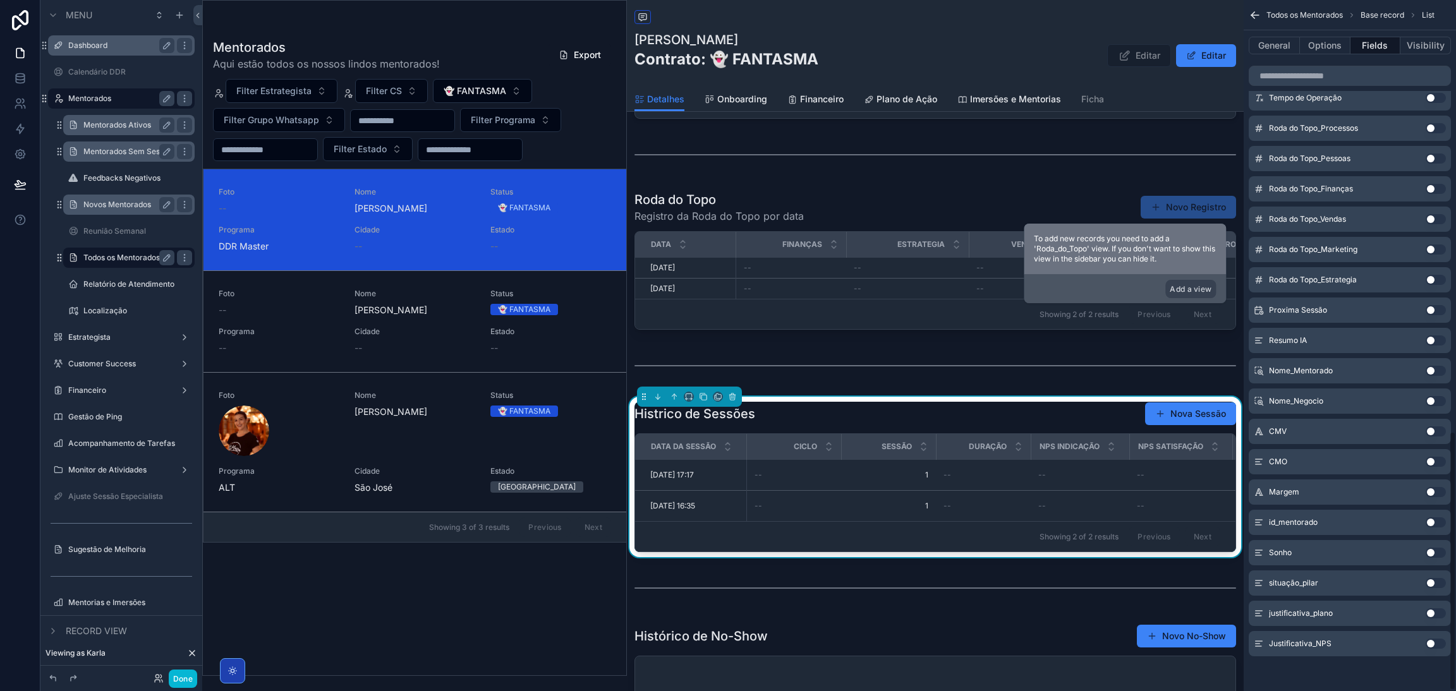
click at [1394, 47] on button "Fields" at bounding box center [1375, 46] width 51 height 18
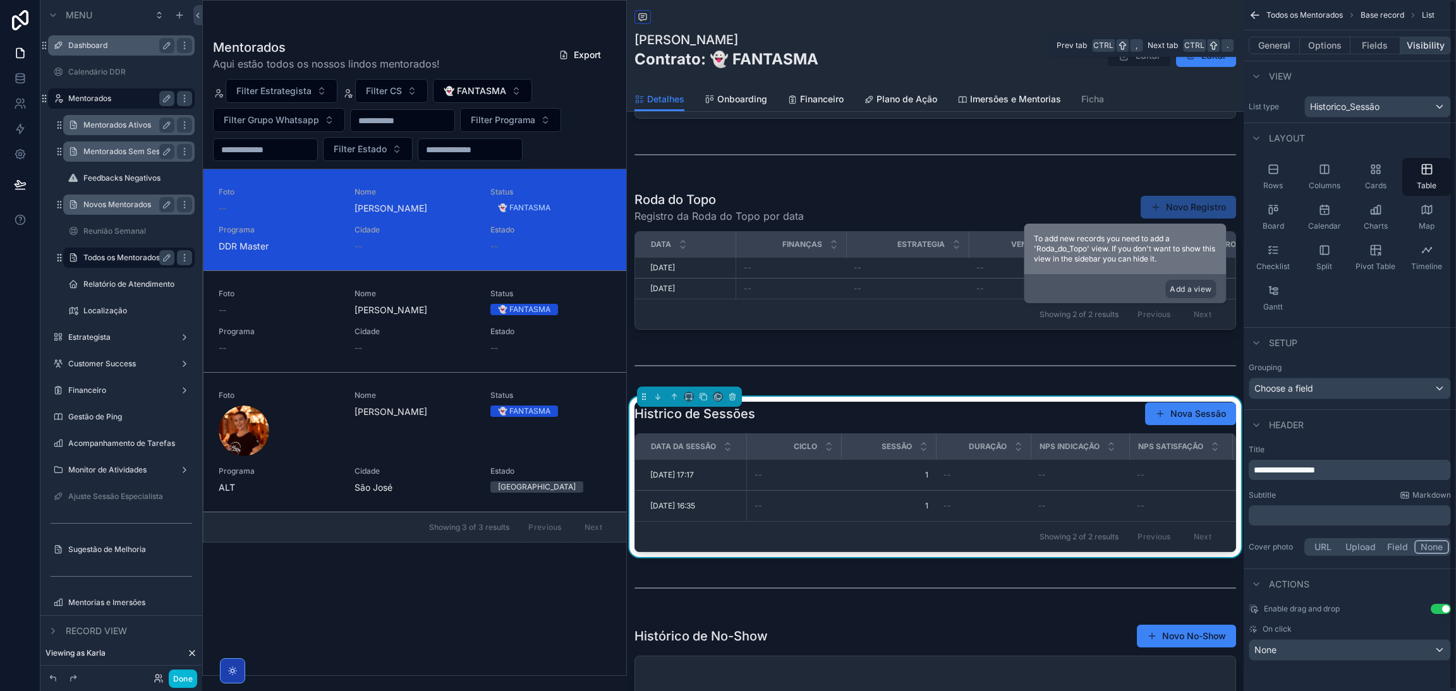
scroll to position [0, 0]
click at [1404, 42] on button "Visibility" at bounding box center [1425, 46] width 51 height 18
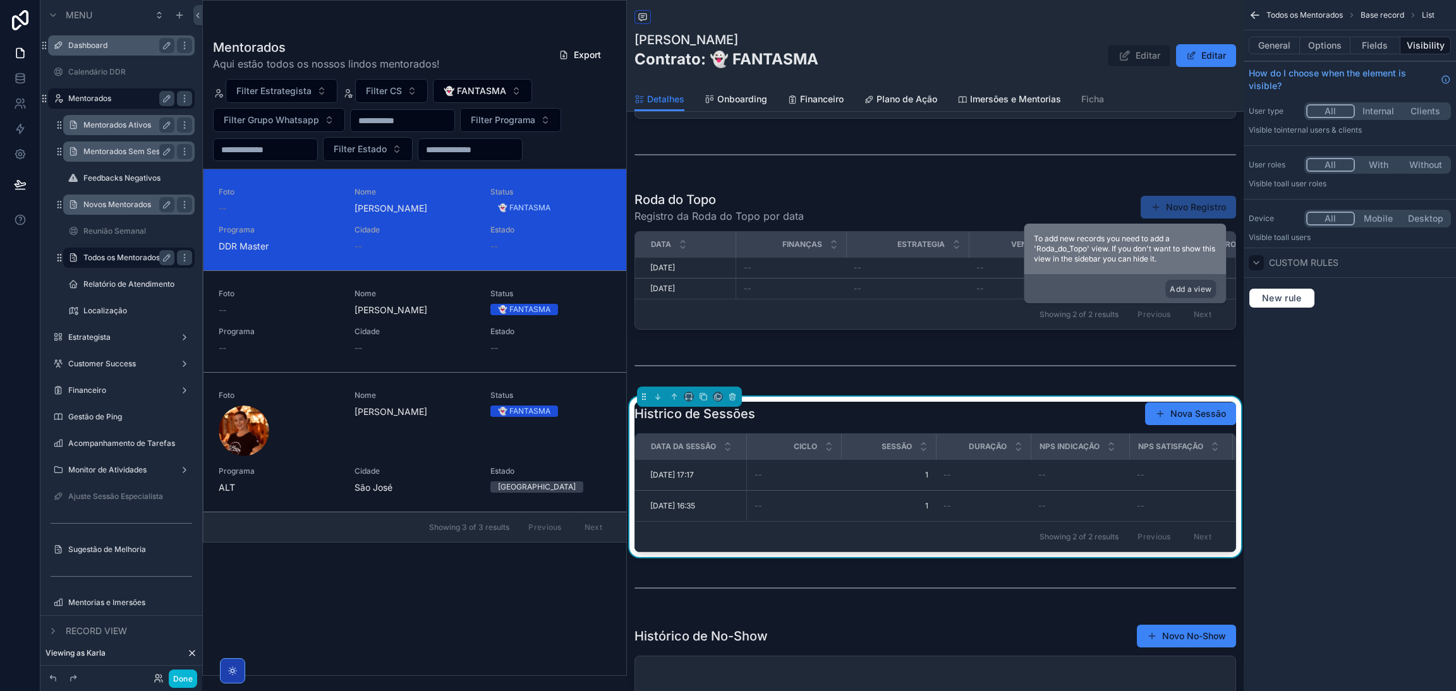
click at [1265, 255] on div "Custom rules" at bounding box center [1293, 262] width 90 height 15
click at [1256, 261] on icon "scrollable content" at bounding box center [1256, 263] width 10 height 10
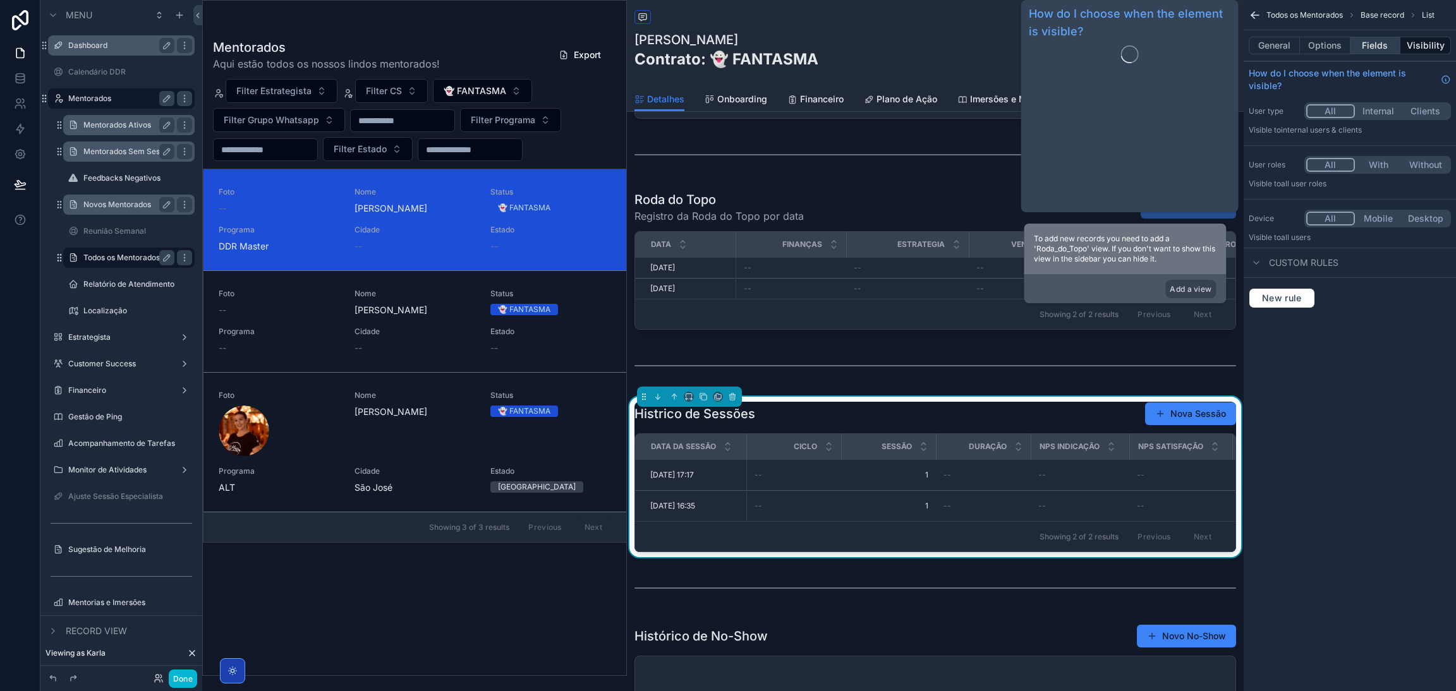
click at [1366, 50] on button "Fields" at bounding box center [1375, 46] width 51 height 18
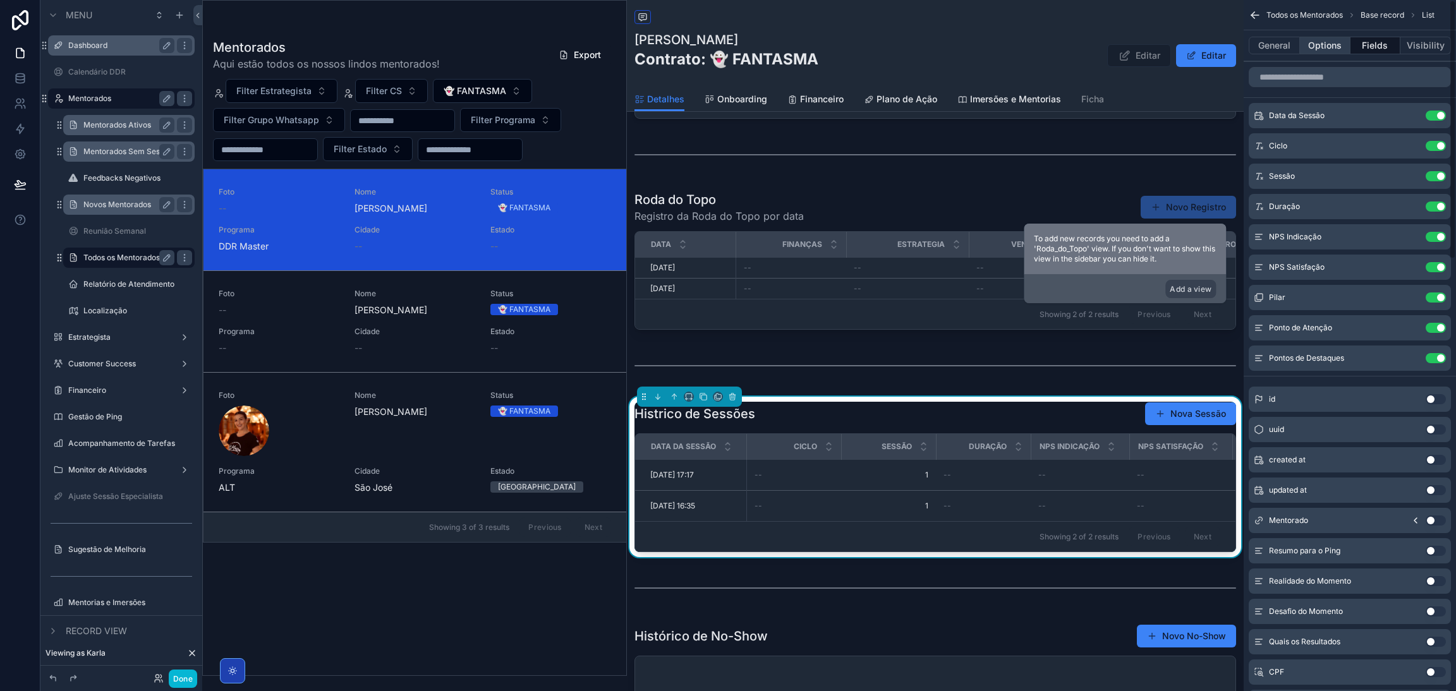
click at [1321, 49] on button "Options" at bounding box center [1325, 46] width 51 height 18
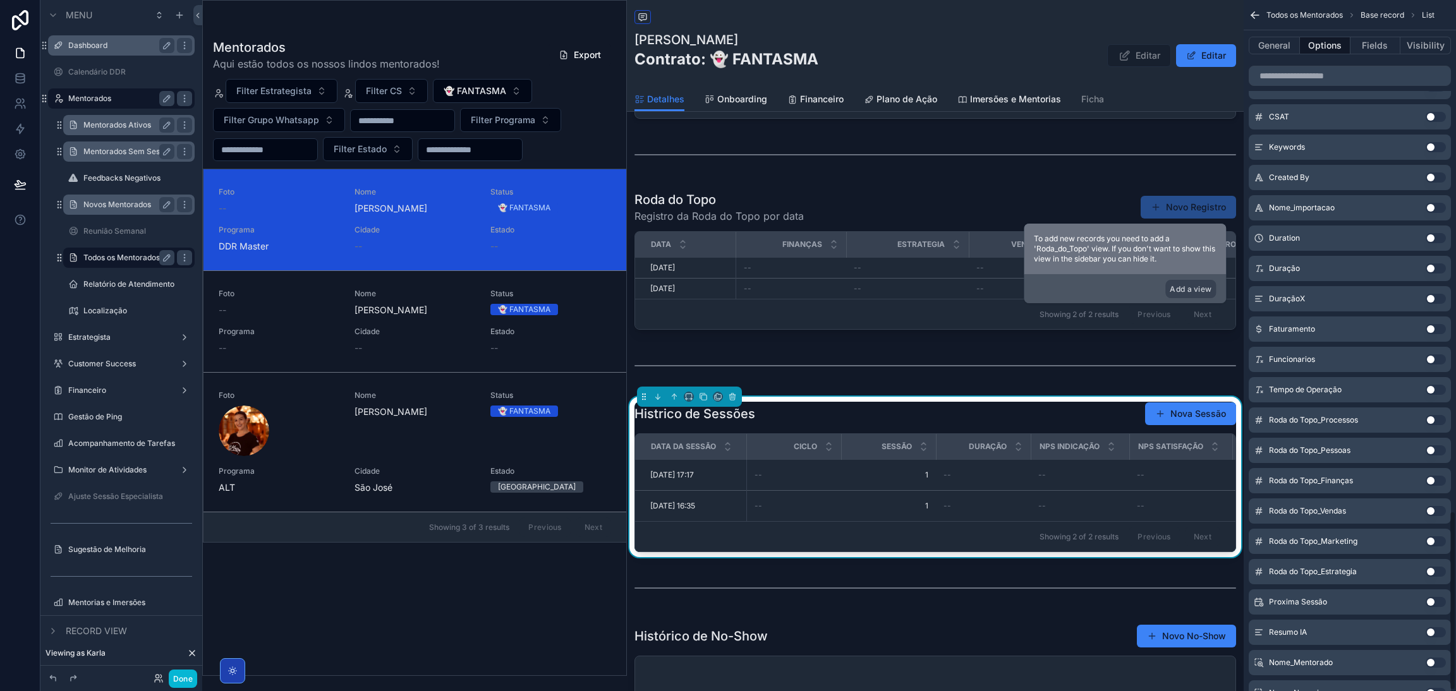
scroll to position [1962, 0]
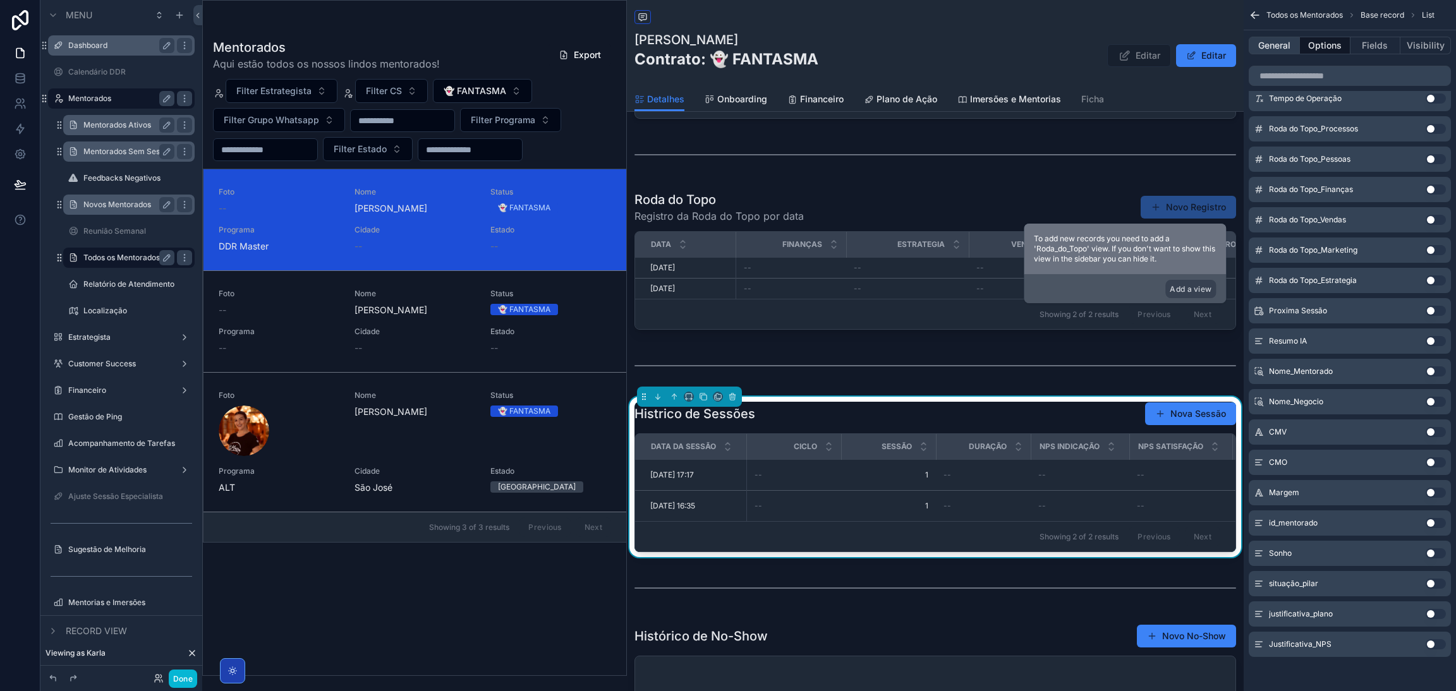
click at [1282, 47] on button "General" at bounding box center [1273, 46] width 51 height 18
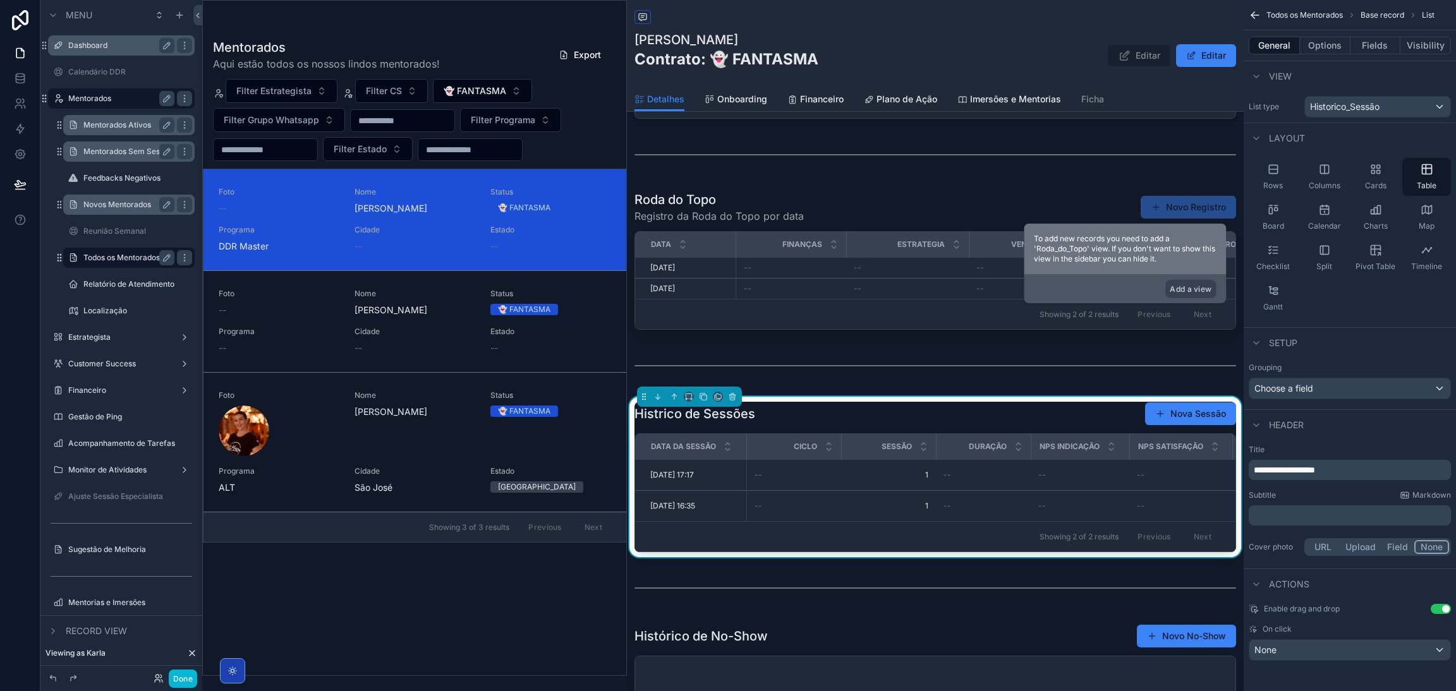
scroll to position [0, 0]
click at [1256, 11] on icon "scrollable content" at bounding box center [1254, 15] width 13 height 13
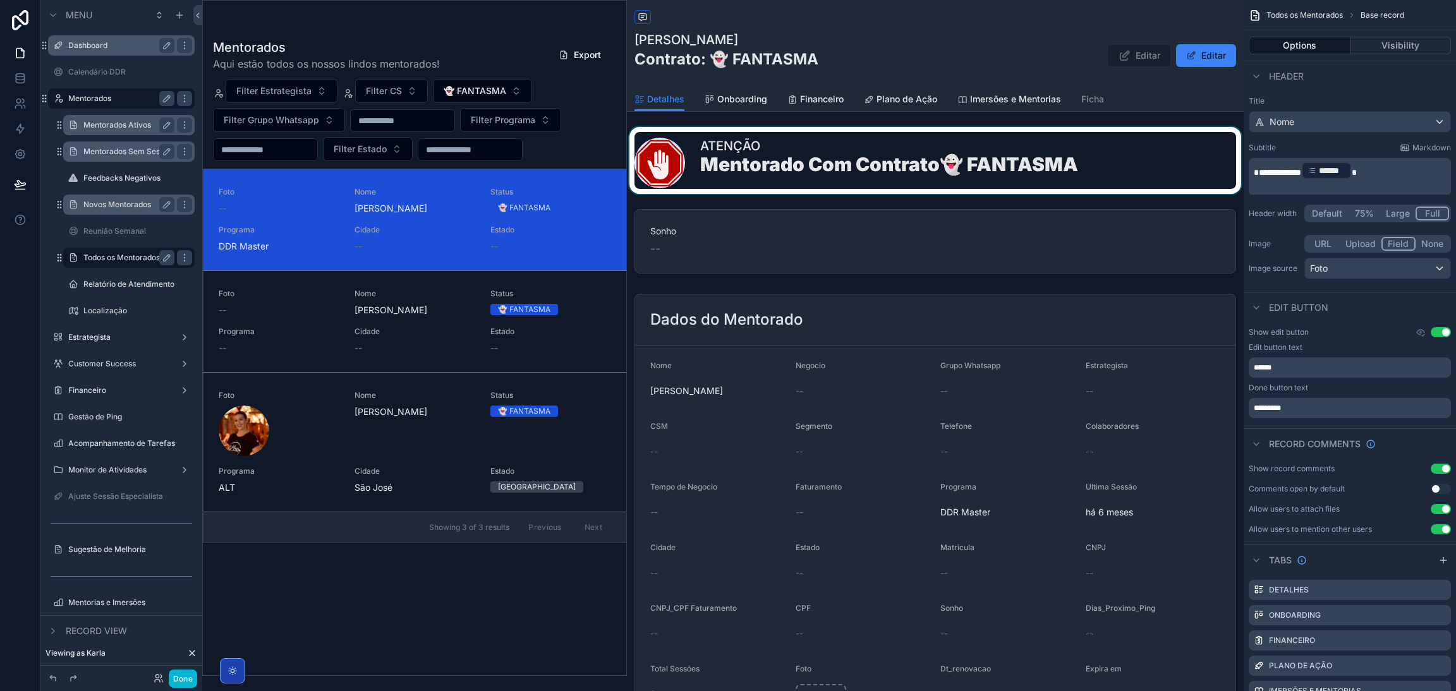
click at [969, 150] on div "scrollable content" at bounding box center [935, 160] width 617 height 67
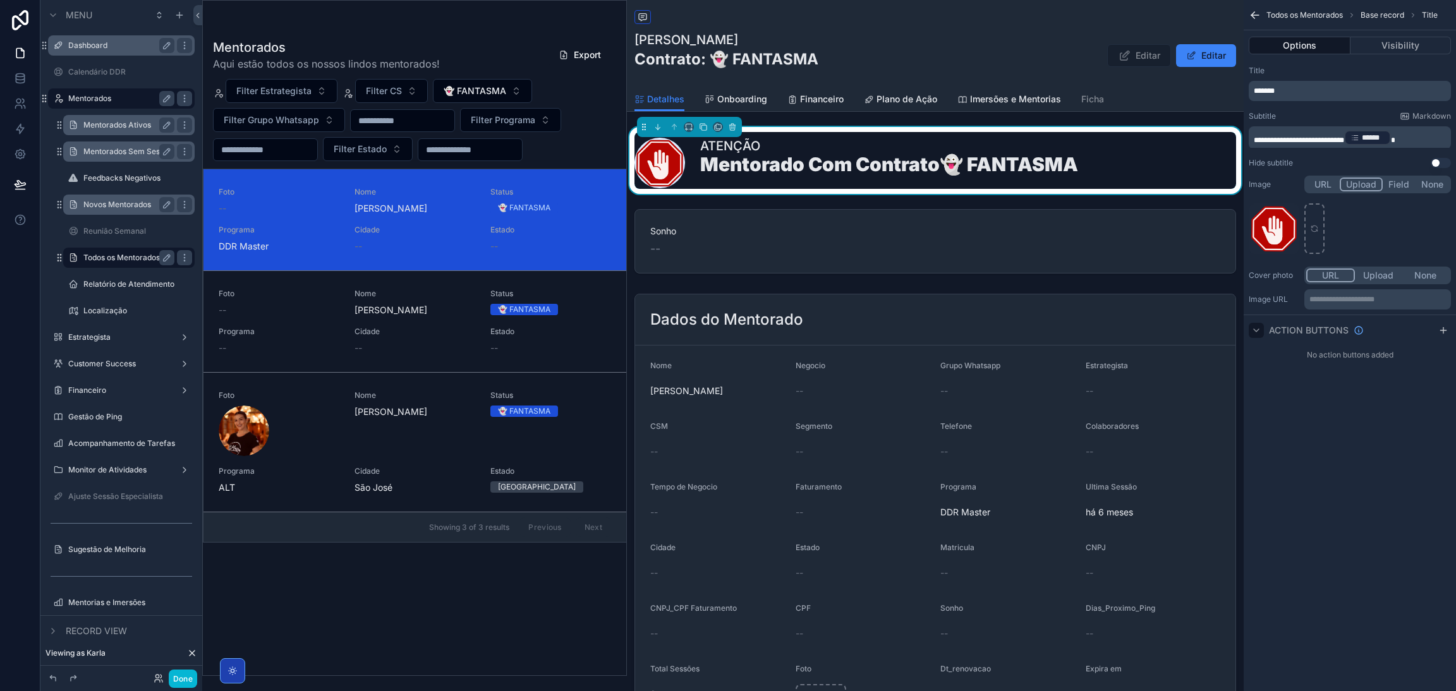
click at [1251, 330] on icon "scrollable content" at bounding box center [1256, 330] width 10 height 10
click at [1367, 40] on button "Visibility" at bounding box center [1400, 46] width 101 height 18
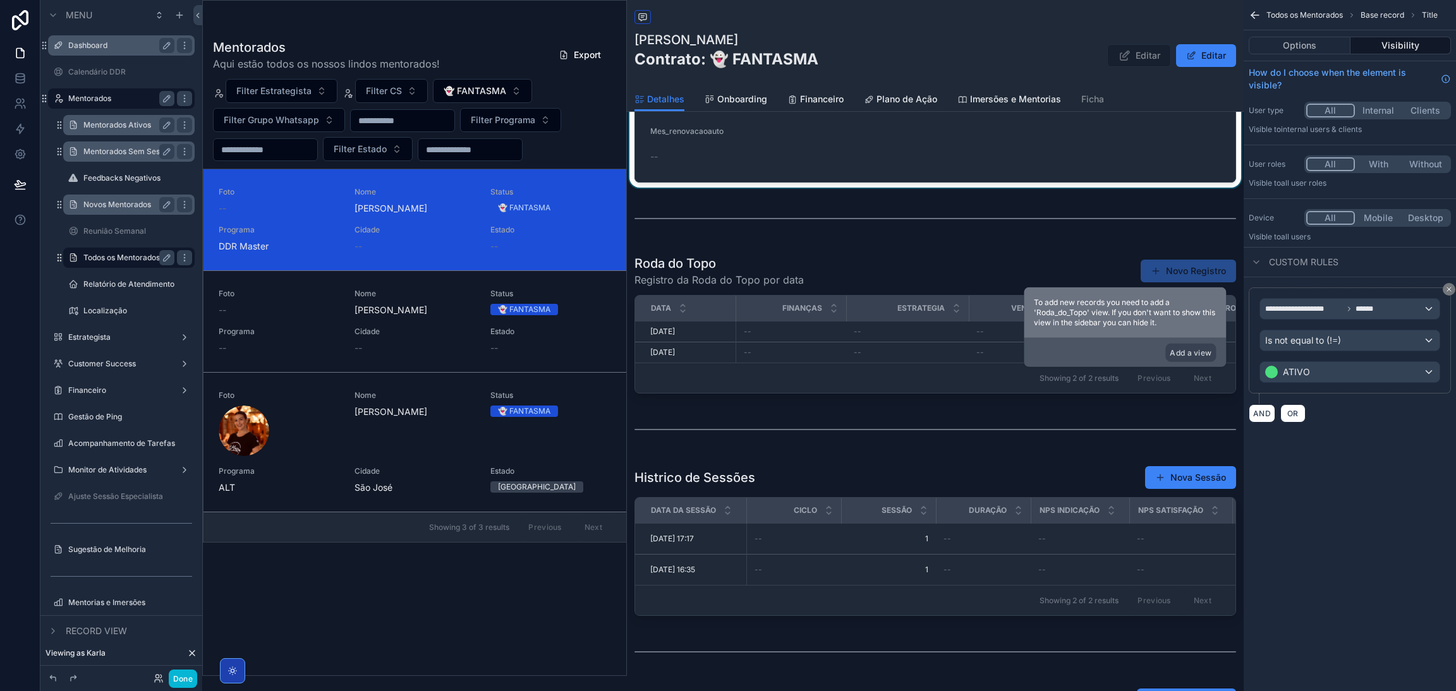
scroll to position [663, 0]
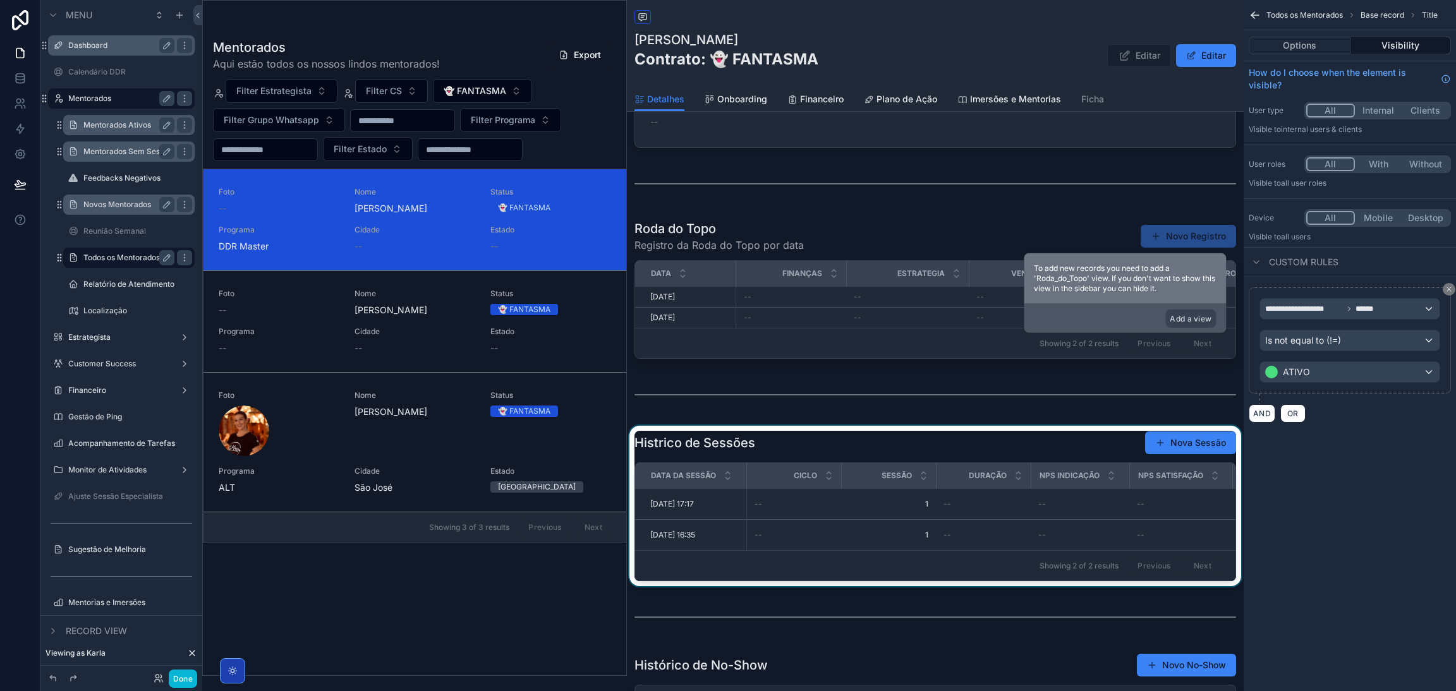
click at [958, 448] on div "scrollable content" at bounding box center [935, 506] width 617 height 160
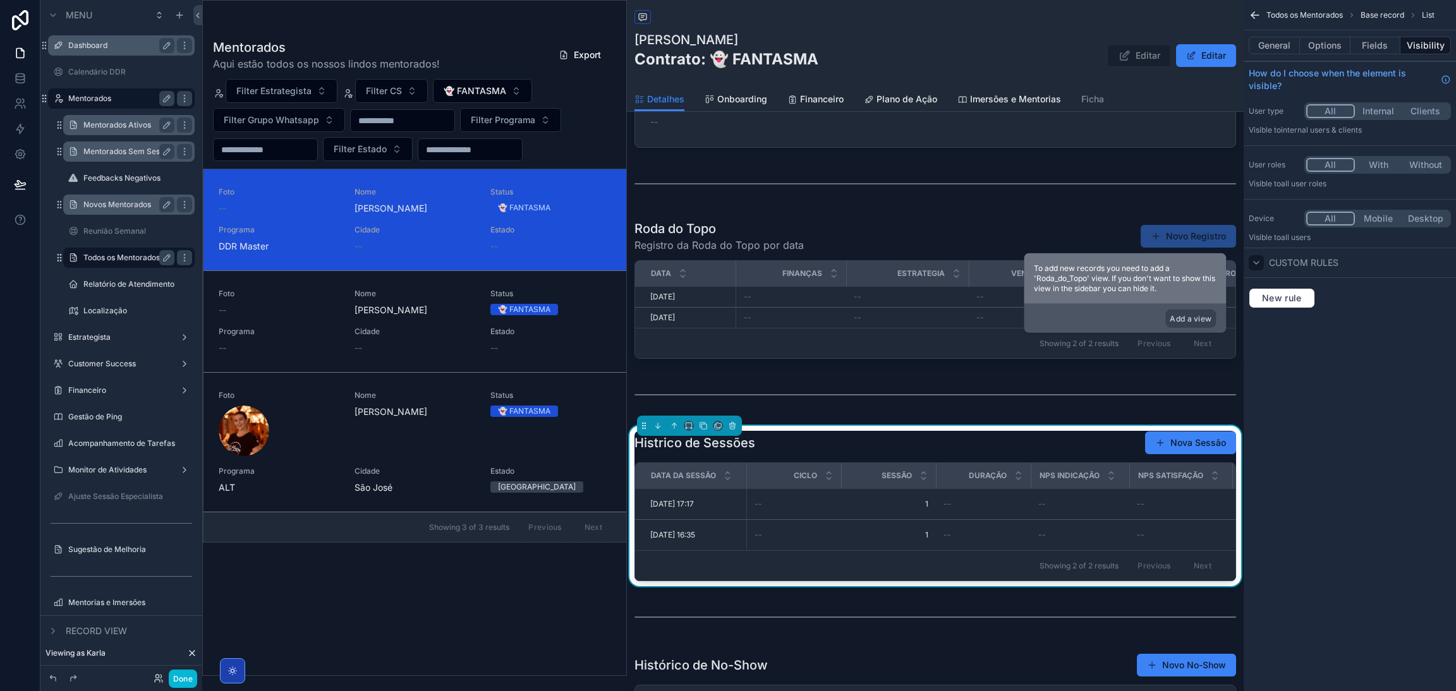
click at [1263, 259] on div "scrollable content" at bounding box center [1255, 262] width 15 height 15
click at [1381, 51] on button "Fields" at bounding box center [1375, 46] width 51 height 18
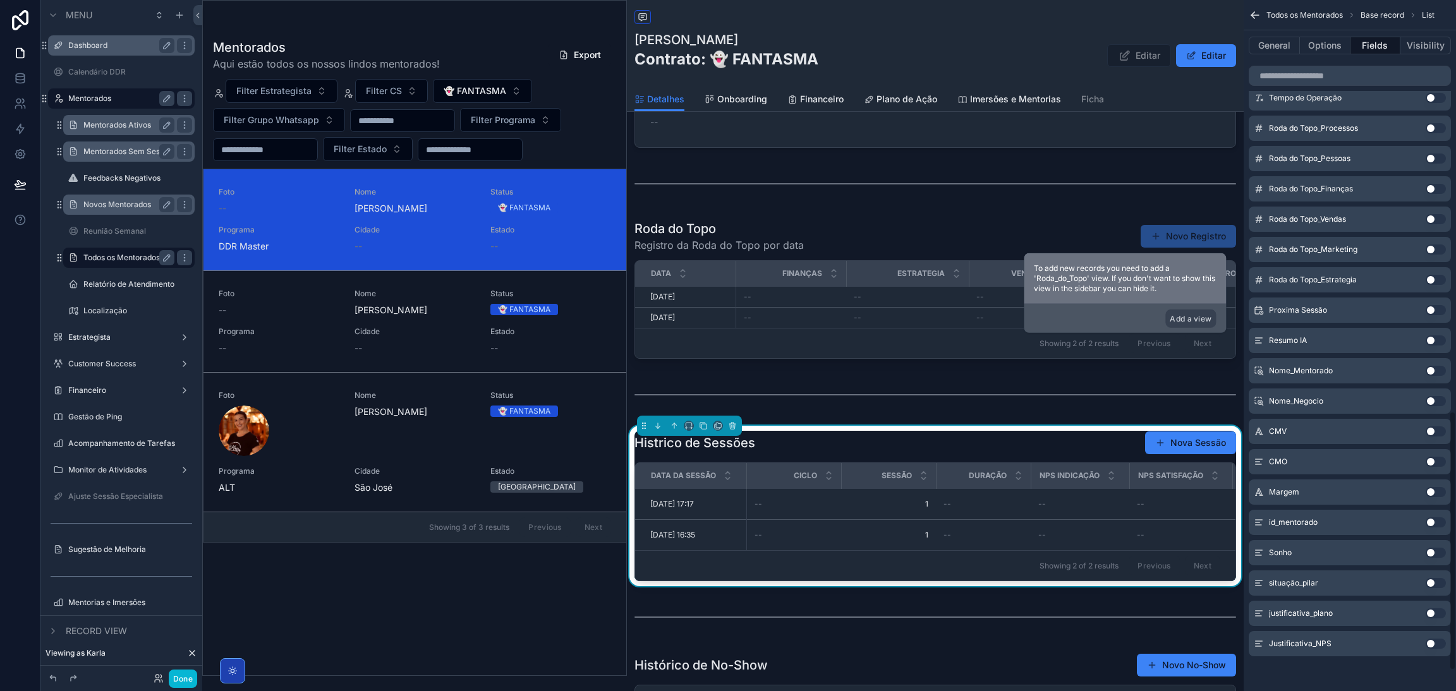
scroll to position [771, 0]
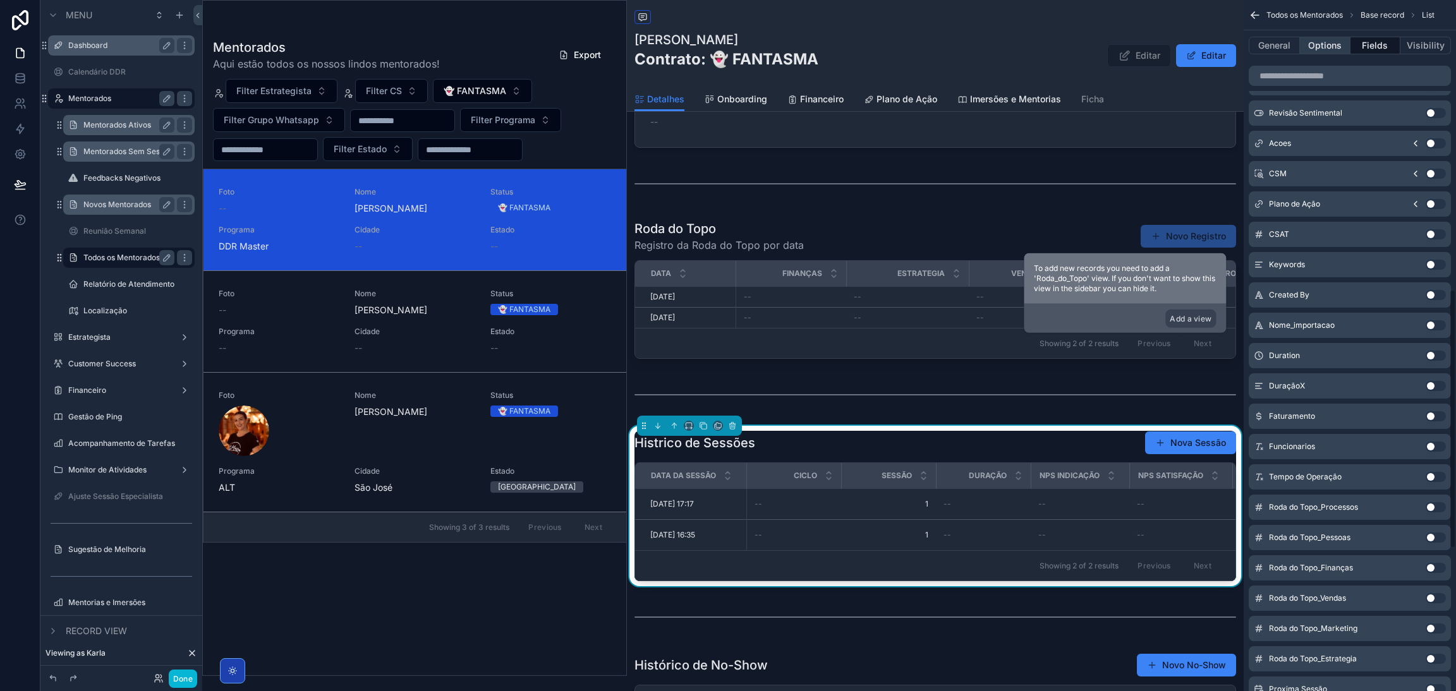
click at [1330, 52] on button "Options" at bounding box center [1325, 46] width 51 height 18
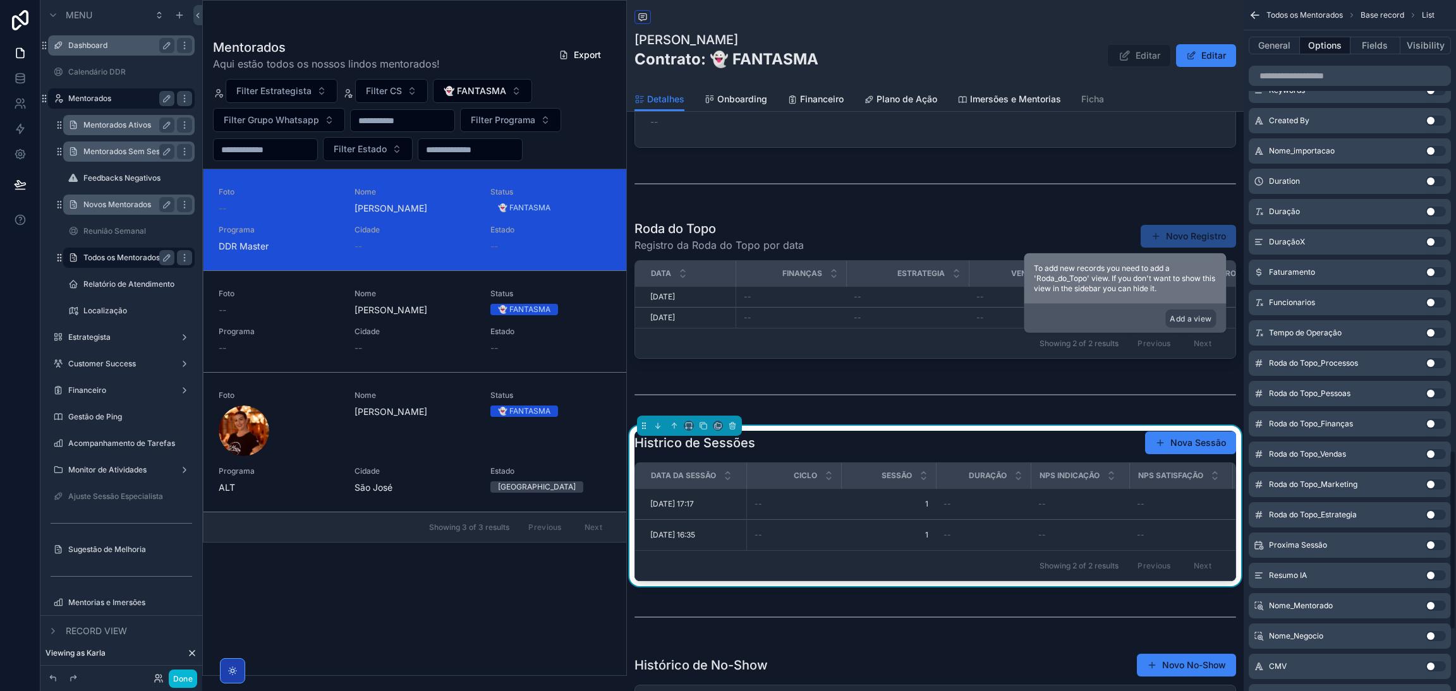
scroll to position [1962, 0]
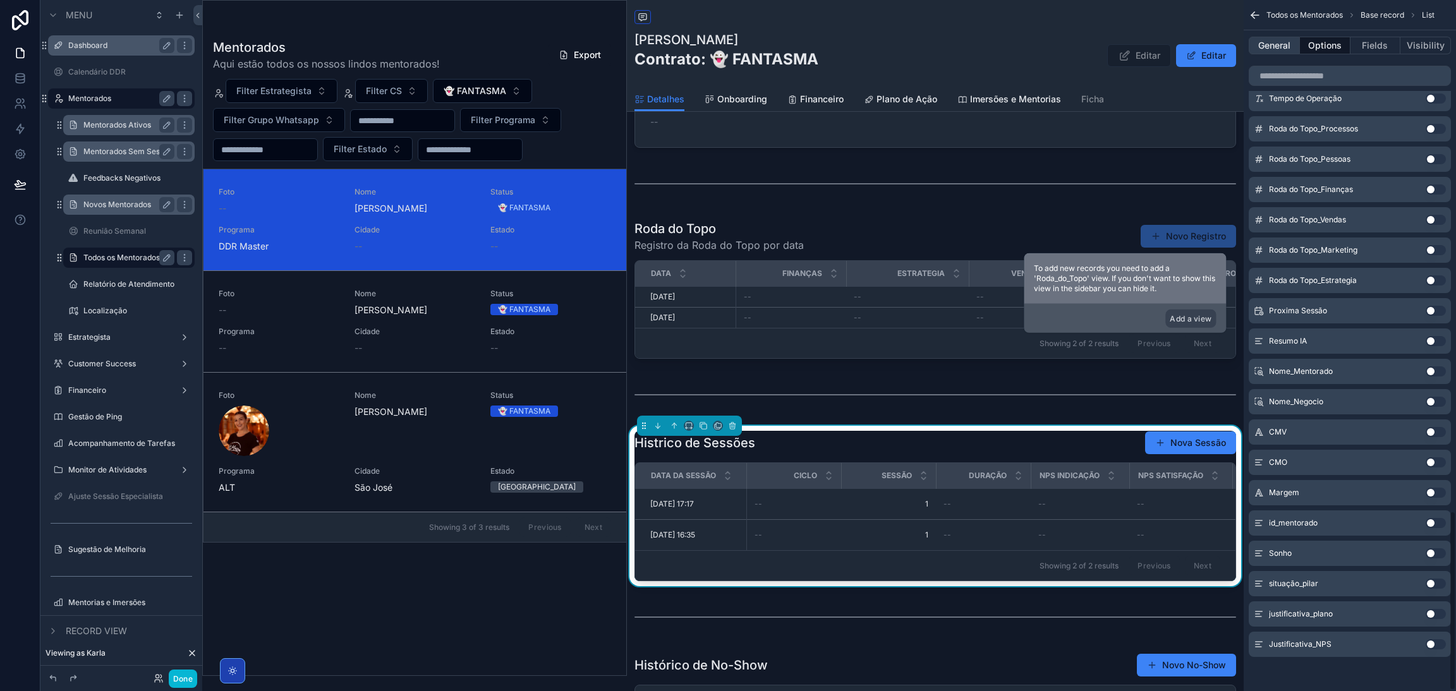
click at [1279, 41] on button "General" at bounding box center [1273, 46] width 51 height 18
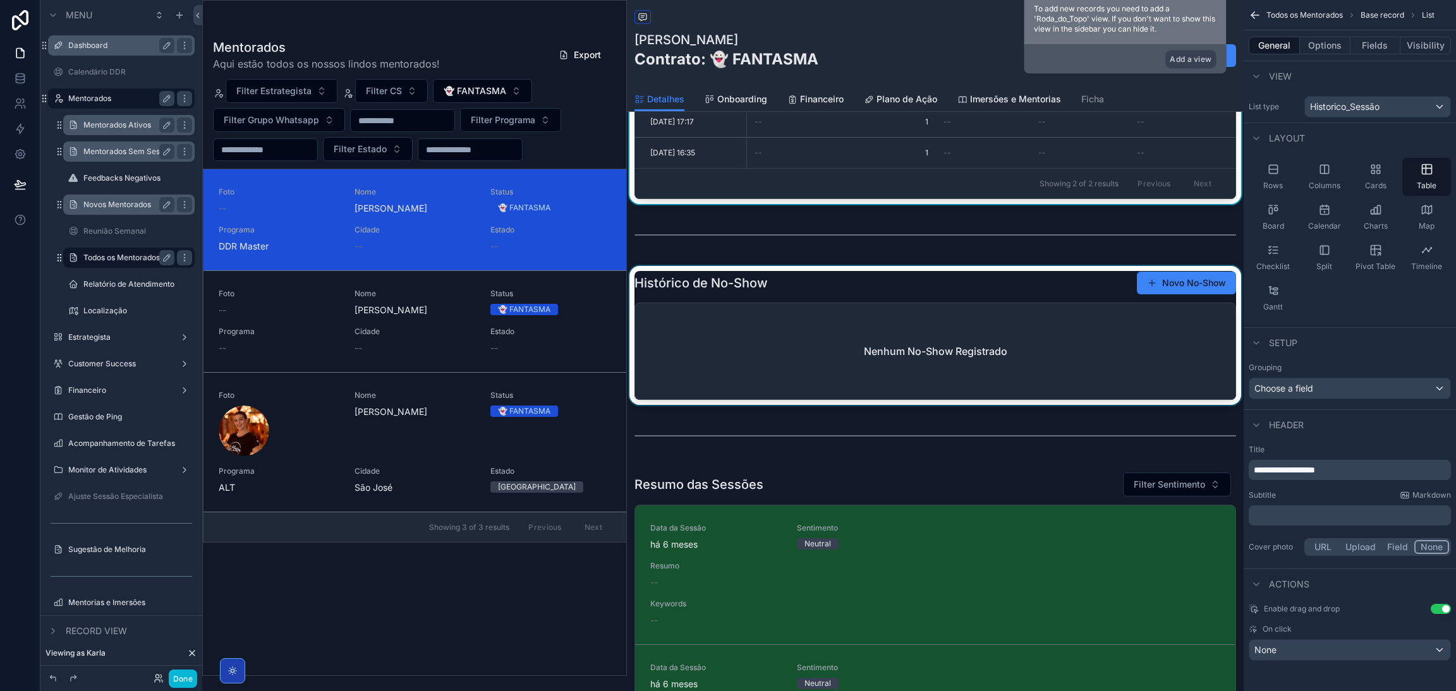
scroll to position [663, 0]
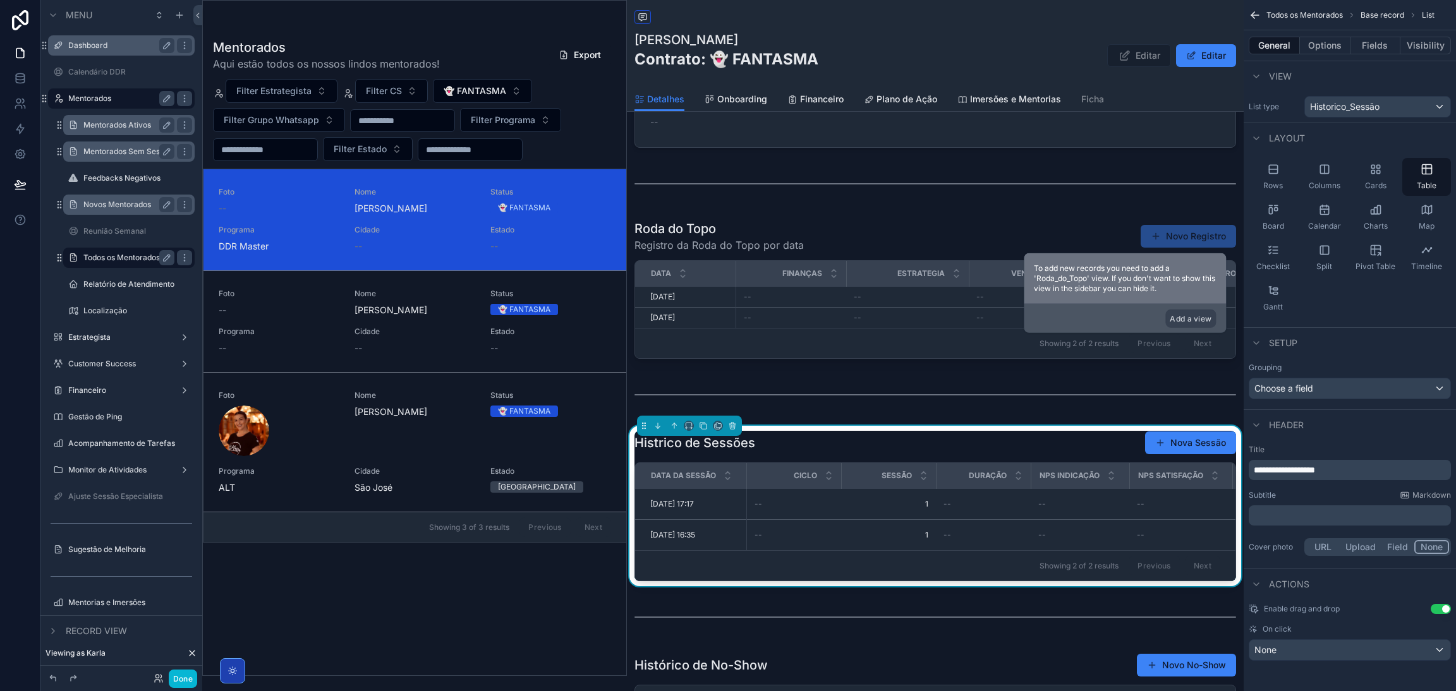
click at [1022, 449] on div "Histrico de Sessões Nova Sessão" at bounding box center [934, 443] width 601 height 24
click at [104, 286] on label "Relatório de Atendimento" at bounding box center [128, 284] width 91 height 10
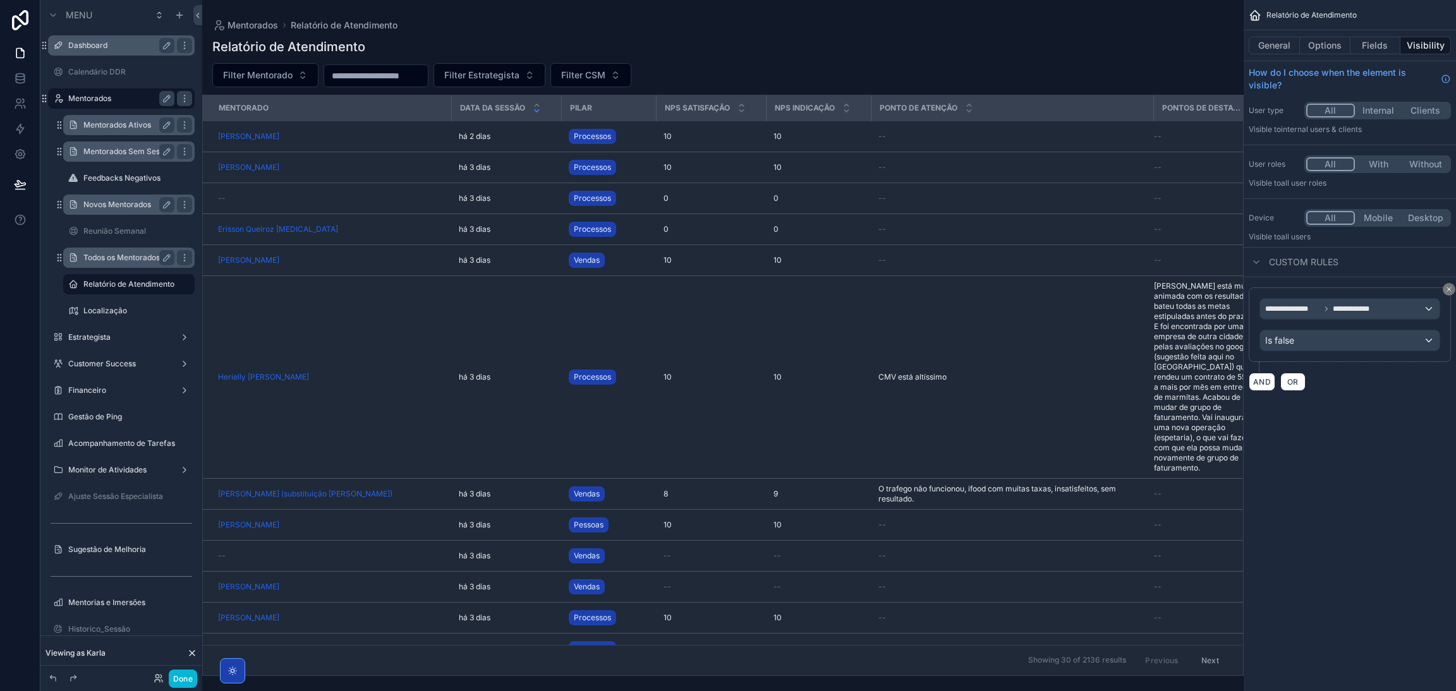
click at [100, 128] on label "Mentorados Ativos" at bounding box center [126, 125] width 86 height 10
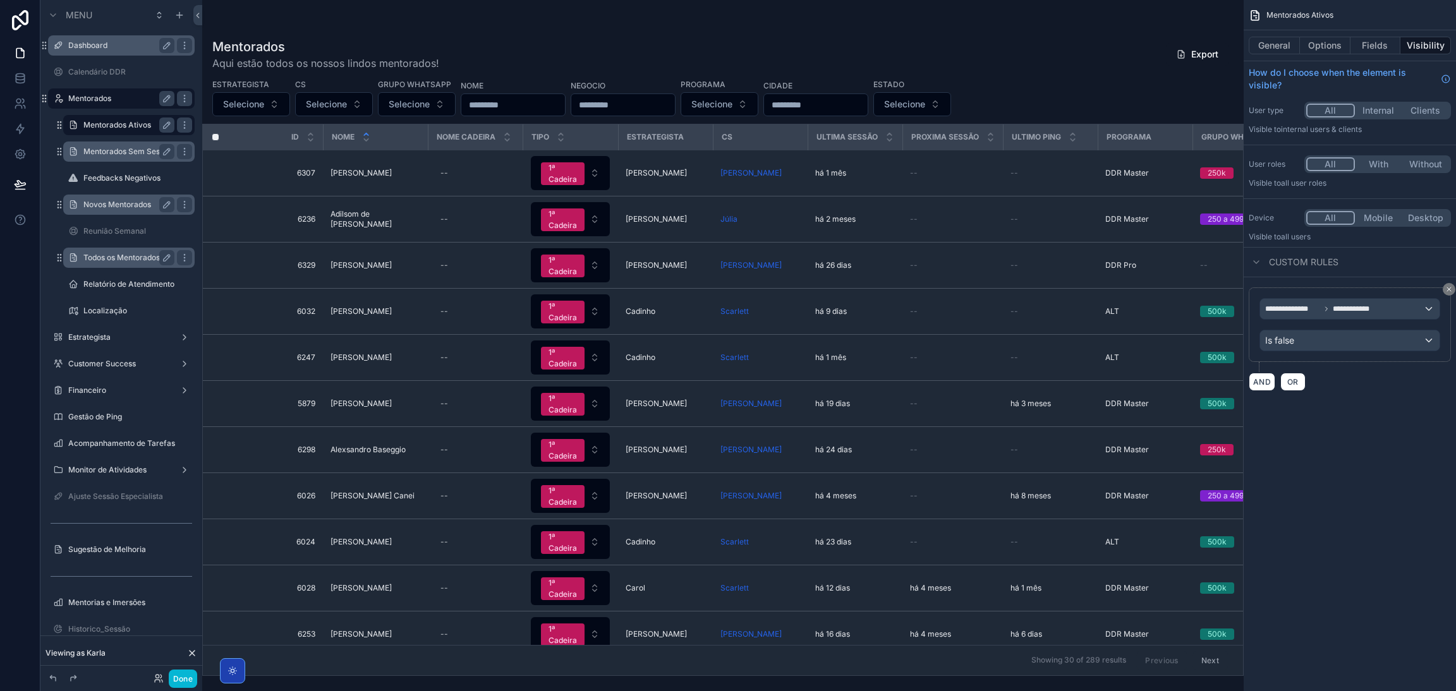
drag, startPoint x: 670, startPoint y: 673, endPoint x: 696, endPoint y: 673, distance: 25.9
click at [696, 673] on div "scrollable content" at bounding box center [722, 345] width 1041 height 691
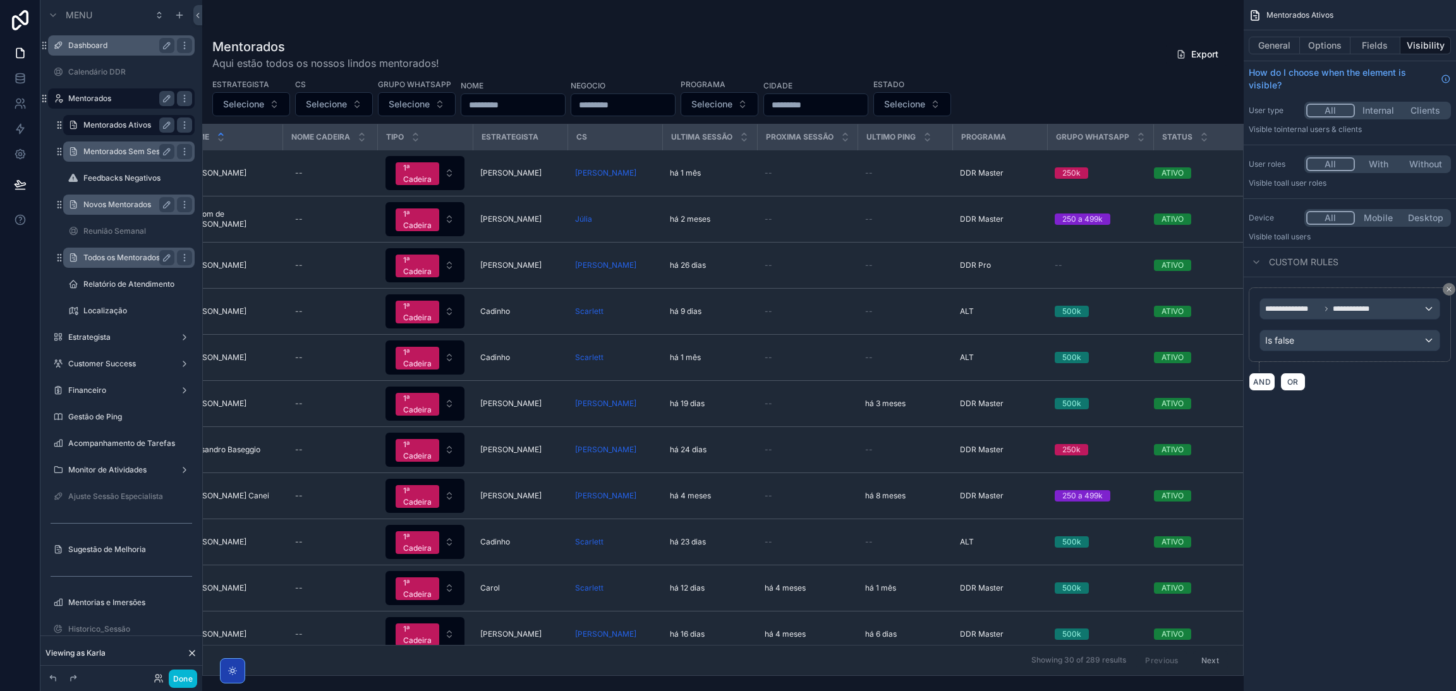
scroll to position [0, 161]
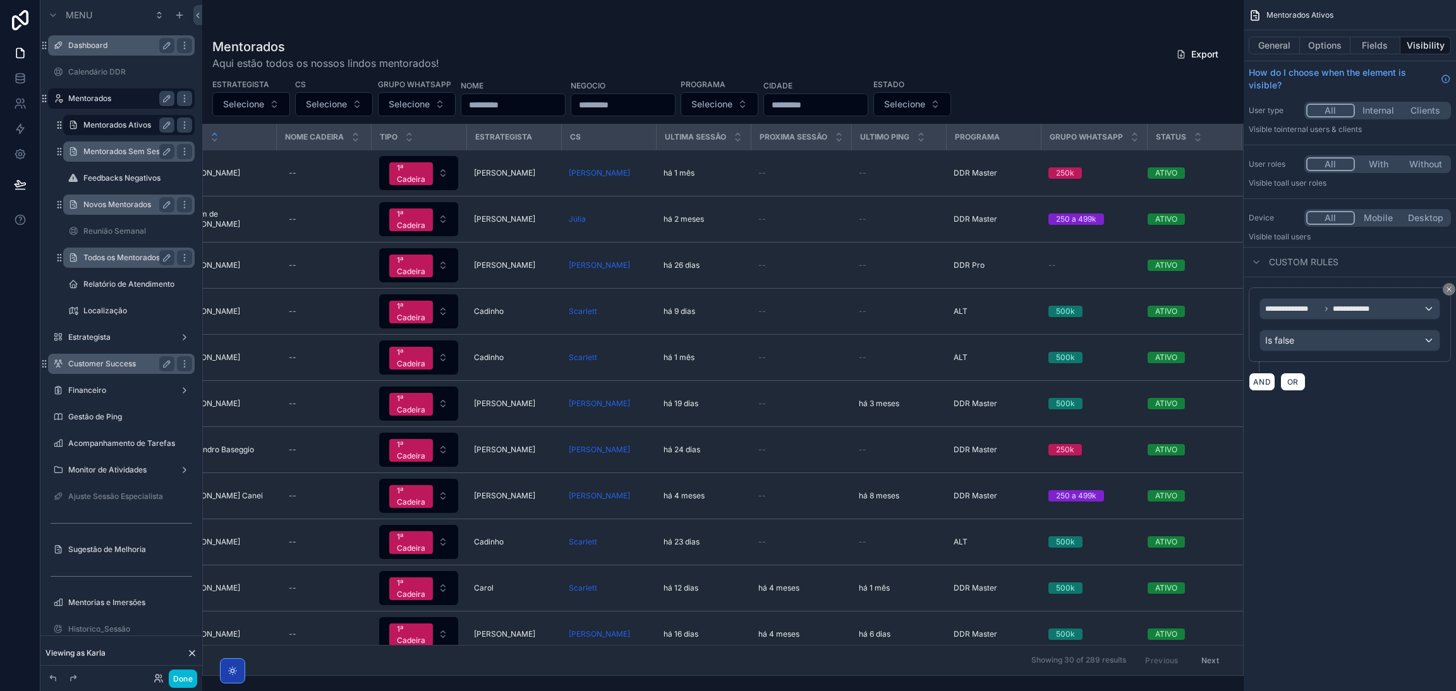
click at [109, 366] on label "Customer Success" at bounding box center [118, 364] width 101 height 10
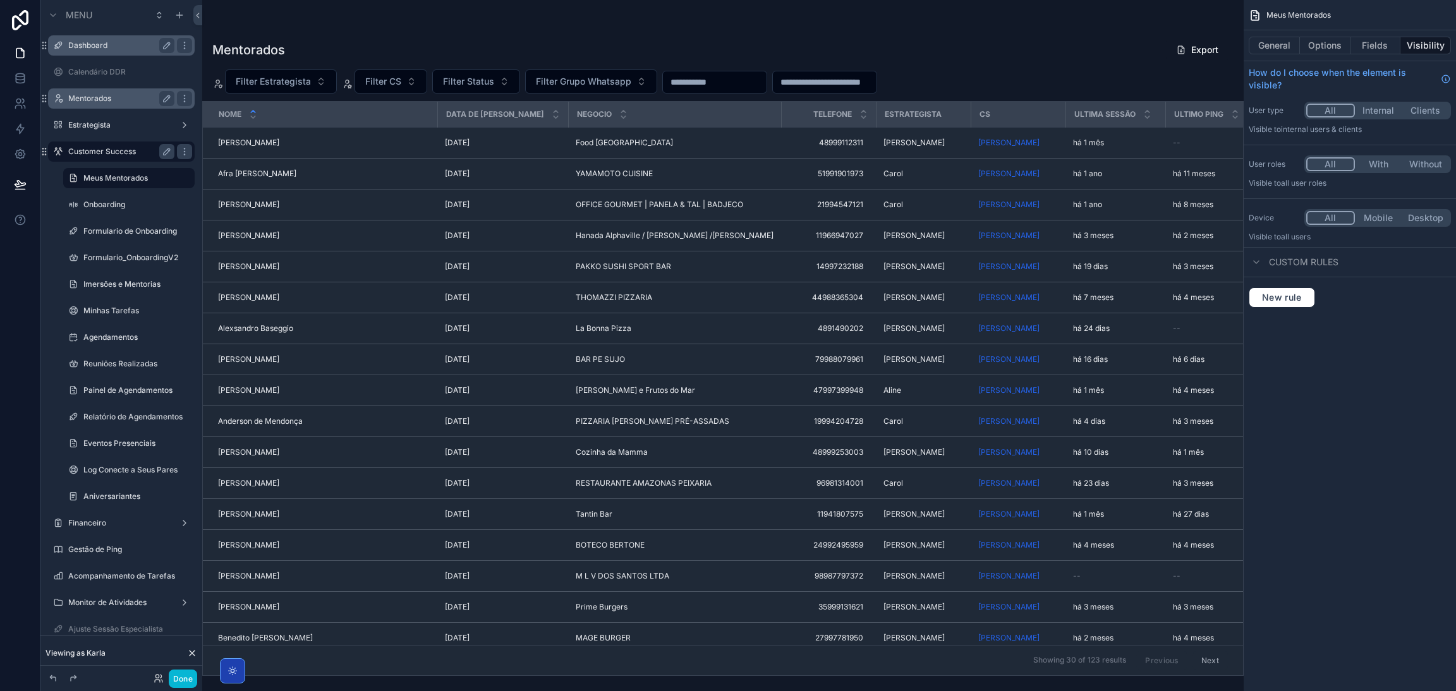
drag, startPoint x: 733, startPoint y: 672, endPoint x: 820, endPoint y: 667, distance: 87.4
click at [820, 667] on div "scrollable content" at bounding box center [722, 345] width 1041 height 691
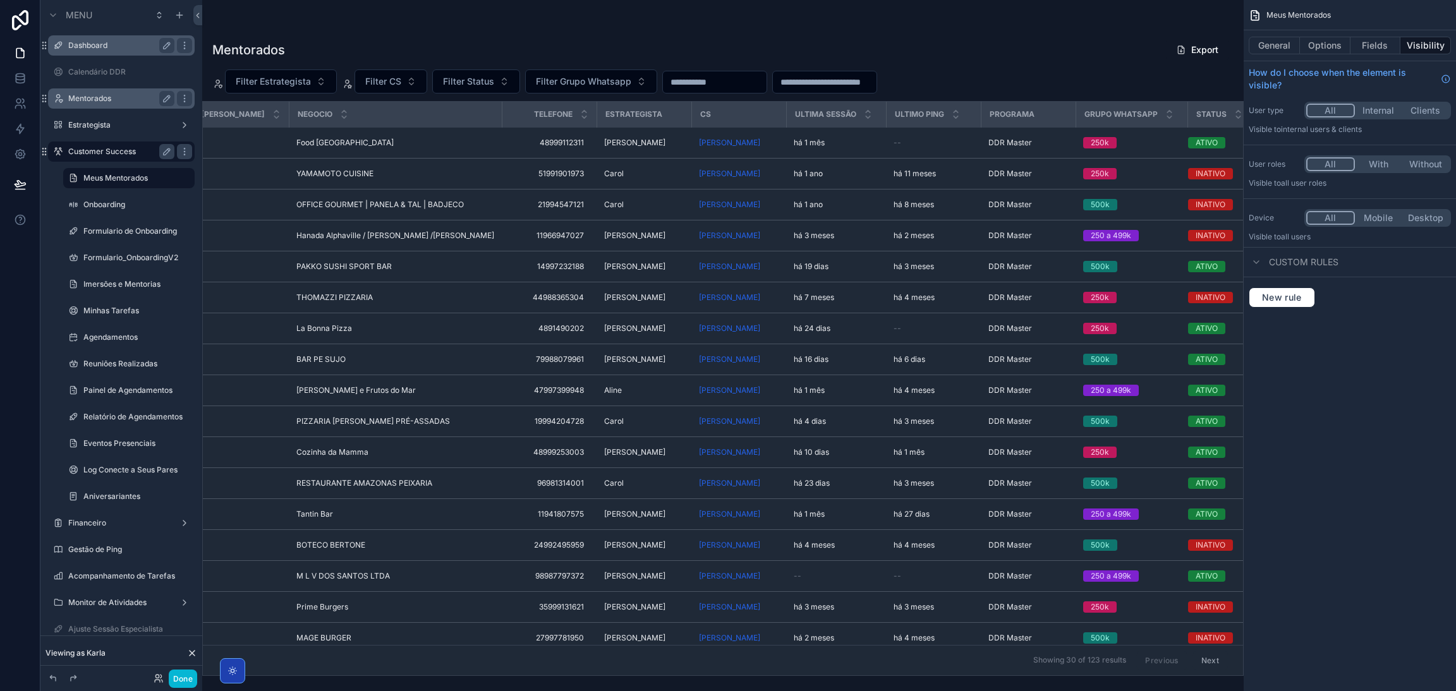
scroll to position [0, 327]
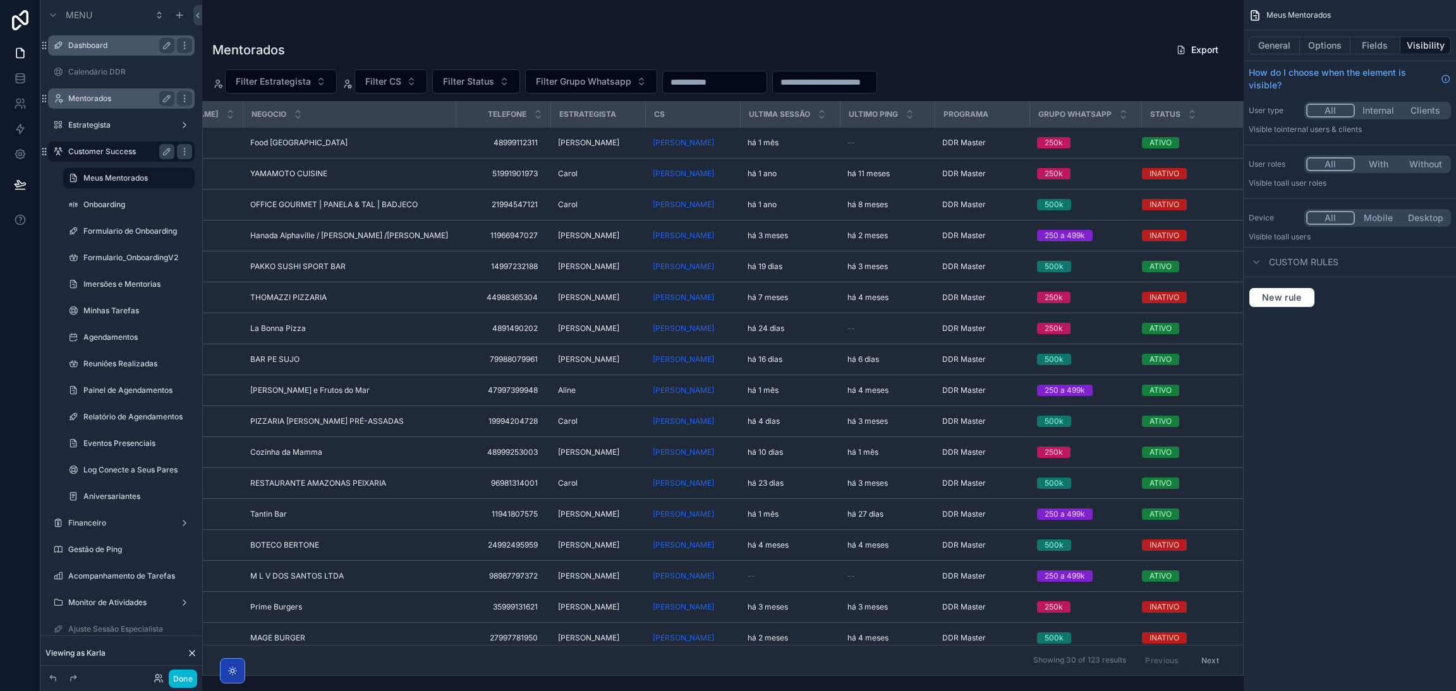
click at [1162, 106] on div "Status" at bounding box center [1191, 114] width 99 height 24
click at [1023, 66] on div "Mentorados Export Filter Estrategista Filter CS Filter Status Filter Grupo What…" at bounding box center [722, 353] width 1041 height 646
click at [486, 85] on span "Filter Status" at bounding box center [468, 81] width 51 height 13
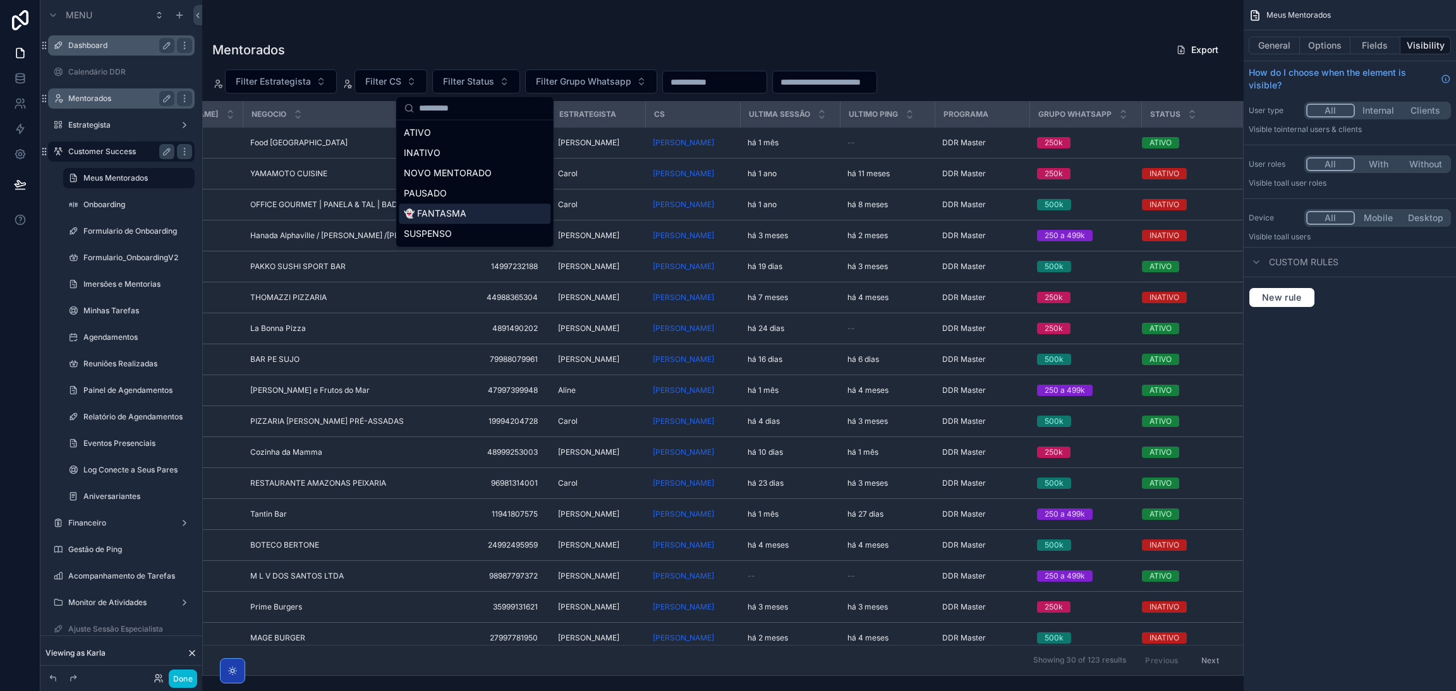
click at [461, 215] on div "👻 FANTASMA" at bounding box center [475, 213] width 152 height 20
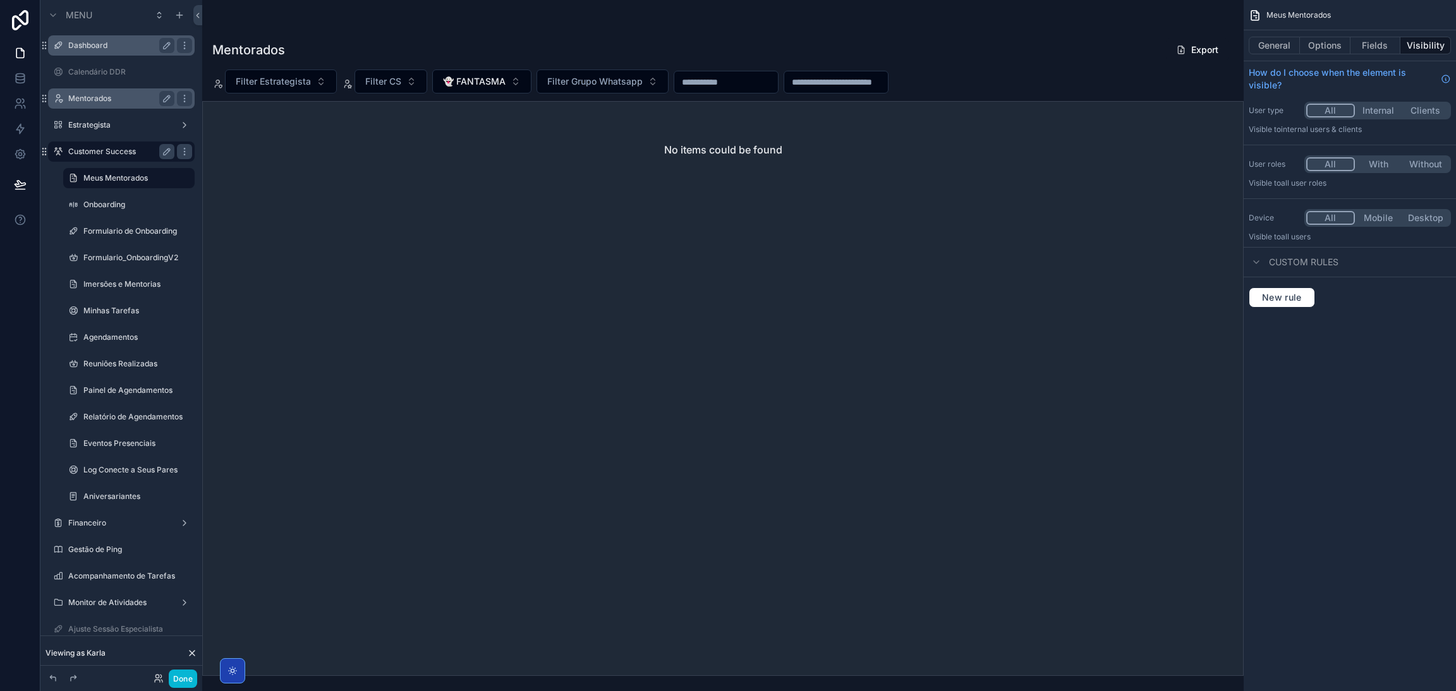
click at [530, 171] on div "No items could be found" at bounding box center [723, 150] width 1040 height 96
click at [1356, 44] on button "Fields" at bounding box center [1375, 46] width 51 height 18
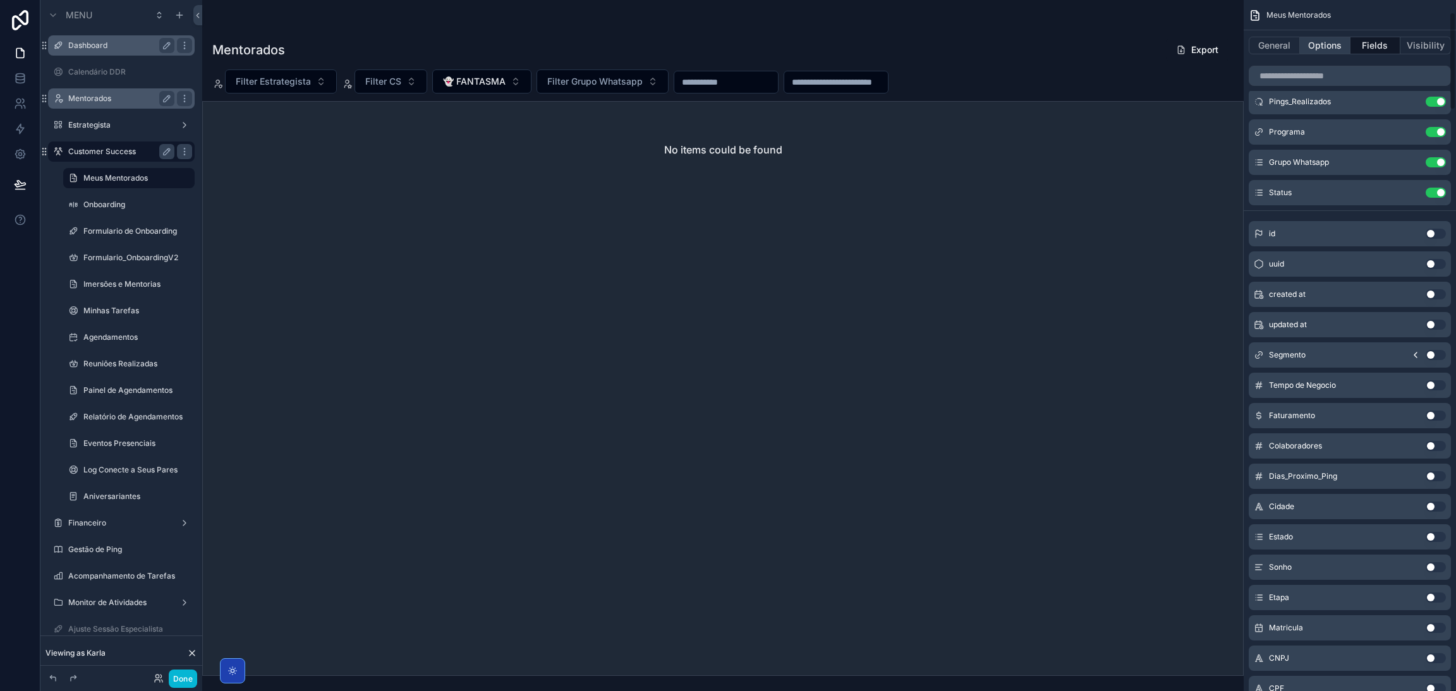
scroll to position [379, 0]
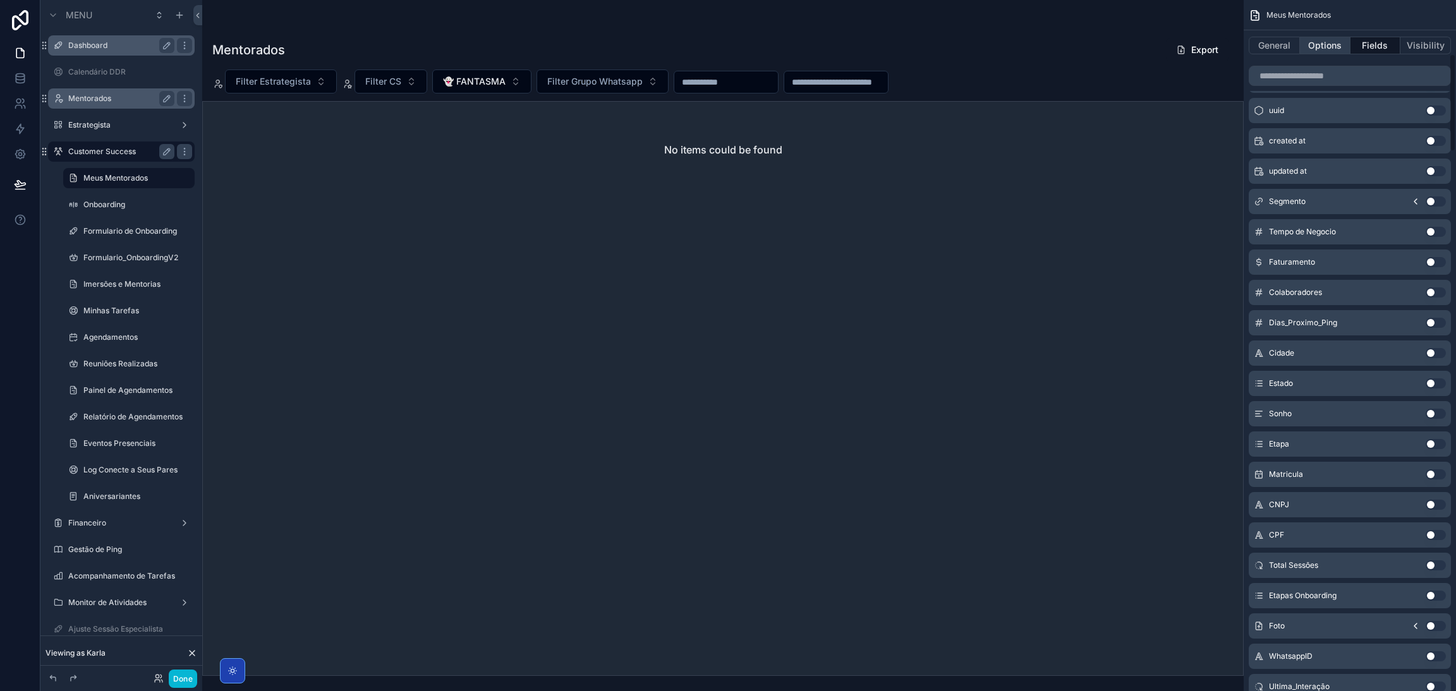
click at [1310, 49] on button "Options" at bounding box center [1325, 46] width 51 height 18
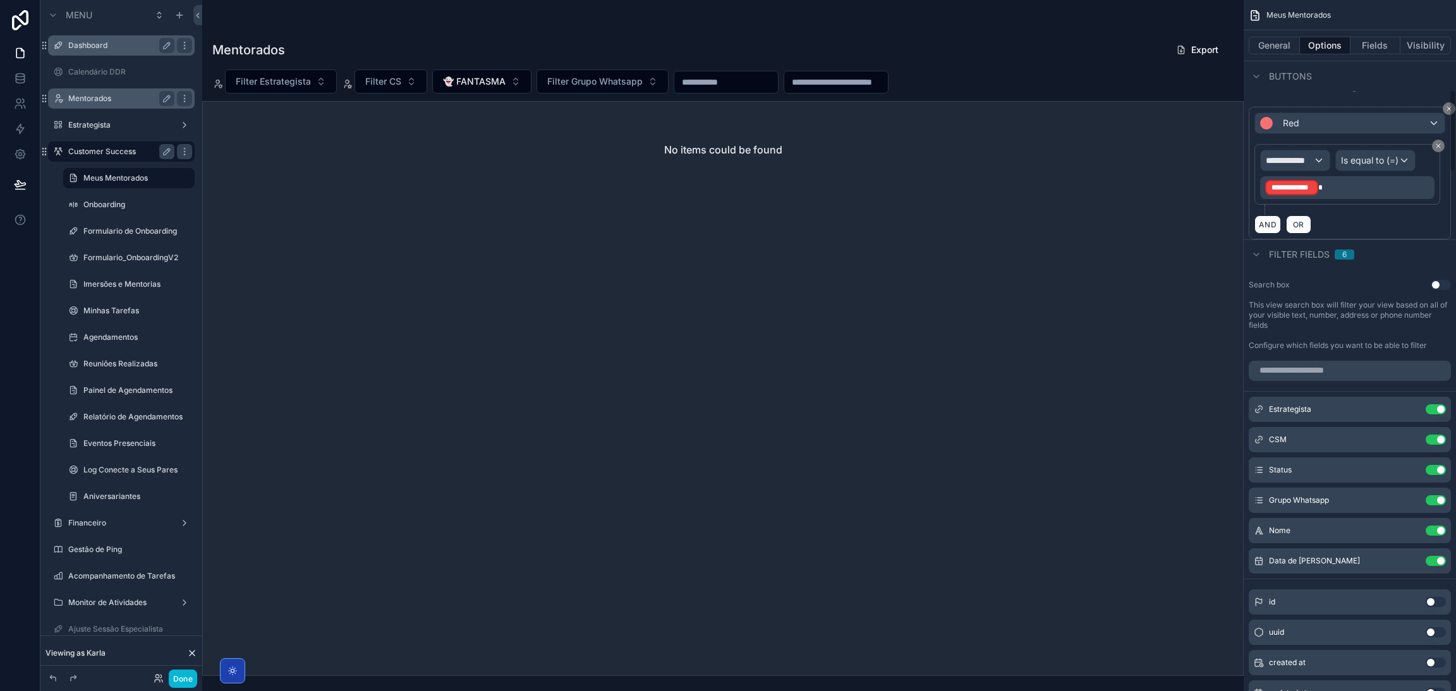
scroll to position [758, 0]
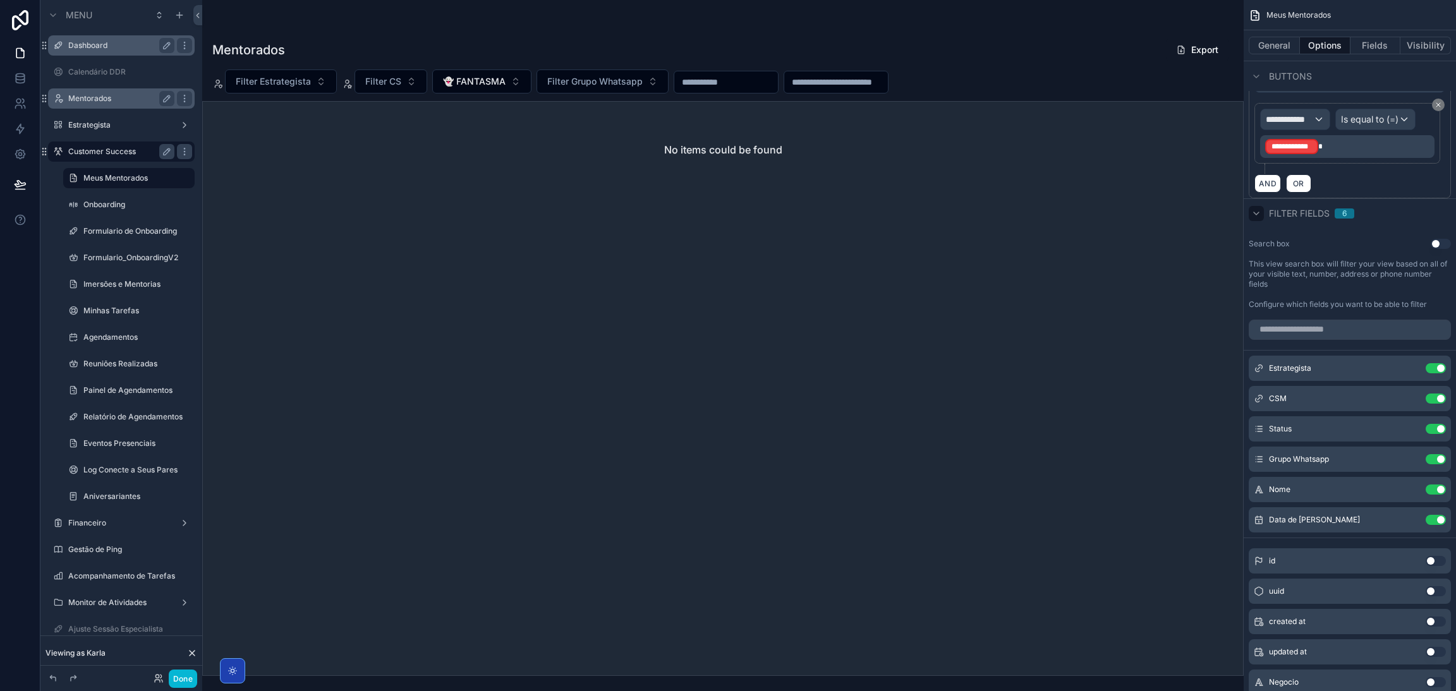
click at [1256, 216] on icon "scrollable content" at bounding box center [1256, 213] width 10 height 10
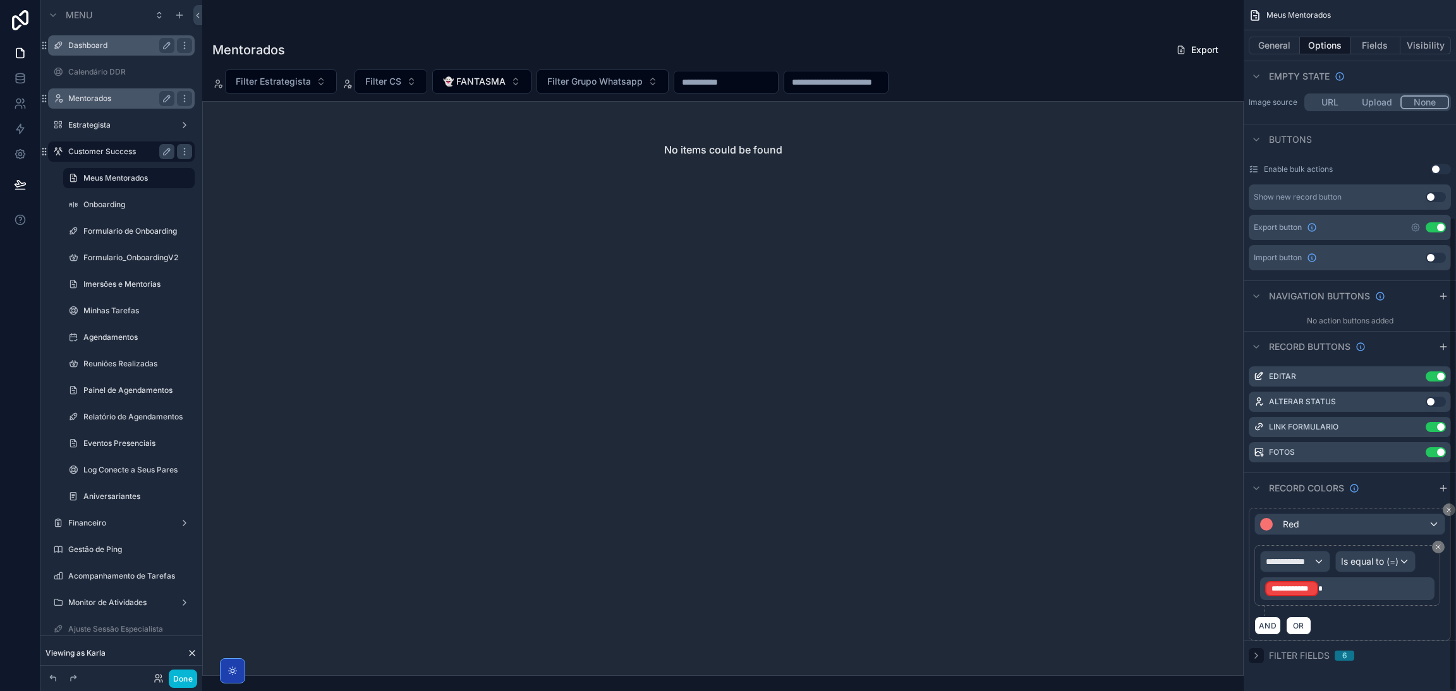
scroll to position [316, 0]
click at [1272, 656] on span "Filter fields" at bounding box center [1299, 655] width 61 height 13
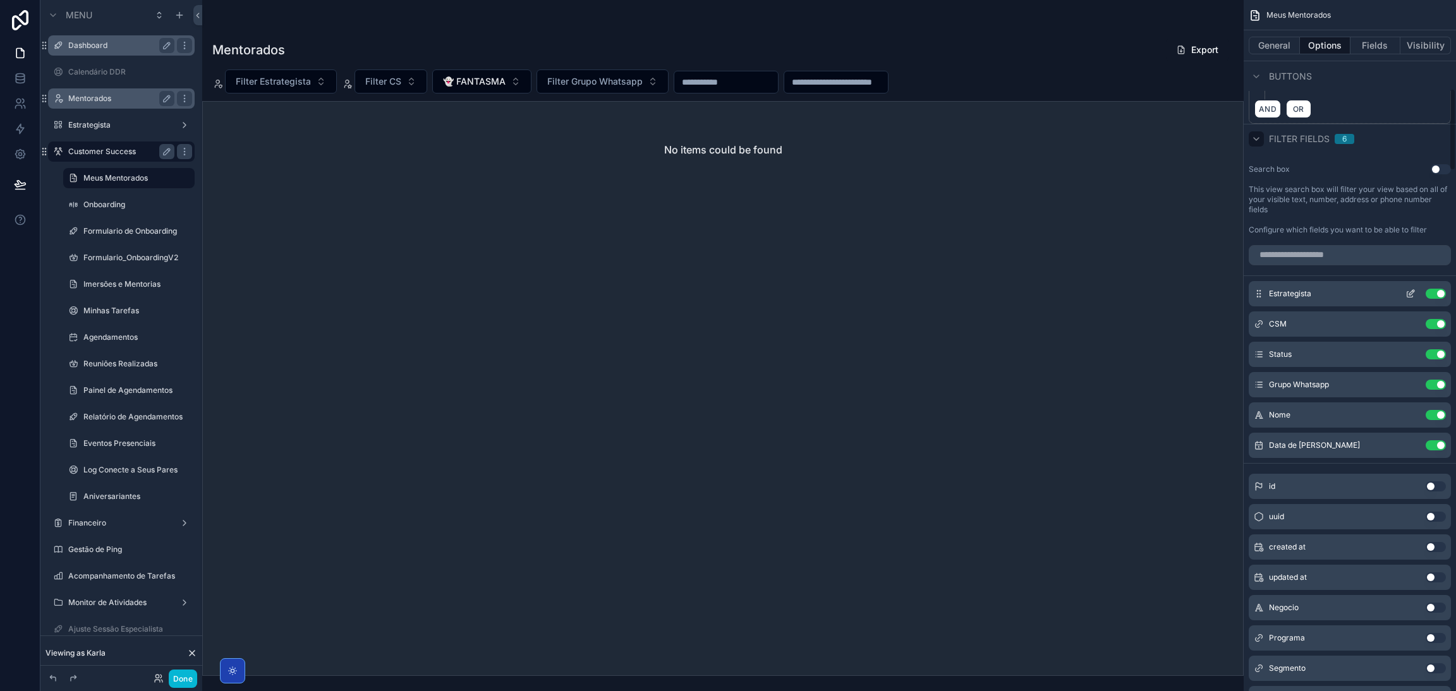
scroll to position [722, 0]
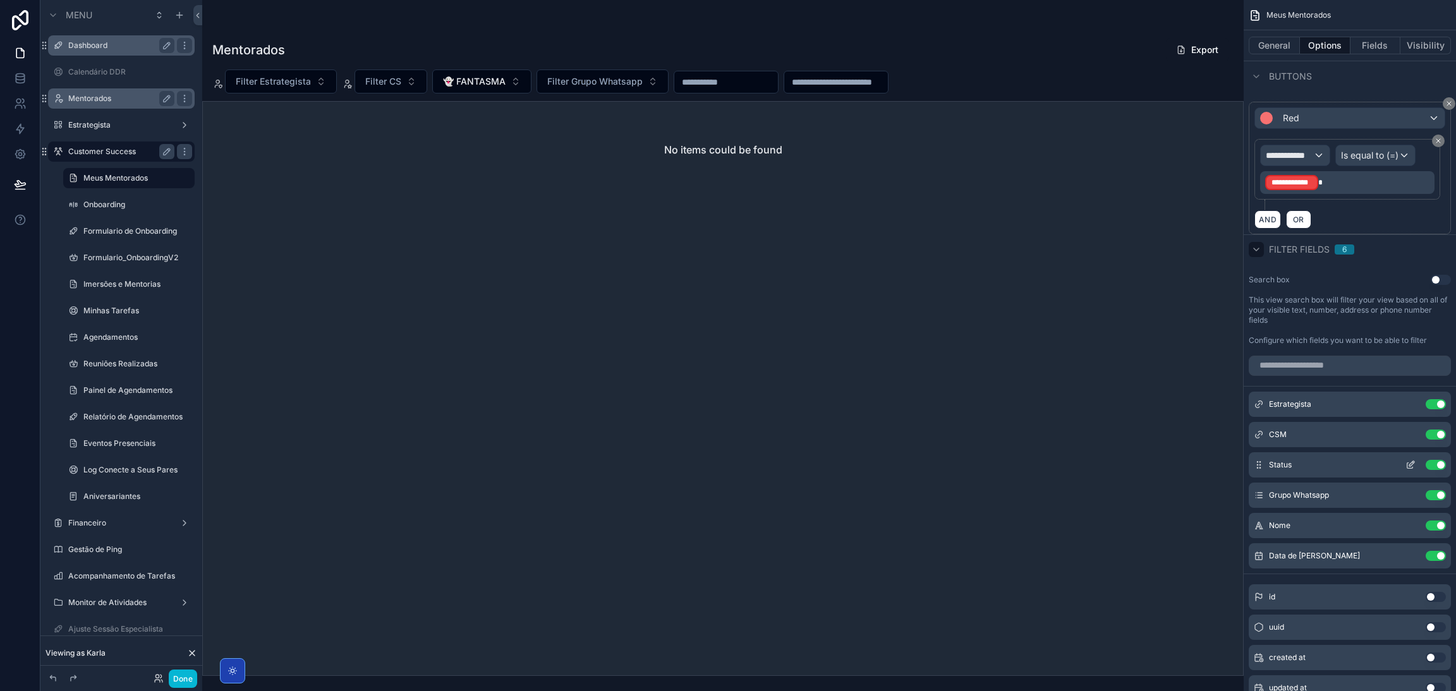
click at [1409, 468] on icon "scrollable content" at bounding box center [1410, 466] width 6 height 6
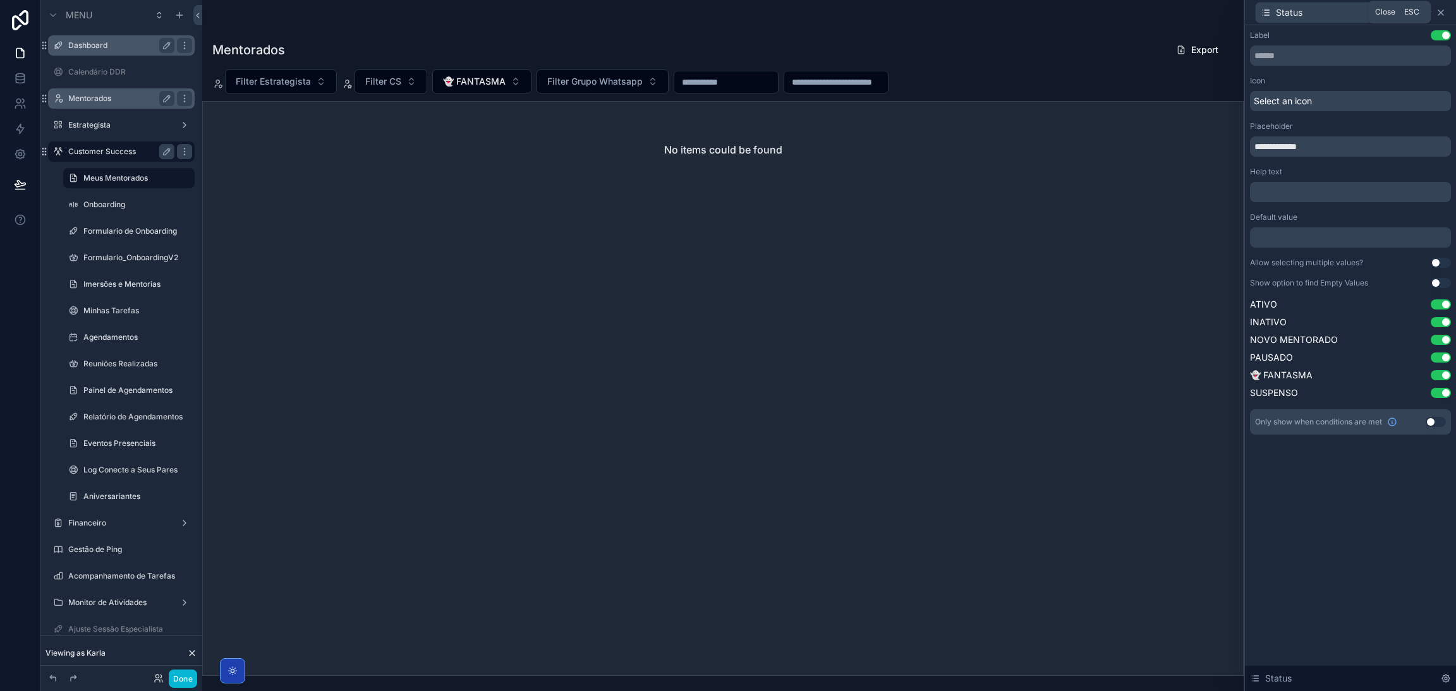
click at [1439, 15] on icon at bounding box center [1440, 13] width 10 height 10
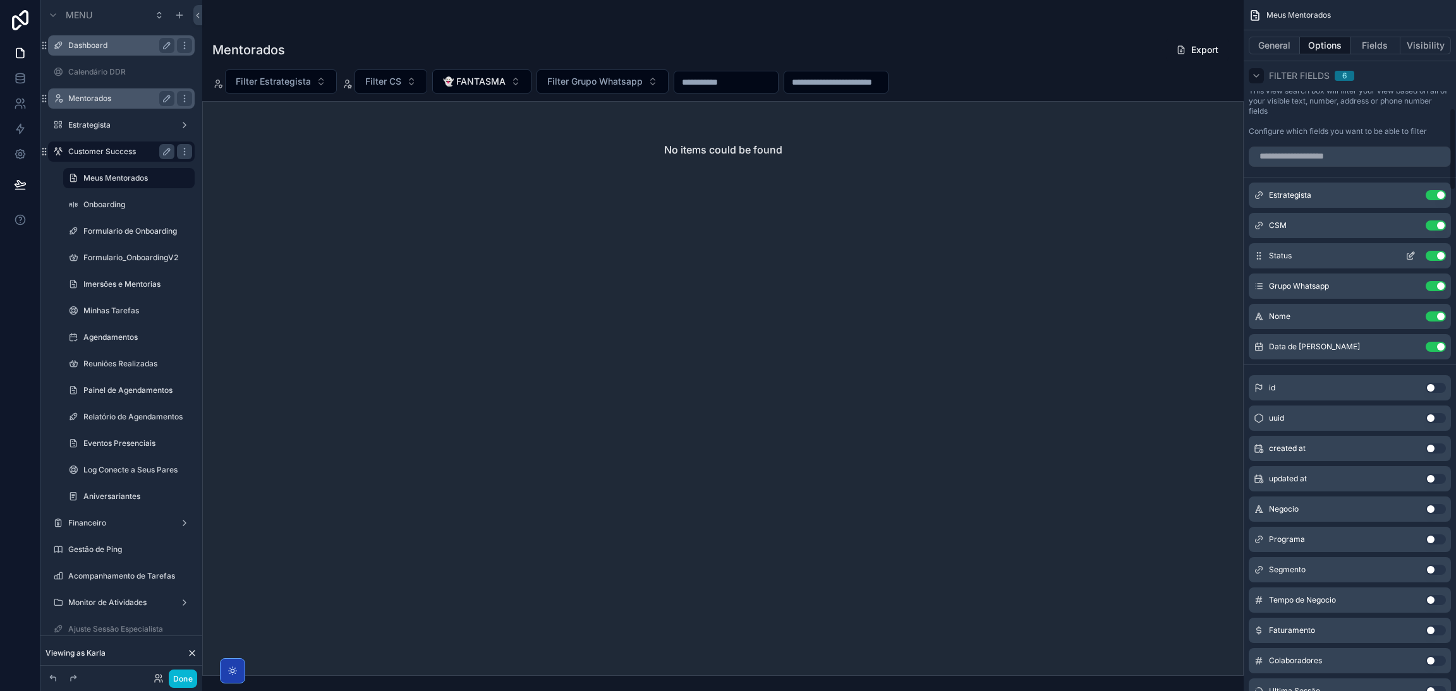
scroll to position [647, 0]
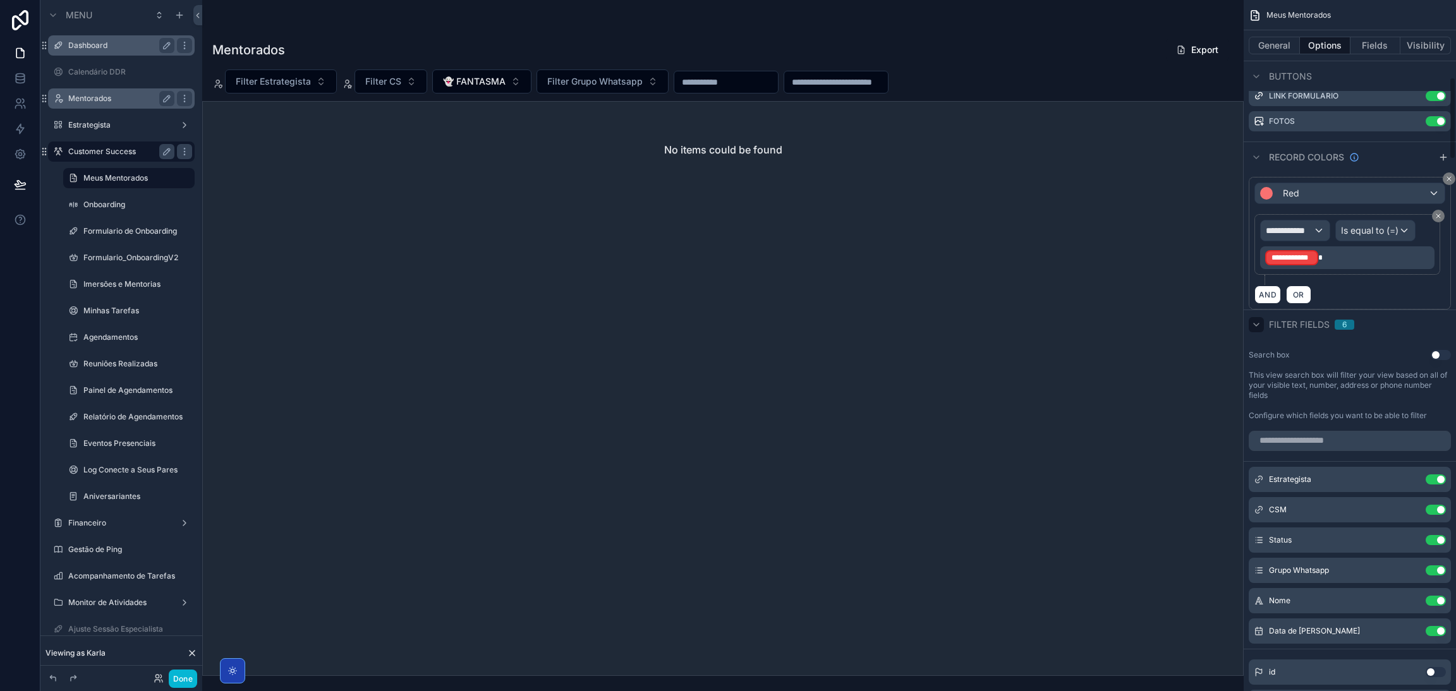
click at [1264, 326] on div "Filter fields 6" at bounding box center [1301, 324] width 106 height 15
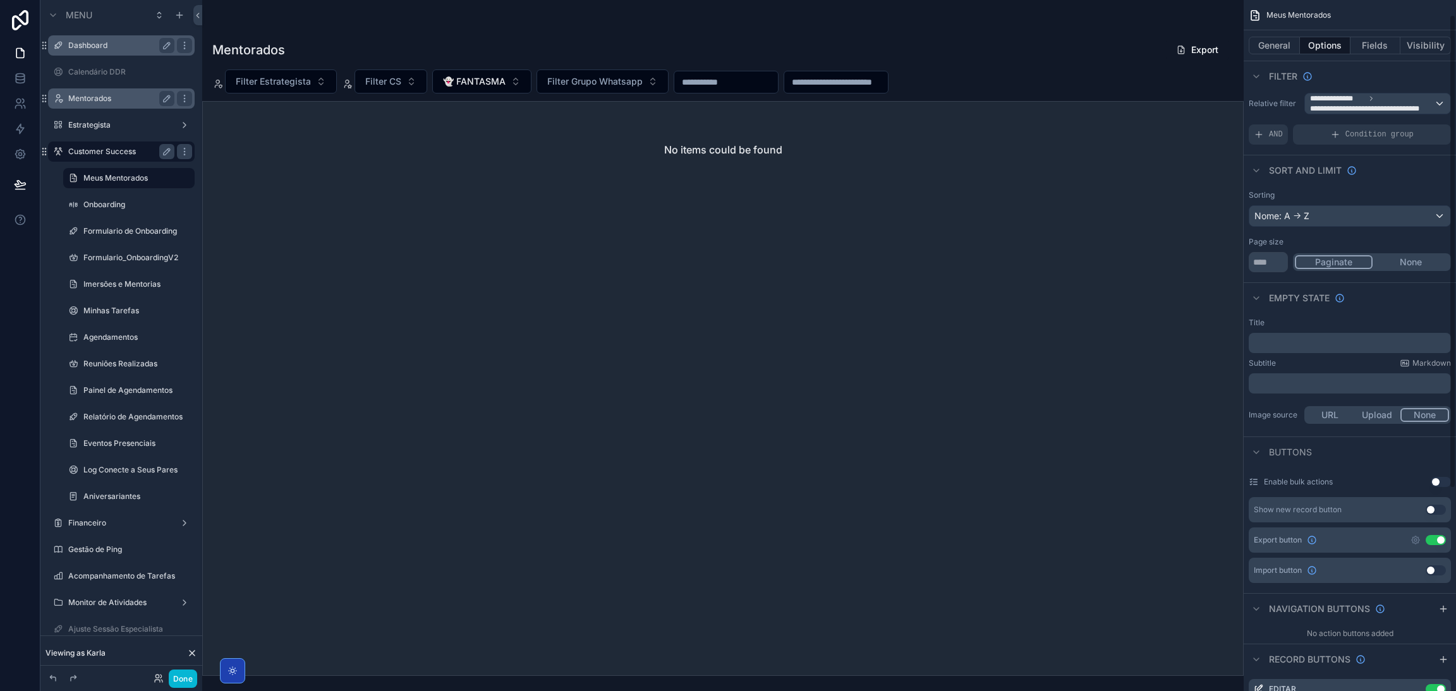
scroll to position [0, 0]
click at [1434, 107] on div "**********" at bounding box center [1377, 107] width 145 height 20
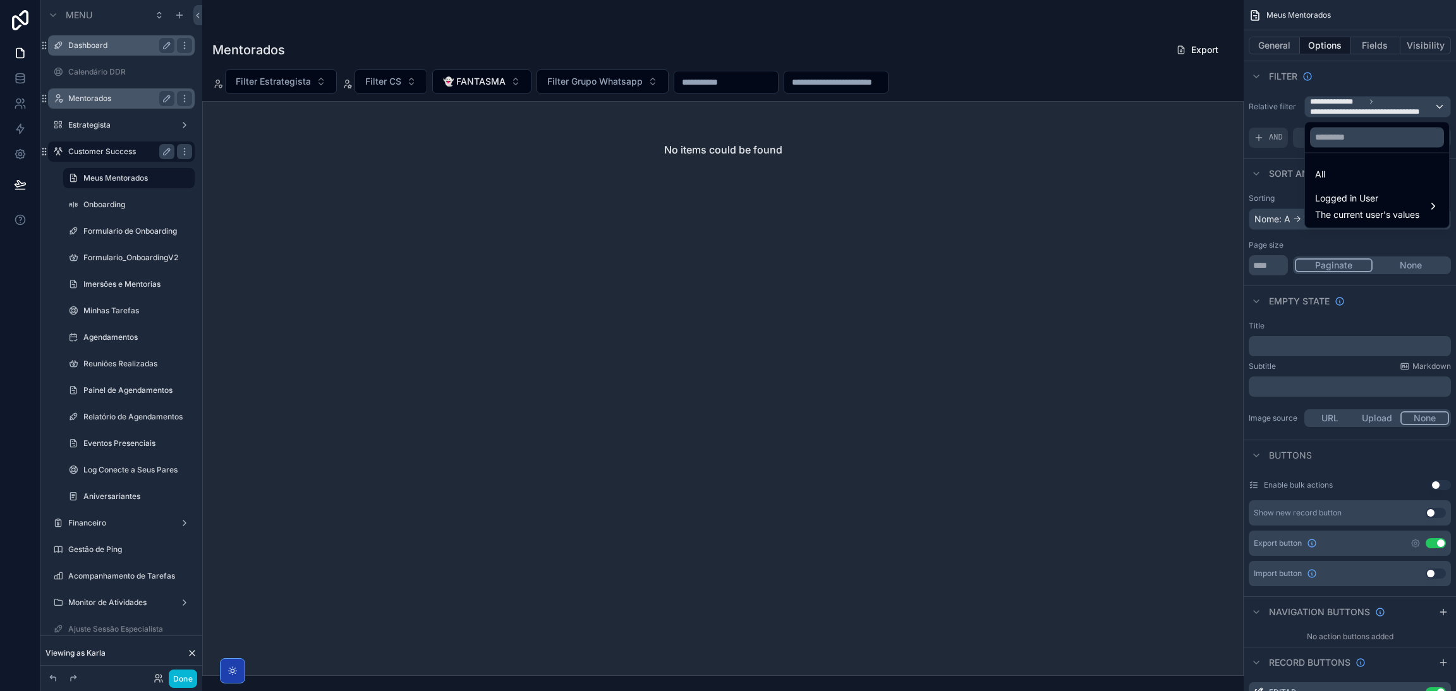
click at [1435, 103] on div "scrollable content" at bounding box center [728, 345] width 1456 height 691
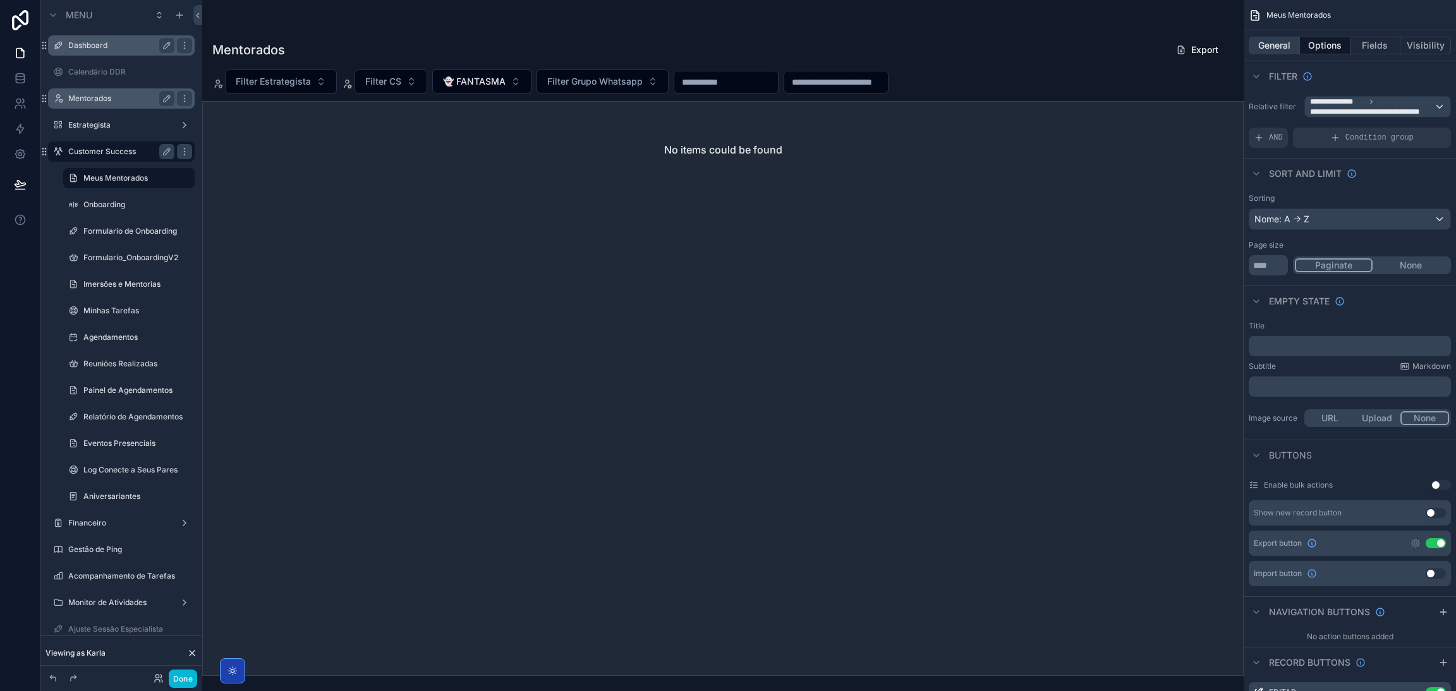
click at [1284, 37] on button "General" at bounding box center [1273, 46] width 51 height 18
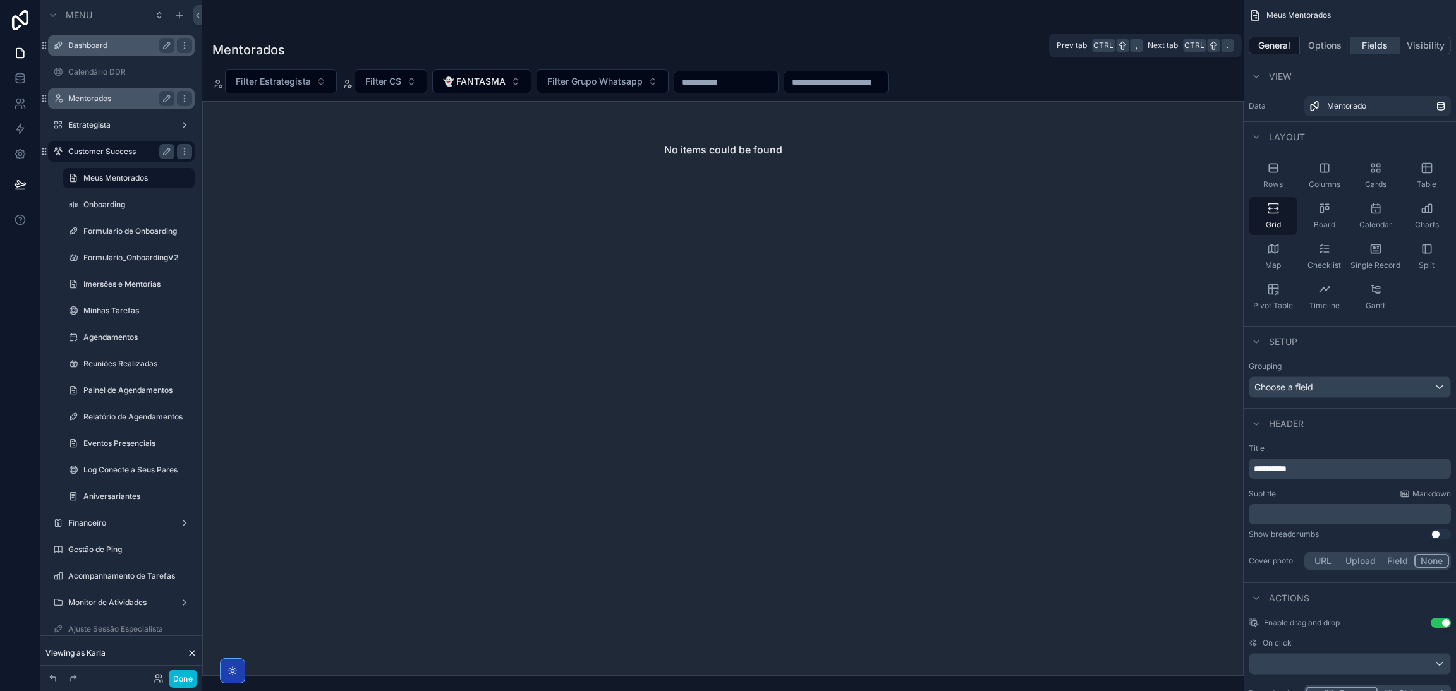
click at [1363, 44] on button "Fields" at bounding box center [1375, 46] width 51 height 18
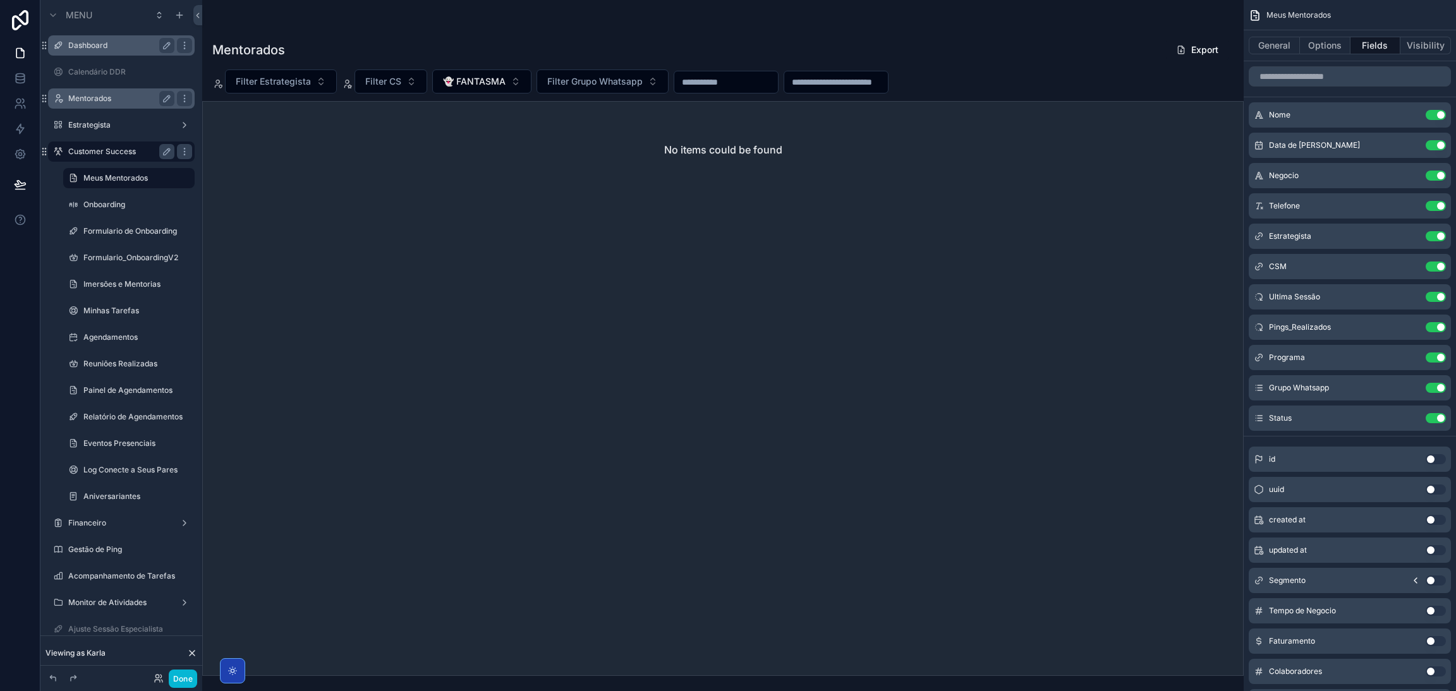
click at [86, 95] on label "Mentorados" at bounding box center [118, 99] width 101 height 10
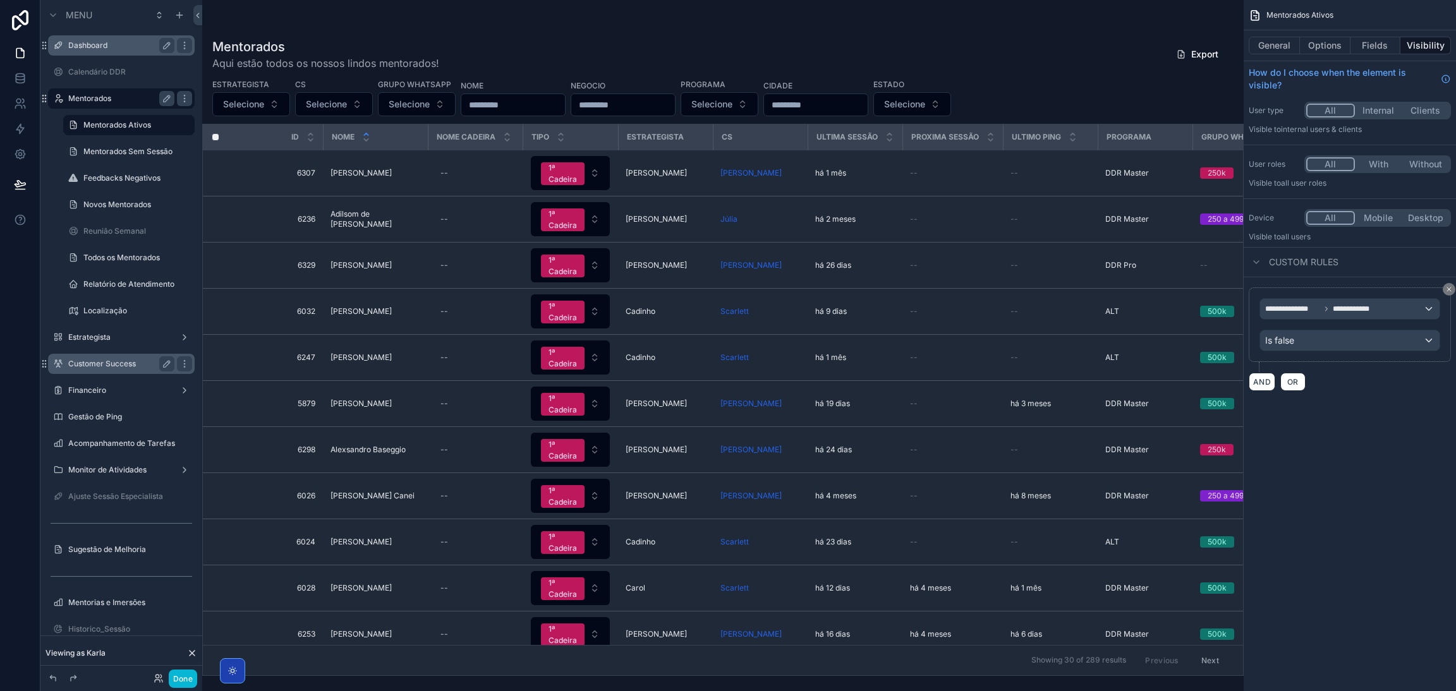
drag, startPoint x: 1241, startPoint y: 277, endPoint x: 1241, endPoint y: 286, distance: 8.8
click at [1241, 286] on div "scrollable content" at bounding box center [722, 345] width 1041 height 691
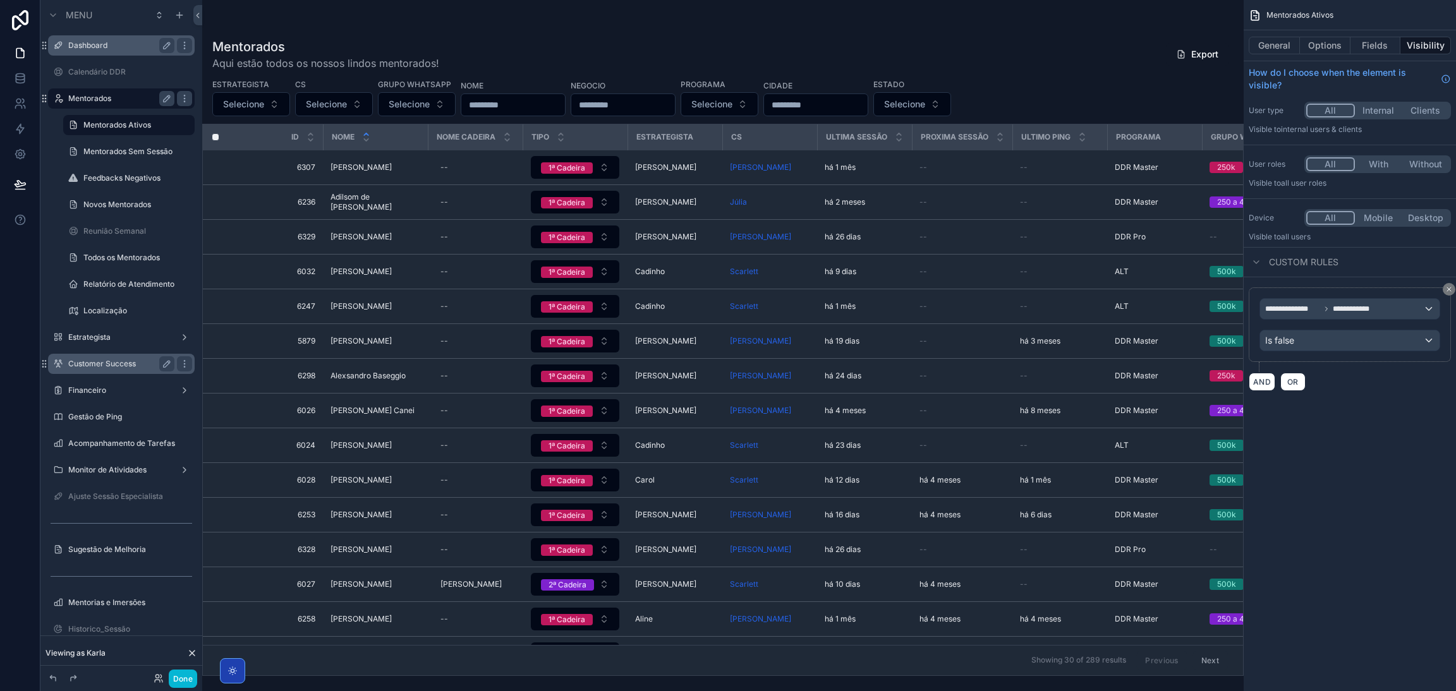
scroll to position [0, 171]
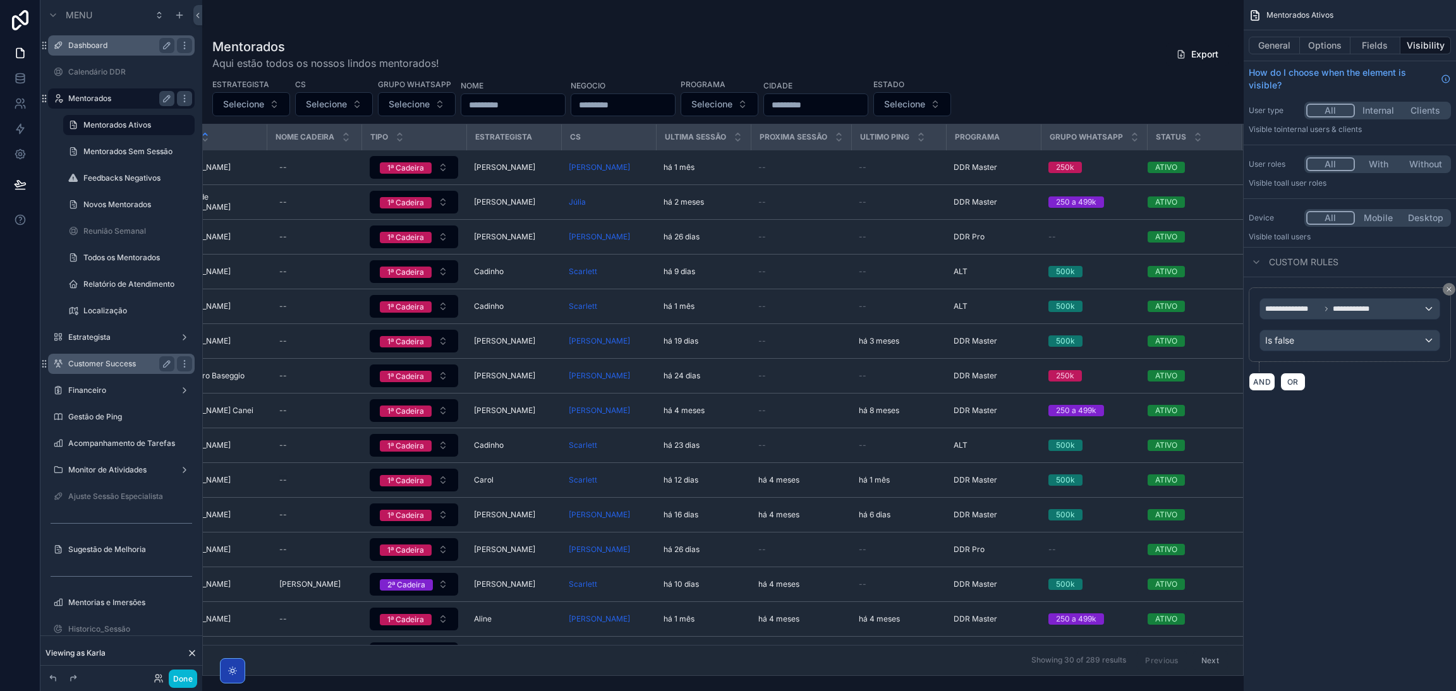
click at [118, 364] on label "Customer Success" at bounding box center [118, 364] width 101 height 10
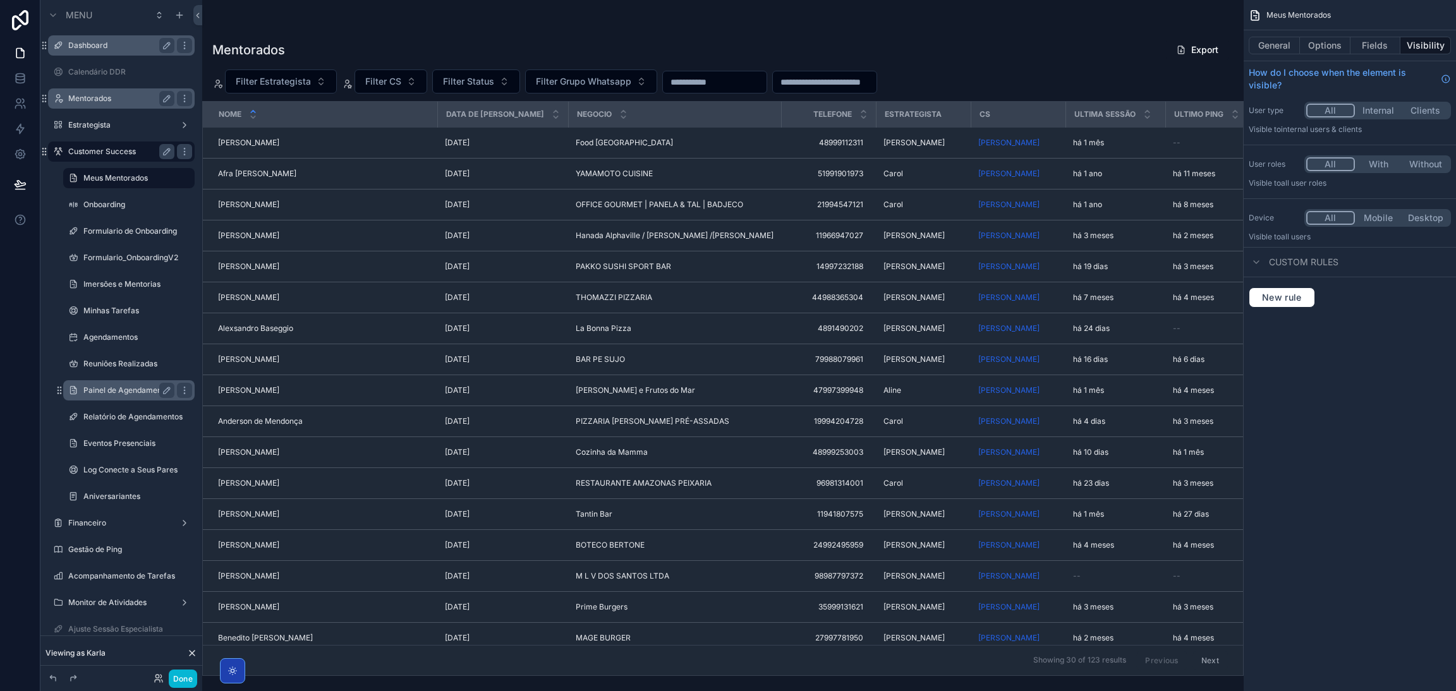
click at [100, 392] on label "Painel de Agendamentos" at bounding box center [127, 390] width 89 height 10
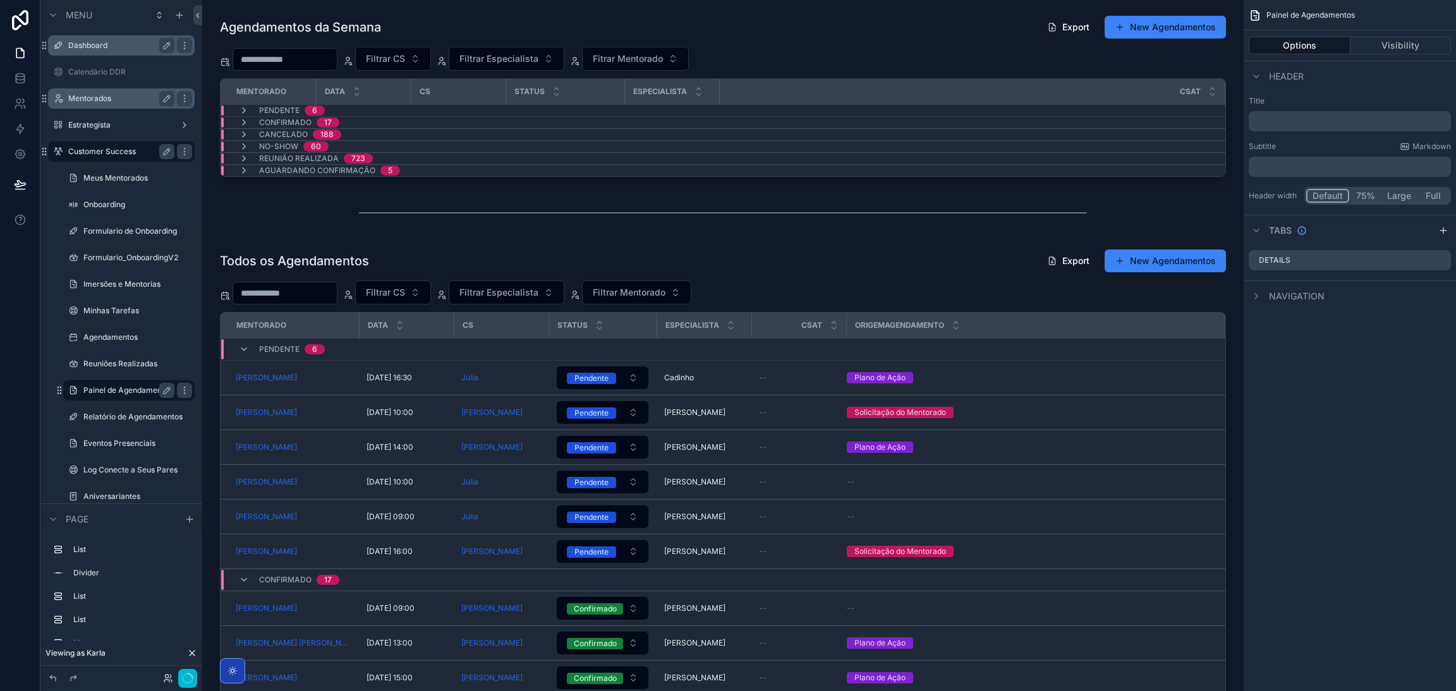
click at [1136, 265] on div "scrollable content" at bounding box center [722, 540] width 1021 height 593
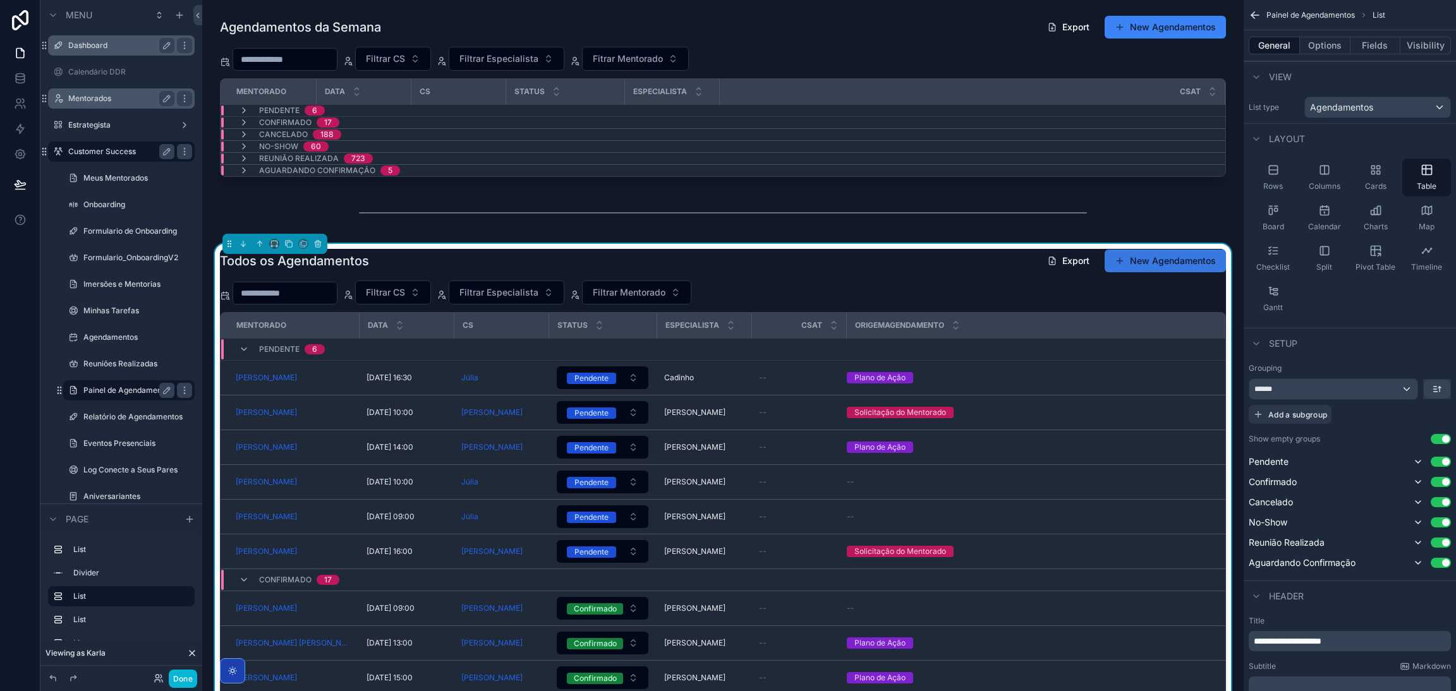
click at [1129, 260] on button "New Agendamentos" at bounding box center [1164, 261] width 121 height 23
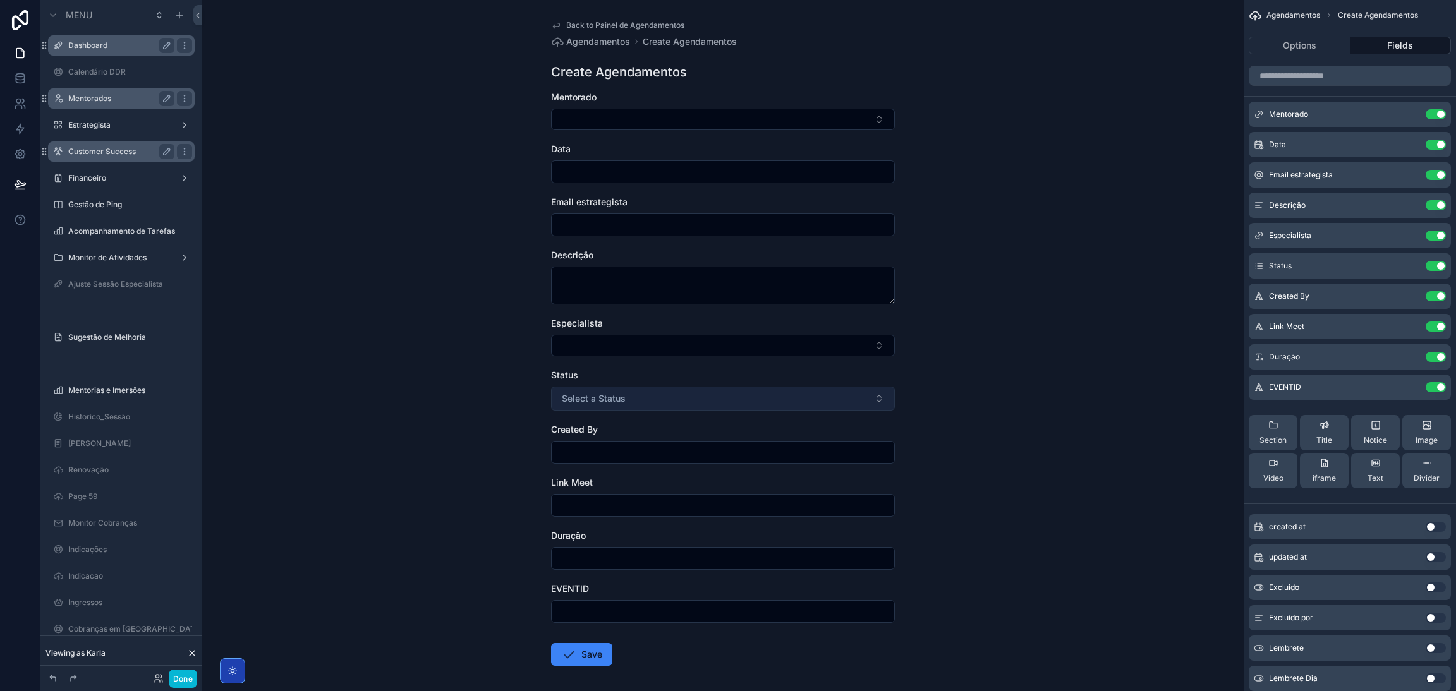
click at [636, 392] on button "Select a Status" at bounding box center [723, 399] width 344 height 24
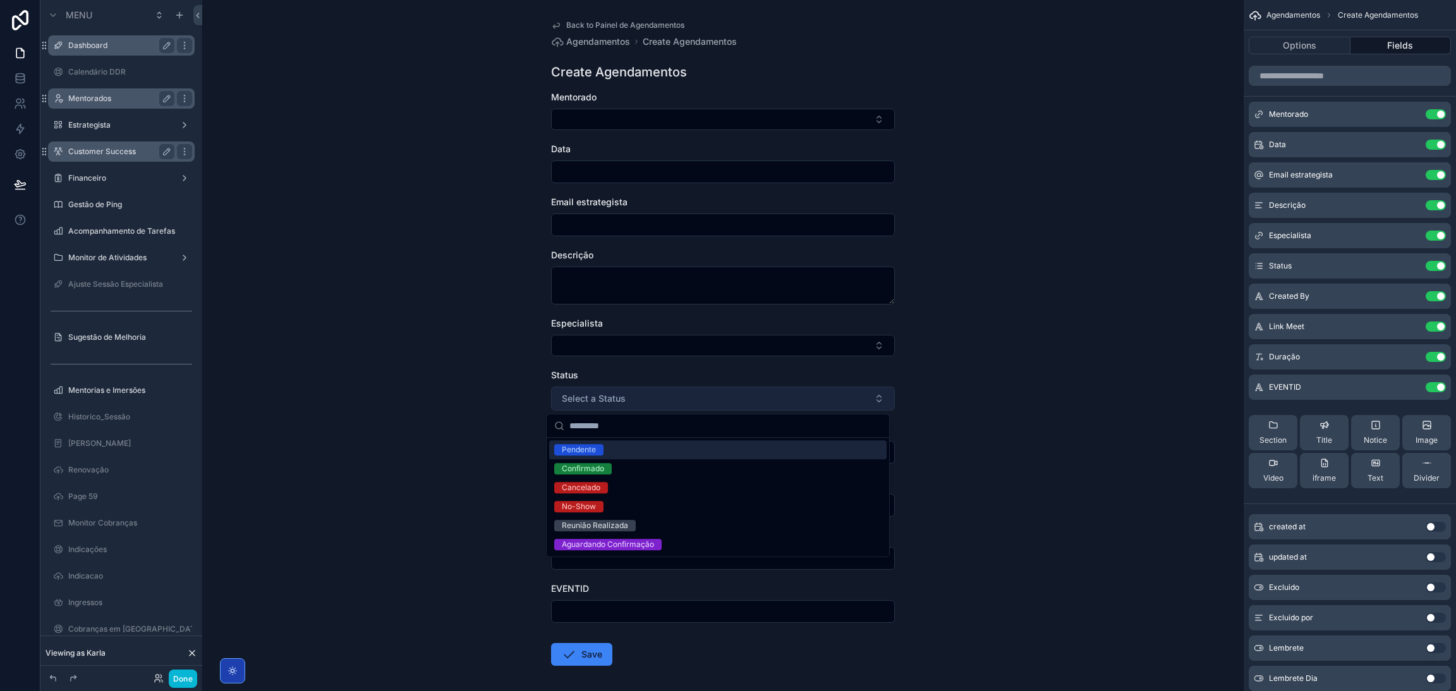
click at [636, 392] on button "Select a Status" at bounding box center [723, 399] width 344 height 24
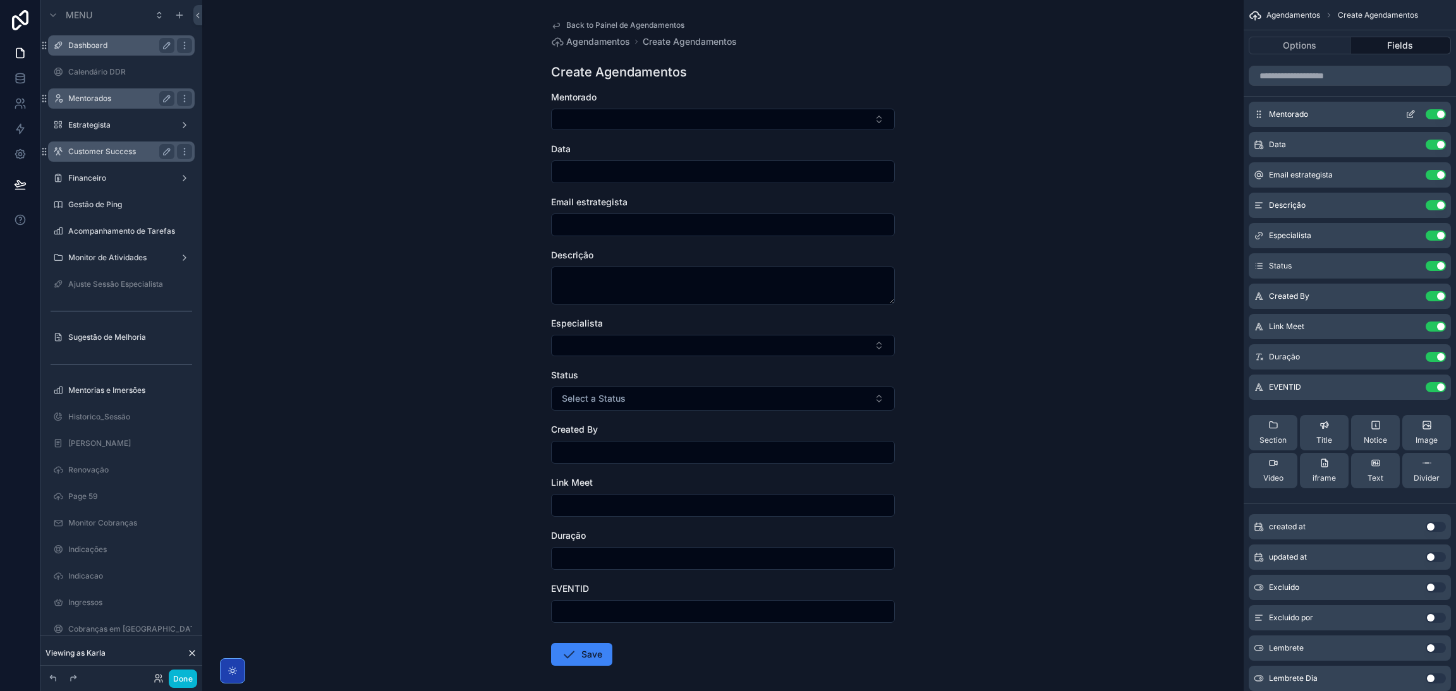
click at [1409, 111] on icon "scrollable content" at bounding box center [1410, 114] width 10 height 10
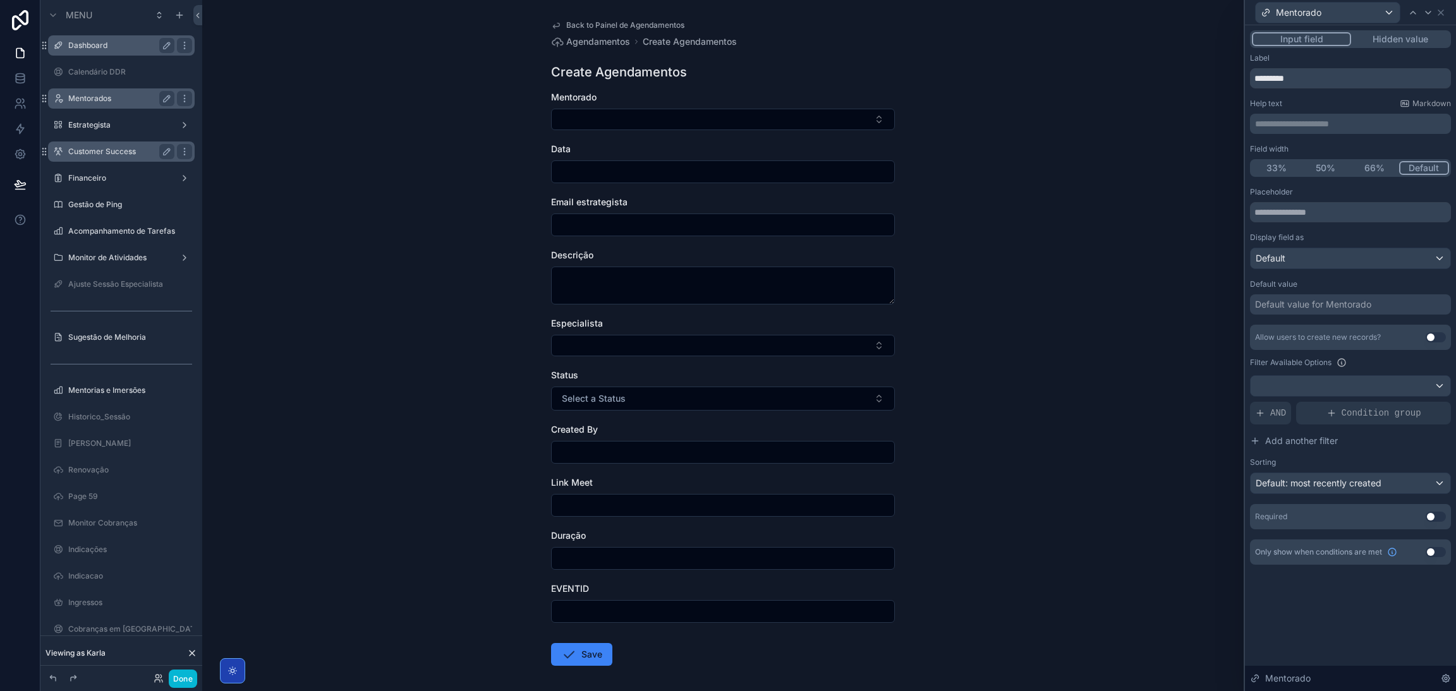
click at [1381, 32] on button "Hidden value" at bounding box center [1400, 39] width 98 height 14
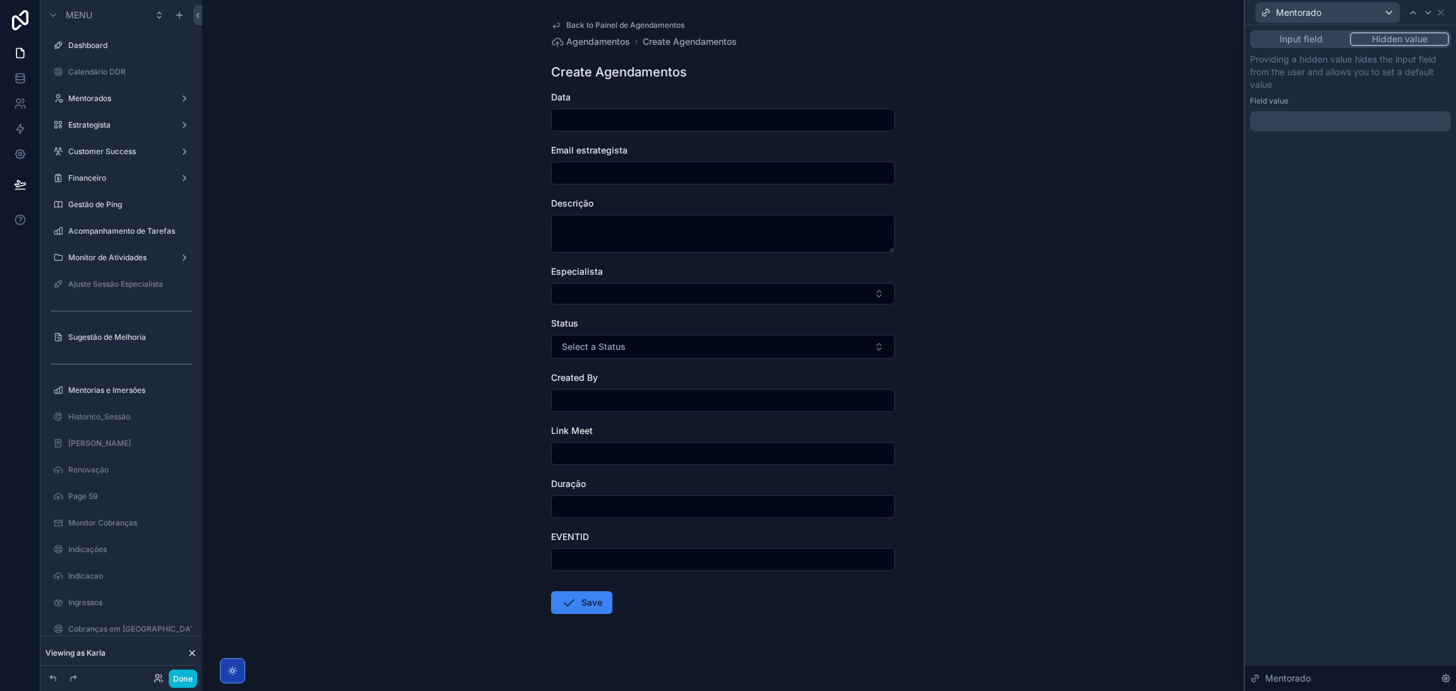
click at [1335, 36] on button "Input field" at bounding box center [1301, 39] width 98 height 14
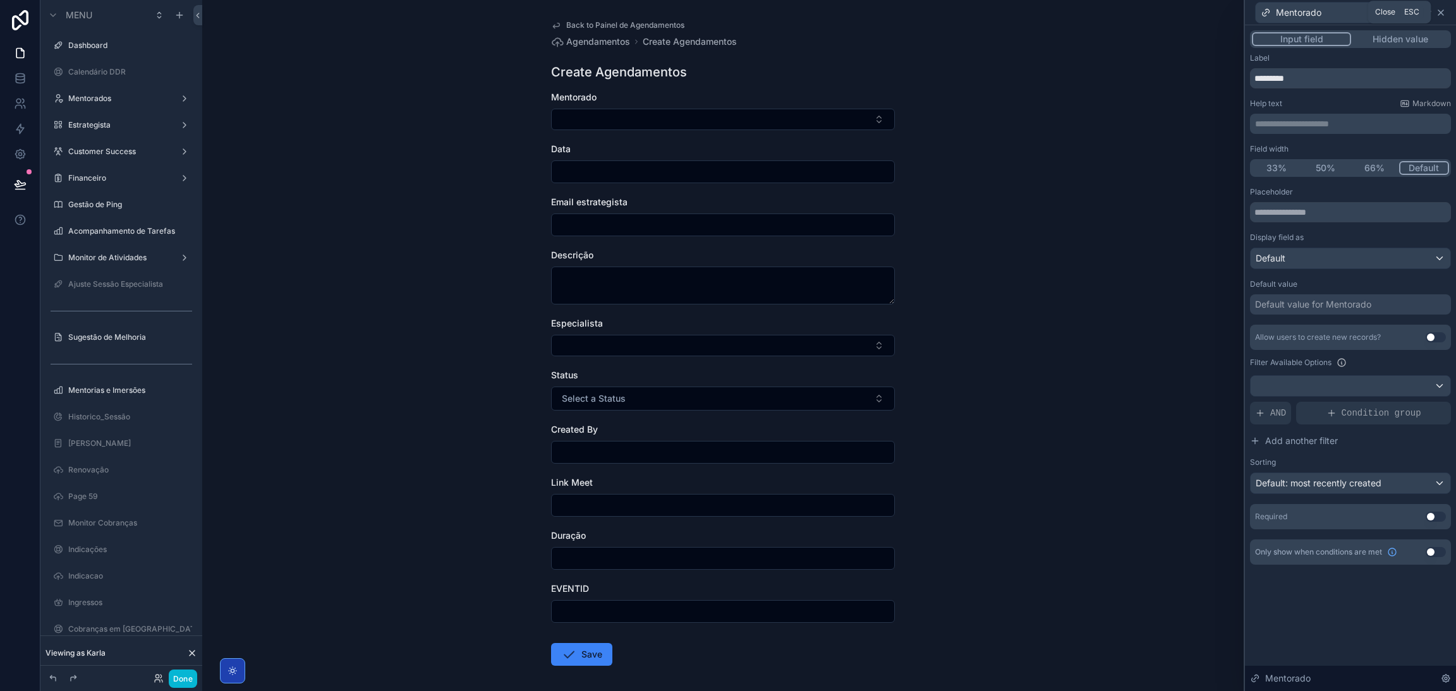
click at [1437, 16] on icon at bounding box center [1440, 13] width 10 height 10
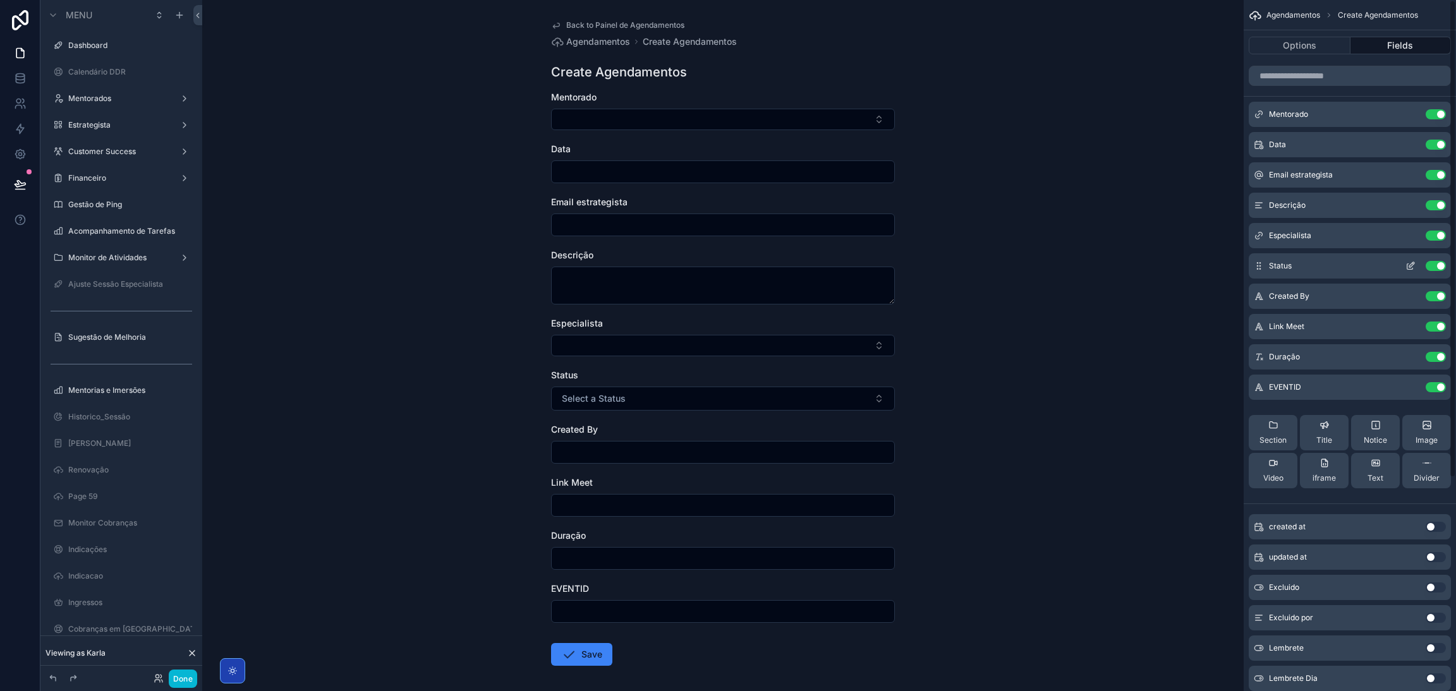
click at [1401, 261] on button "scrollable content" at bounding box center [1410, 266] width 20 height 10
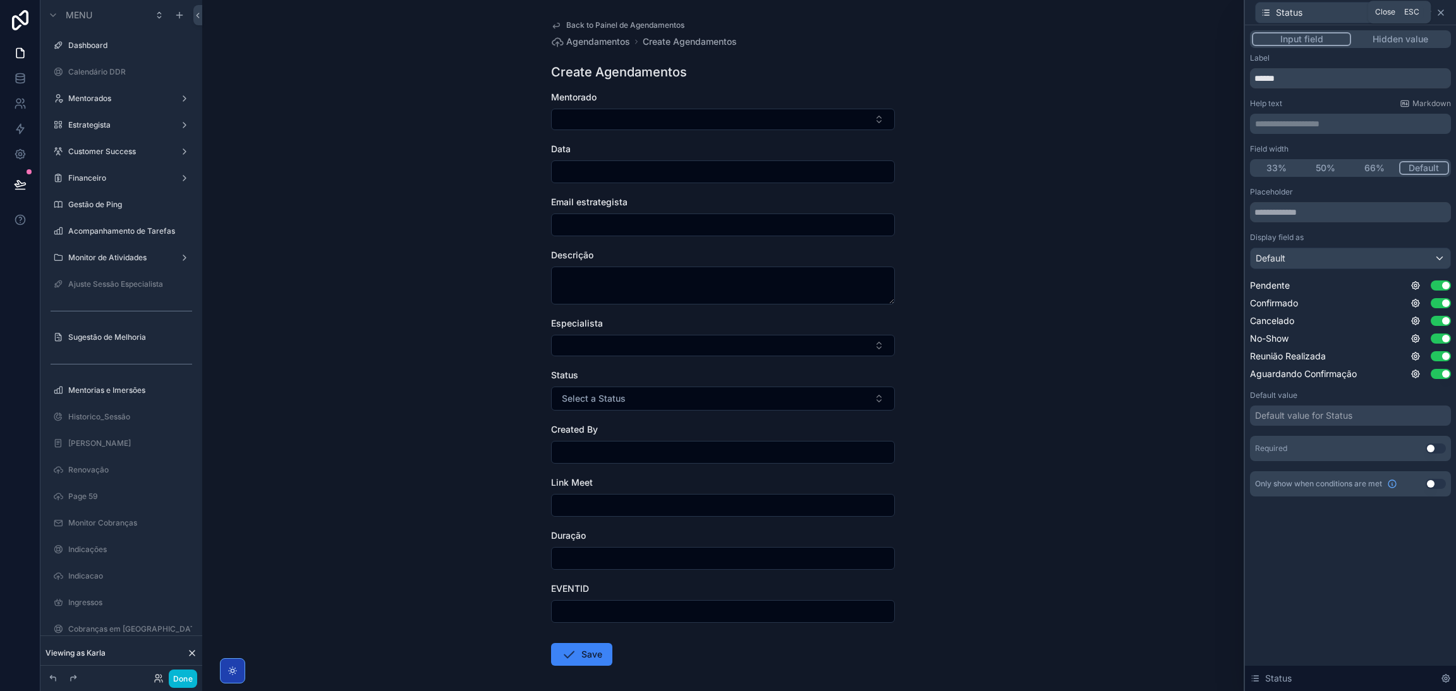
click at [1435, 9] on icon at bounding box center [1440, 13] width 10 height 10
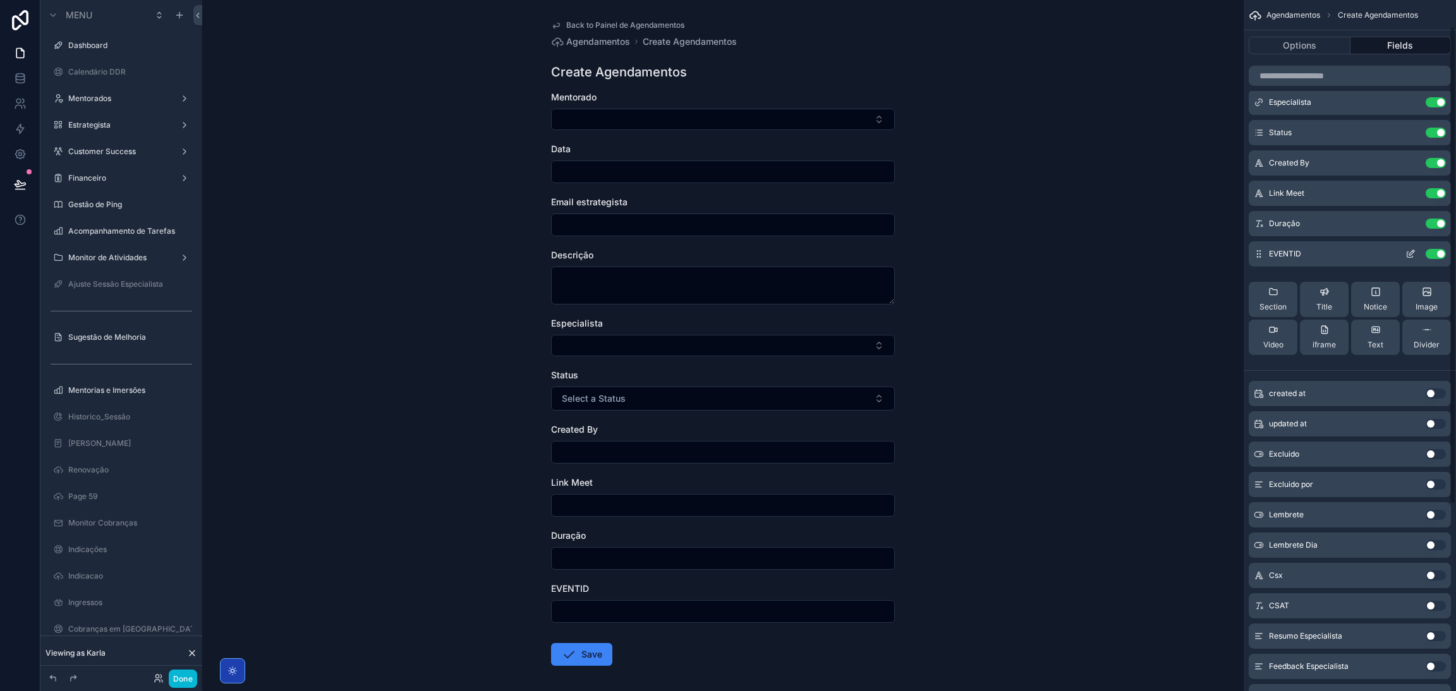
scroll to position [308, 0]
